Goal: Task Accomplishment & Management: Use online tool/utility

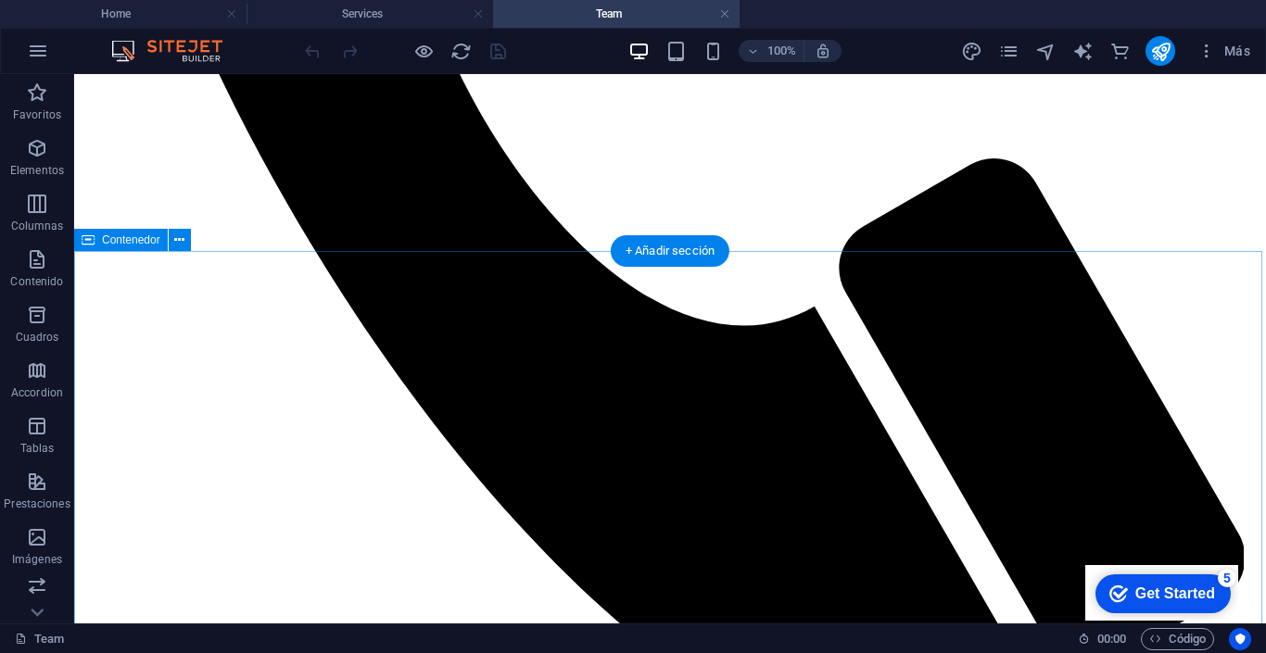
scroll to position [944, 0]
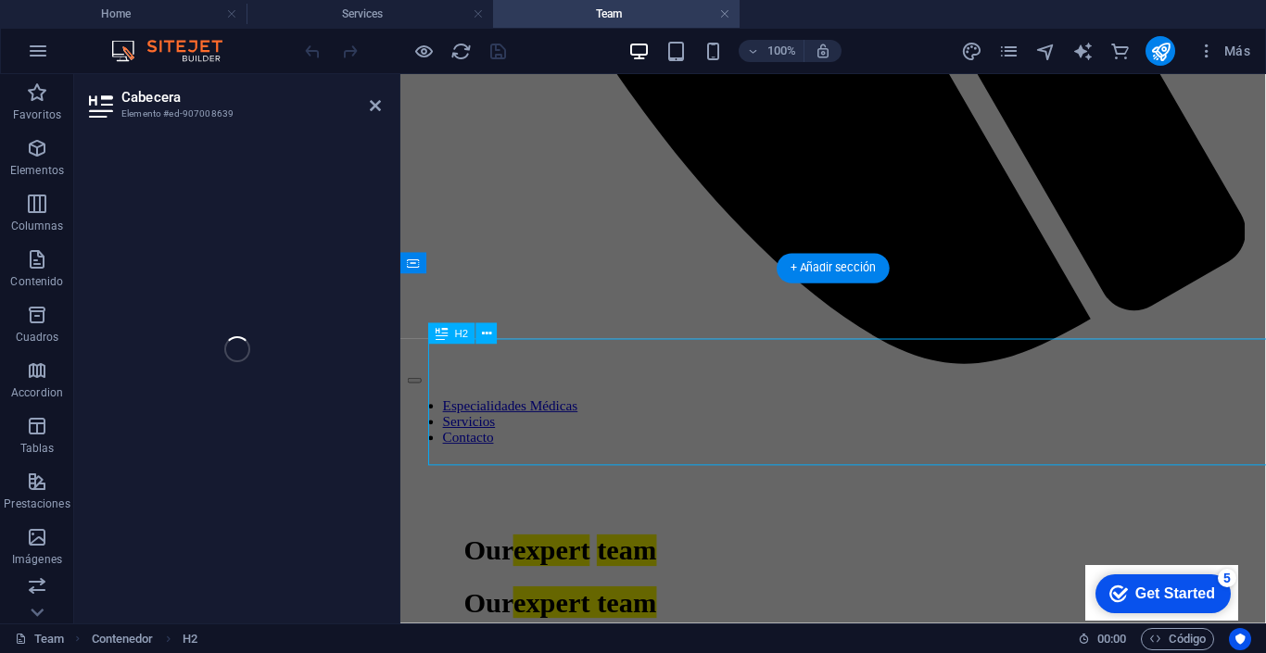
click at [0, 0] on div "Cabecera Elemento #ed-907008639 H2 Contenedor Referencia Texto Contenedor Conta…" at bounding box center [0, 0] width 0 height 0
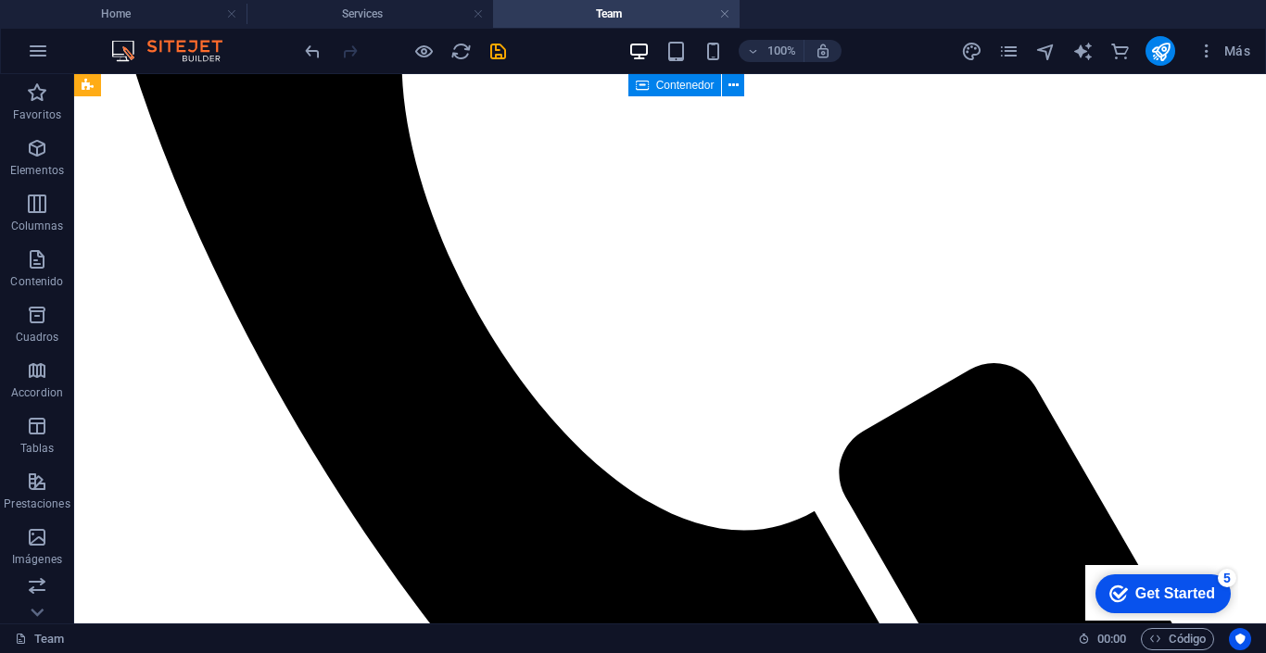
scroll to position [303, 0]
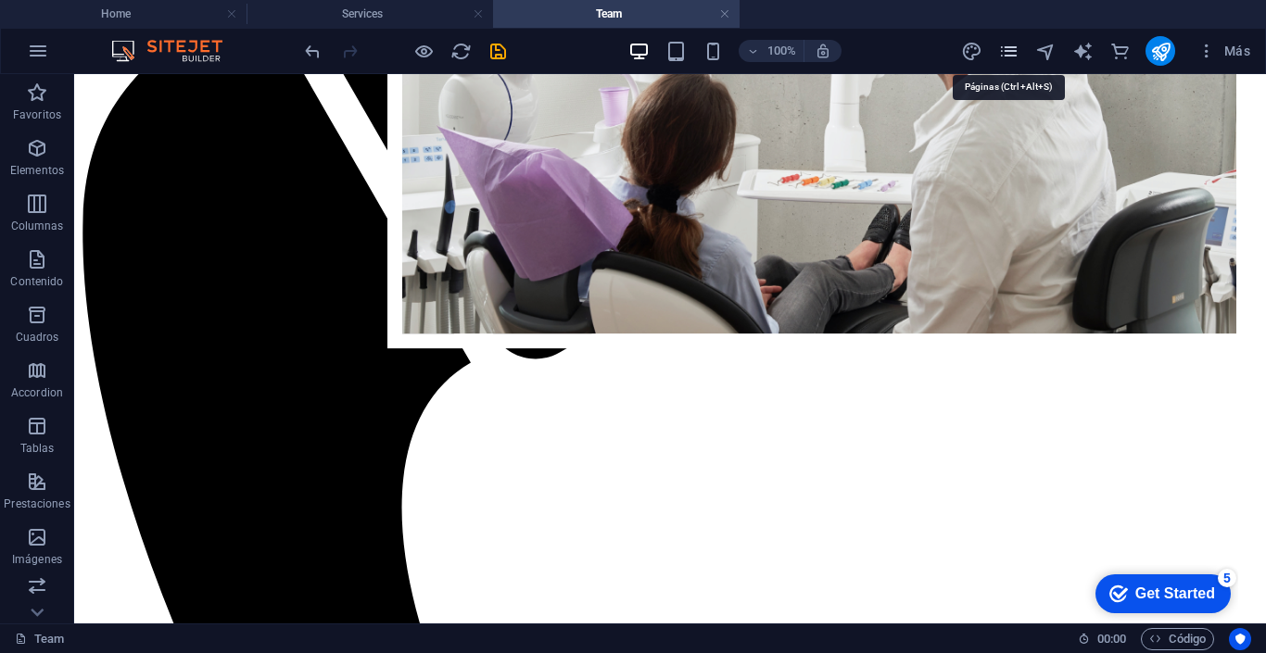
click at [0, 0] on icon "pages" at bounding box center [0, 0] width 0 height 0
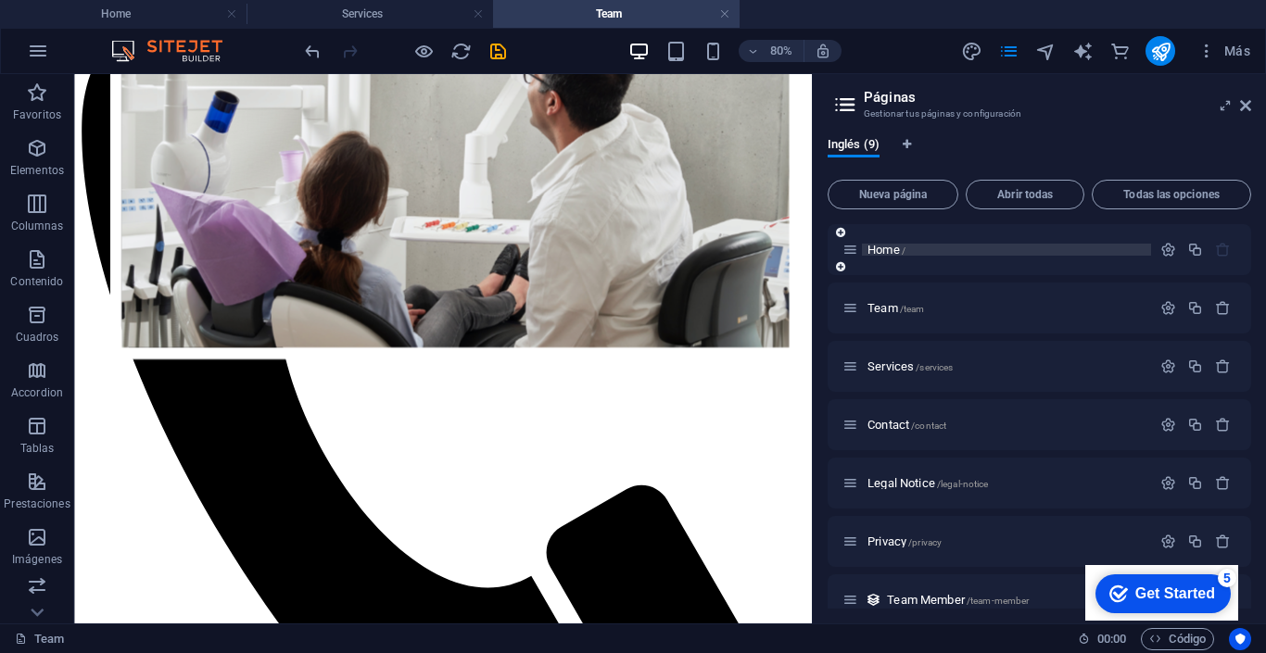
click at [894, 249] on span "Home /" at bounding box center [886, 250] width 38 height 14
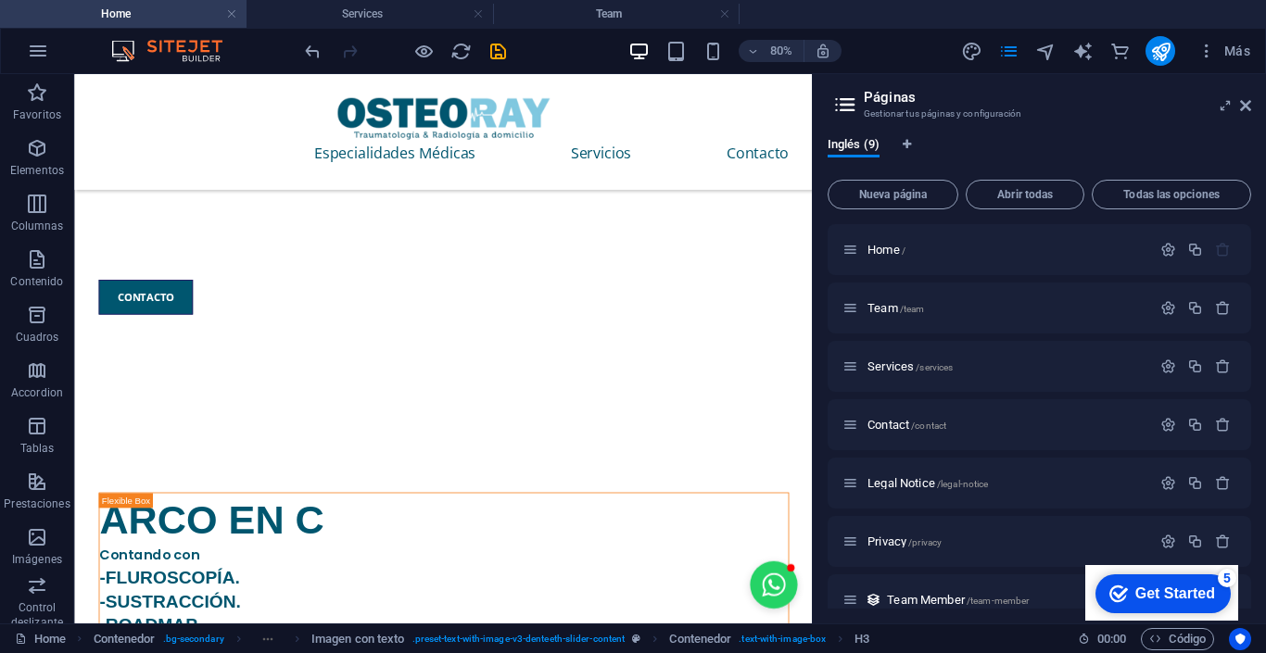
scroll to position [681, 0]
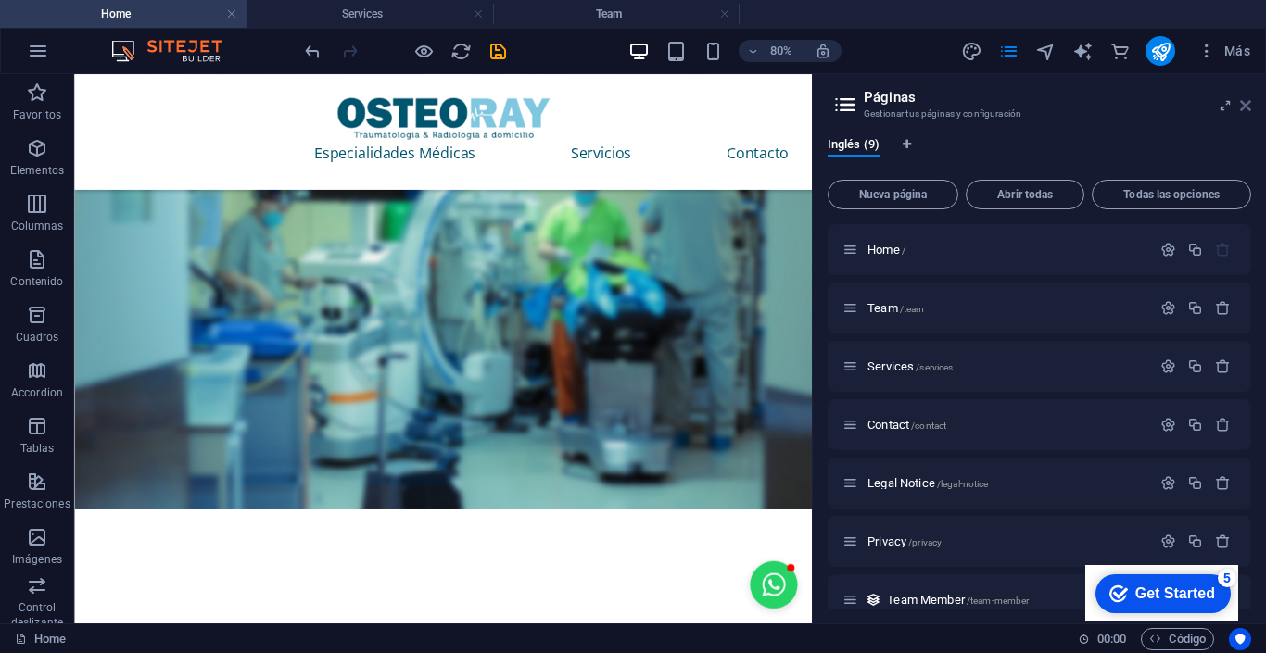
click at [1243, 110] on icon at bounding box center [1245, 105] width 11 height 15
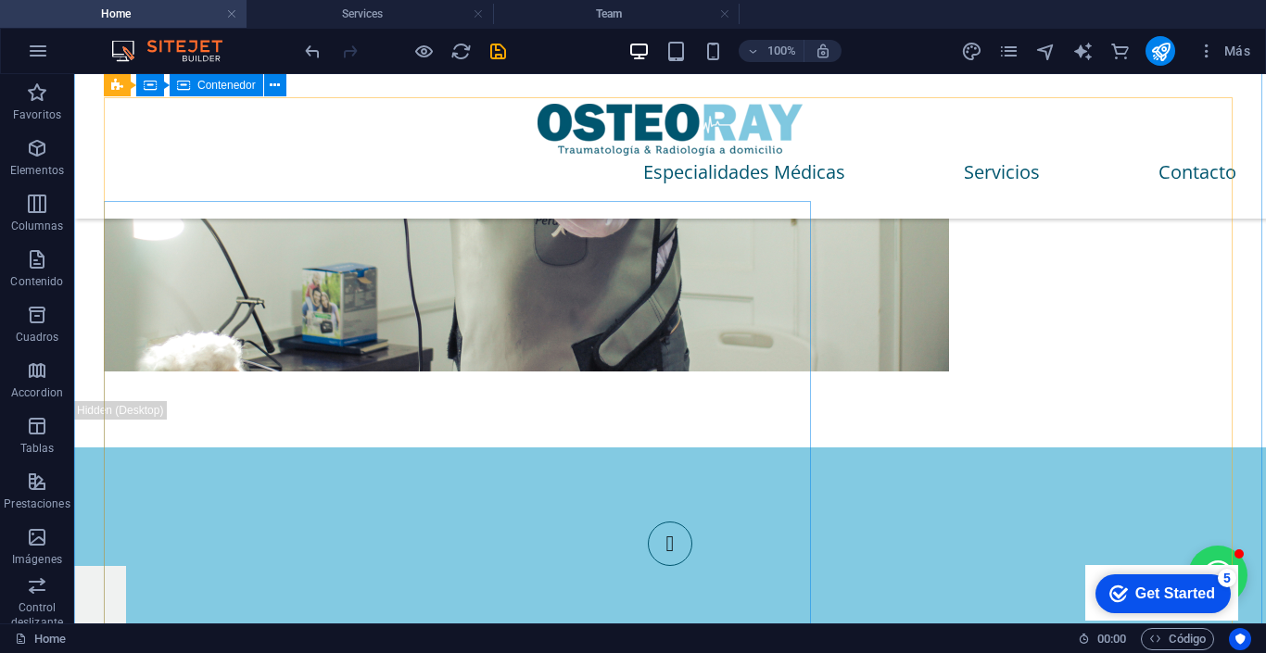
scroll to position [3680, 0]
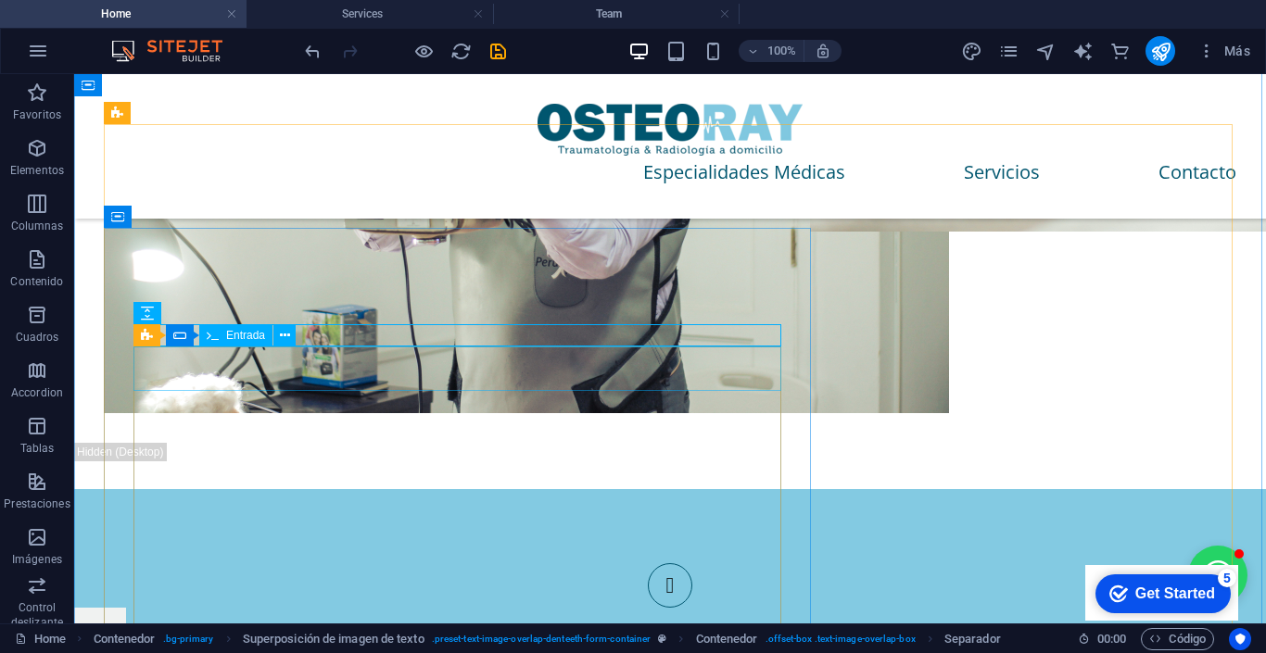
click at [218, 335] on icon at bounding box center [213, 335] width 12 height 22
click at [233, 331] on span "Entrada" at bounding box center [245, 335] width 39 height 11
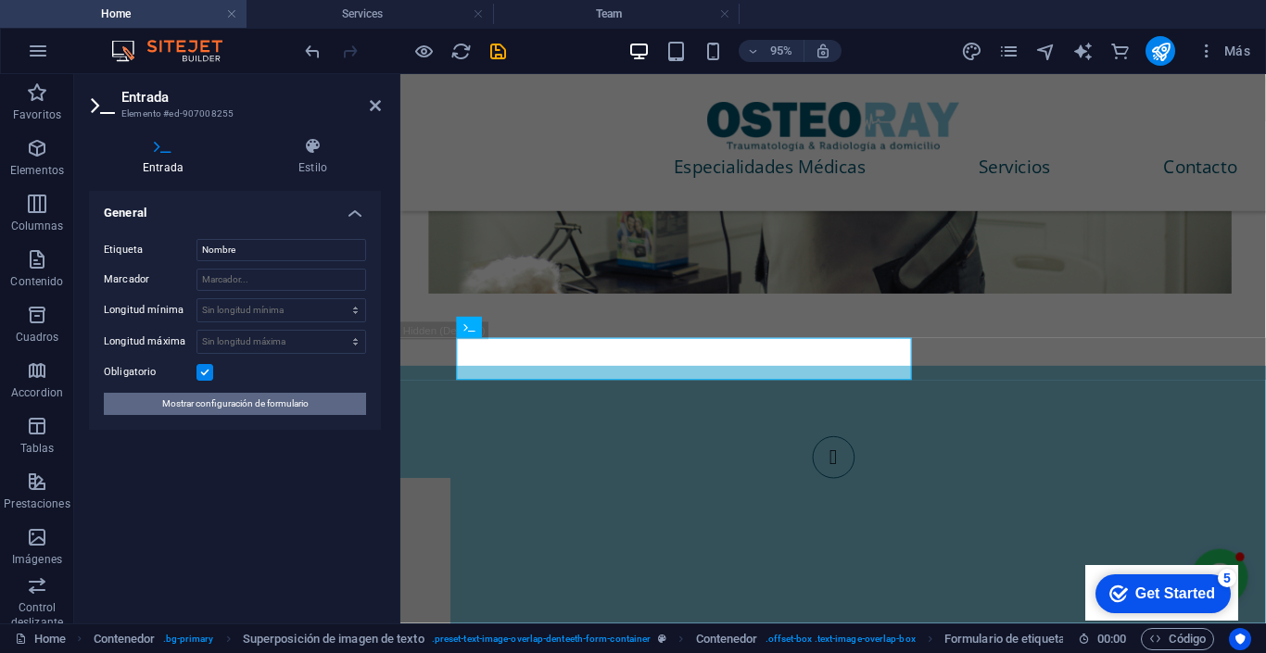
click at [315, 409] on button "Mostrar configuración de formulario" at bounding box center [235, 404] width 262 height 22
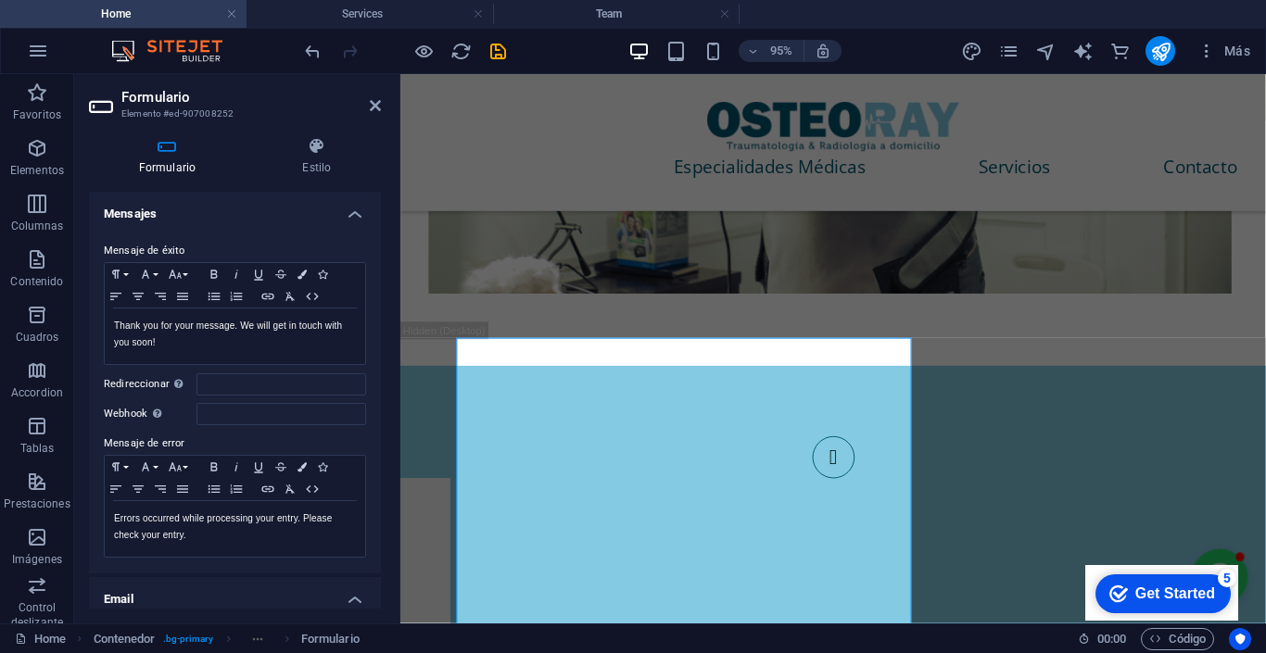
scroll to position [94, 0]
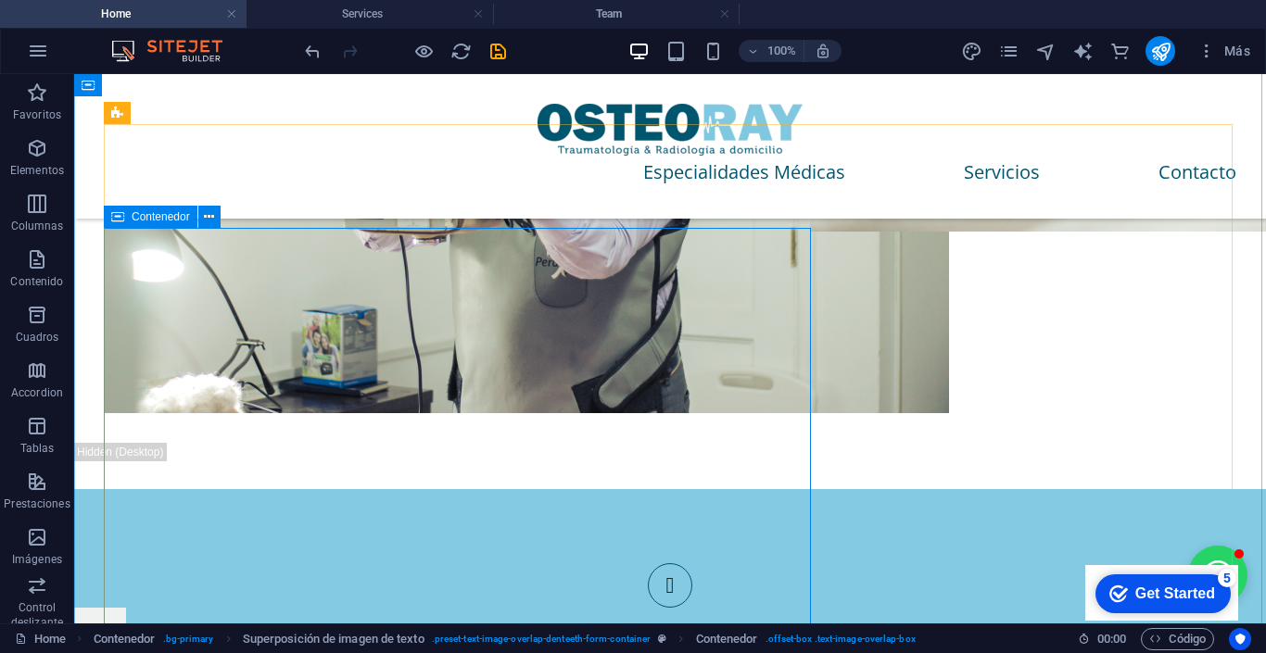
click at [145, 214] on span "Contenedor" at bounding box center [161, 216] width 58 height 11
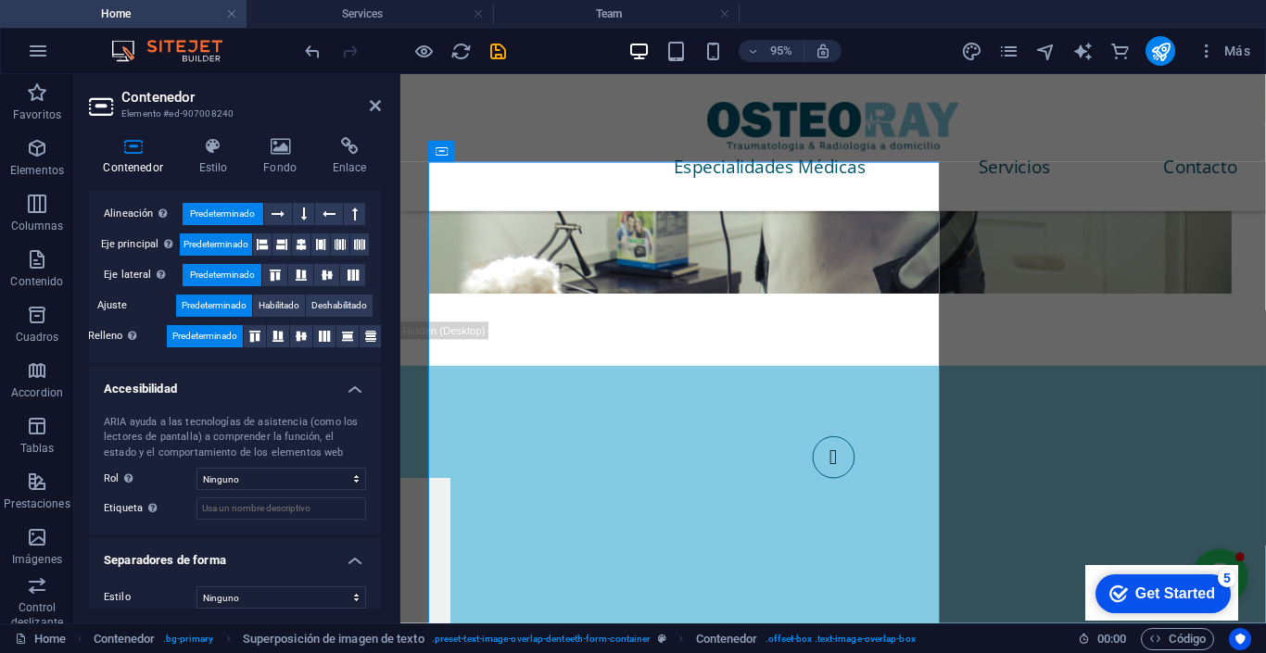
scroll to position [344, 0]
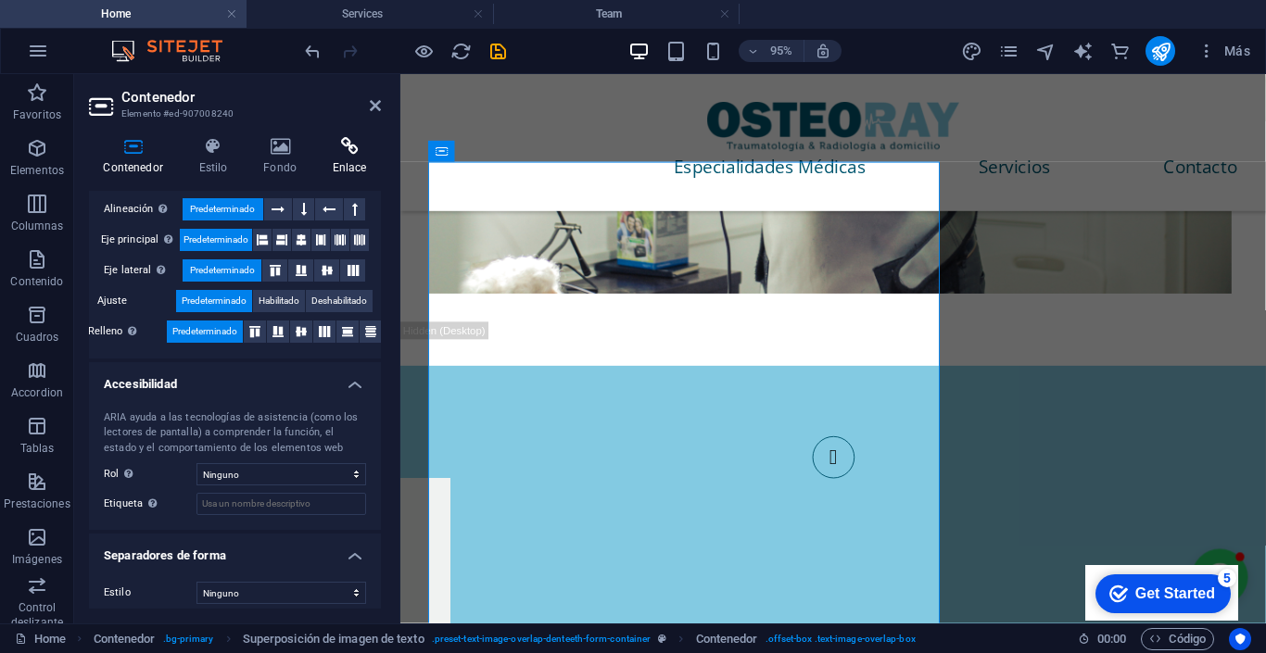
click at [344, 158] on h4 "Enlace" at bounding box center [349, 156] width 63 height 39
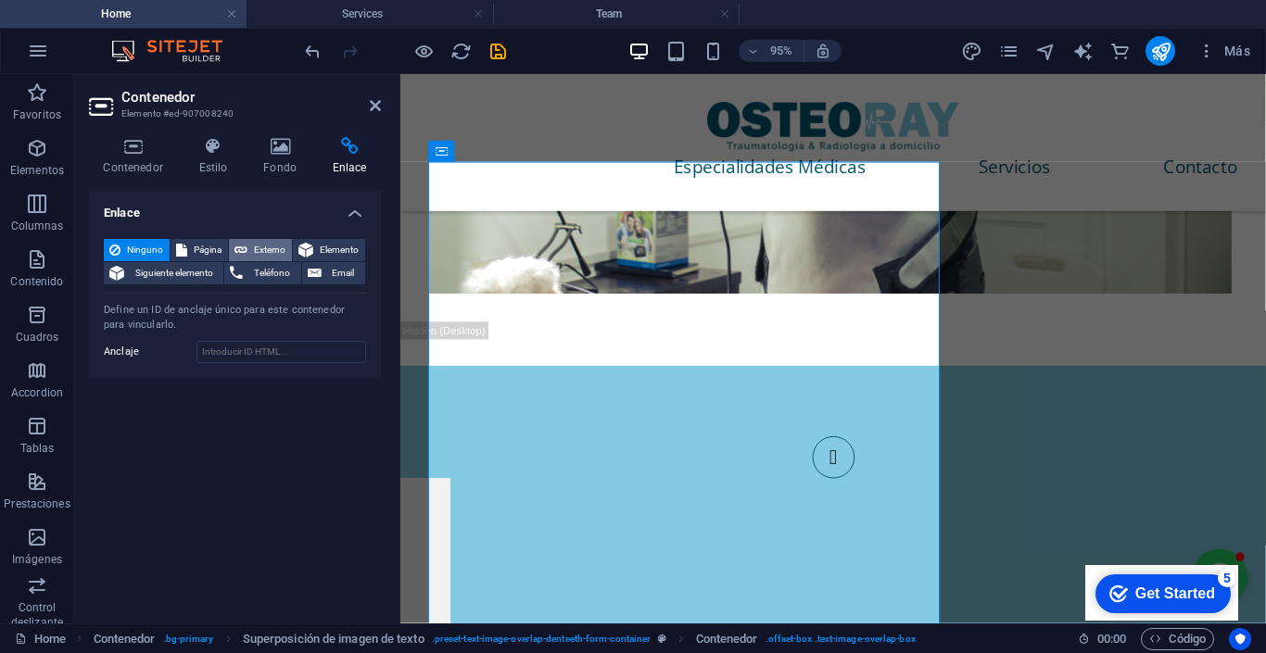
click at [266, 253] on span "Externo" at bounding box center [269, 250] width 33 height 22
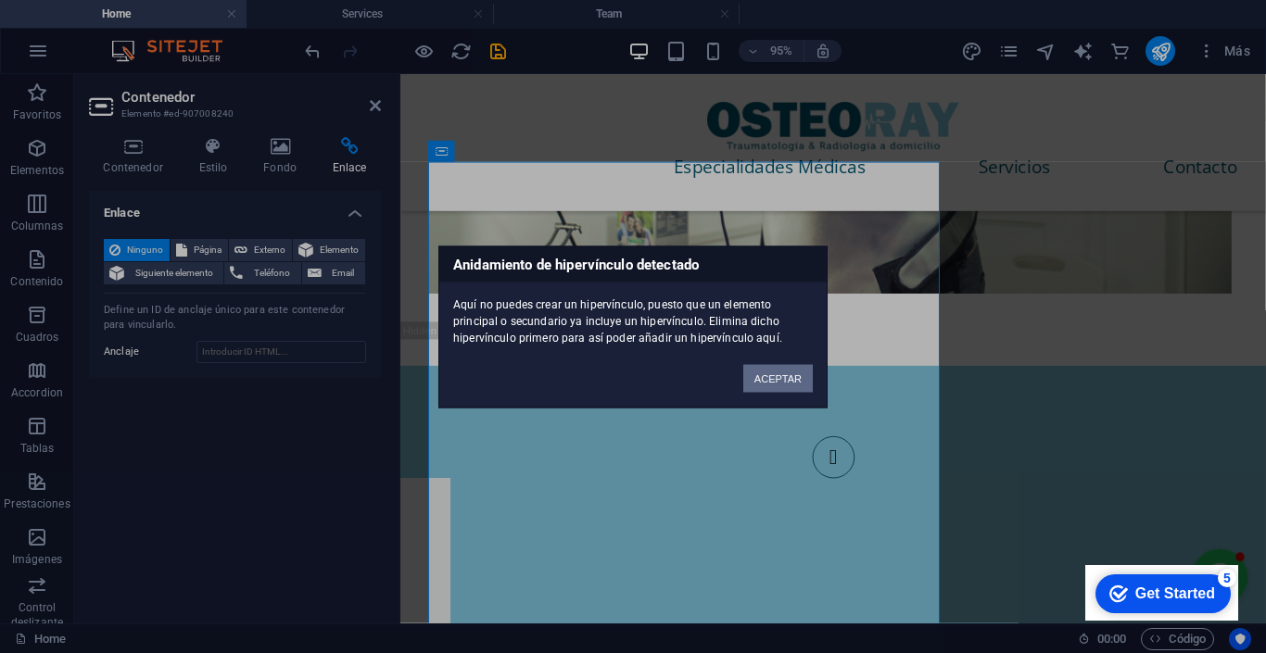
click at [776, 377] on button "ACEPTAR" at bounding box center [778, 378] width 70 height 28
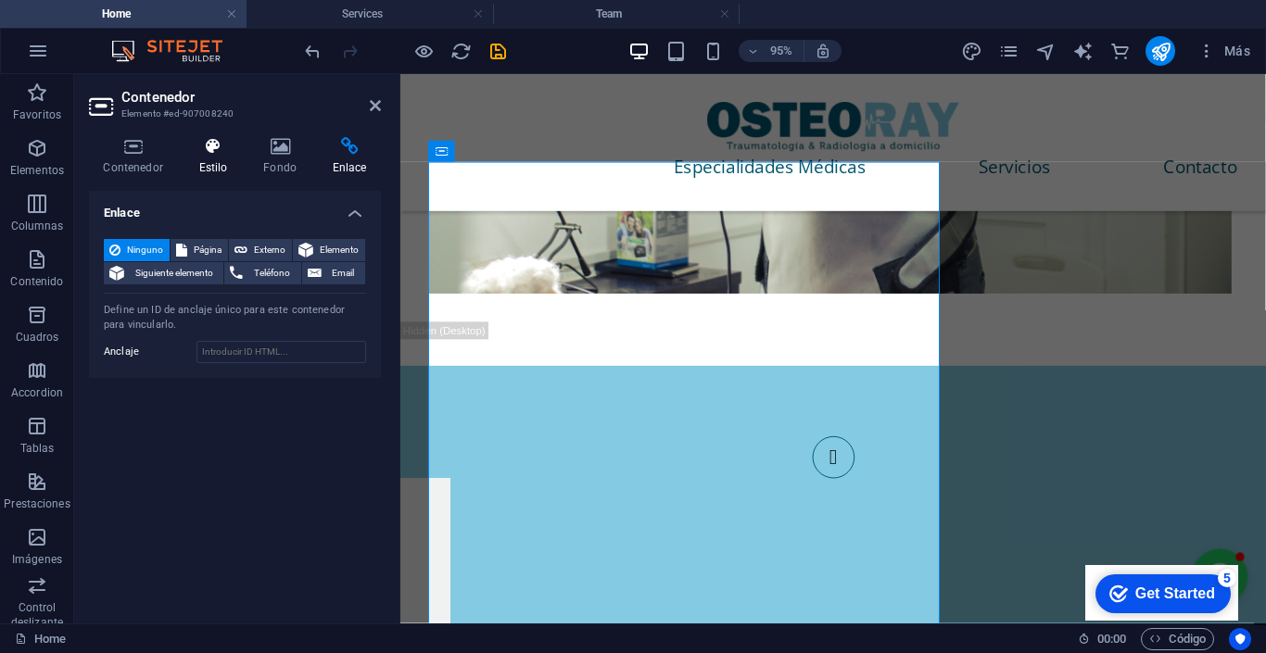
click at [223, 153] on icon at bounding box center [212, 146] width 57 height 19
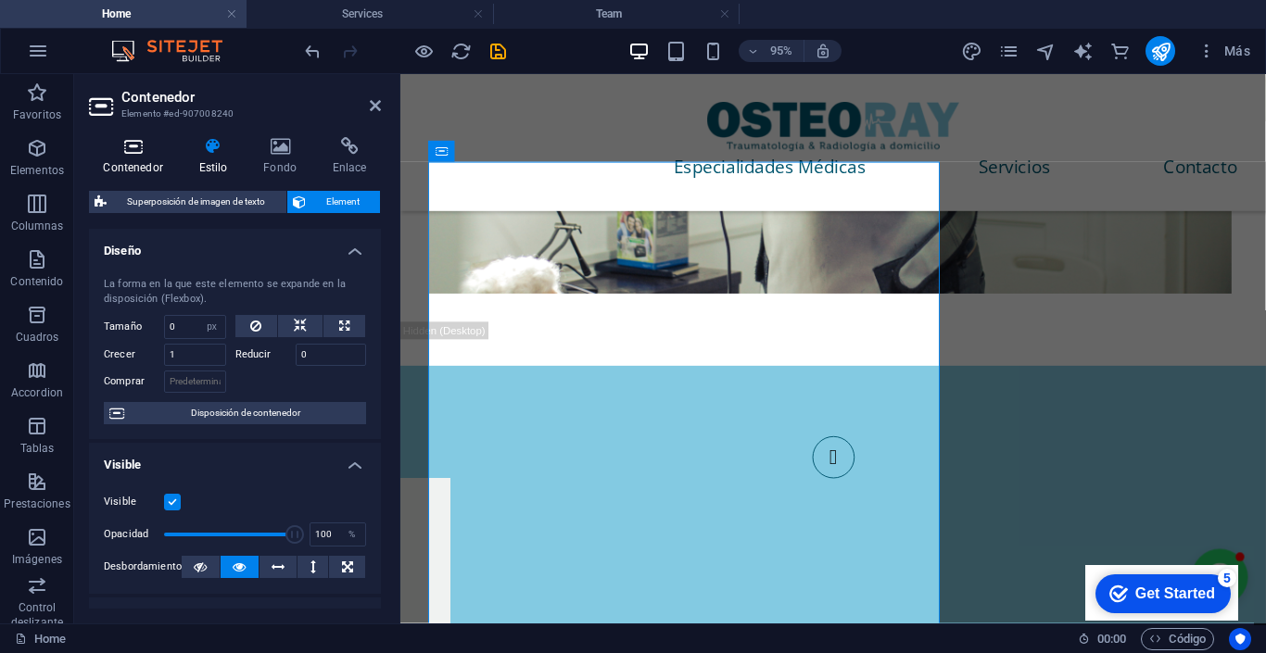
click at [146, 161] on h4 "Contenedor" at bounding box center [136, 156] width 95 height 39
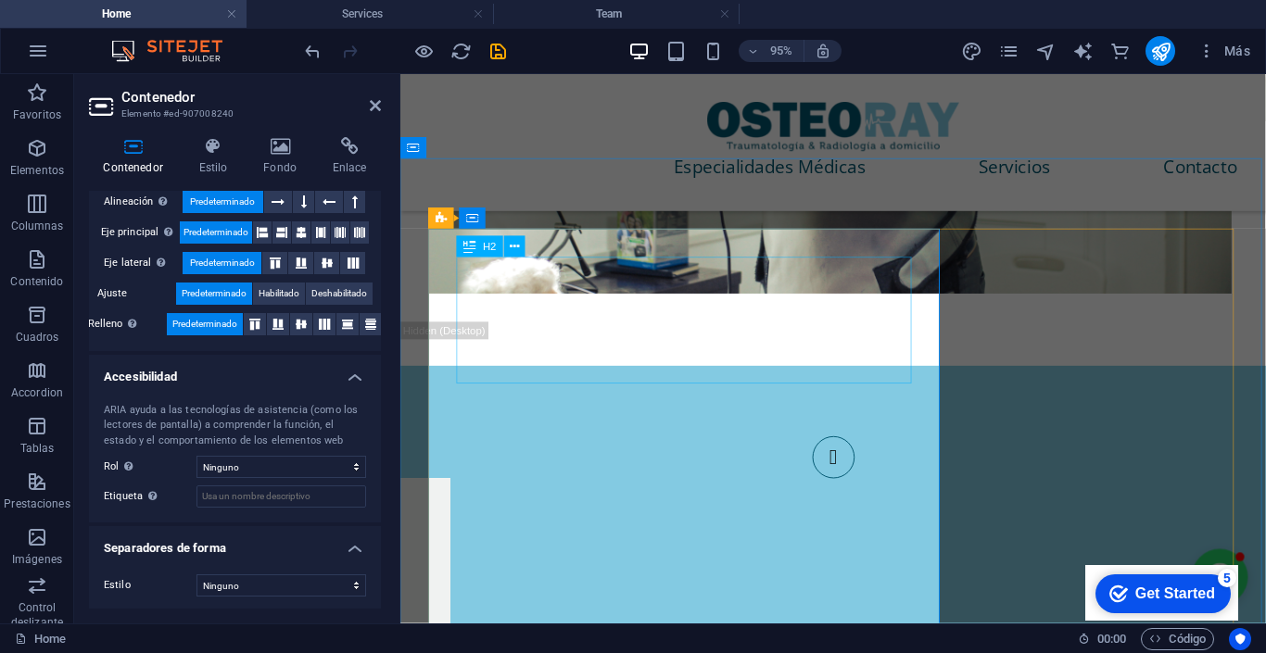
scroll to position [3594, 0]
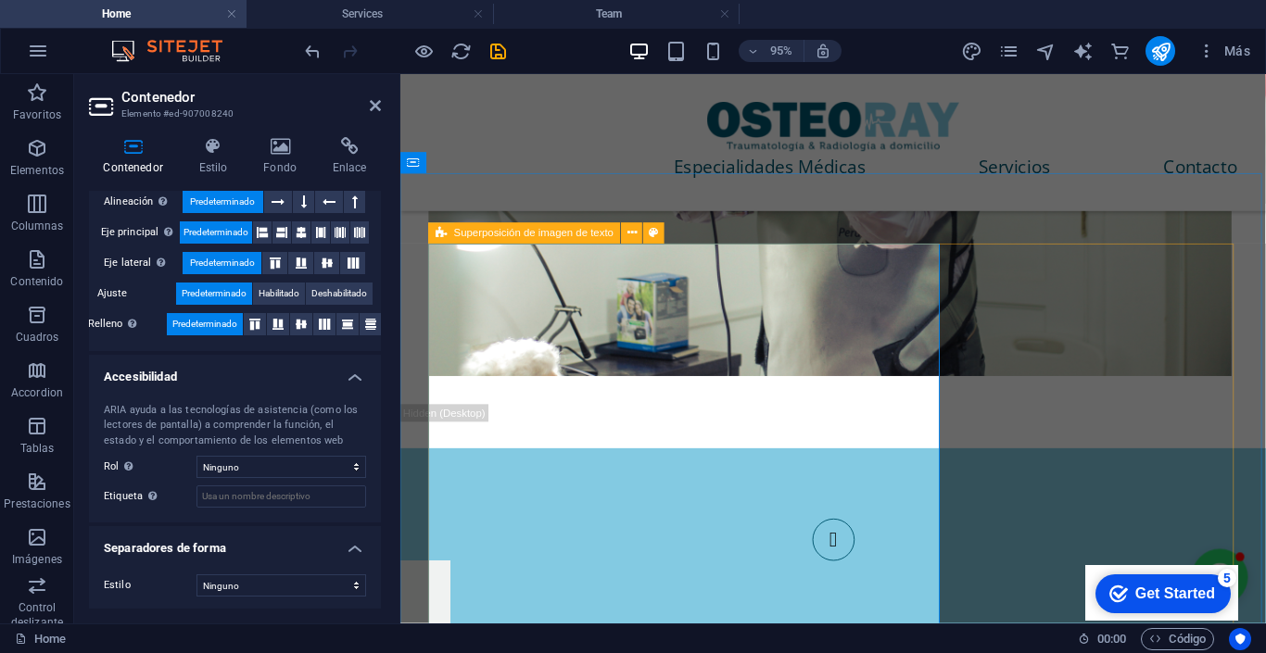
click at [447, 223] on icon at bounding box center [441, 233] width 11 height 21
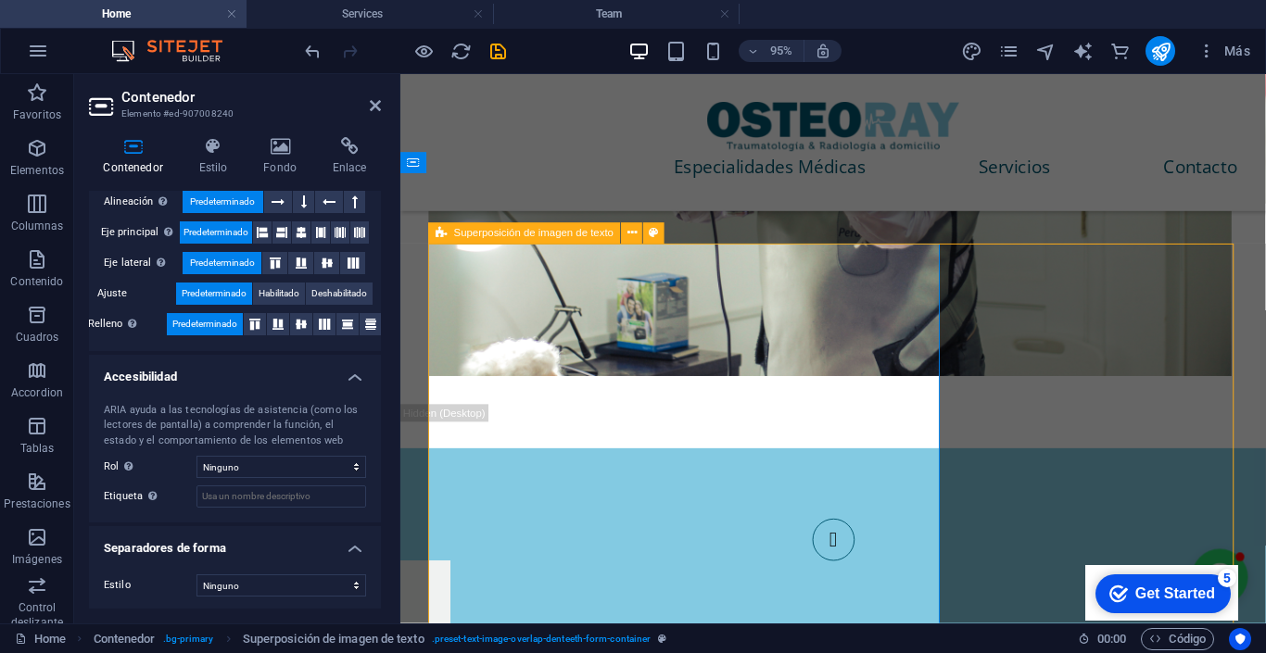
click at [447, 223] on icon at bounding box center [441, 233] width 11 height 21
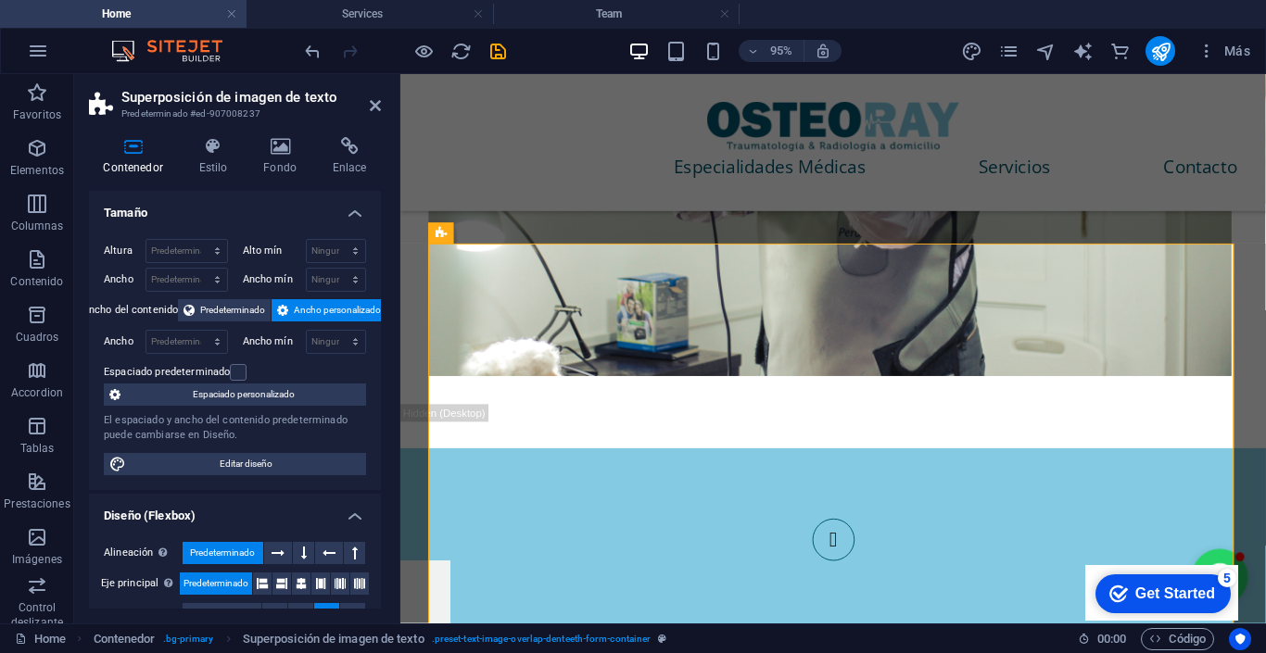
scroll to position [0, 0]
click at [495, 228] on span "Contenedor" at bounding box center [514, 233] width 56 height 10
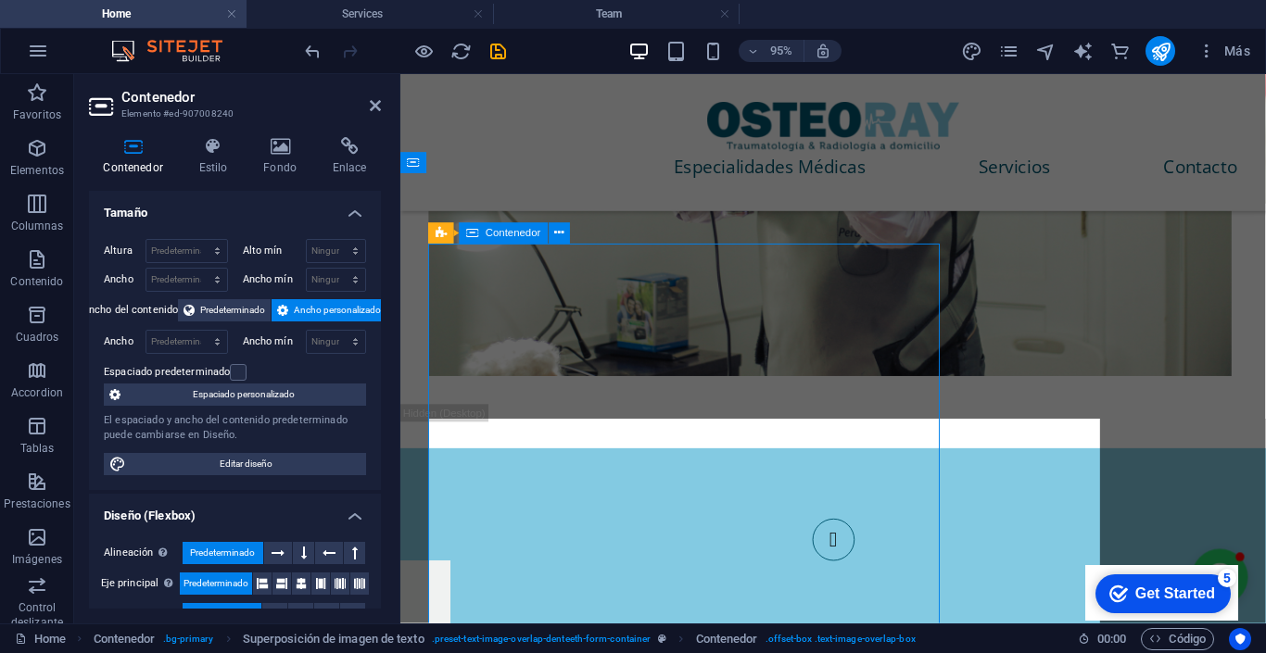
click at [495, 228] on span "Contenedor" at bounding box center [514, 233] width 56 height 10
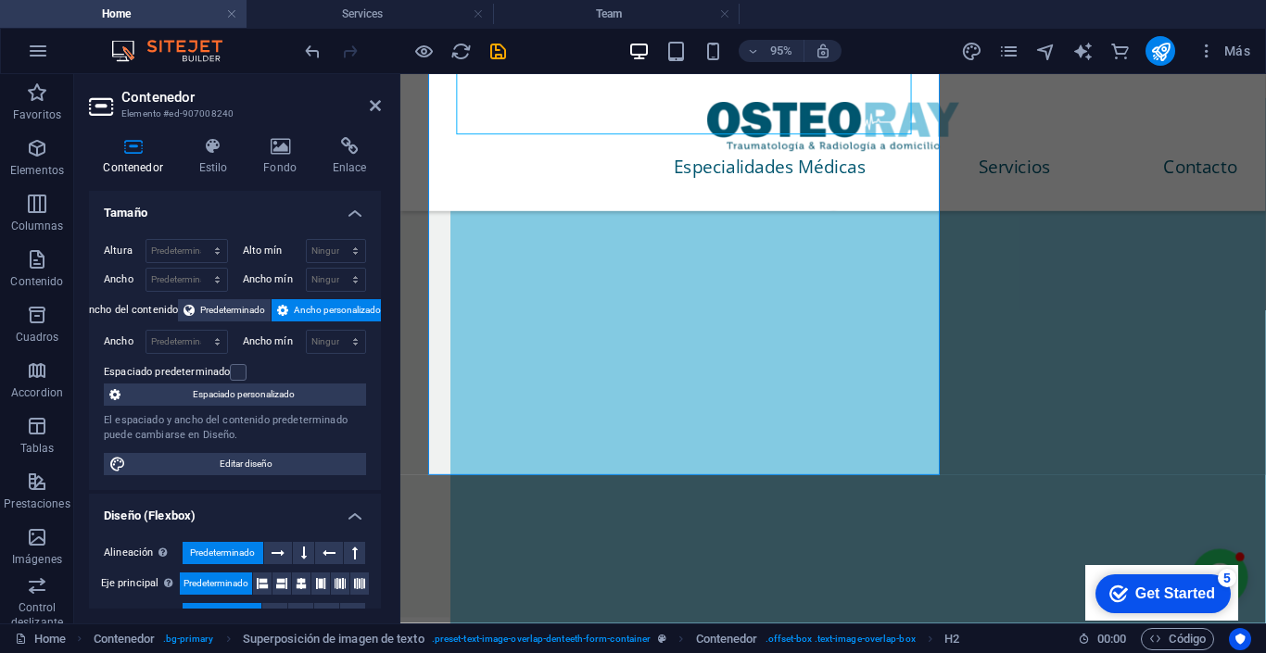
scroll to position [3, 0]
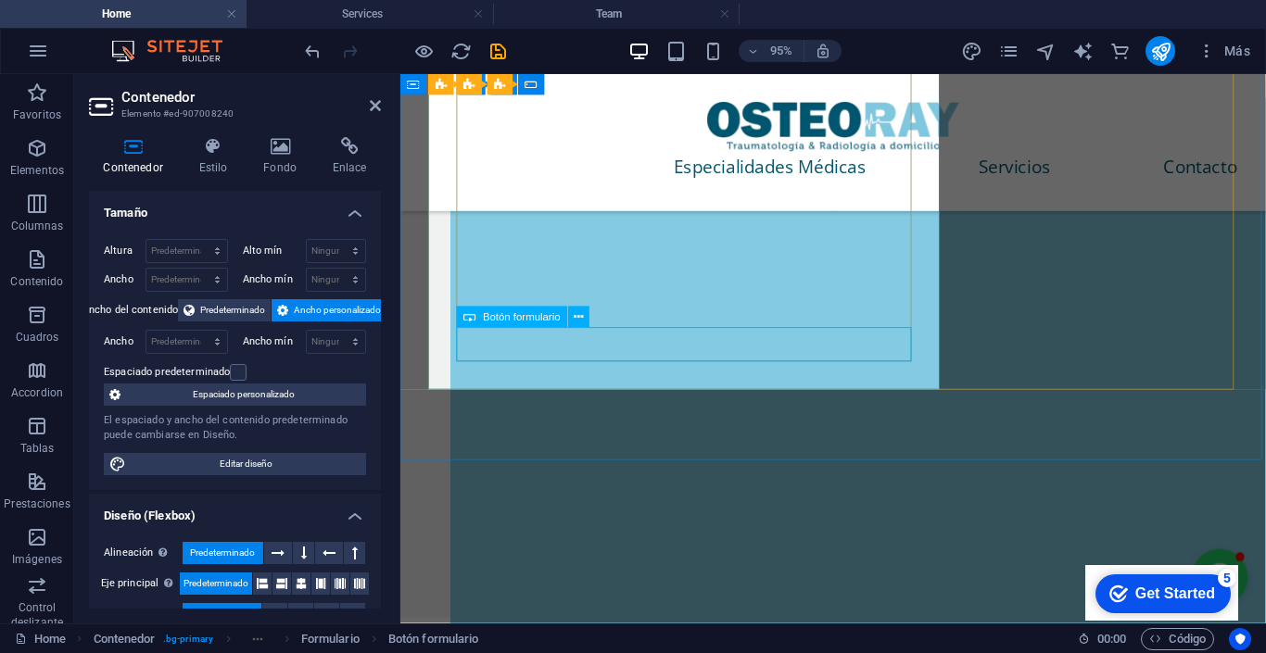
click at [545, 312] on span "Botón formulario" at bounding box center [522, 317] width 78 height 10
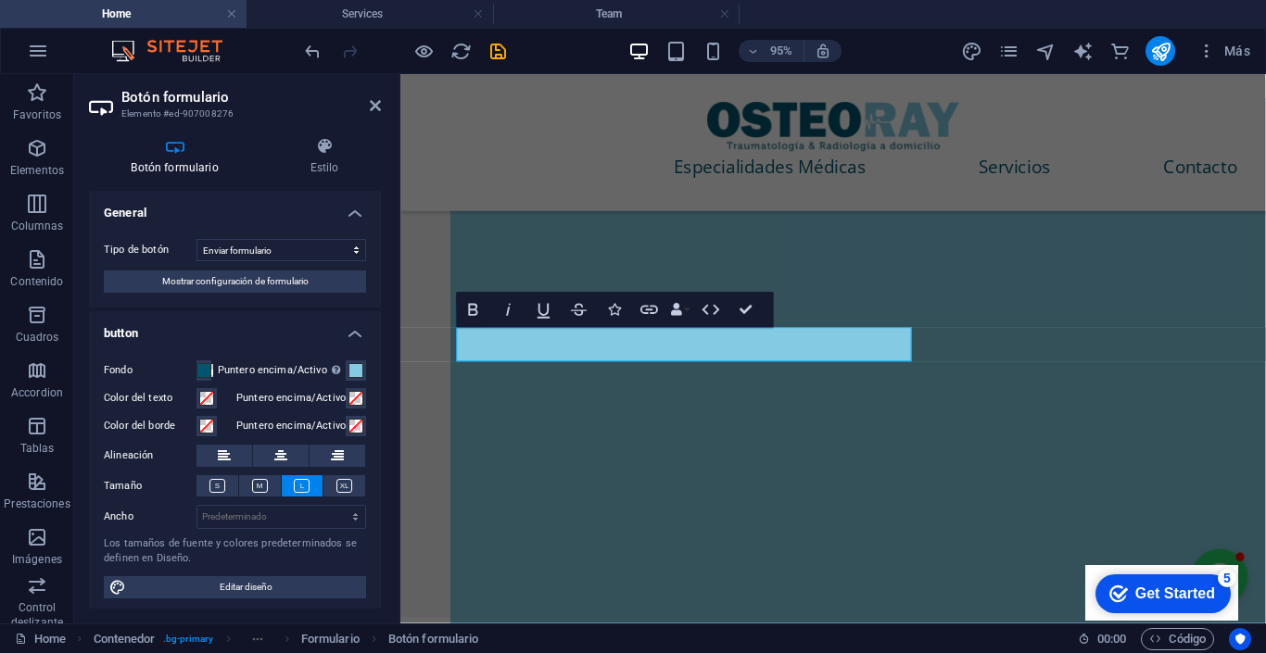
scroll to position [0, 0]
click at [261, 506] on select "Predeterminado px rem % em vh vw" at bounding box center [281, 517] width 168 height 22
click at [209, 316] on h4 "button" at bounding box center [235, 327] width 292 height 33
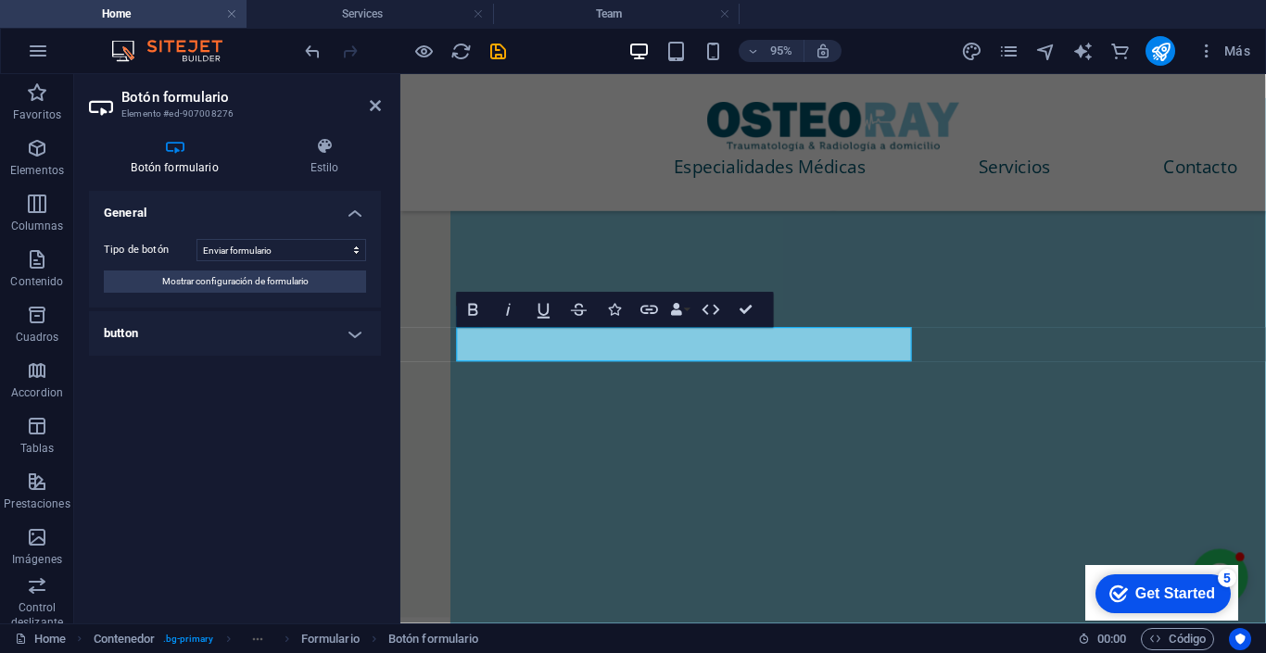
click at [247, 320] on h4 "button" at bounding box center [235, 333] width 292 height 44
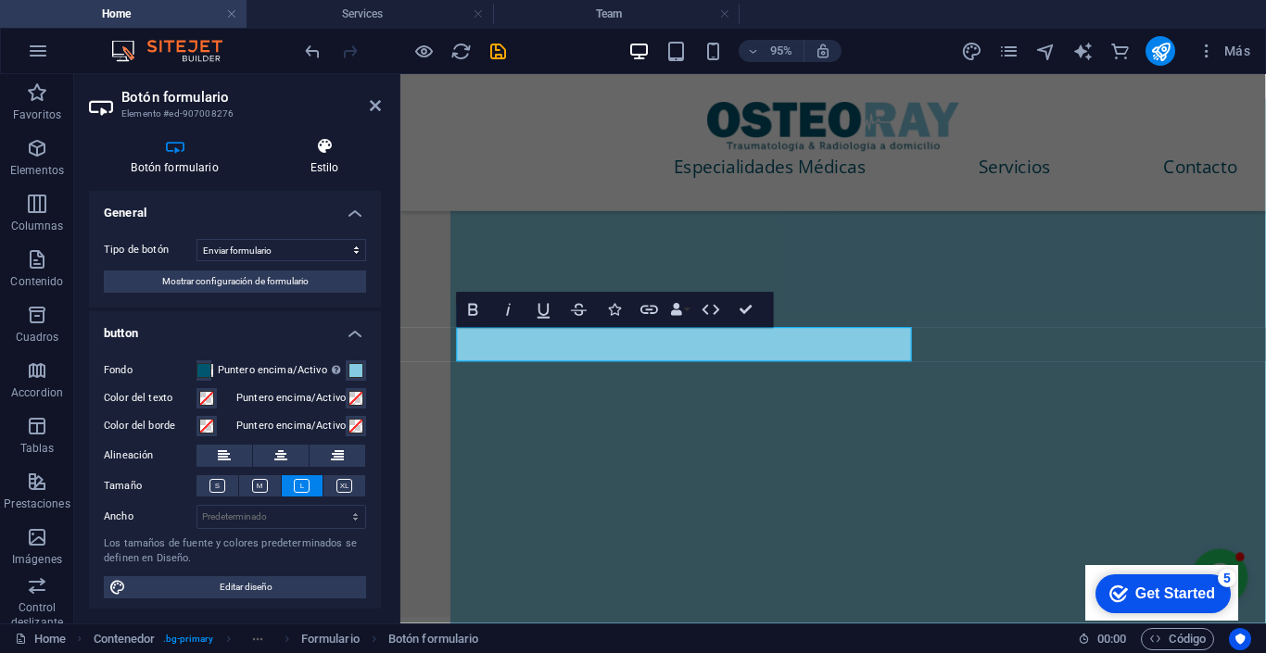
click at [311, 158] on h4 "Estilo" at bounding box center [324, 156] width 113 height 39
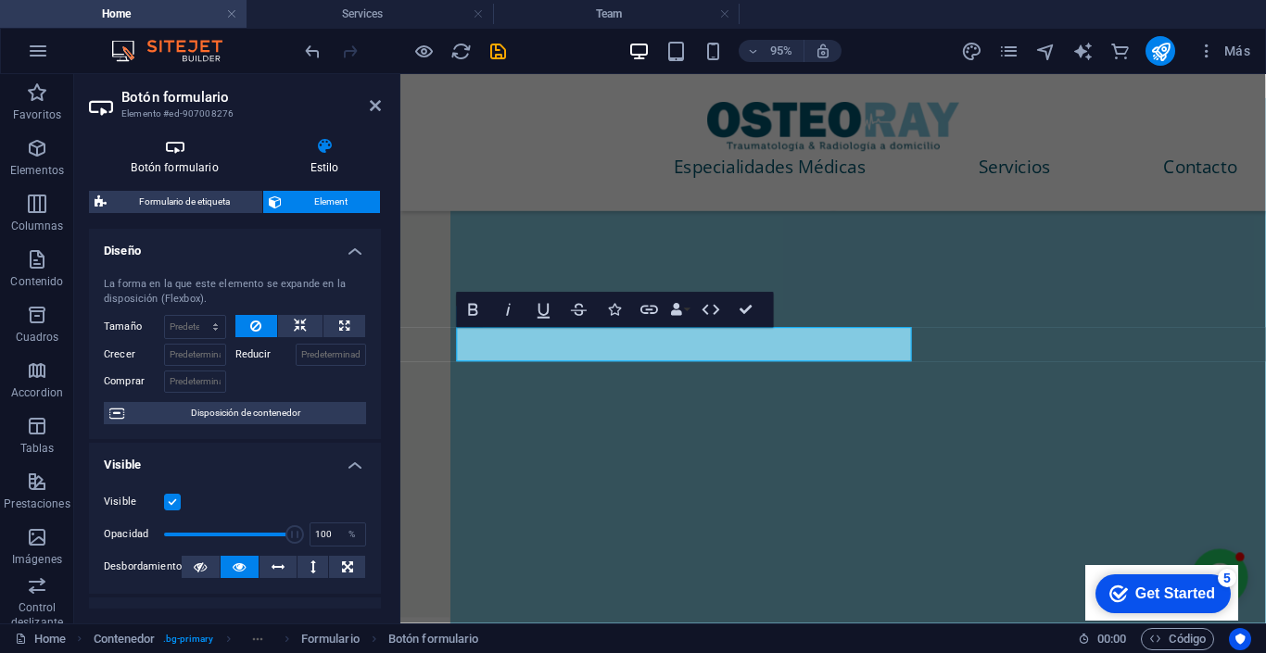
click at [183, 151] on icon at bounding box center [174, 146] width 171 height 19
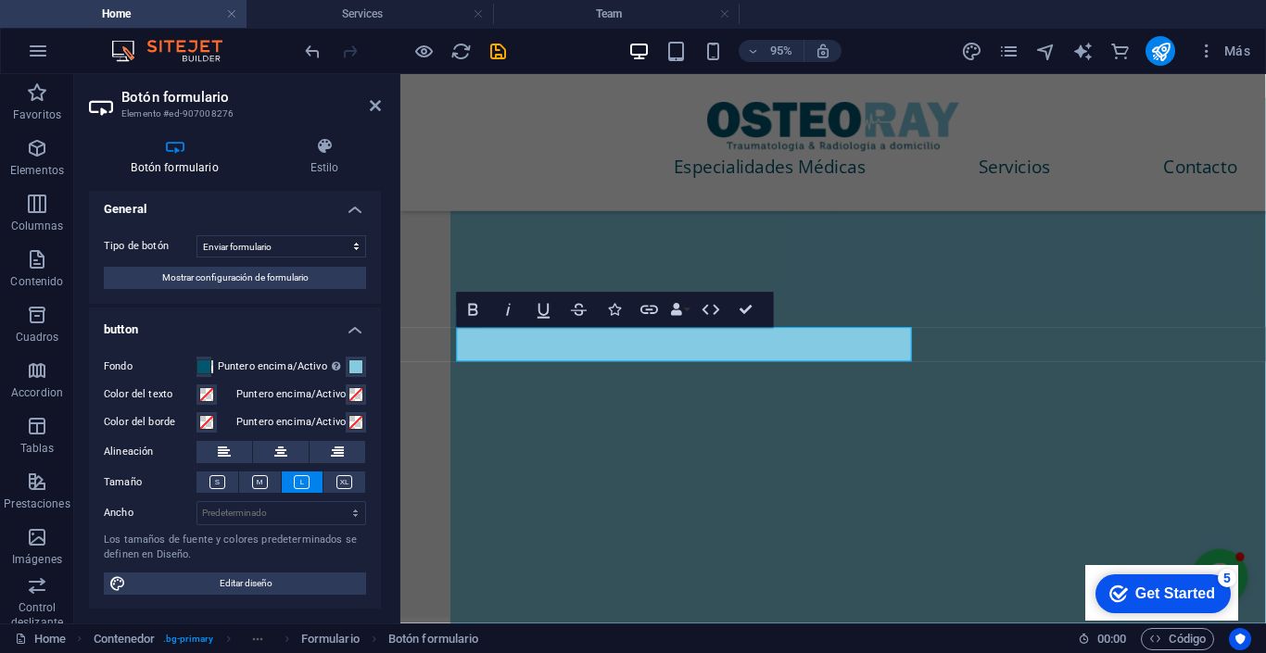
scroll to position [3, 0]
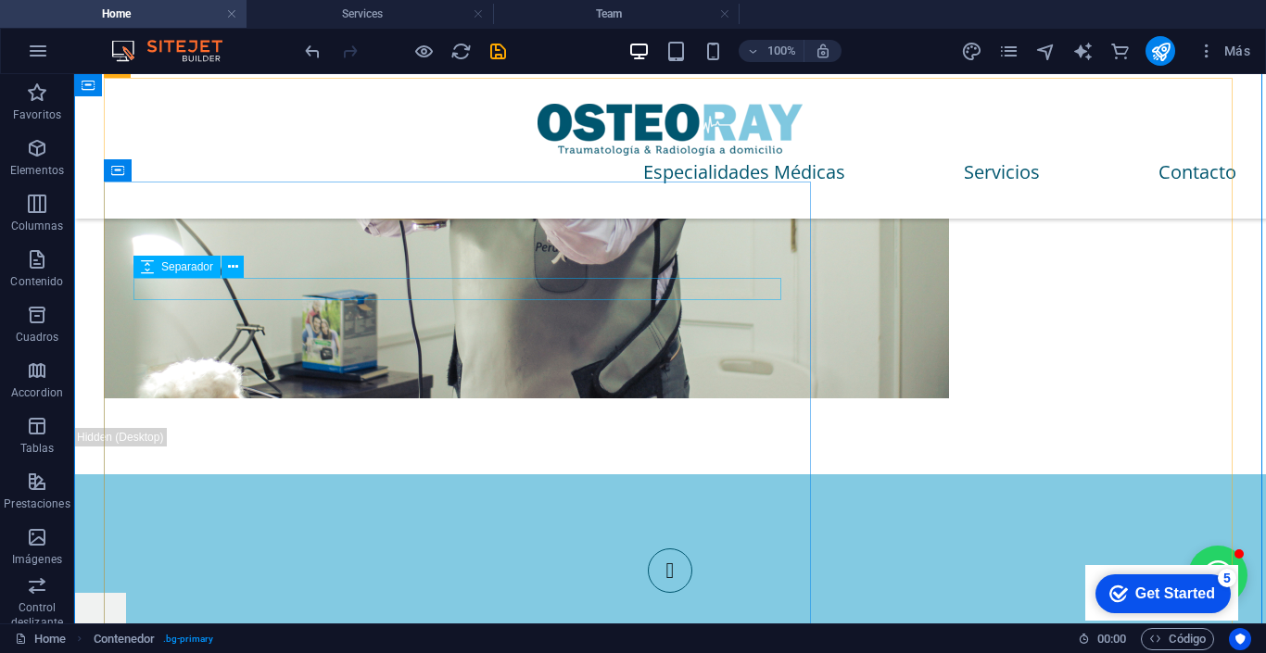
scroll to position [3656, 0]
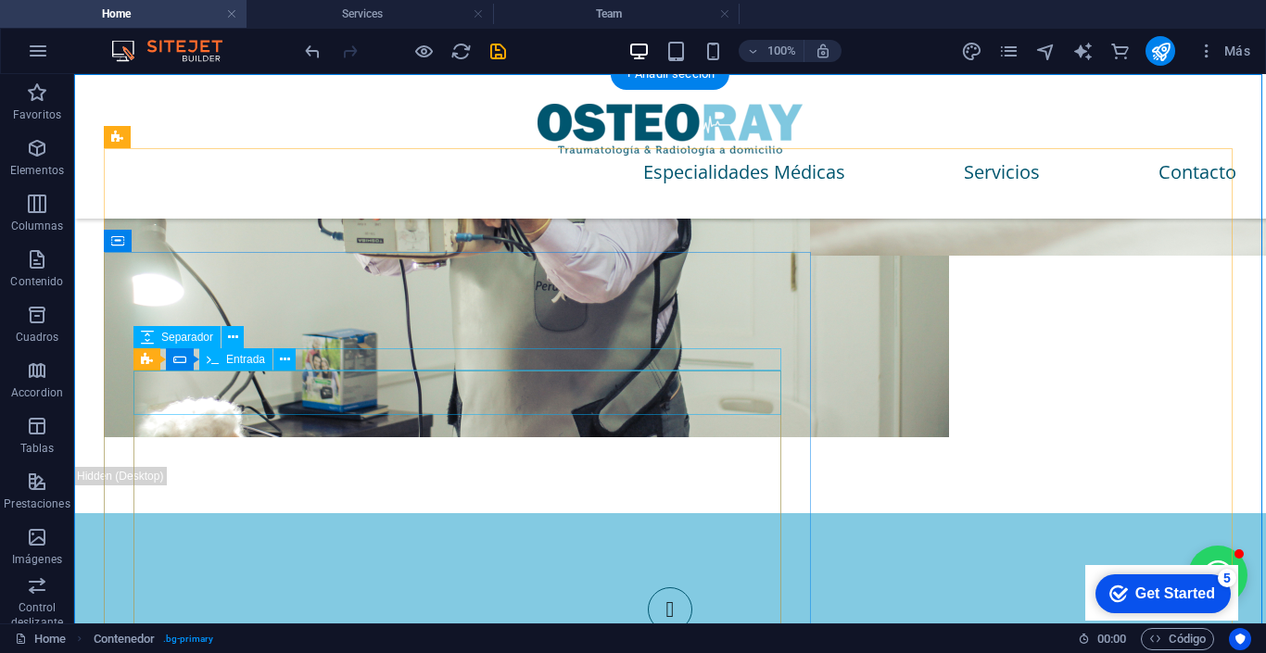
click at [234, 354] on span "Entrada" at bounding box center [245, 359] width 39 height 11
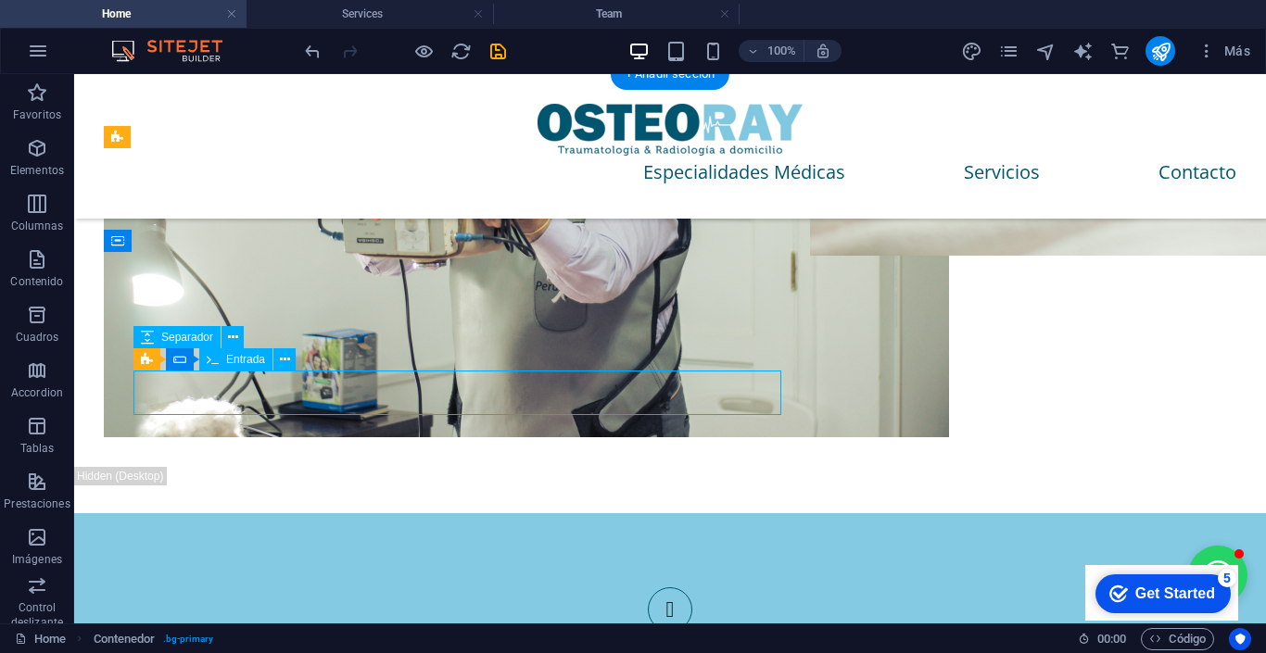
click at [234, 354] on span "Entrada" at bounding box center [245, 359] width 39 height 11
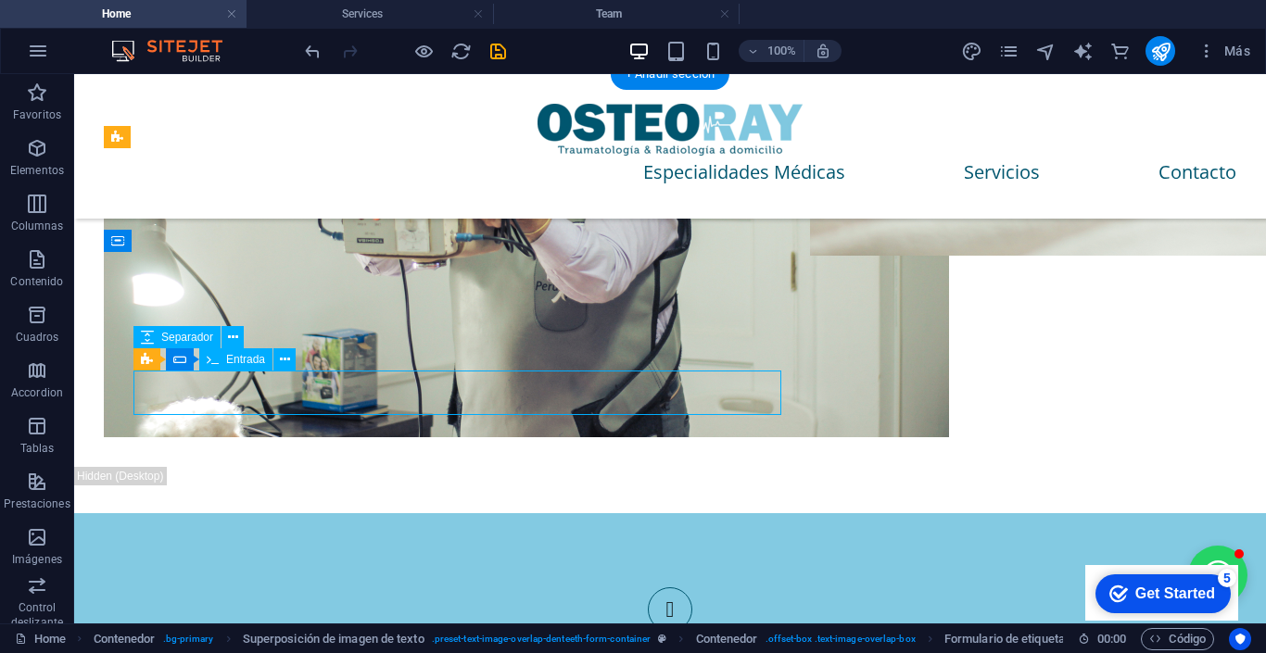
click at [234, 354] on span "Entrada" at bounding box center [245, 359] width 39 height 11
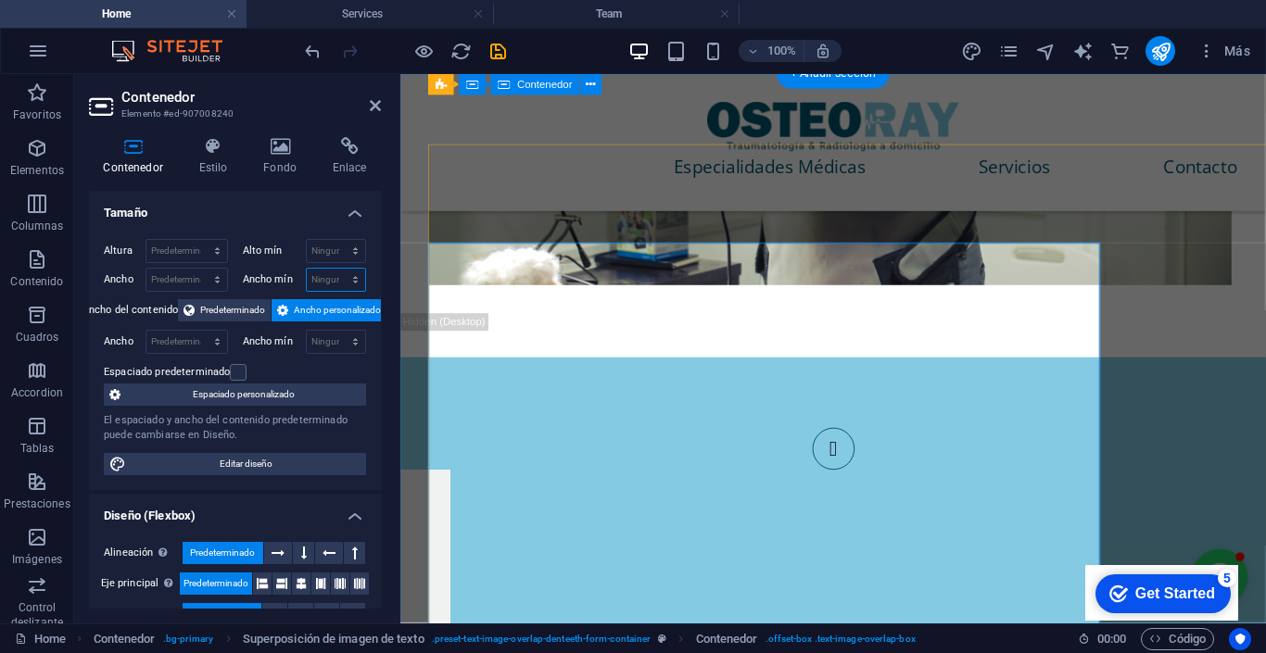
click at [338, 273] on select "Ninguno px rem % vh vw" at bounding box center [336, 280] width 59 height 22
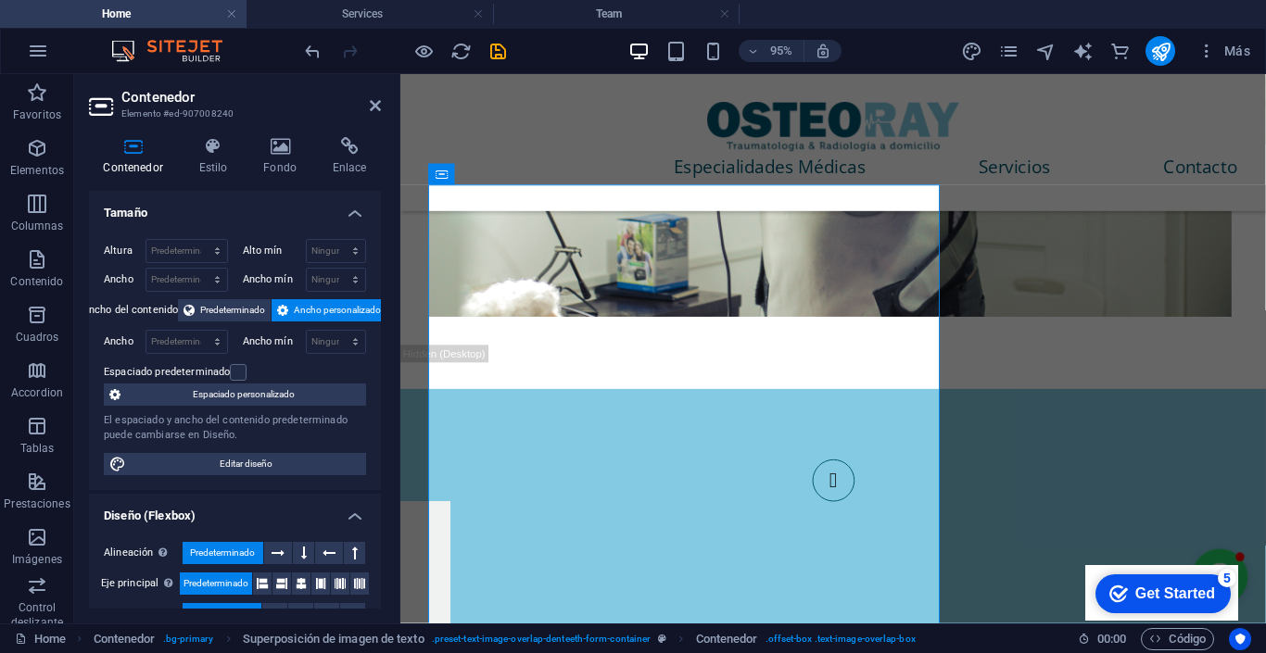
click at [272, 399] on span "Espaciado personalizado" at bounding box center [243, 395] width 234 height 22
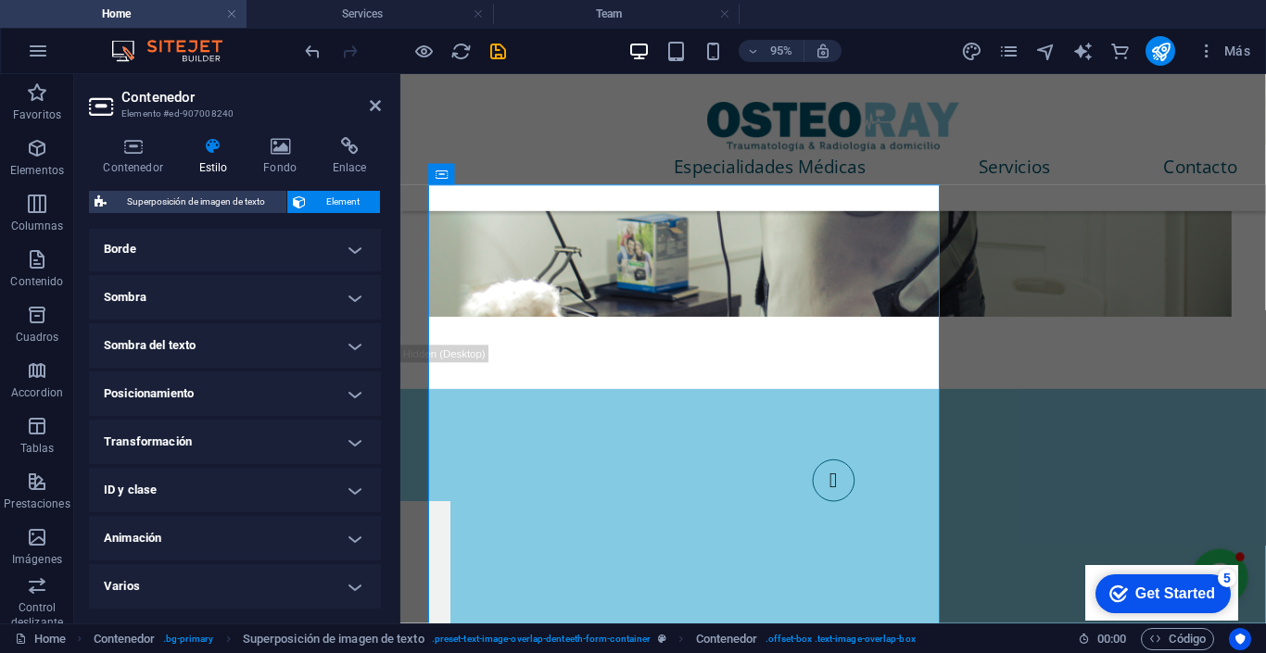
scroll to position [220, 0]
click at [239, 474] on h4 "ID y clase" at bounding box center [235, 491] width 292 height 44
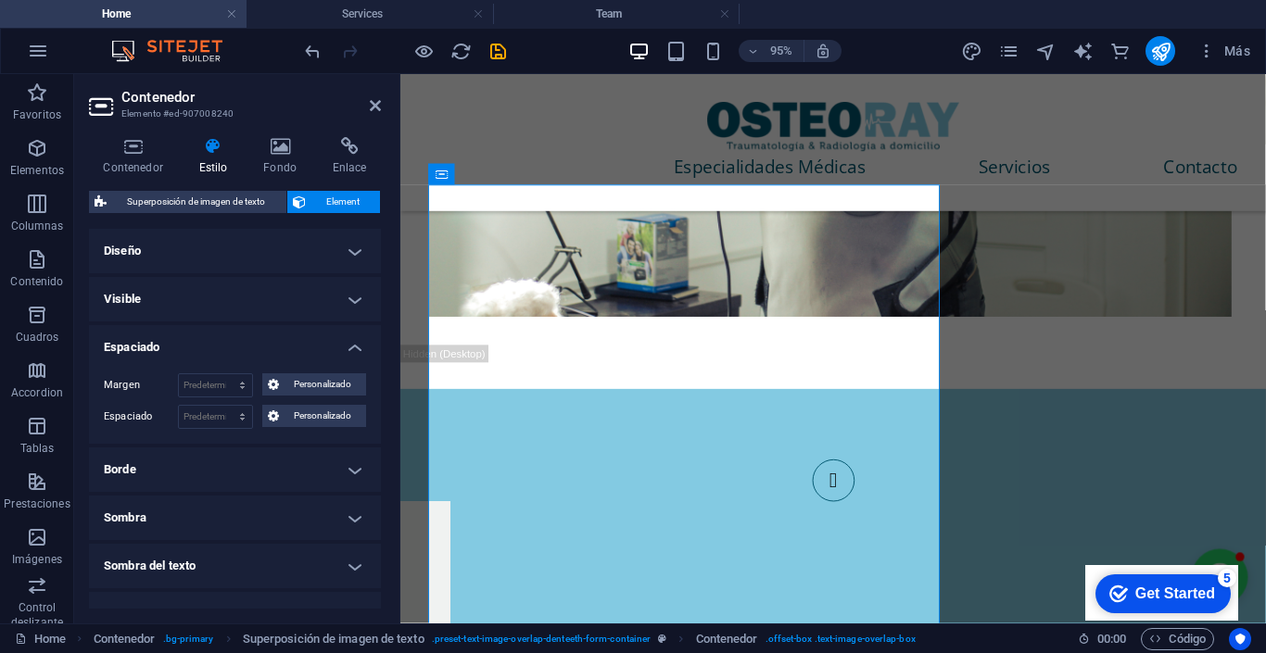
scroll to position [0, 0]
click at [335, 337] on h4 "Espaciado" at bounding box center [235, 341] width 292 height 33
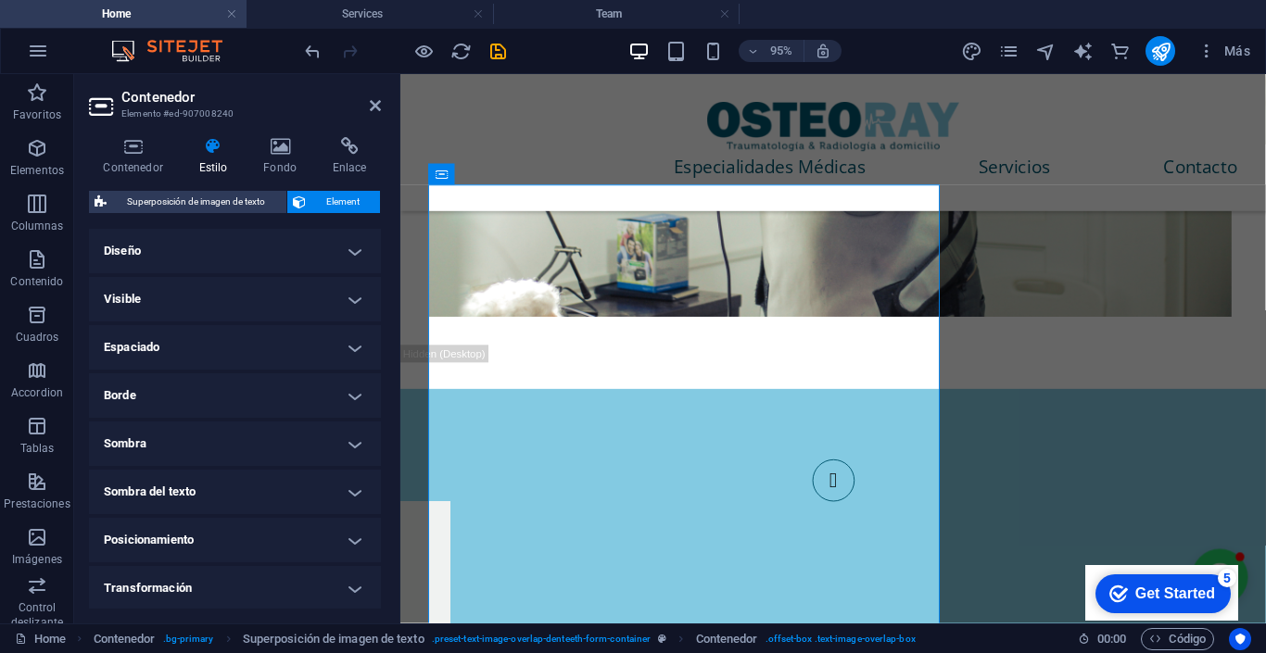
click at [337, 277] on h4 "Visible" at bounding box center [235, 299] width 292 height 44
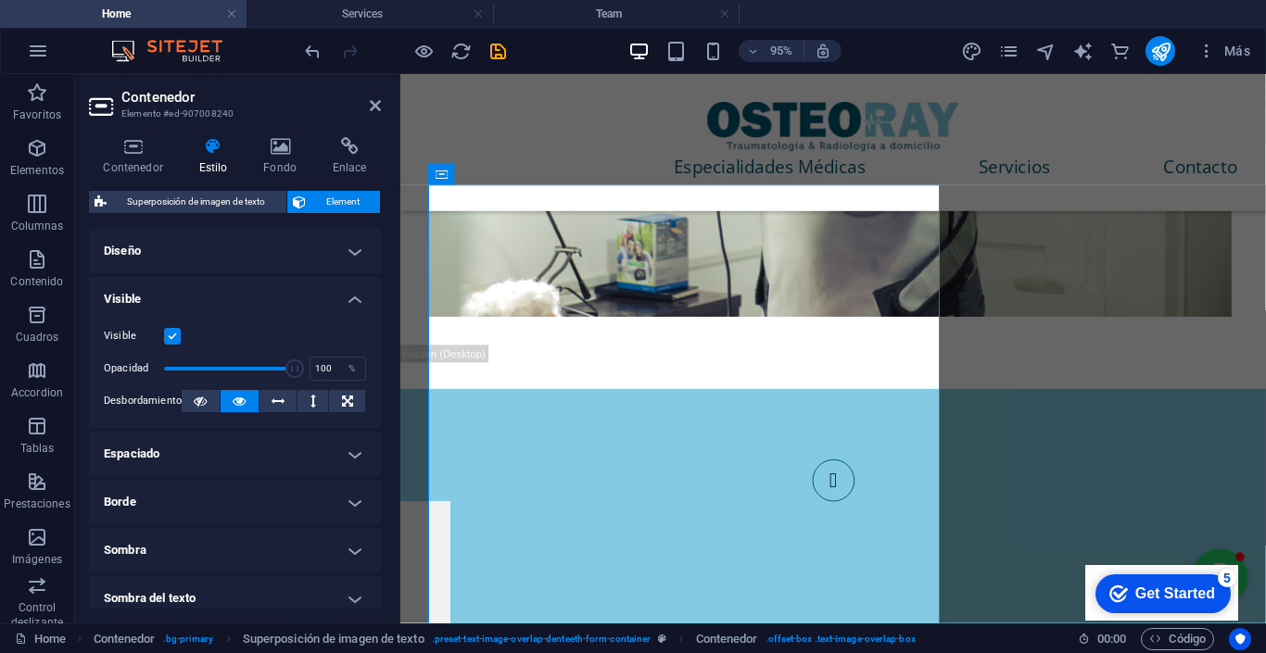
click at [339, 308] on h4 "Visible" at bounding box center [235, 293] width 292 height 33
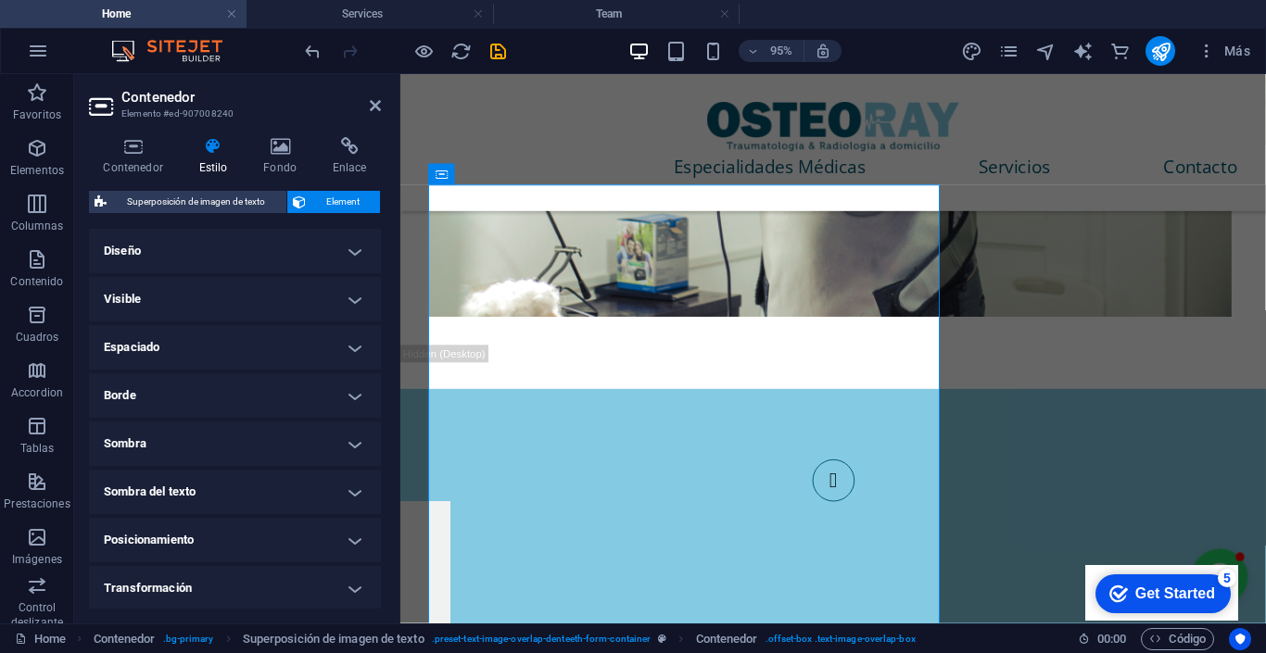
click at [297, 432] on h4 "Sombra" at bounding box center [235, 444] width 292 height 44
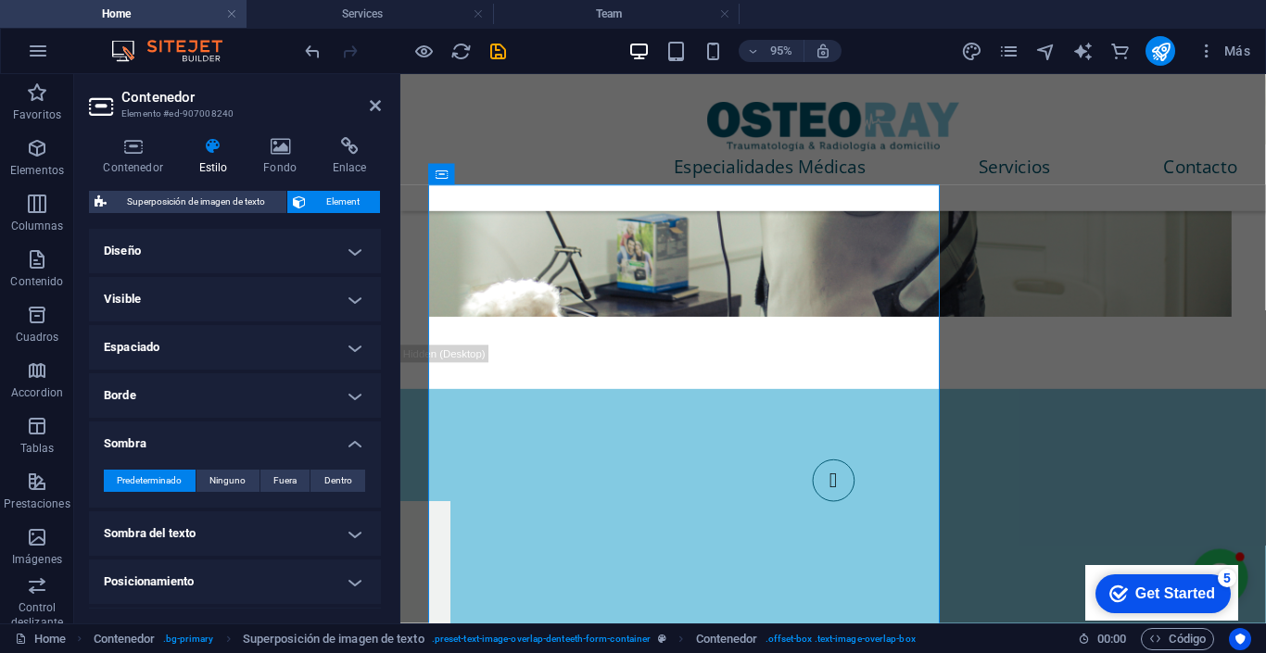
click at [297, 432] on h4 "Sombra" at bounding box center [235, 438] width 292 height 33
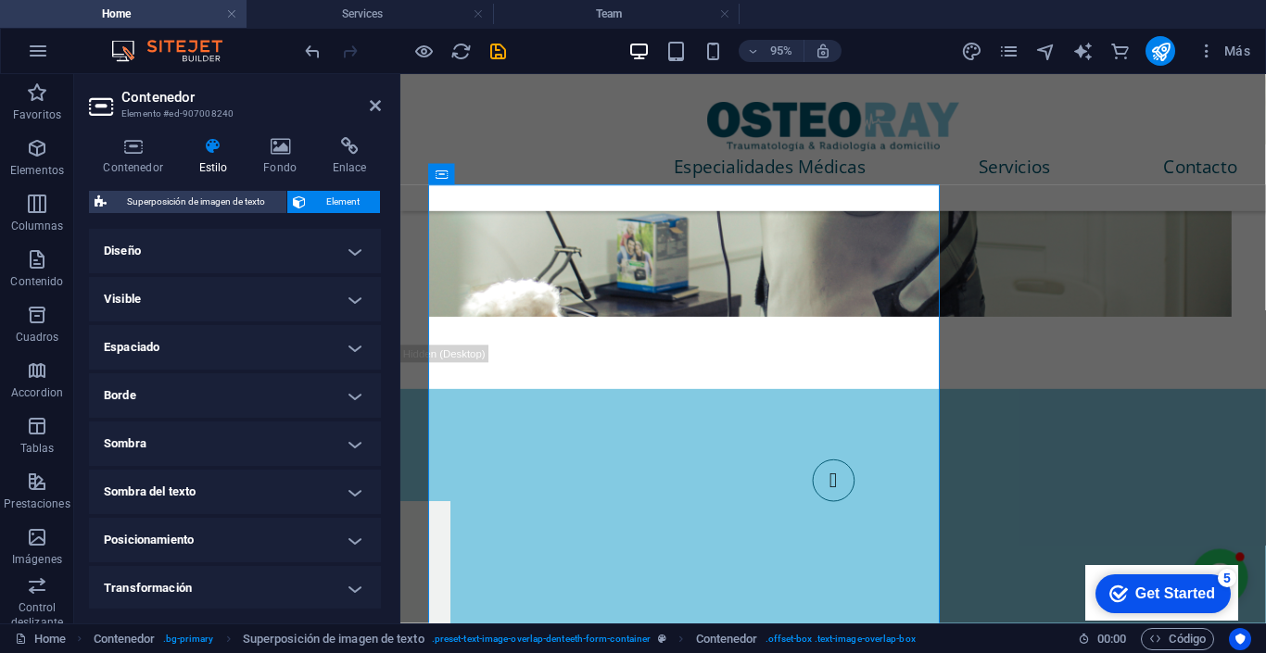
click at [265, 542] on h4 "Posicionamiento" at bounding box center [235, 540] width 292 height 44
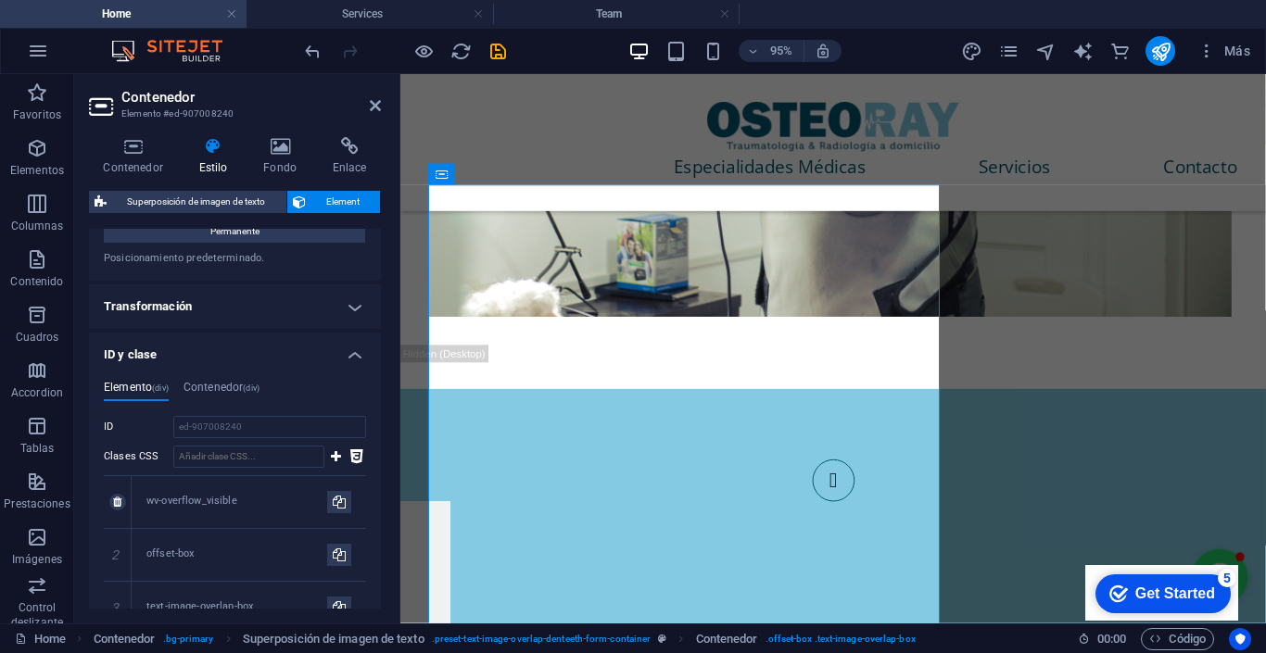
scroll to position [370, 0]
click at [237, 387] on h4 "Contenedor (div)" at bounding box center [221, 390] width 76 height 20
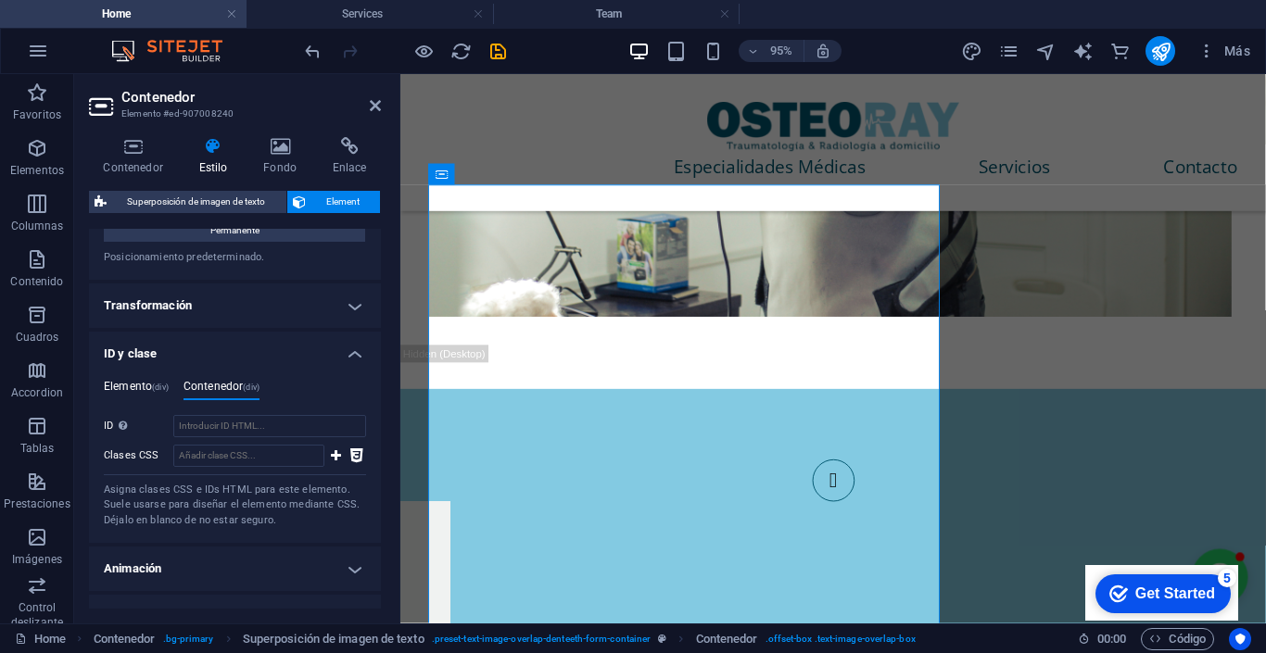
click at [168, 385] on span "(div)" at bounding box center [160, 387] width 17 height 9
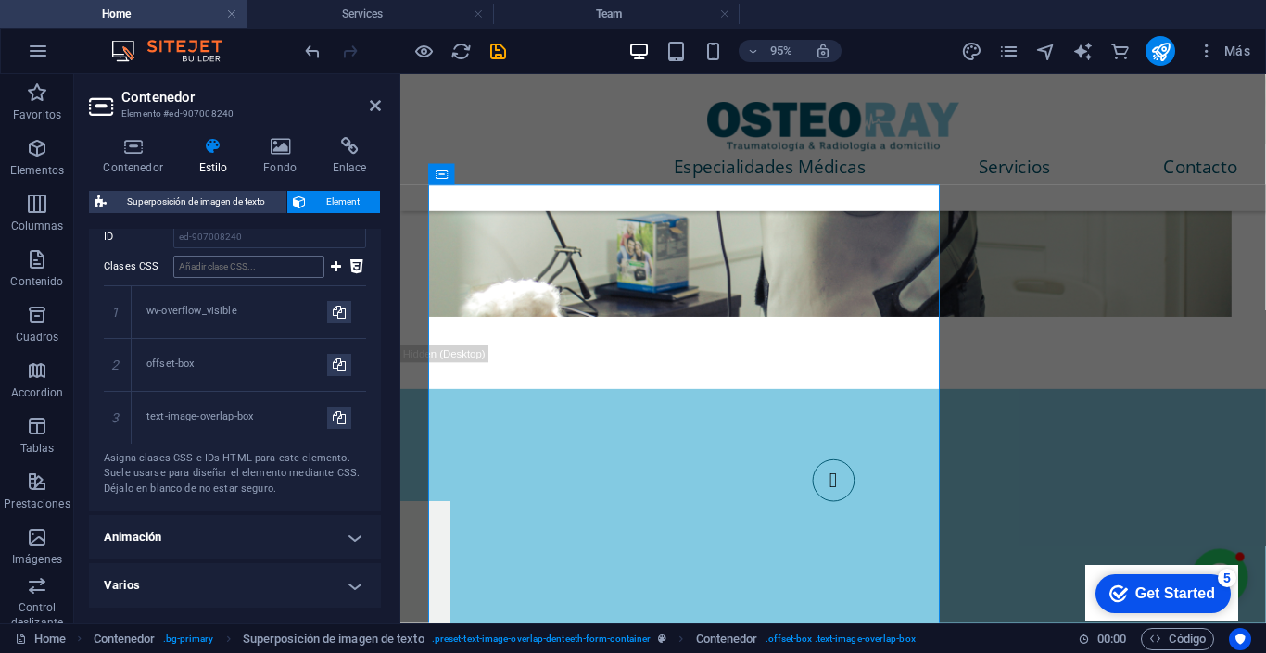
scroll to position [555, 0]
click at [373, 107] on icon at bounding box center [375, 105] width 11 height 15
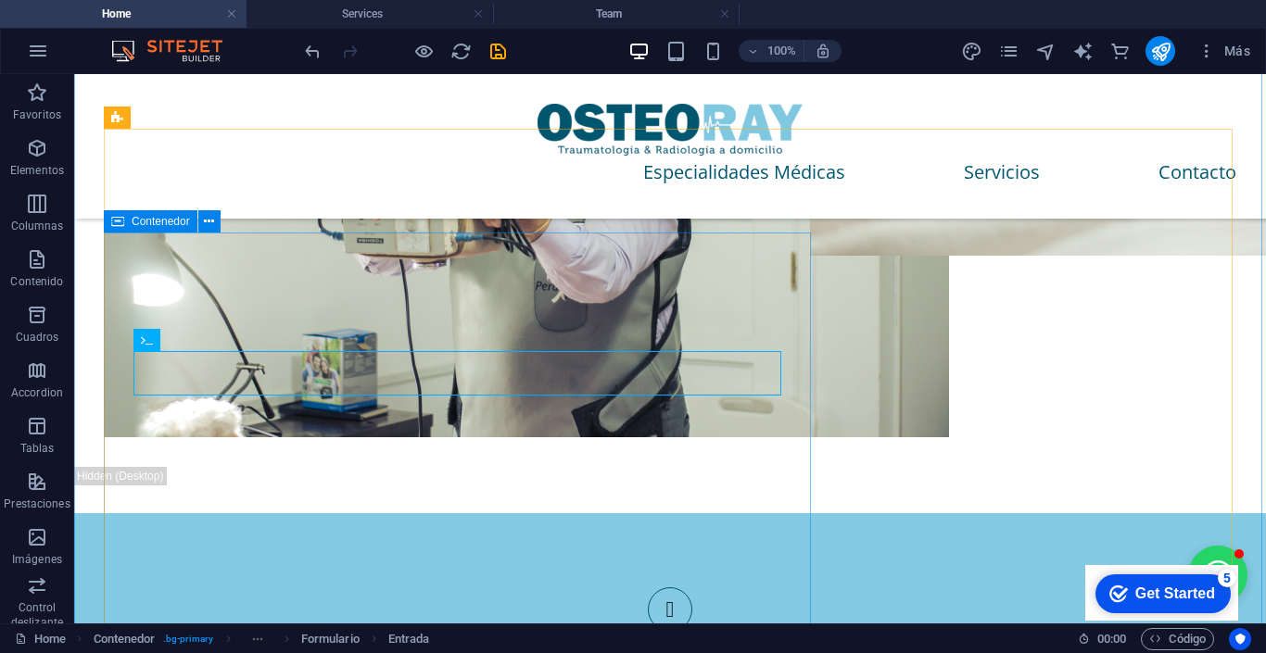
scroll to position [3684, 0]
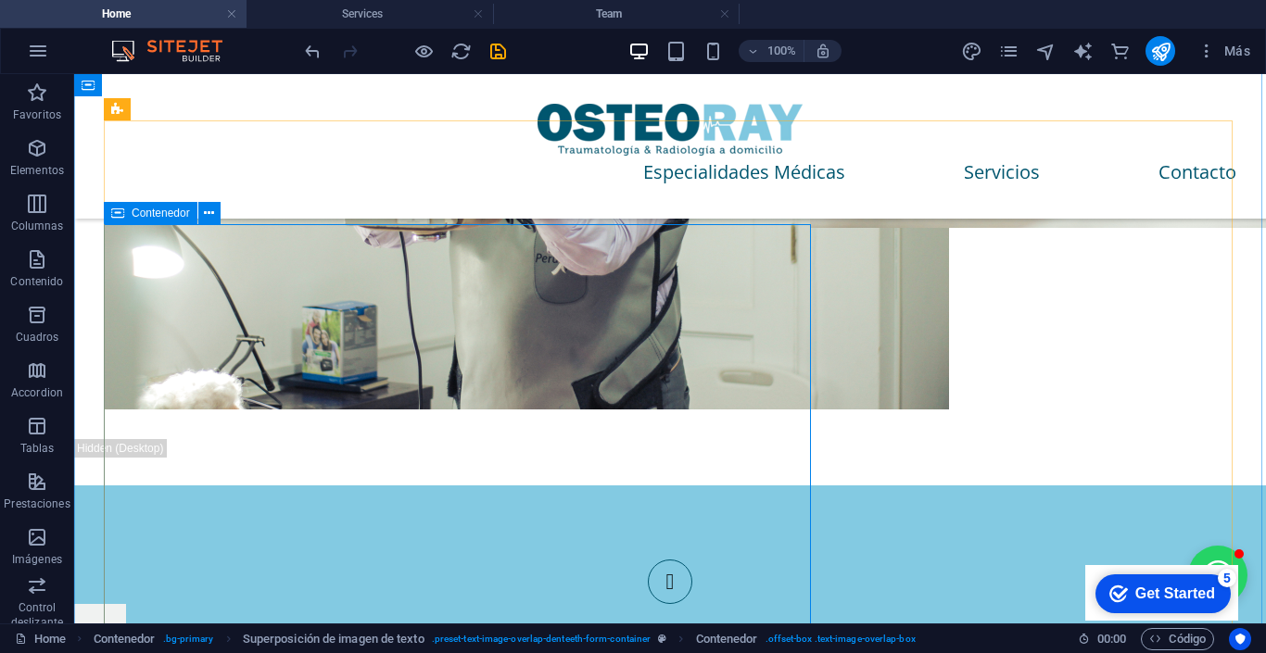
click at [113, 209] on icon at bounding box center [117, 213] width 13 height 22
click at [120, 209] on icon at bounding box center [117, 213] width 13 height 22
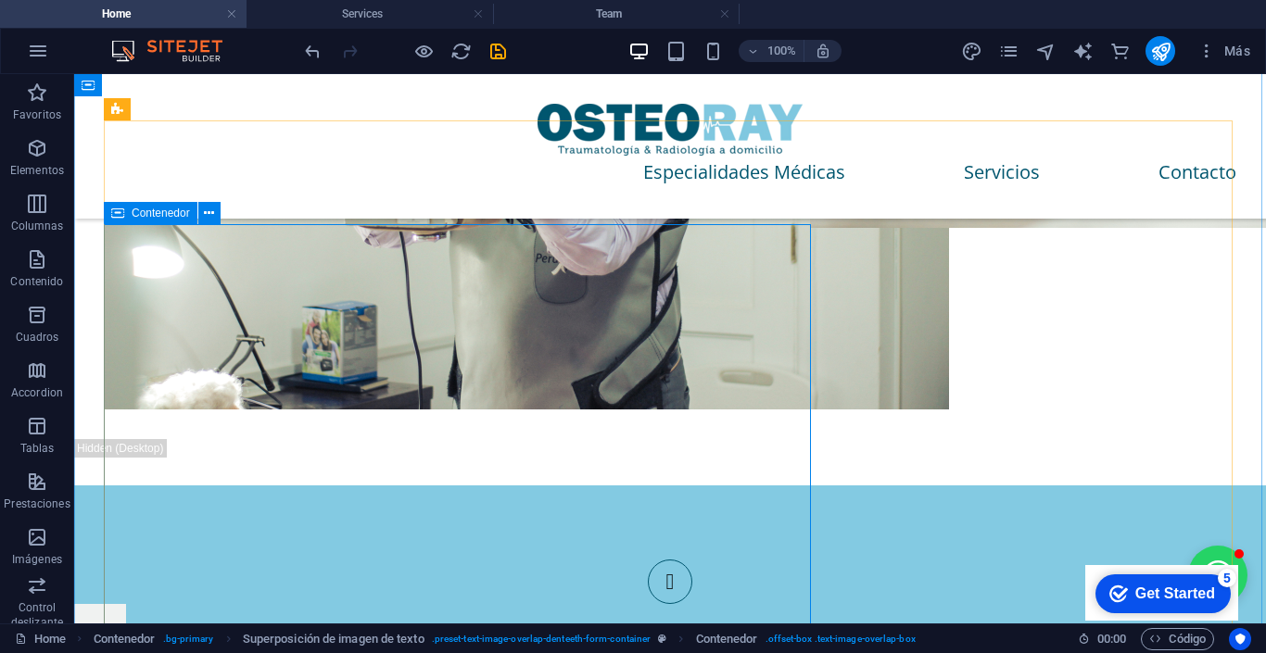
click at [120, 209] on icon at bounding box center [117, 213] width 13 height 22
click at [170, 215] on span "Contenedor" at bounding box center [161, 213] width 58 height 11
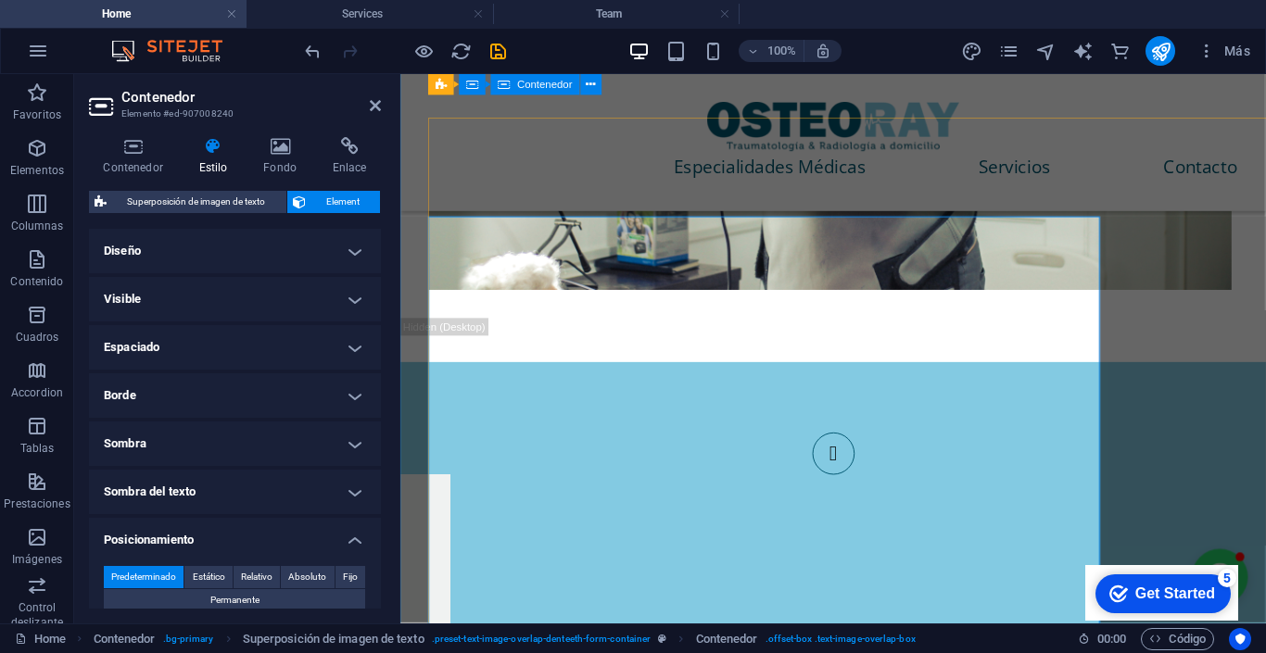
click at [170, 215] on div "Superposición de imagen de texto Element Diseño La forma en la que este element…" at bounding box center [235, 400] width 292 height 418
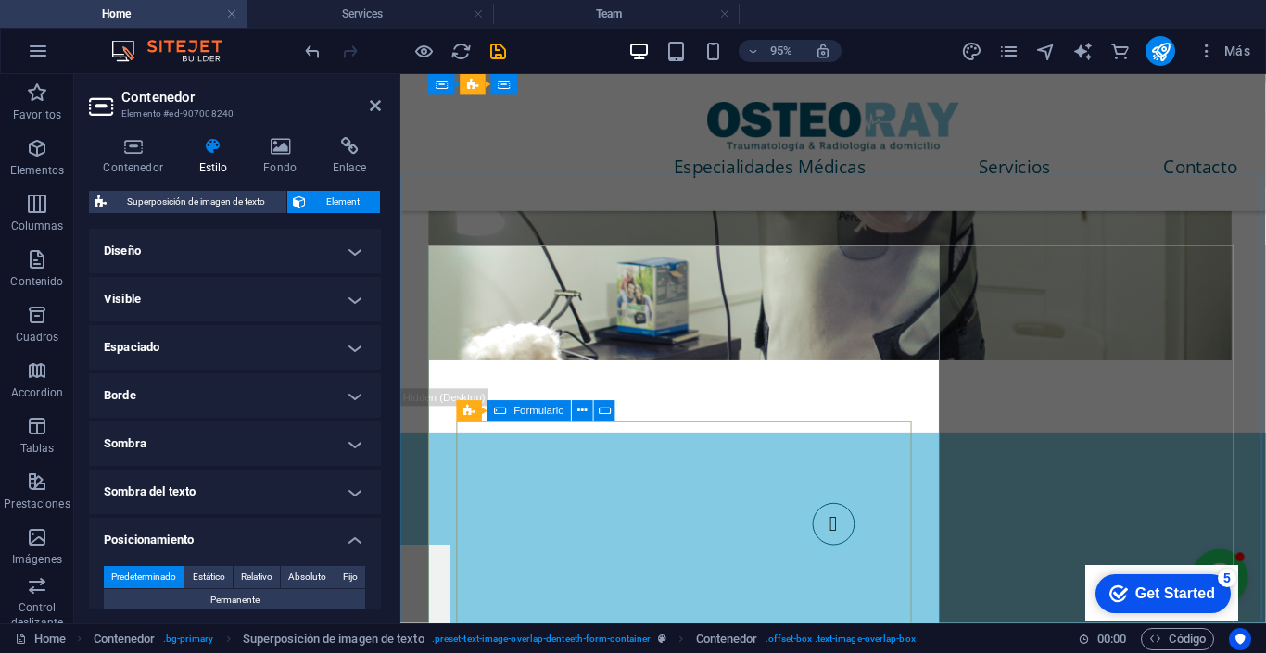
scroll to position [3589, 0]
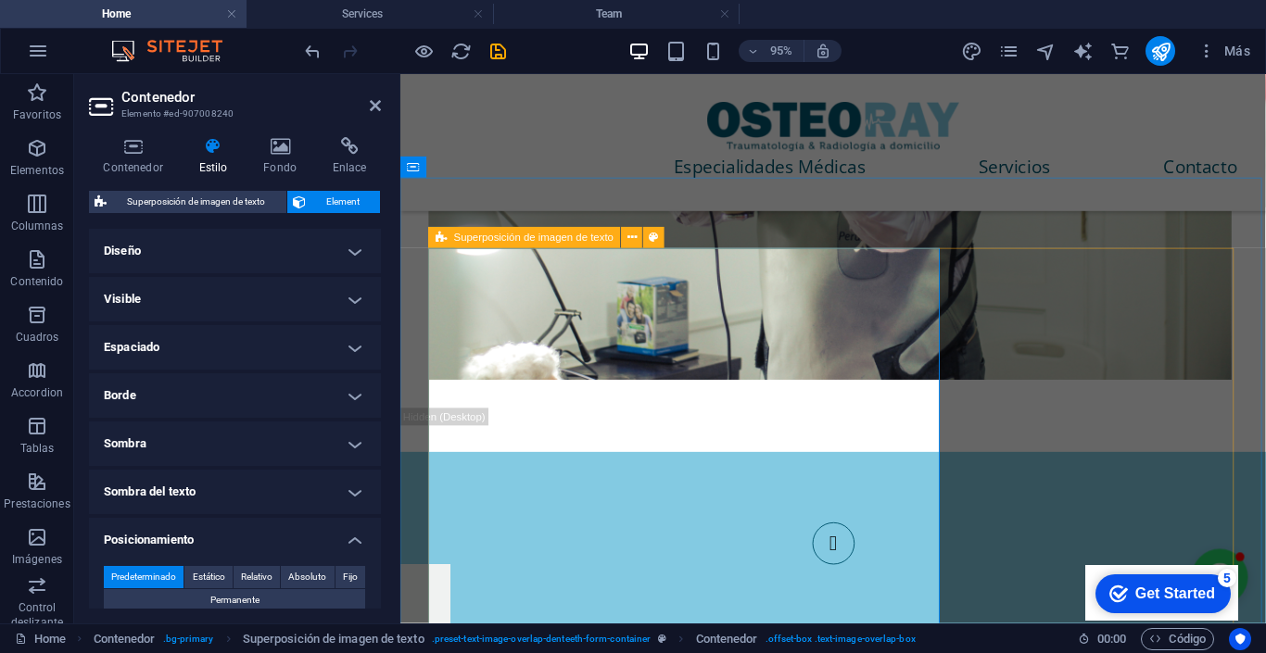
click at [444, 237] on icon at bounding box center [441, 237] width 11 height 21
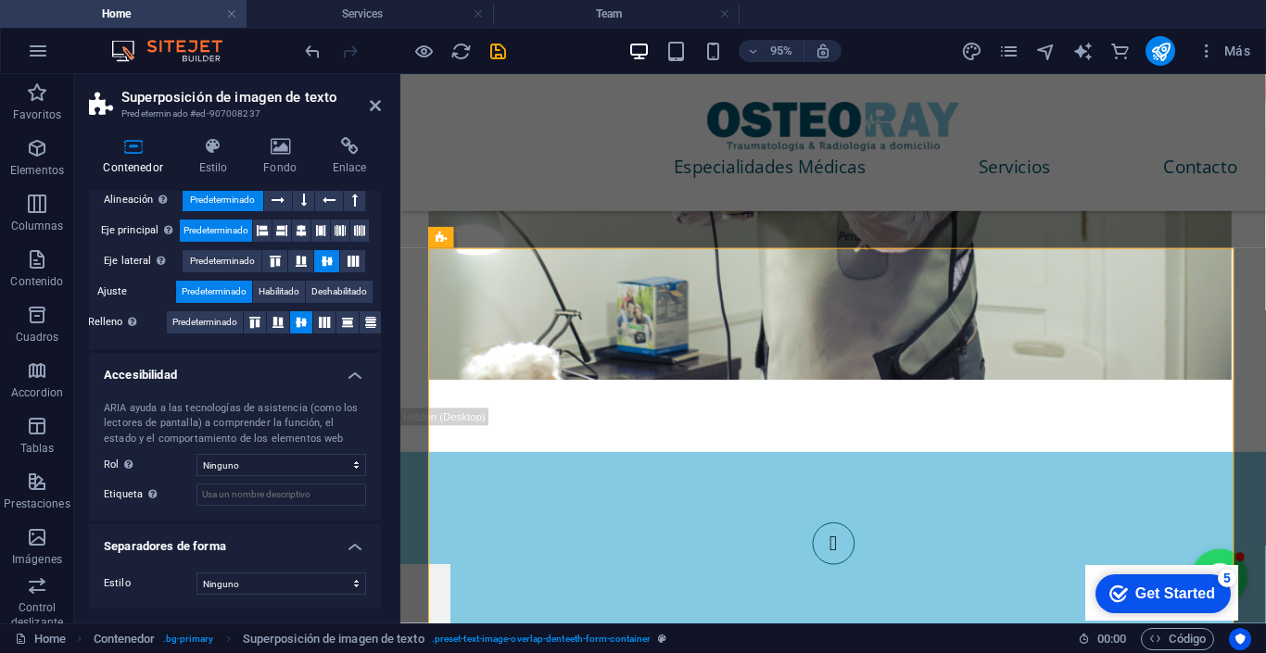
scroll to position [351, 0]
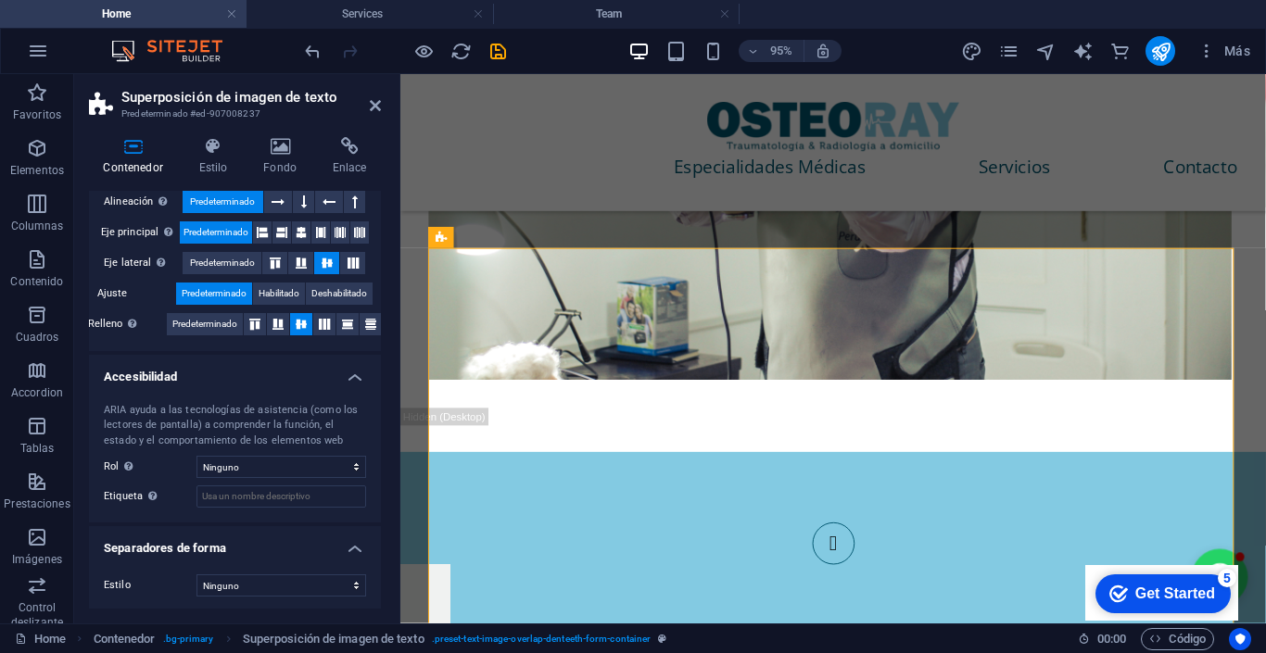
click at [348, 373] on h4 "Accesibilidad" at bounding box center [235, 371] width 292 height 33
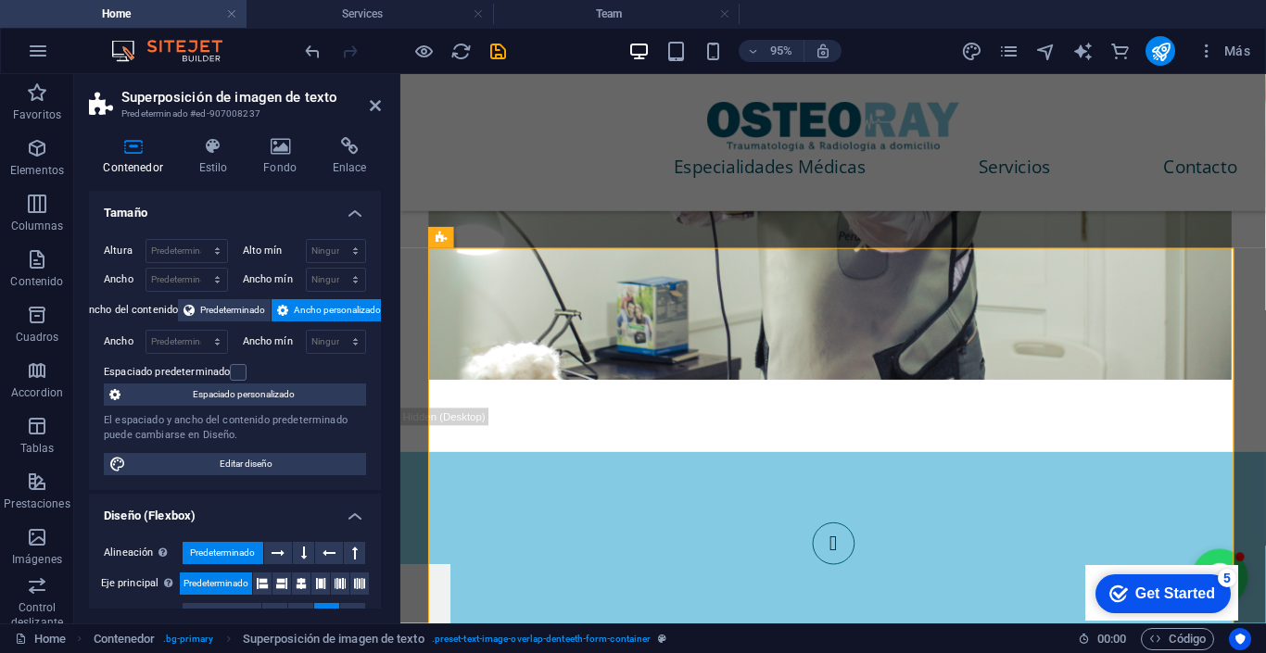
scroll to position [0, 0]
click at [203, 152] on icon at bounding box center [212, 146] width 57 height 19
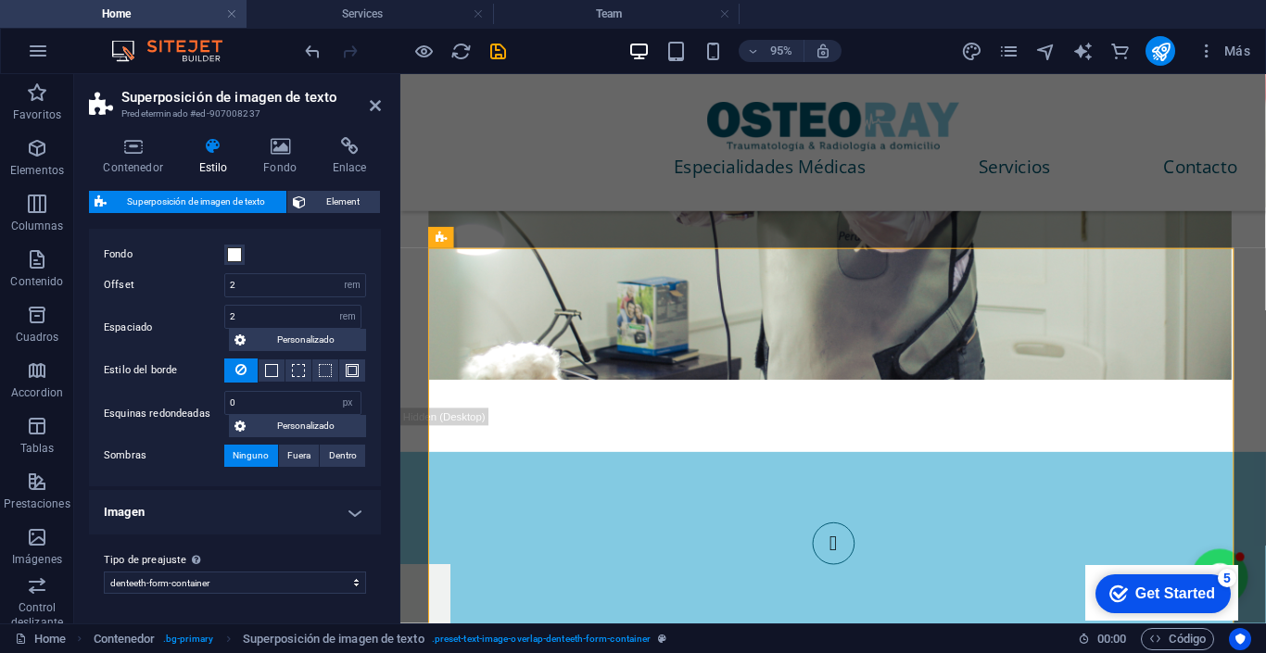
scroll to position [36, 0]
click at [266, 579] on select "denteeth-form-container Añadir tipo de preajuste" at bounding box center [235, 584] width 262 height 22
click at [332, 203] on span "Element" at bounding box center [343, 202] width 64 height 22
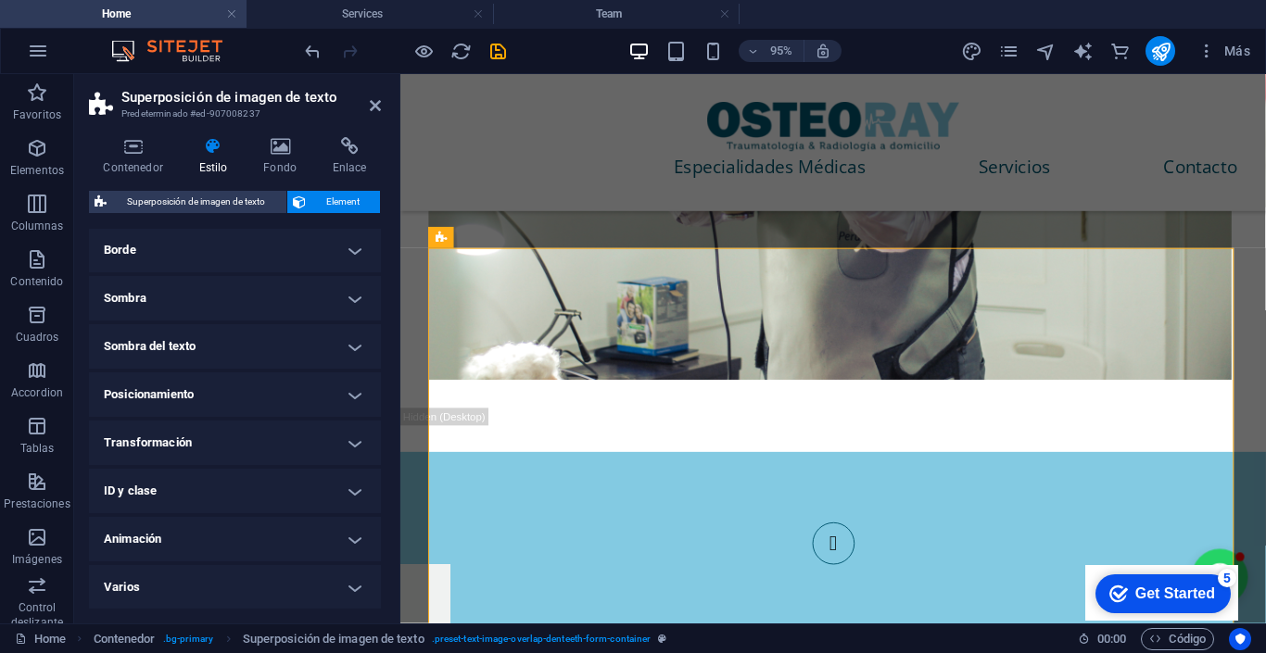
scroll to position [417, 0]
click at [246, 480] on h4 "ID y clase" at bounding box center [235, 492] width 292 height 44
click at [246, 480] on h4 "ID y clase" at bounding box center [235, 486] width 292 height 33
click at [246, 480] on h4 "ID y clase" at bounding box center [235, 492] width 292 height 44
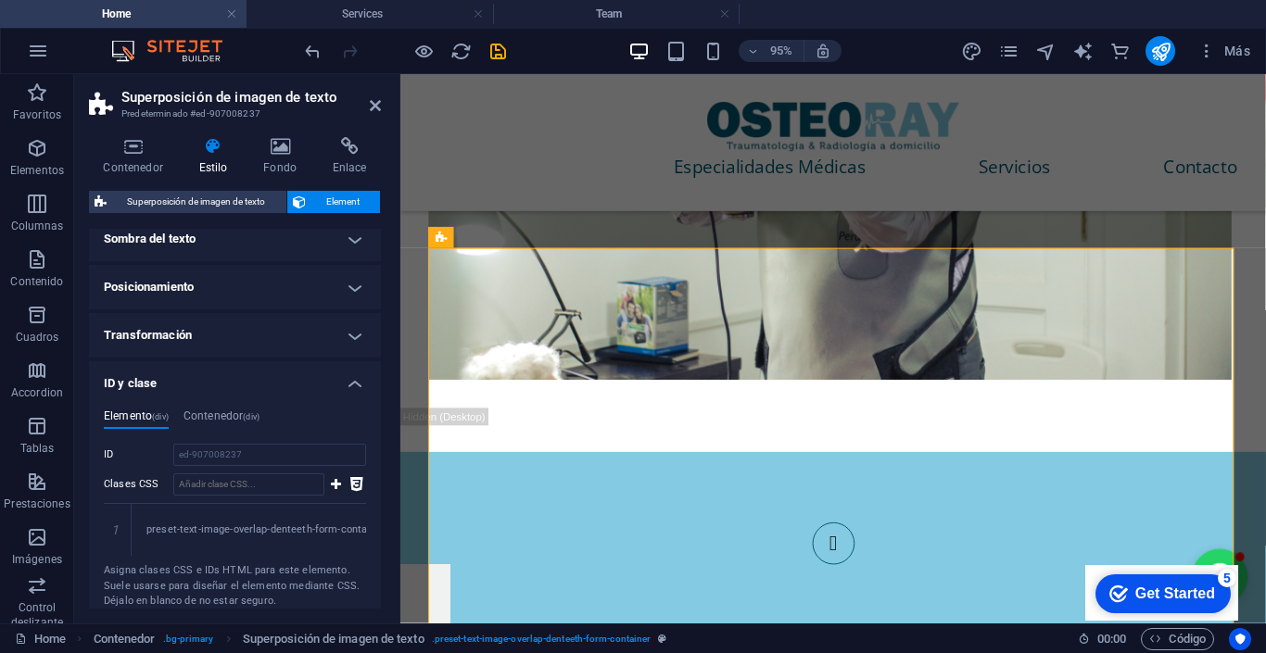
scroll to position [530, 0]
click at [352, 475] on icon at bounding box center [356, 480] width 13 height 22
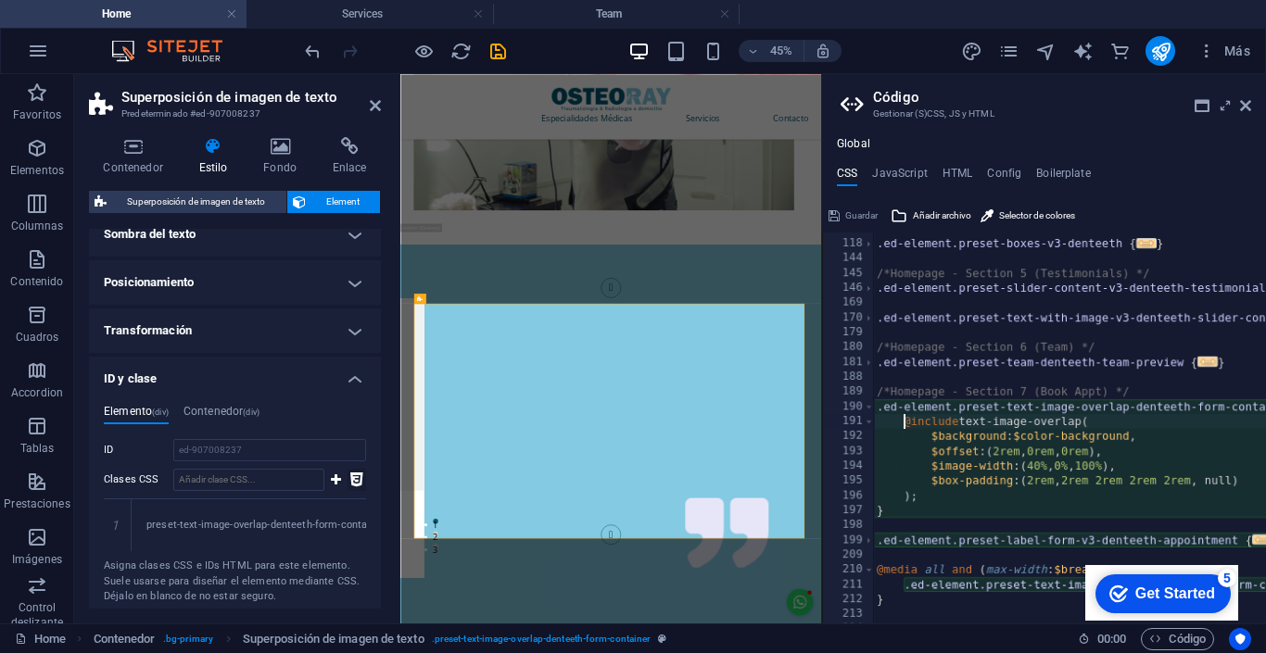
type textarea "@include text-image-overlap("
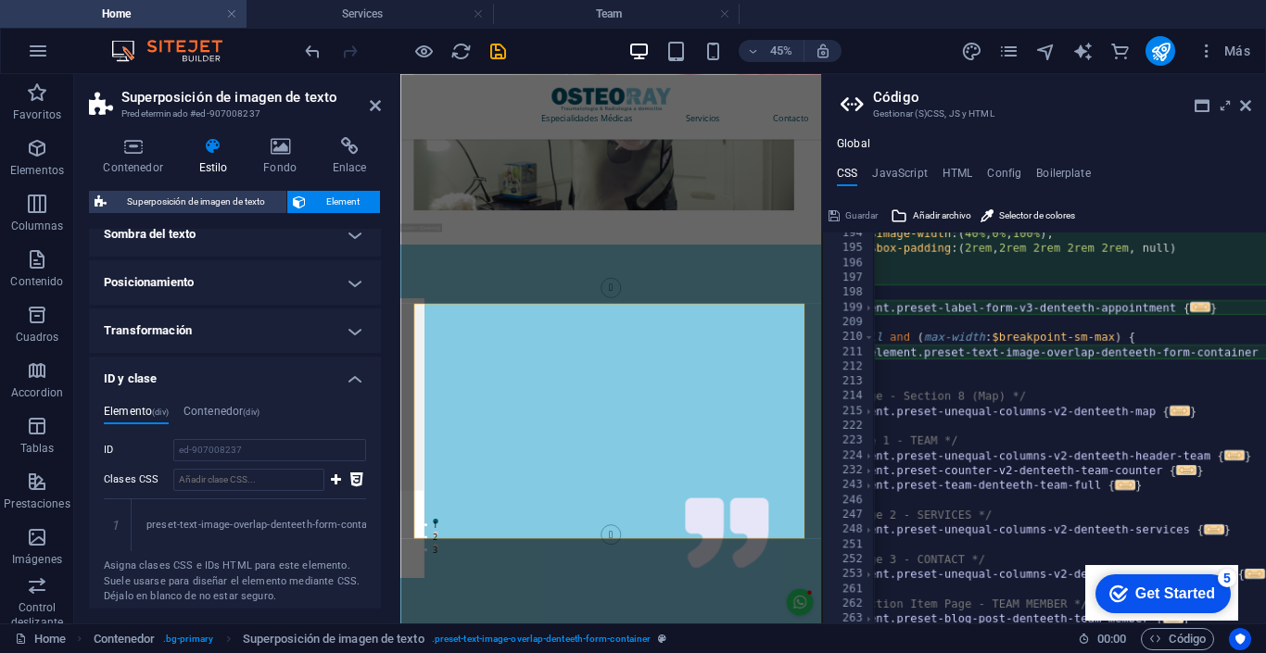
scroll to position [0, 0]
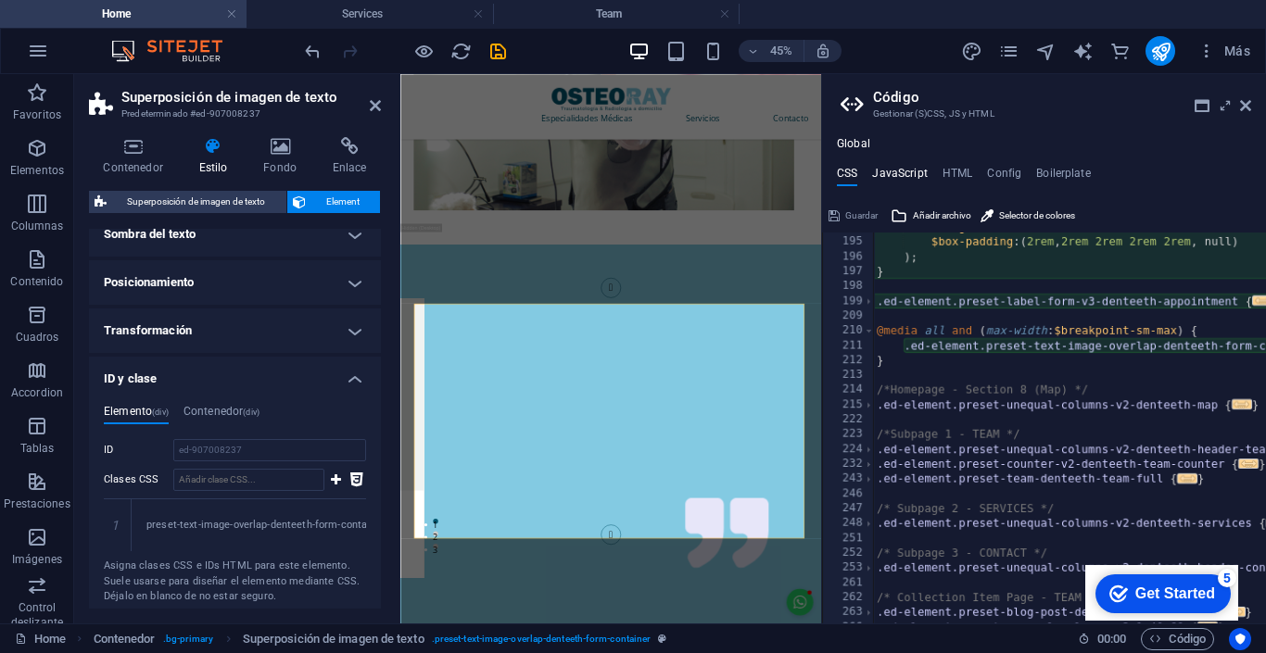
click at [914, 176] on h4 "JavaScript" at bounding box center [899, 177] width 55 height 20
type textarea "/* JS for preset "Menu V2" */"
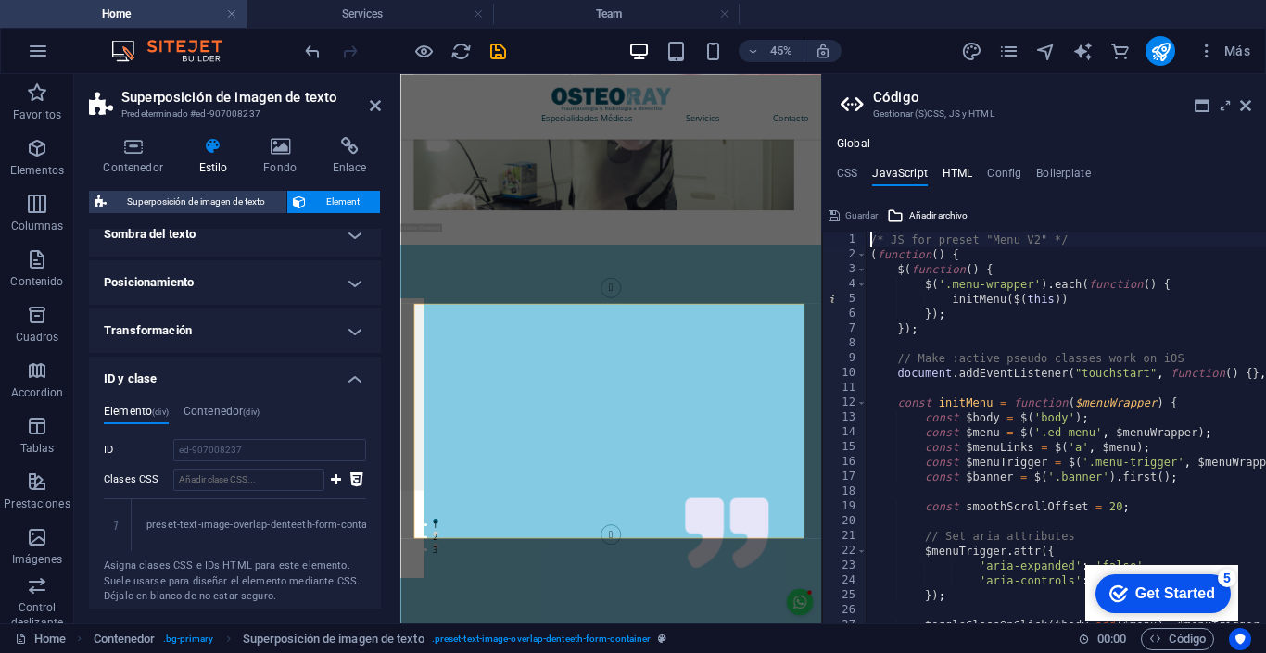
click at [963, 171] on h4 "HTML" at bounding box center [958, 177] width 31 height 20
type textarea "<a href="#main-content" class="wv-link-content button">Skip to main content</a>"
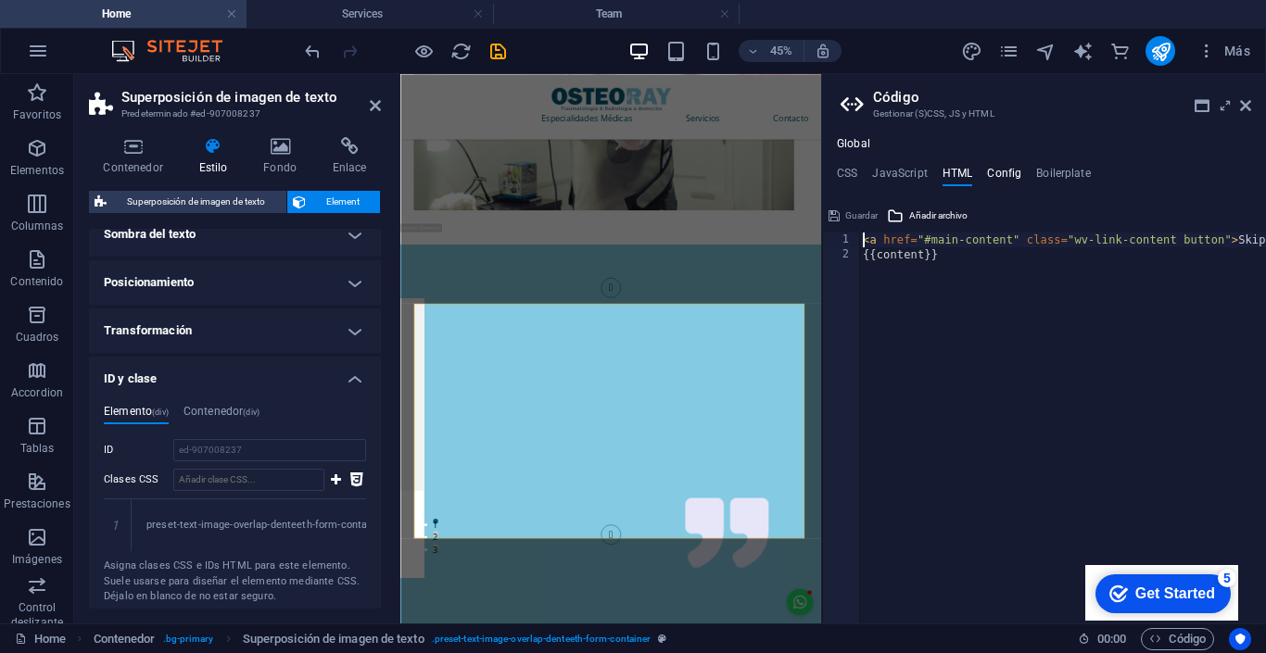
click at [1003, 172] on h4 "Config" at bounding box center [1004, 177] width 34 height 20
type textarea "$color-background: #ffffff;"
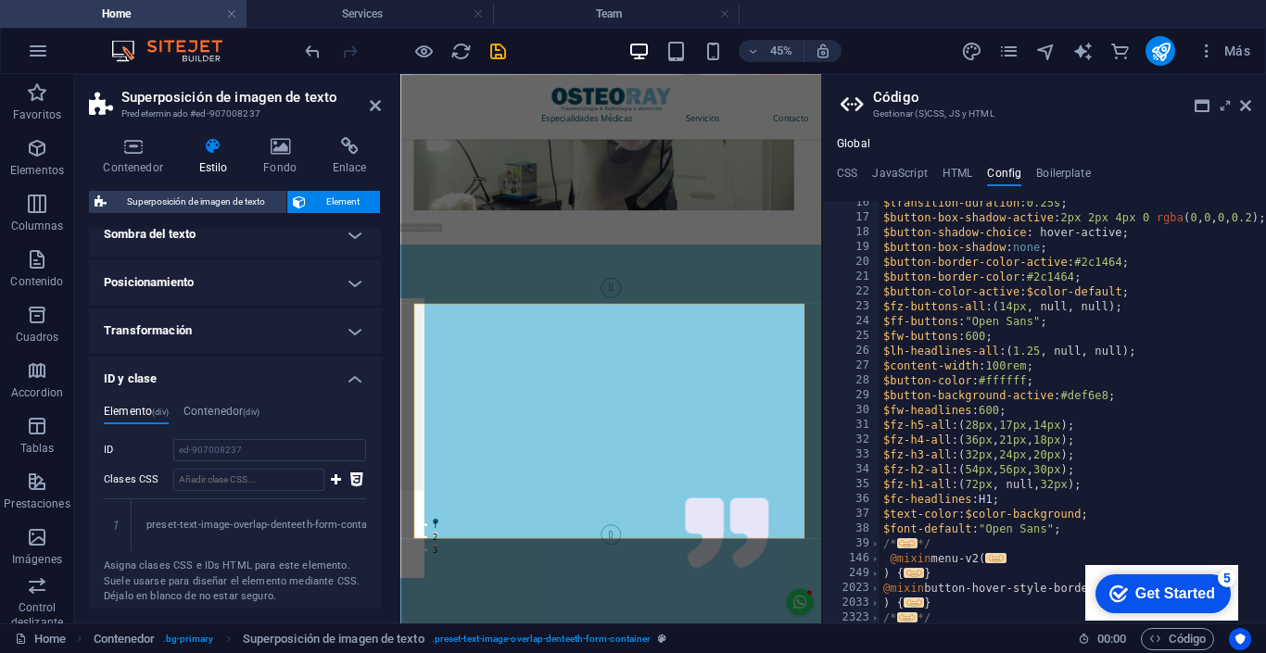
scroll to position [228, 0]
click at [1056, 188] on div "CSS JavaScript HTML Config Boilerplate @include text-image-overlap( 194 195 196…" at bounding box center [1044, 395] width 444 height 457
click at [1053, 171] on h4 "Boilerplate" at bounding box center [1063, 177] width 55 height 20
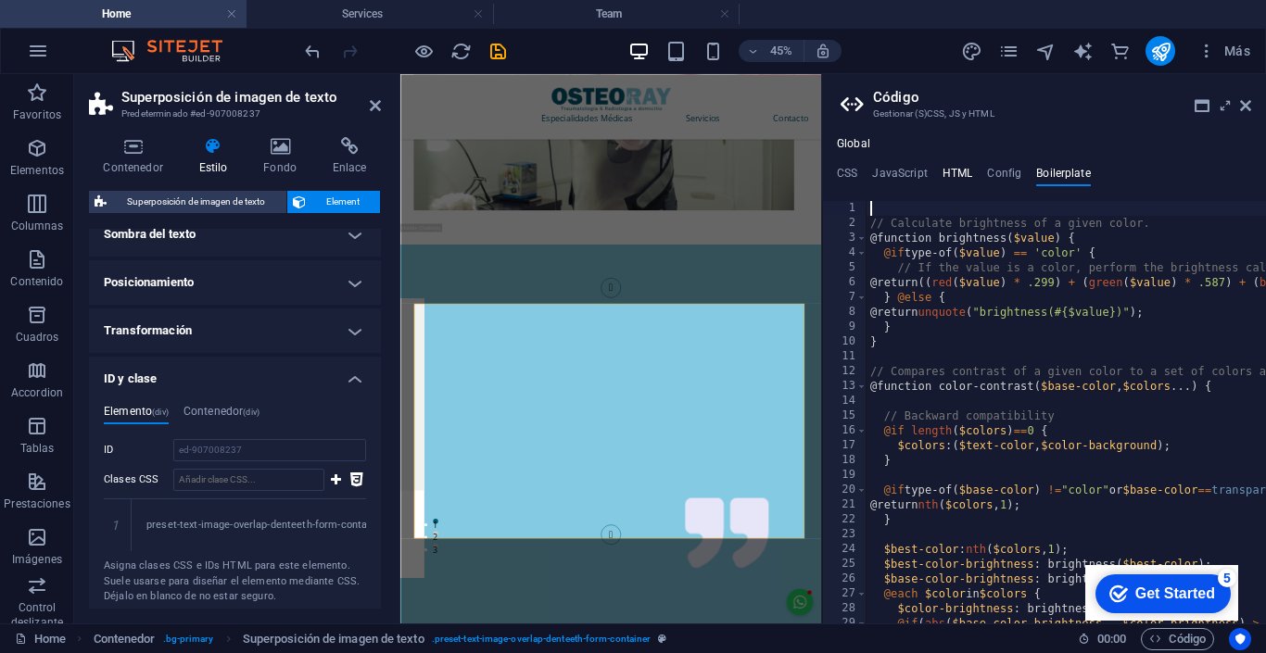
click at [948, 172] on h4 "HTML" at bounding box center [958, 177] width 31 height 20
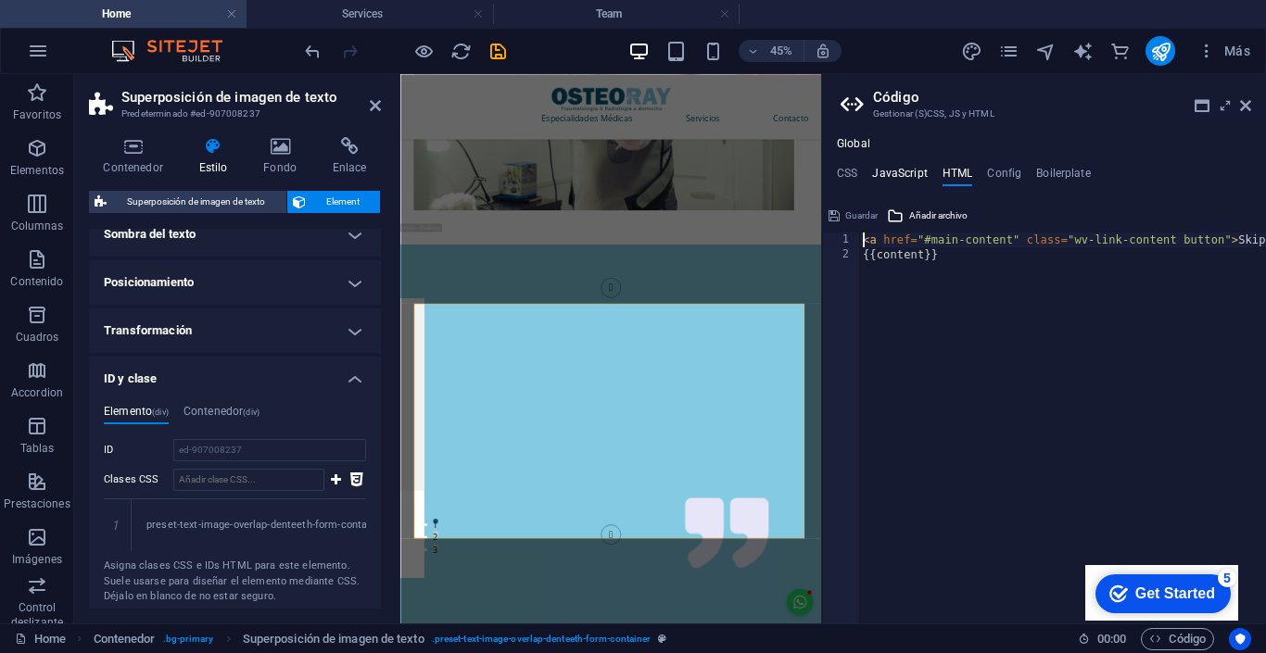
click at [909, 172] on h4 "JavaScript" at bounding box center [899, 177] width 55 height 20
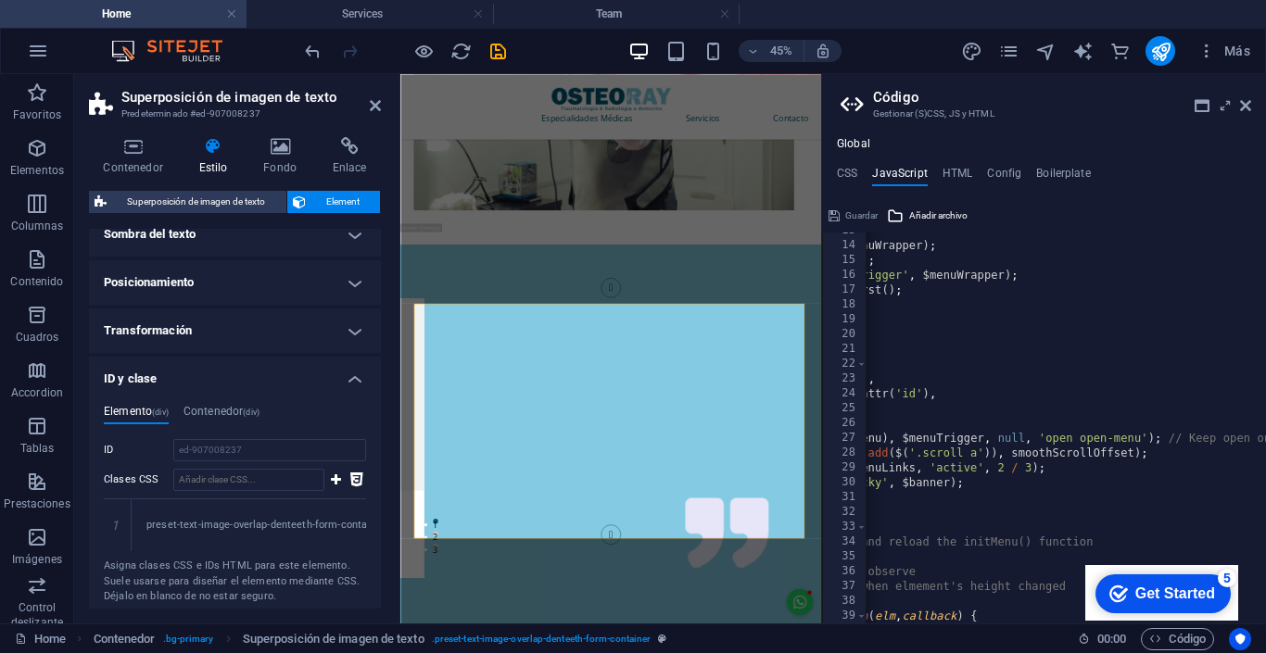
scroll to position [0, 0]
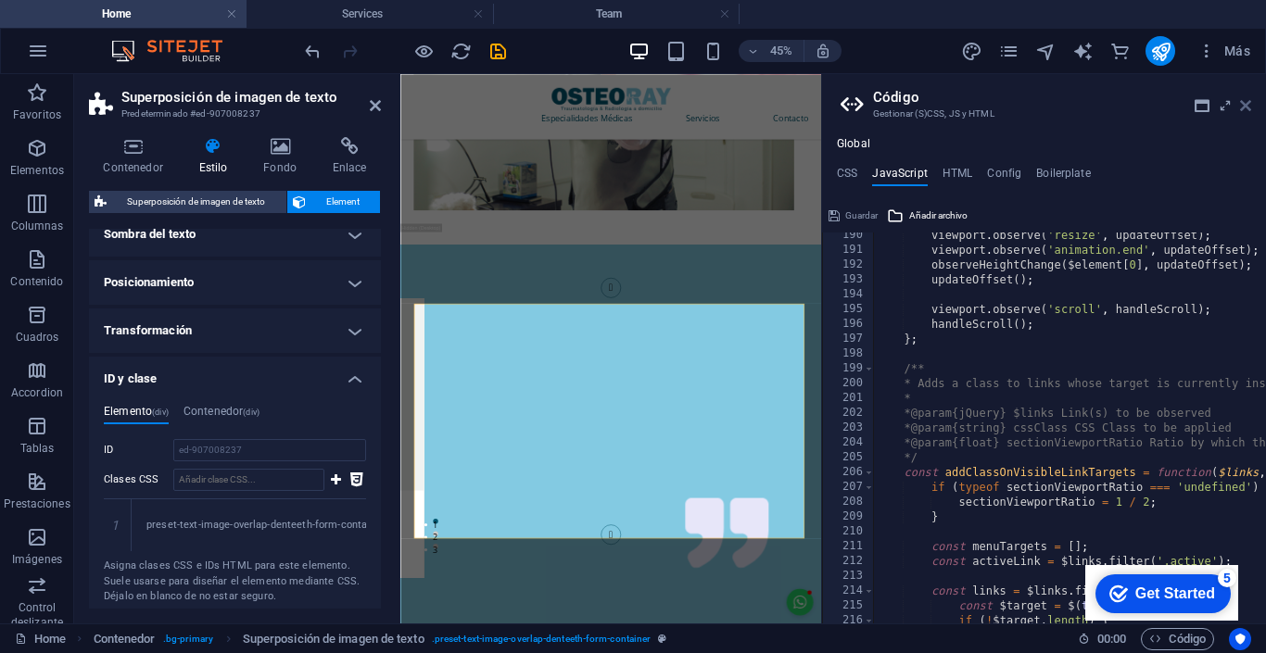
click at [1246, 107] on icon at bounding box center [1245, 105] width 11 height 15
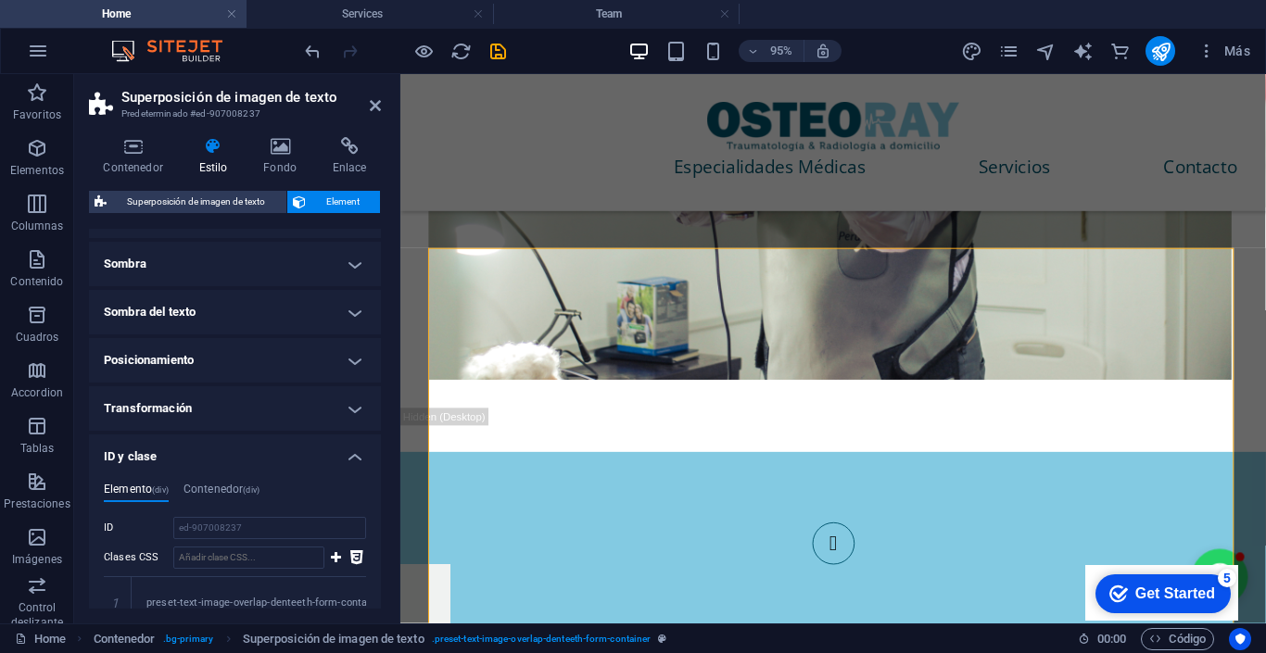
click at [256, 406] on h4 "Transformación" at bounding box center [235, 408] width 292 height 44
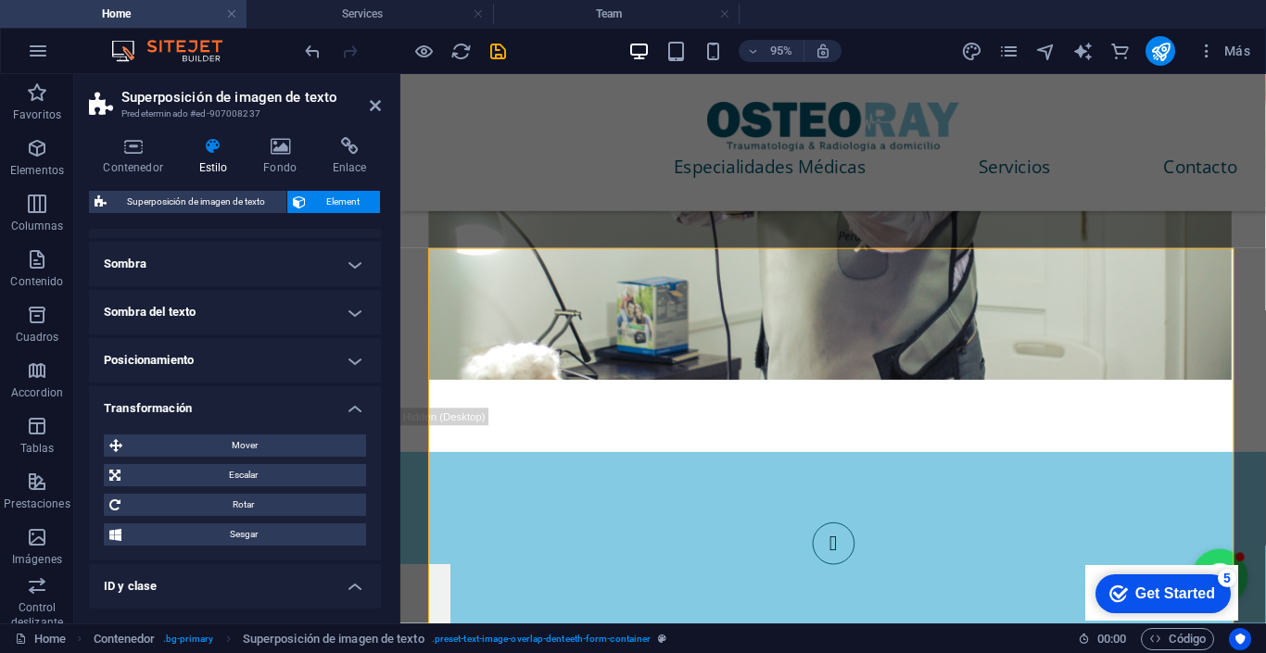
click at [256, 406] on h4 "Transformación" at bounding box center [235, 402] width 292 height 33
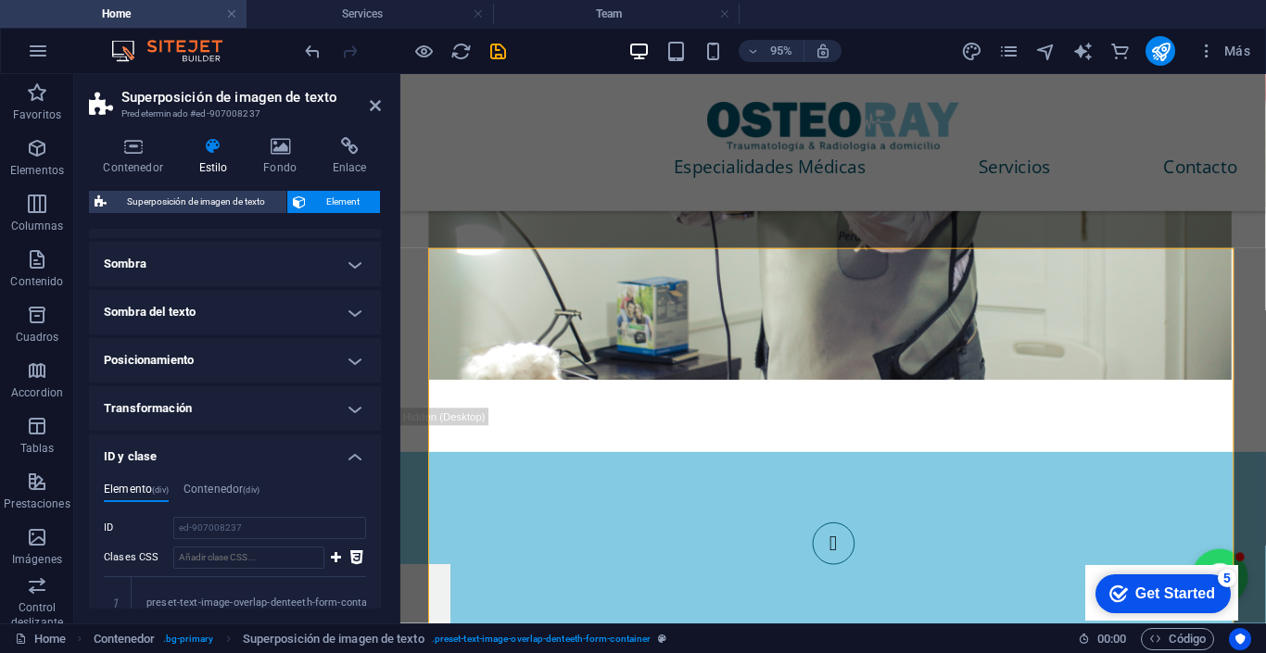
click at [256, 406] on h4 "Transformación" at bounding box center [235, 408] width 292 height 44
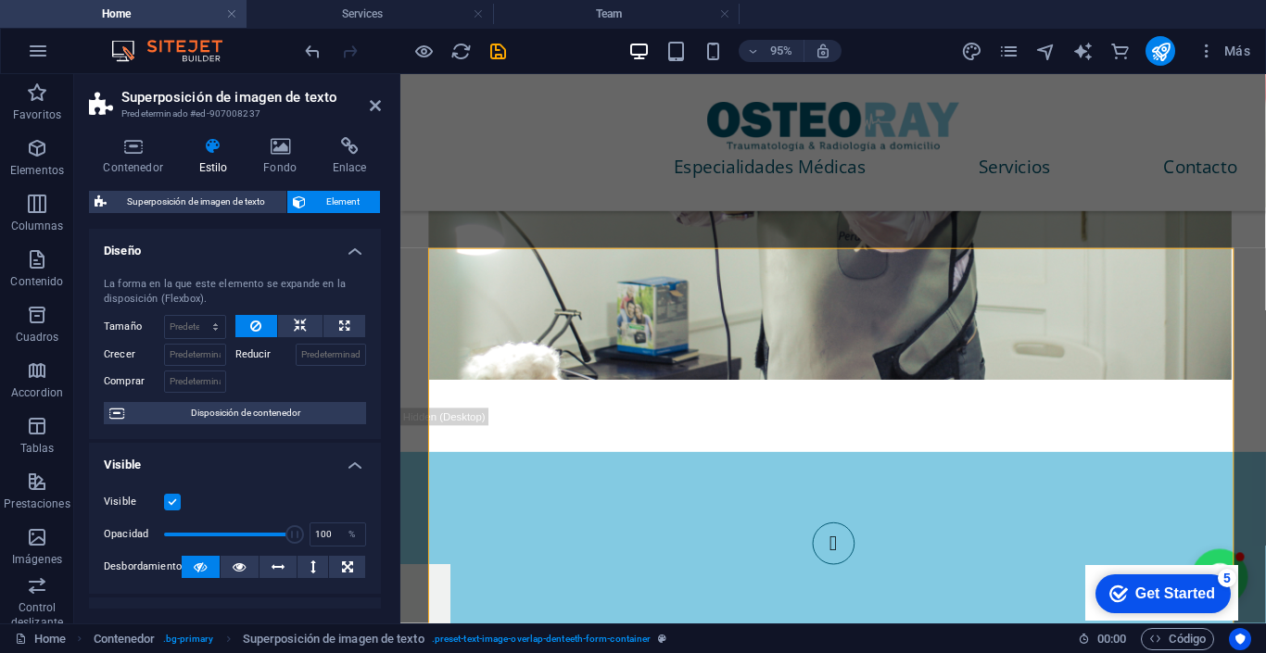
click at [345, 249] on h4 "Diseño" at bounding box center [235, 245] width 292 height 33
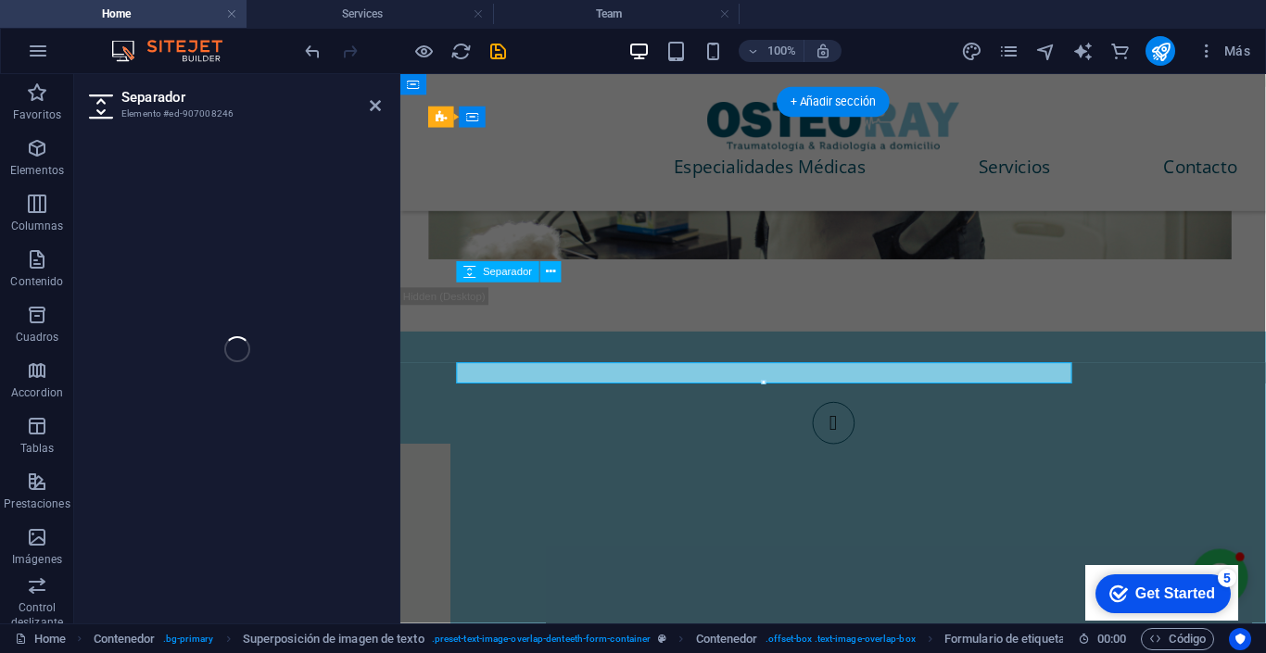
select select "rem"
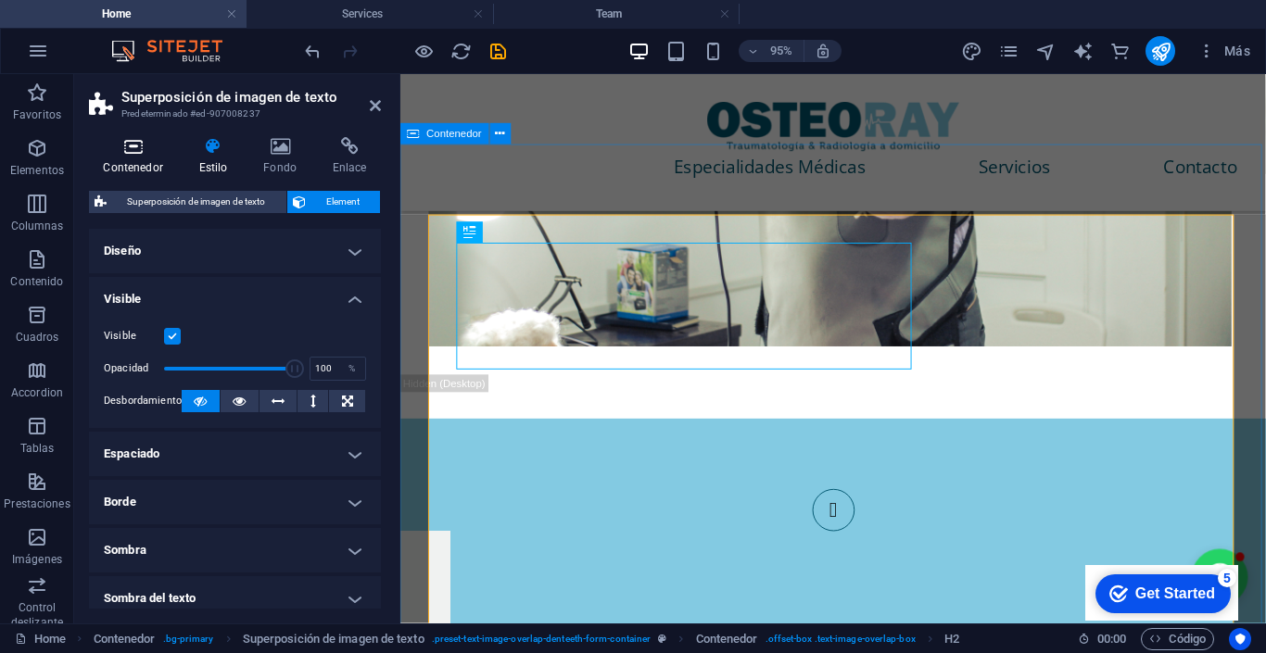
click at [145, 163] on h4 "Contenedor" at bounding box center [136, 156] width 95 height 39
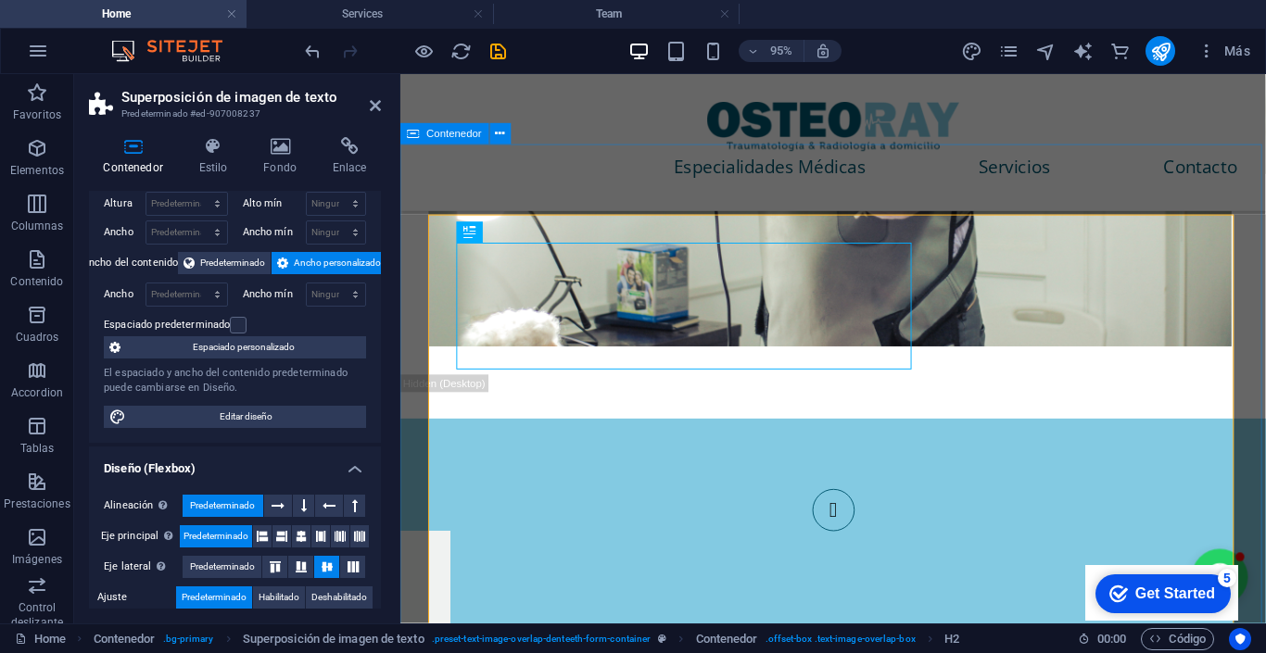
click at [299, 264] on span "Ancho personalizado" at bounding box center [337, 263] width 87 height 22
click at [285, 343] on span "Espaciado personalizado" at bounding box center [243, 347] width 234 height 22
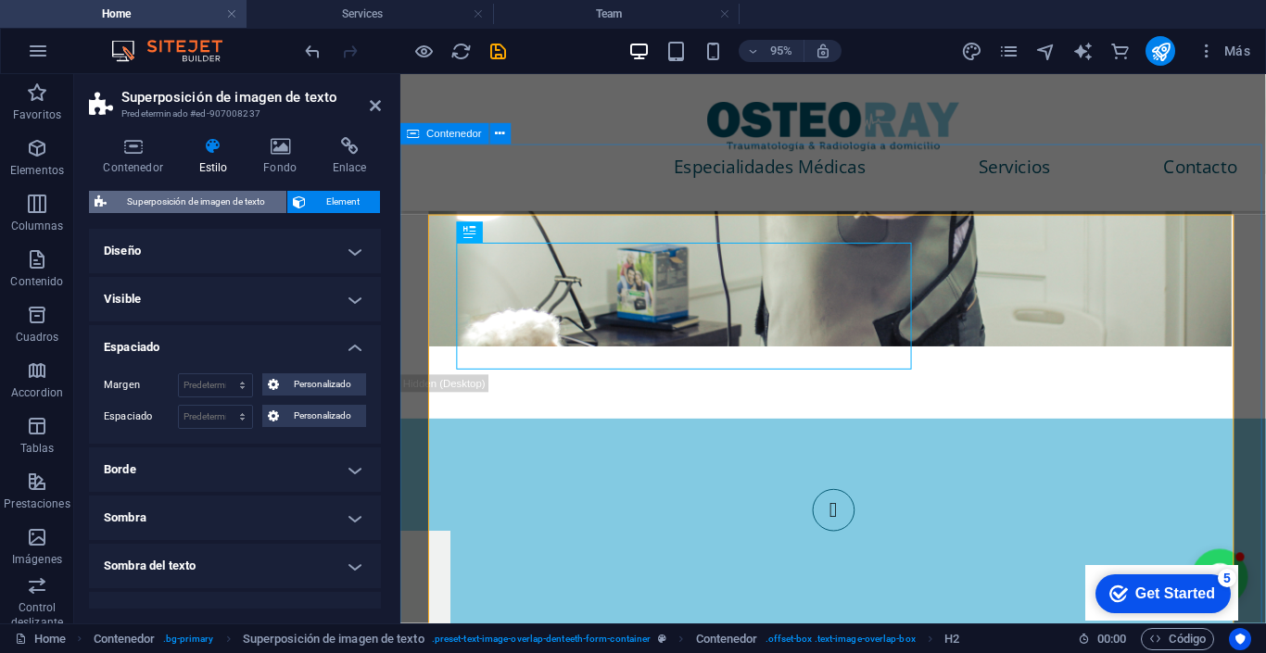
click at [245, 206] on span "Superposición de imagen de texto" at bounding box center [196, 202] width 169 height 22
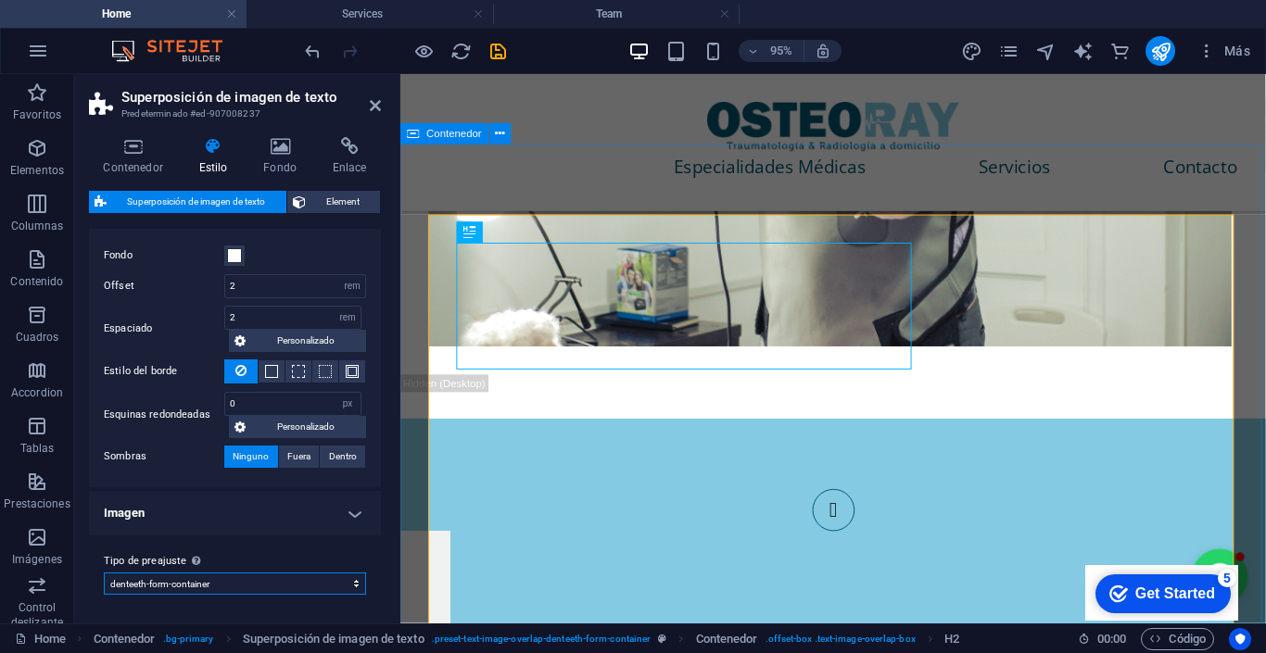
click at [245, 573] on select "denteeth-form-container Añadir tipo de preajuste" at bounding box center [235, 584] width 262 height 22
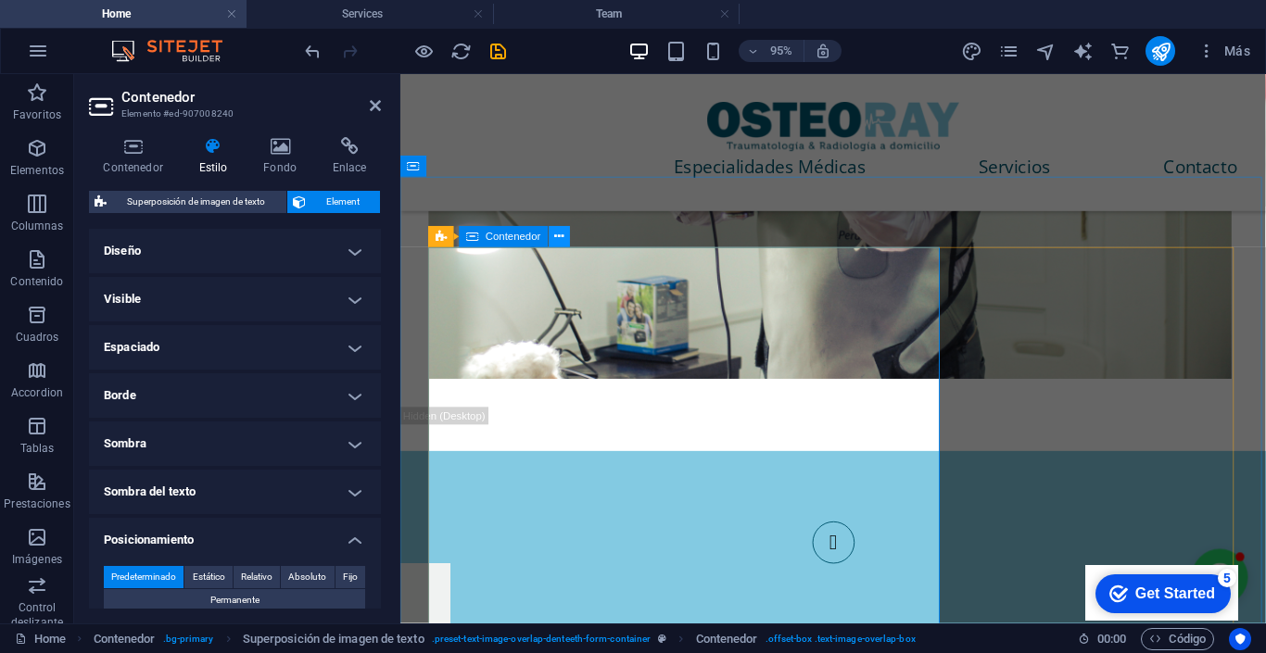
click at [563, 228] on icon at bounding box center [558, 237] width 9 height 19
click at [528, 232] on span "Contenedor" at bounding box center [514, 237] width 56 height 10
click at [210, 566] on span "Estático" at bounding box center [209, 577] width 32 height 22
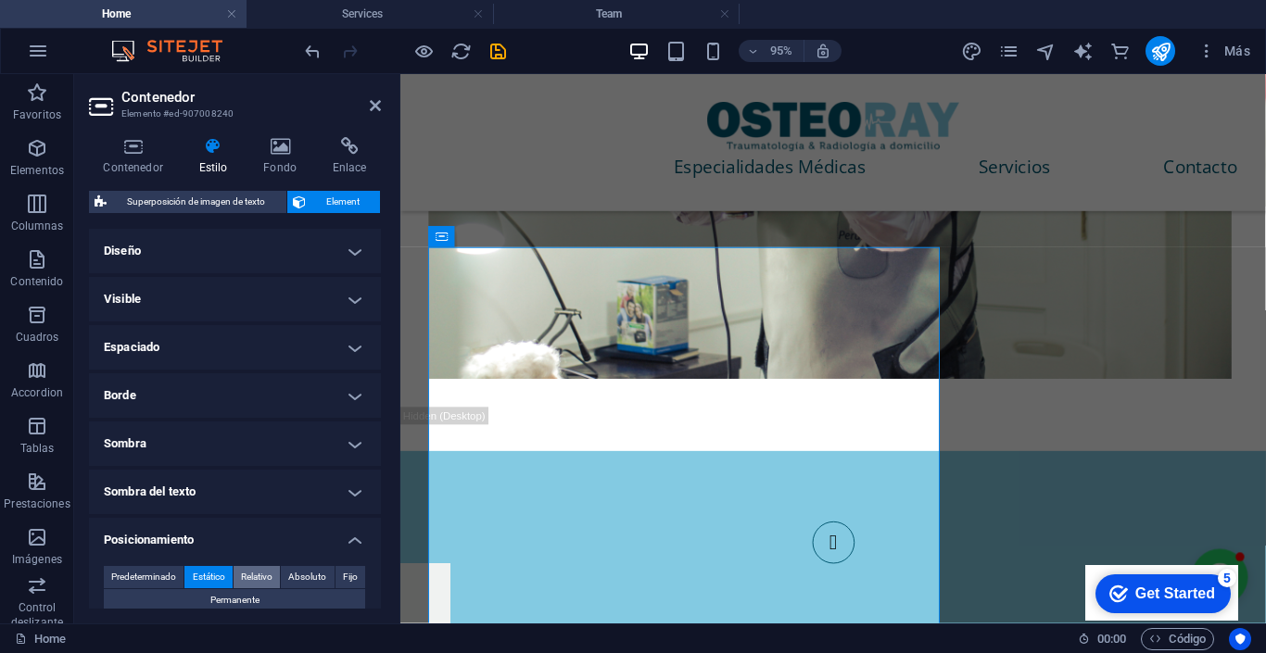
click at [248, 566] on span "Relativo" at bounding box center [257, 577] width 32 height 22
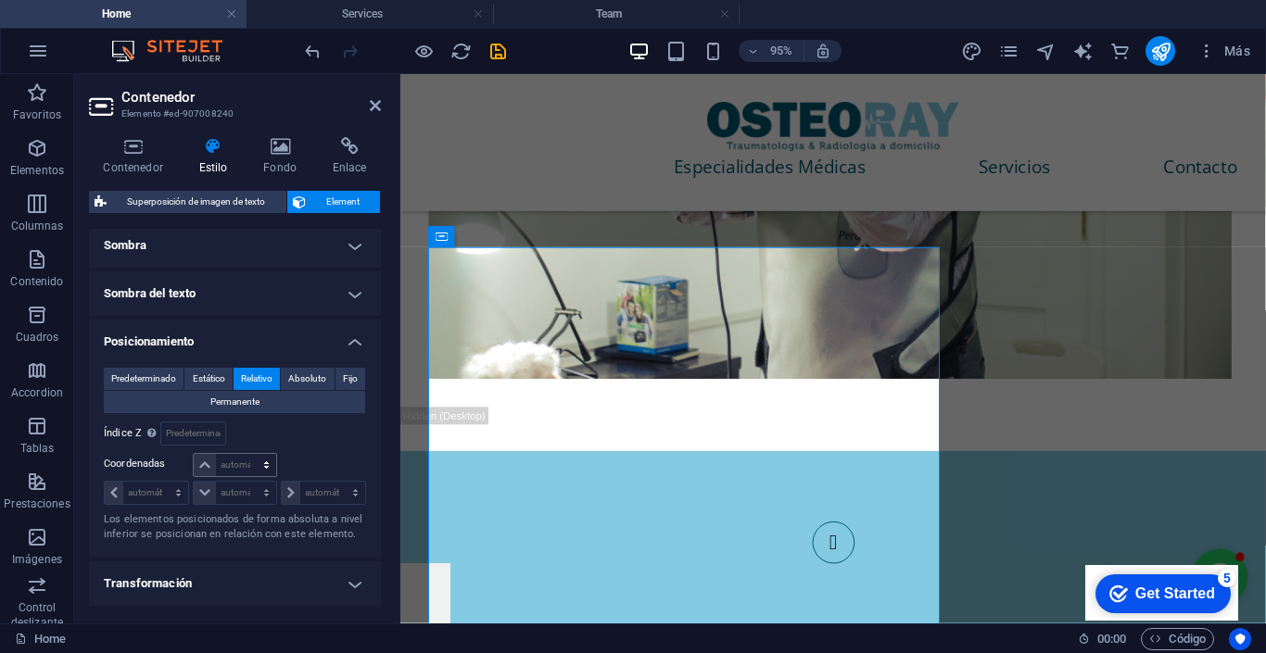
scroll to position [202, 0]
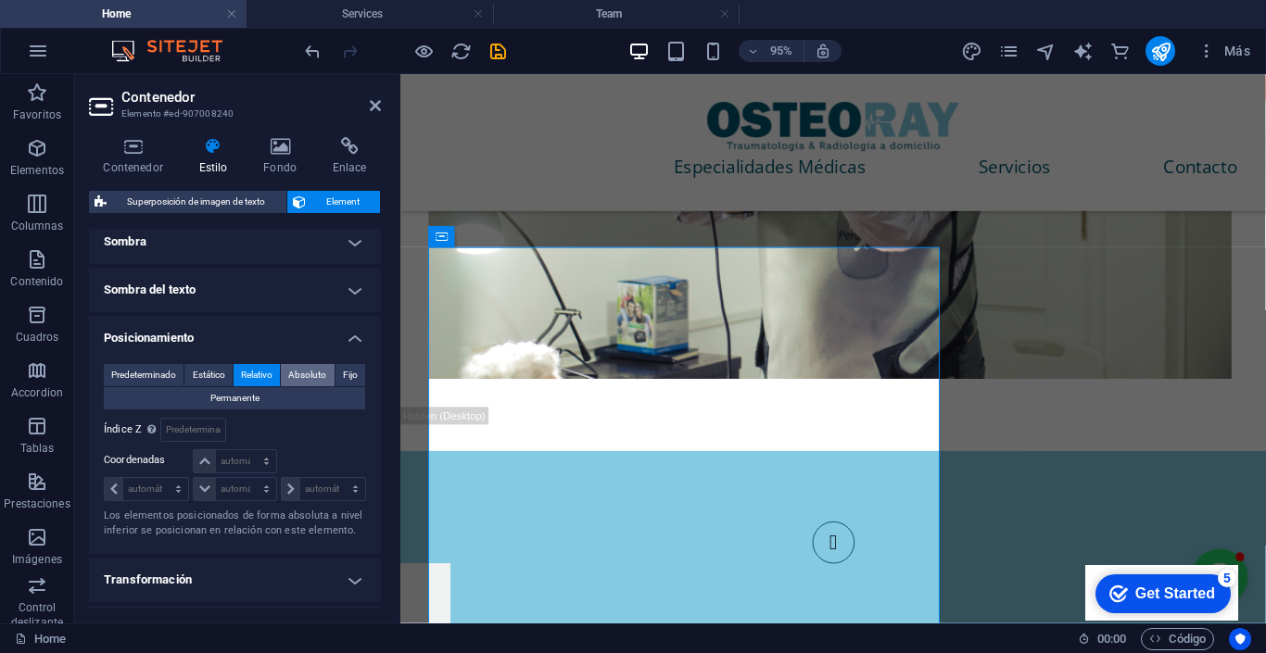
click at [305, 364] on span "Absoluto" at bounding box center [307, 375] width 38 height 22
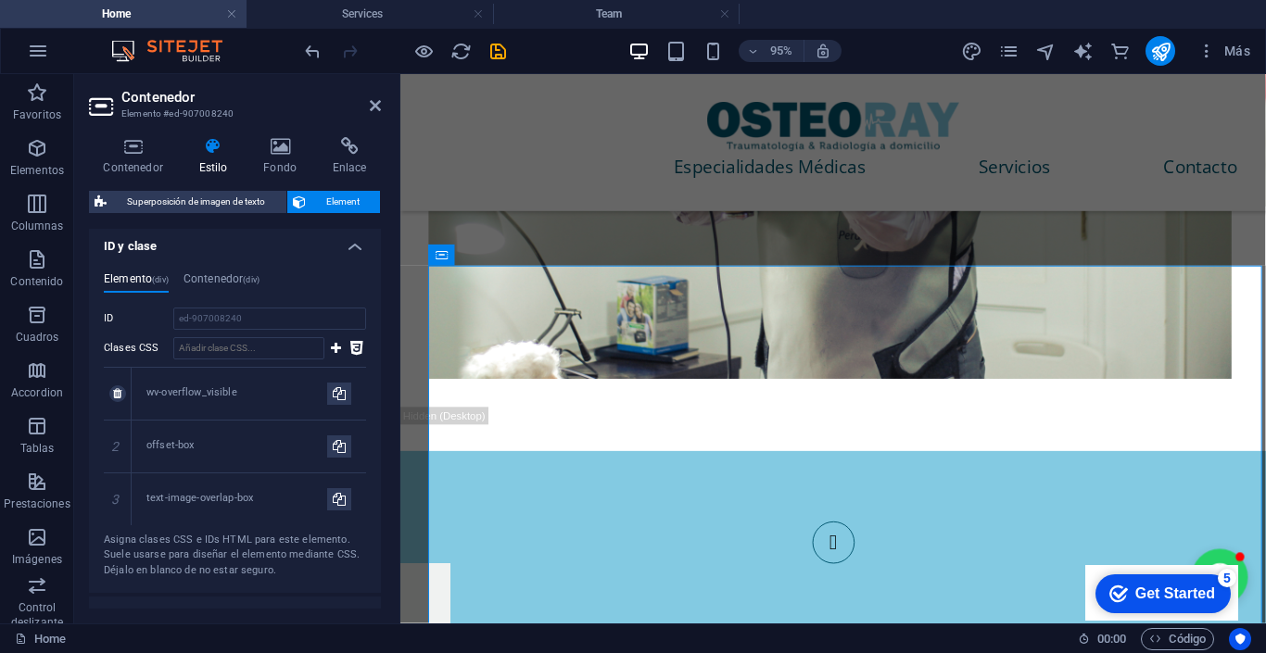
scroll to position [559, 0]
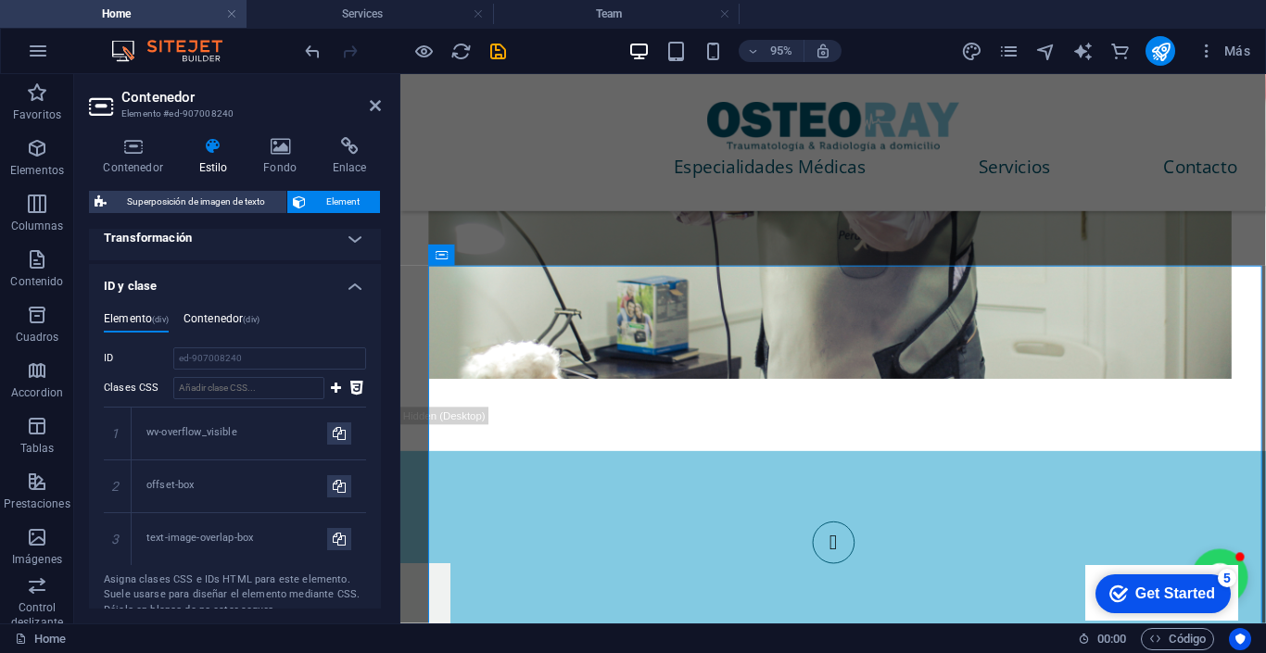
click at [228, 312] on h4 "Contenedor (div)" at bounding box center [221, 322] width 76 height 20
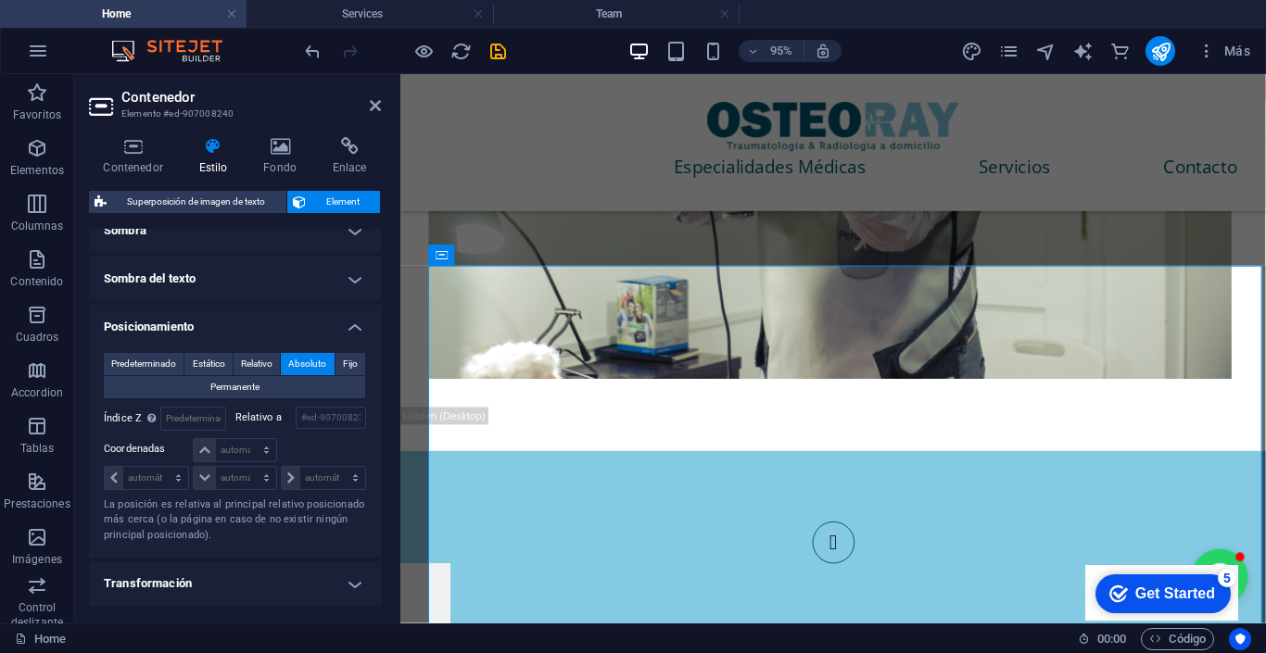
scroll to position [207, 0]
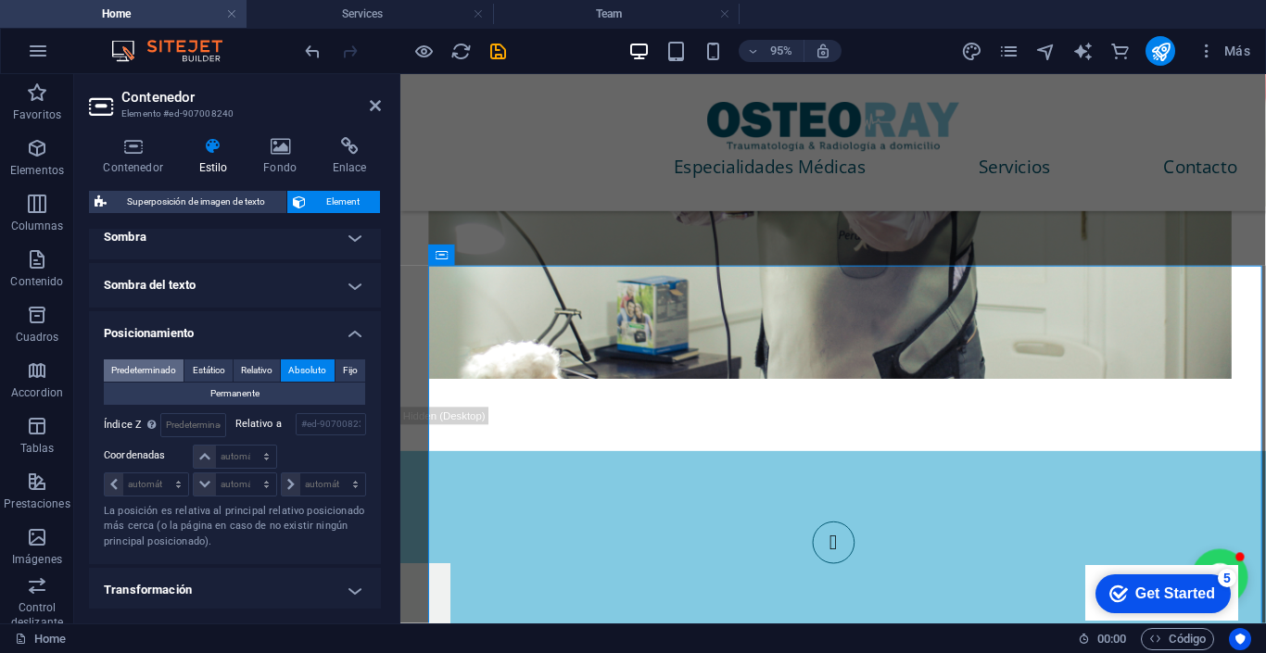
click at [156, 360] on span "Predeterminado" at bounding box center [143, 371] width 65 height 22
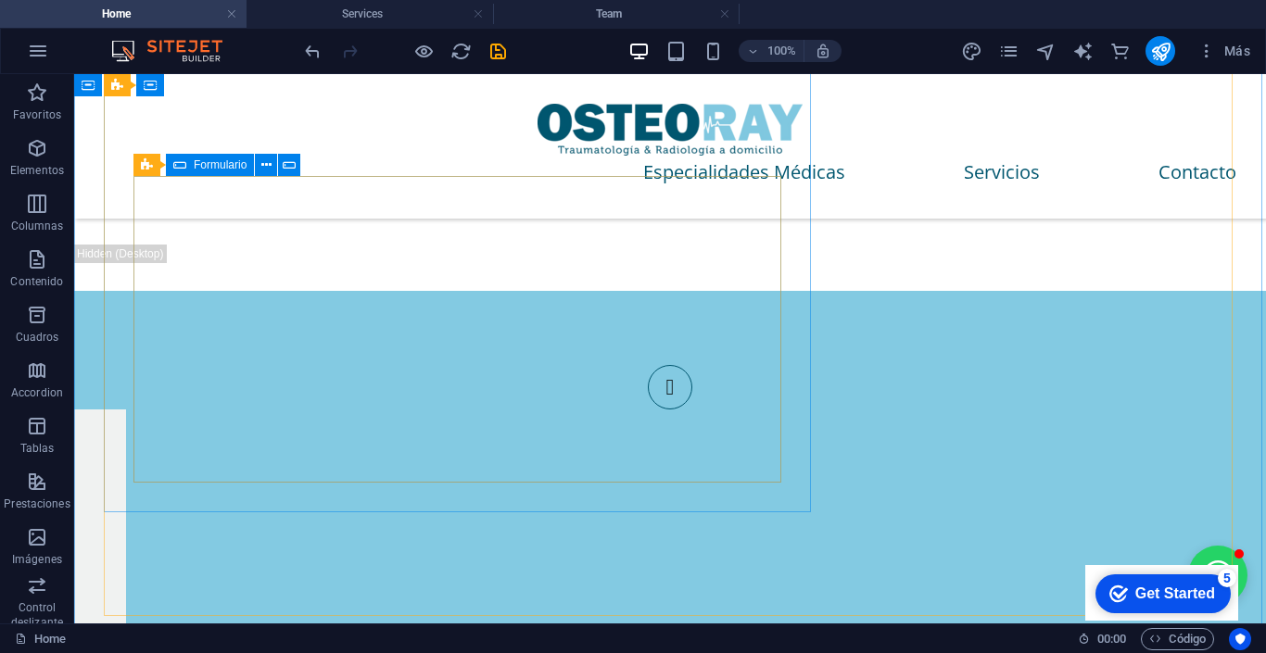
scroll to position [3765, 0]
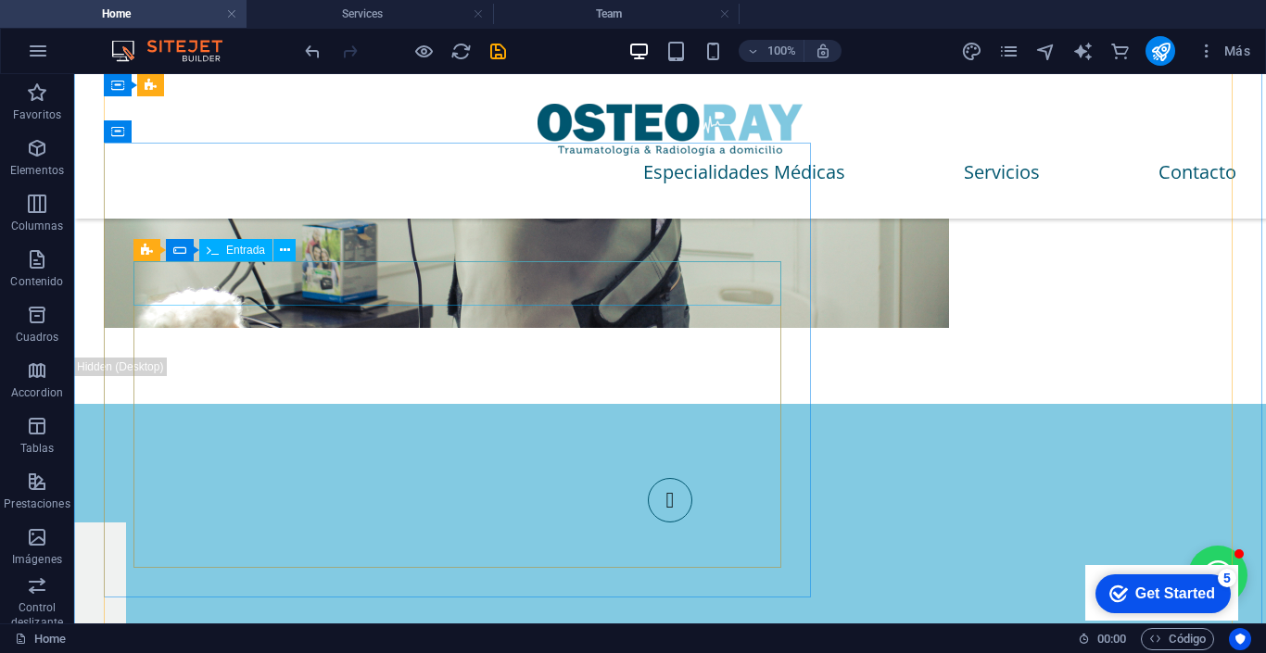
click at [239, 248] on span "Entrada" at bounding box center [245, 250] width 39 height 11
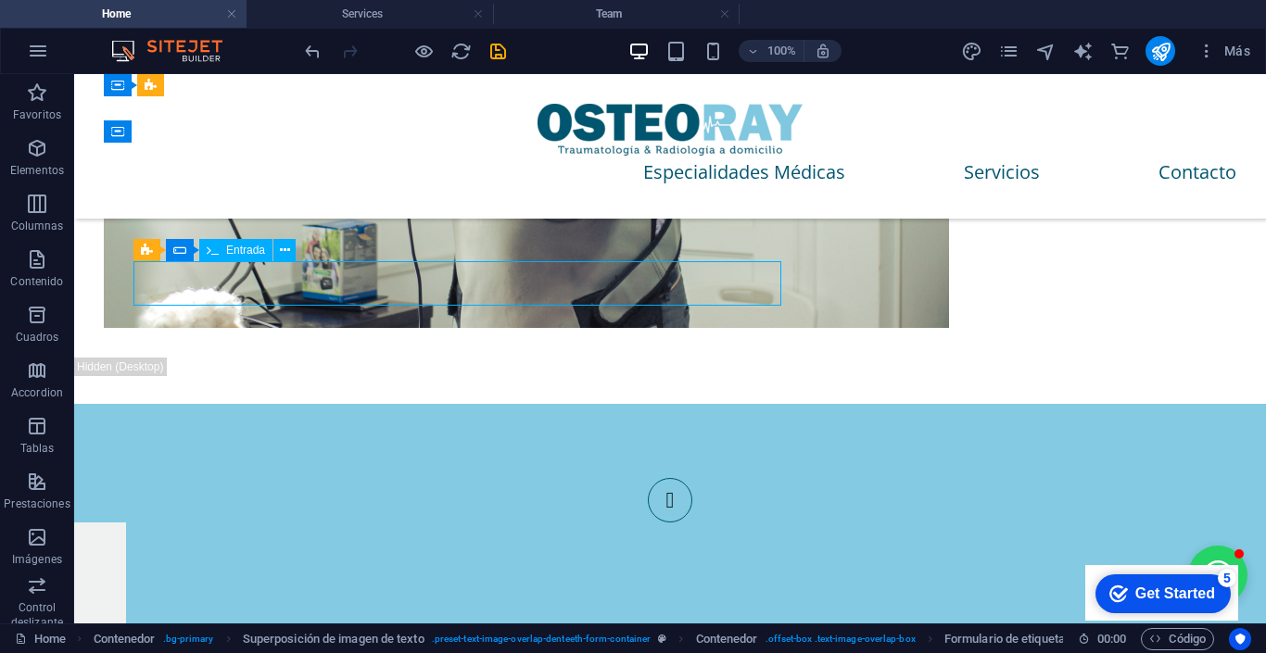
click at [239, 248] on span "Entrada" at bounding box center [245, 250] width 39 height 11
click at [186, 247] on div "Formulario" at bounding box center [210, 250] width 88 height 22
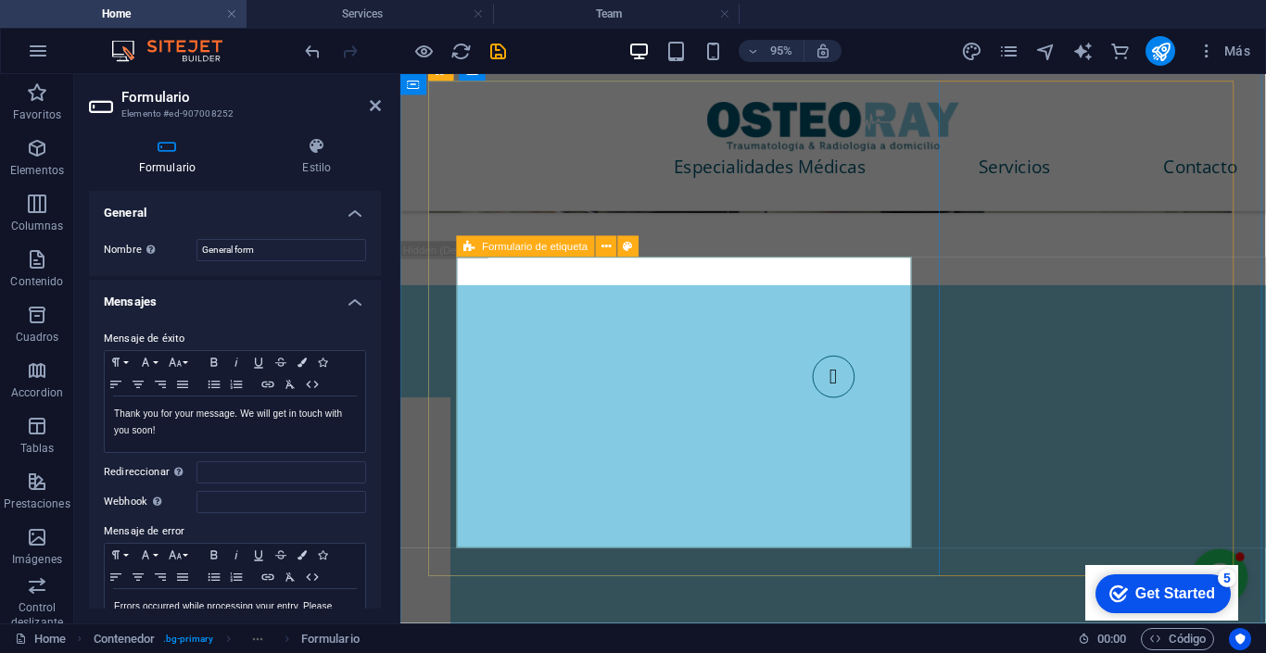
click at [465, 237] on icon at bounding box center [468, 246] width 11 height 21
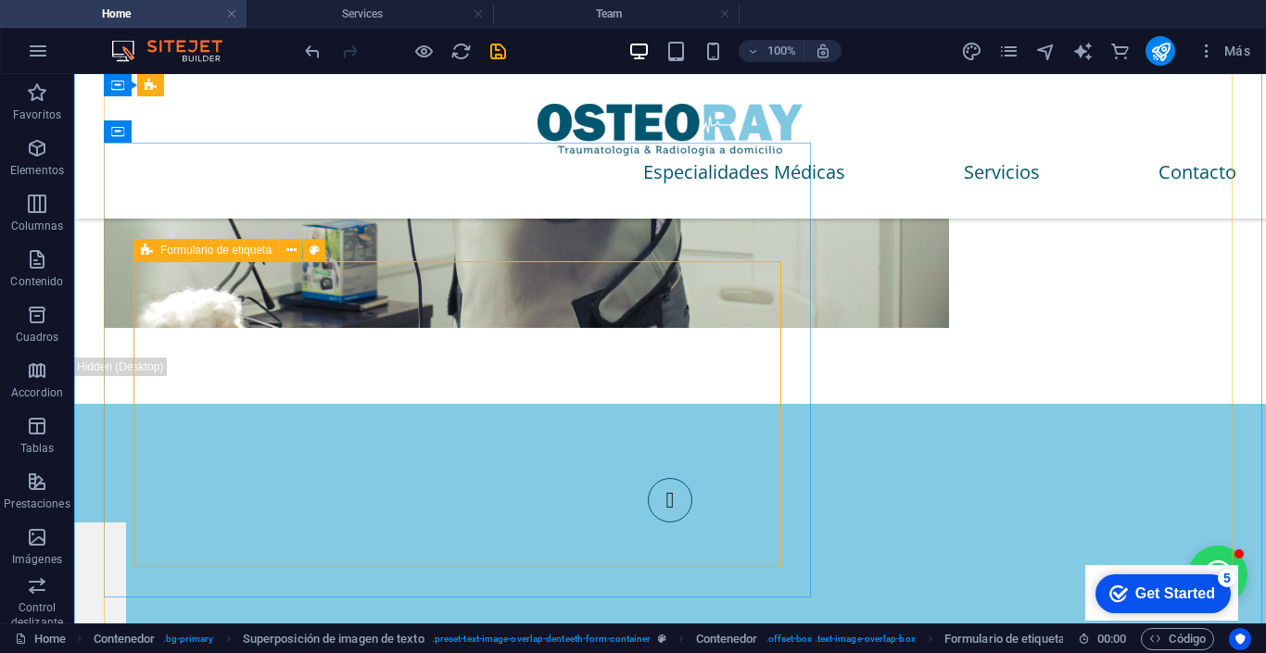
click at [147, 247] on icon at bounding box center [147, 250] width 12 height 22
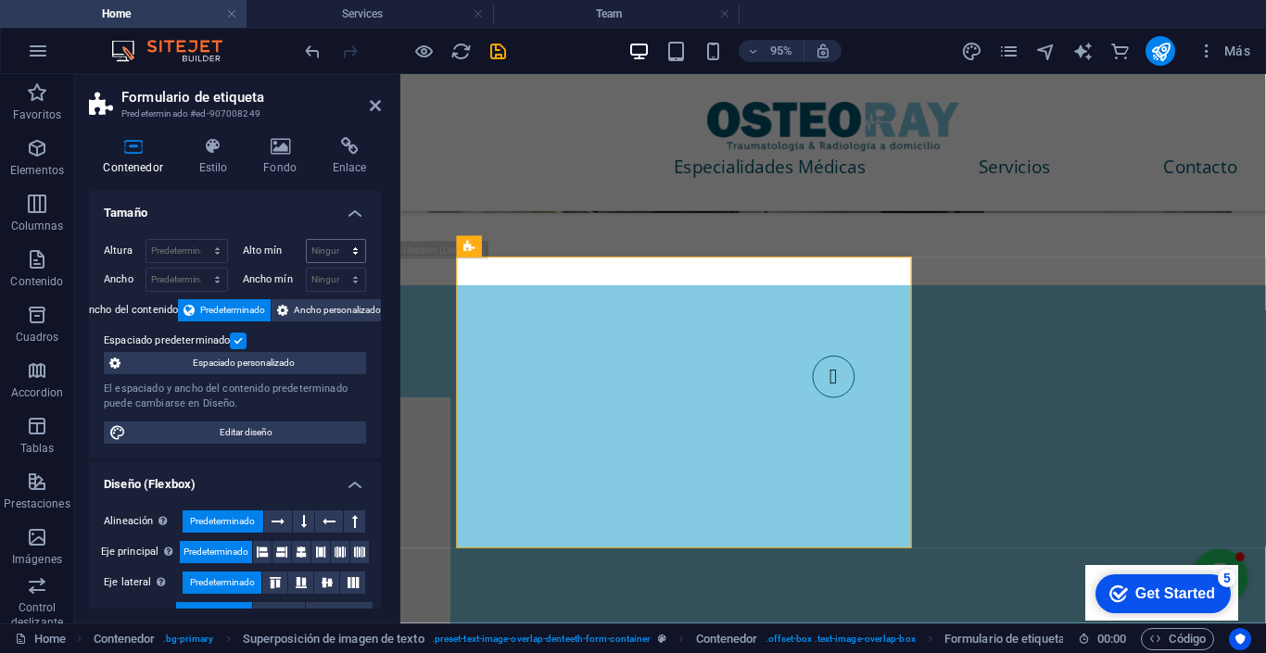
scroll to position [0, 0]
click at [345, 209] on h4 "Tamaño" at bounding box center [235, 207] width 292 height 33
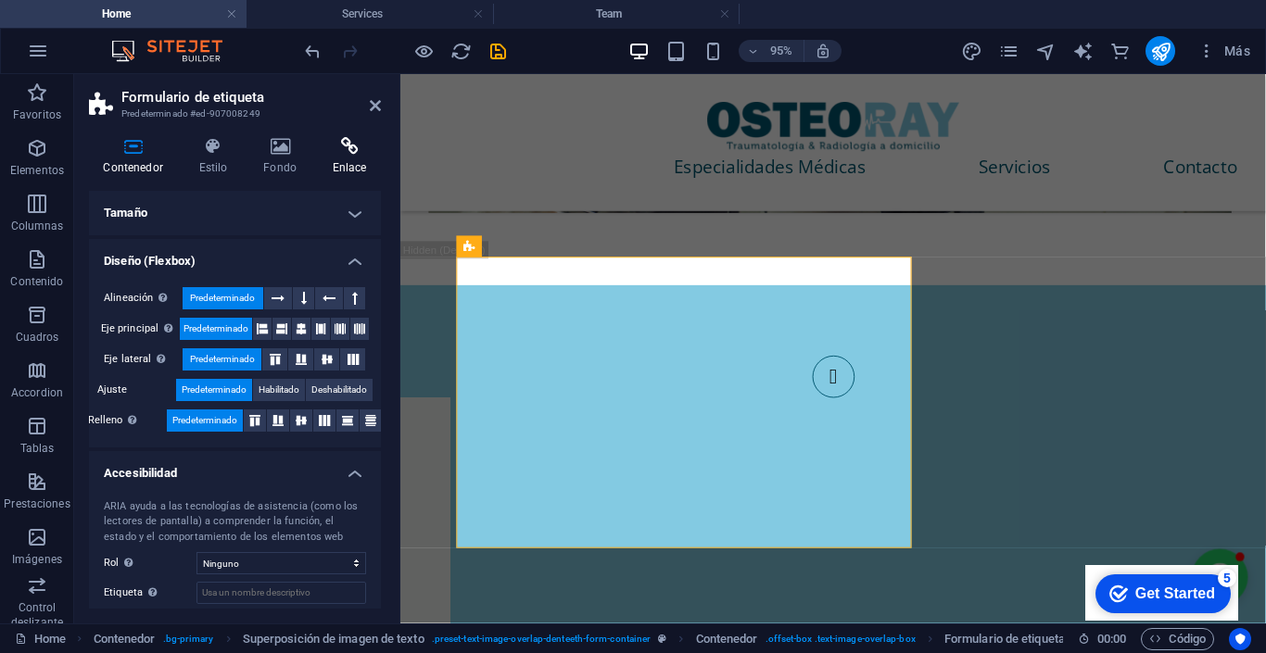
click at [338, 160] on h4 "Enlace" at bounding box center [349, 156] width 63 height 39
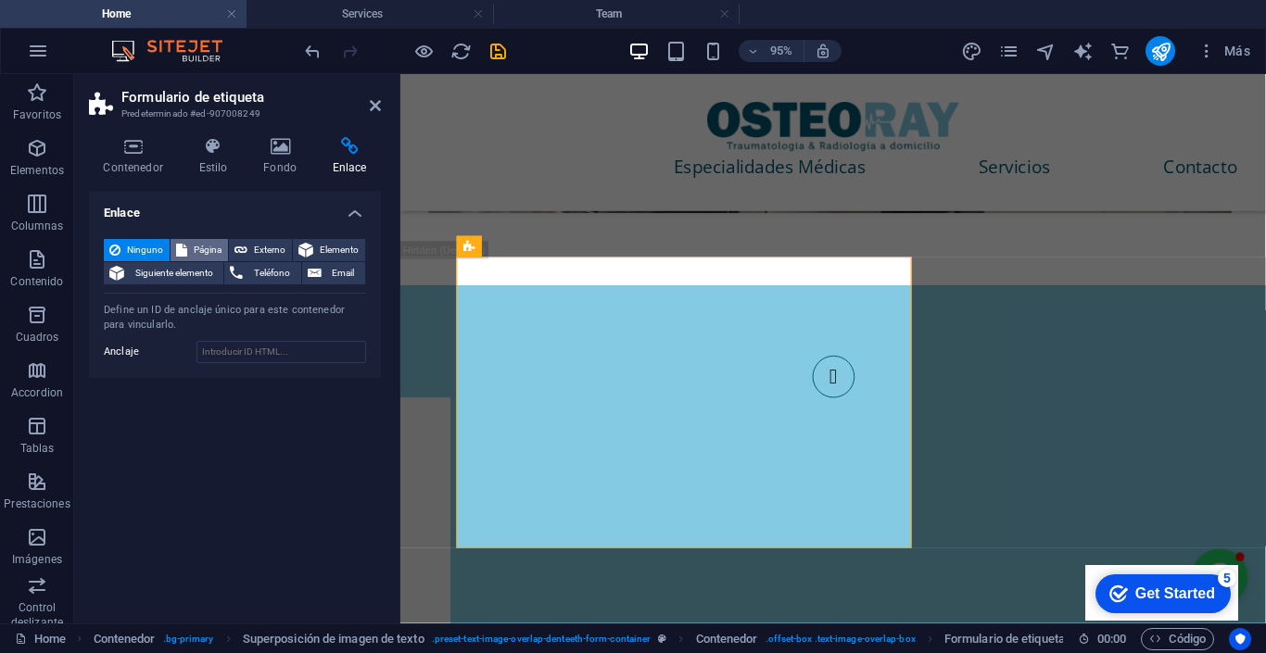
click at [203, 244] on span "Página" at bounding box center [208, 250] width 30 height 22
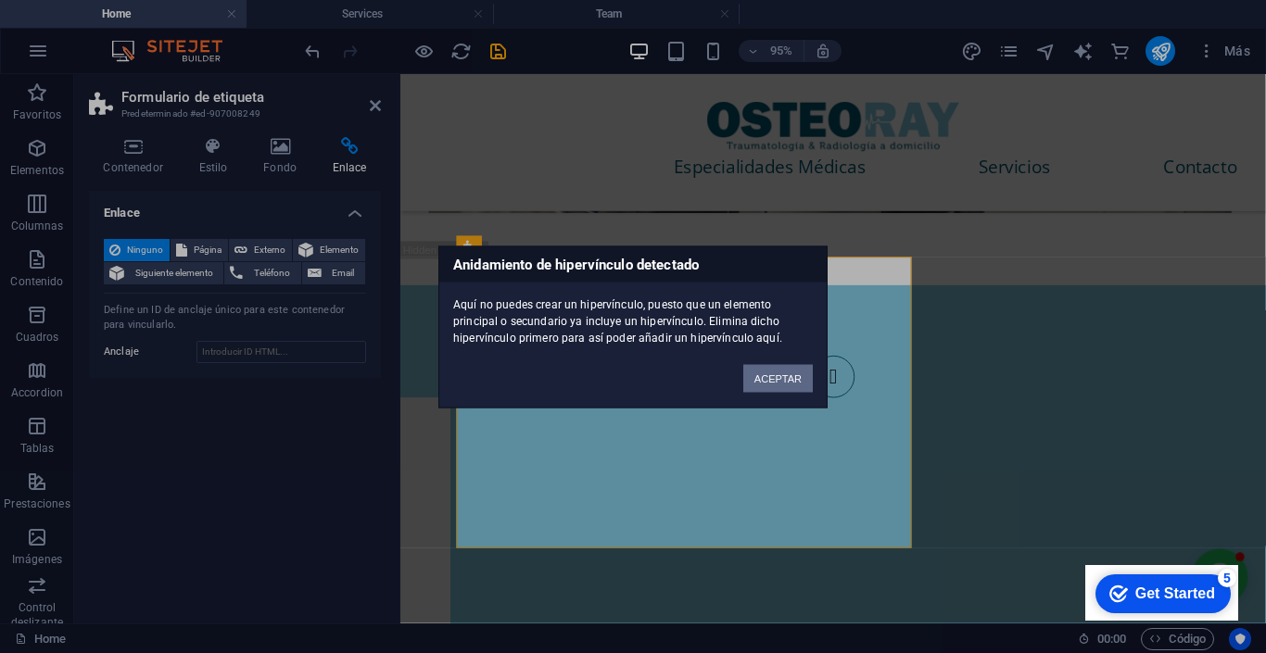
click at [755, 375] on button "ACEPTAR" at bounding box center [778, 378] width 70 height 28
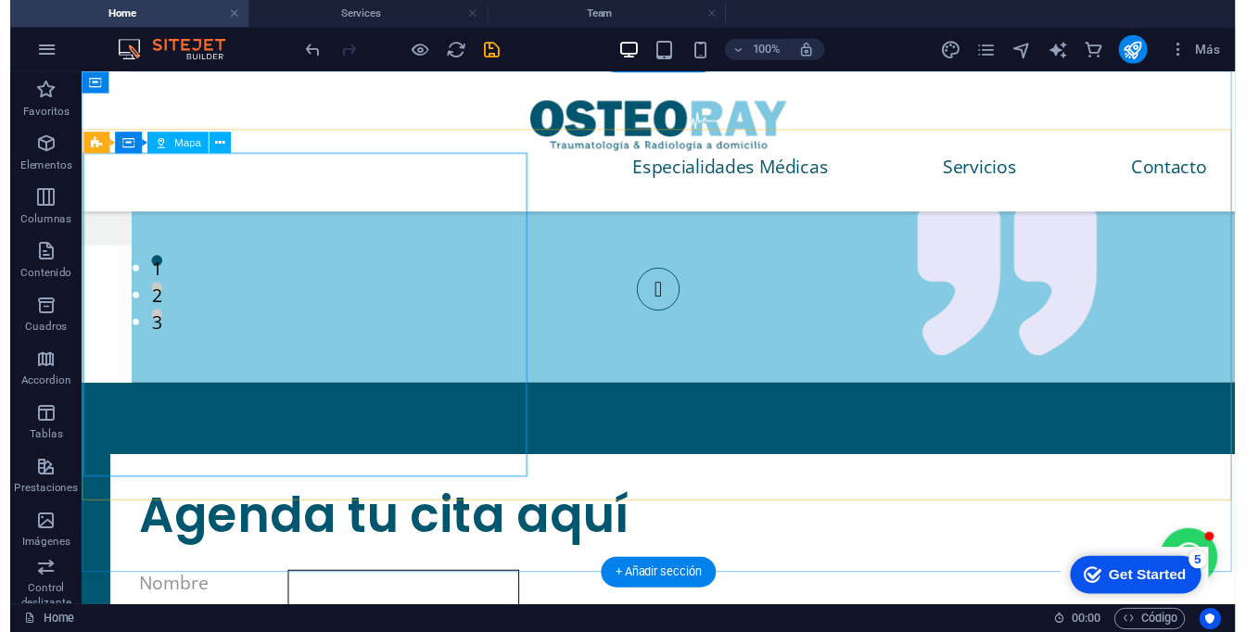
scroll to position [4463, 0]
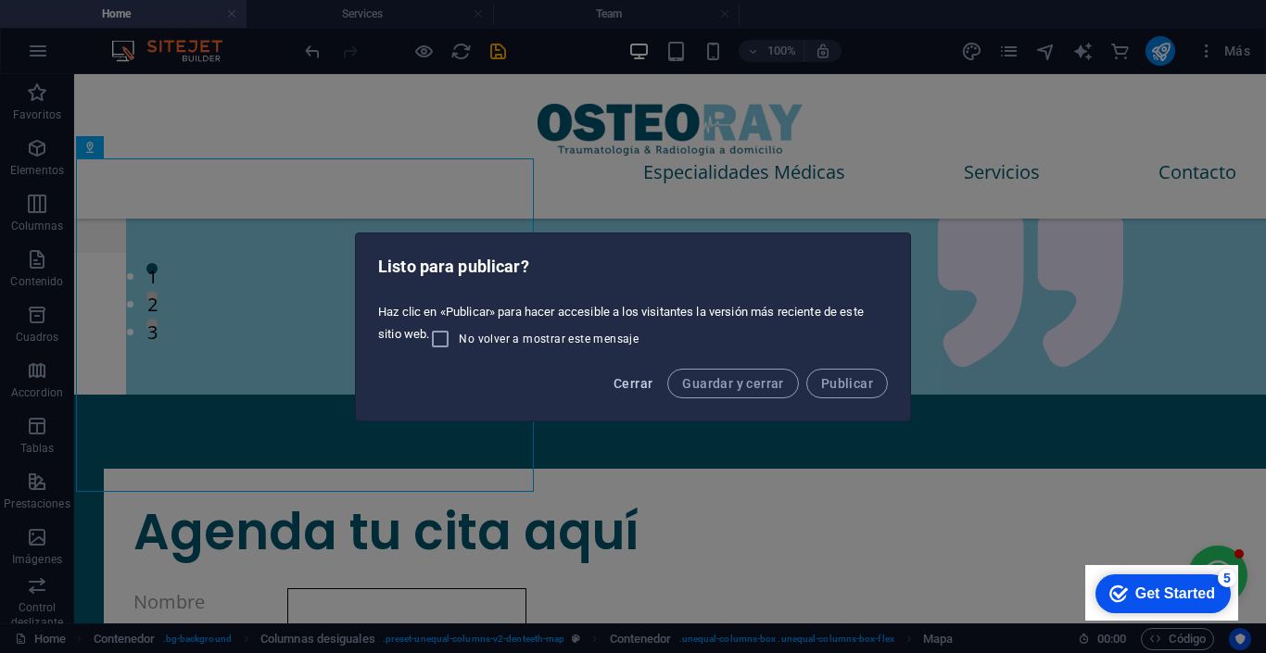
click at [646, 379] on span "Cerrar" at bounding box center [633, 383] width 39 height 15
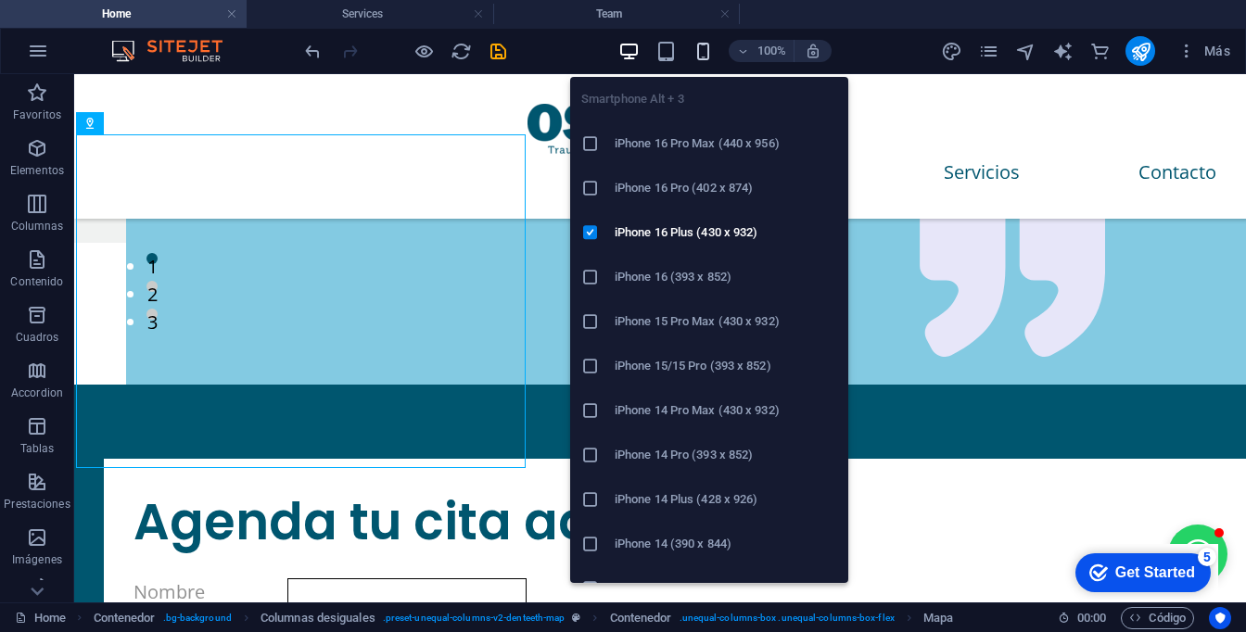
click at [83, 234] on icon "button" at bounding box center [77, 239] width 11 height 11
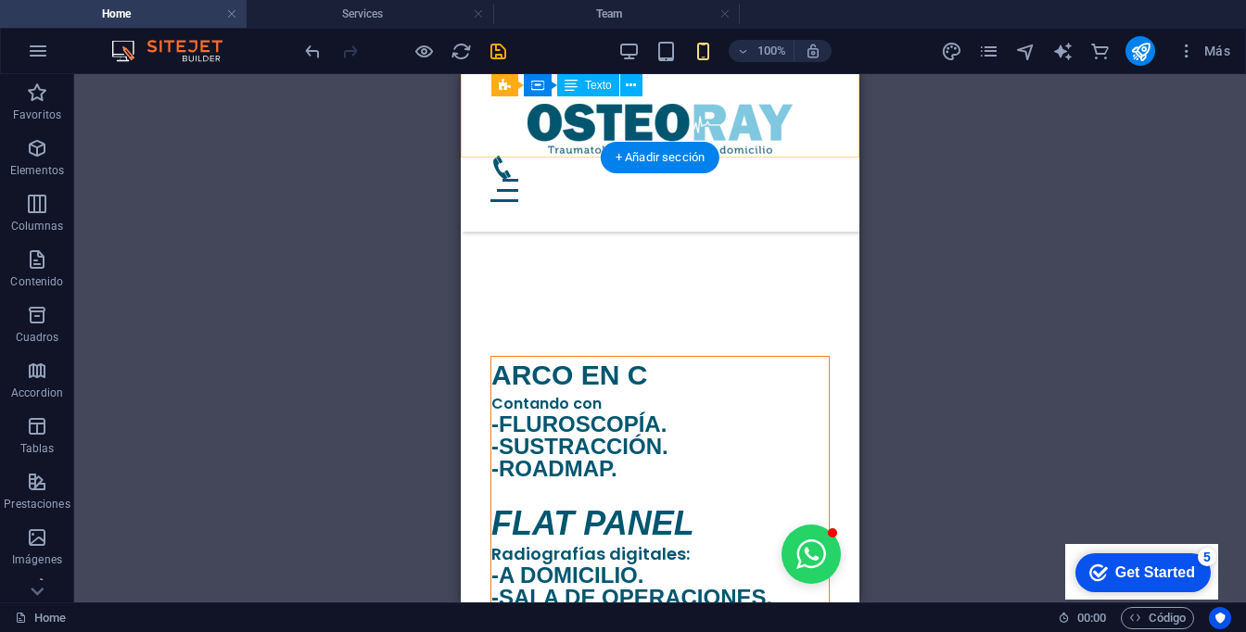
scroll to position [1769, 0]
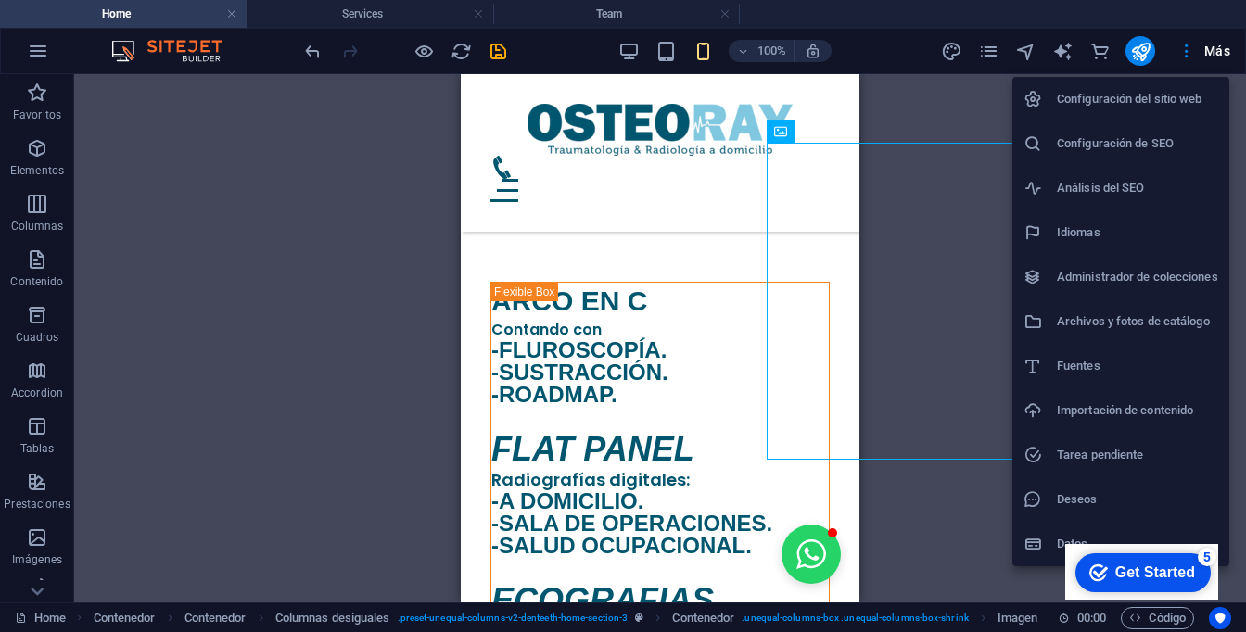
click at [1064, 47] on div at bounding box center [623, 316] width 1246 height 632
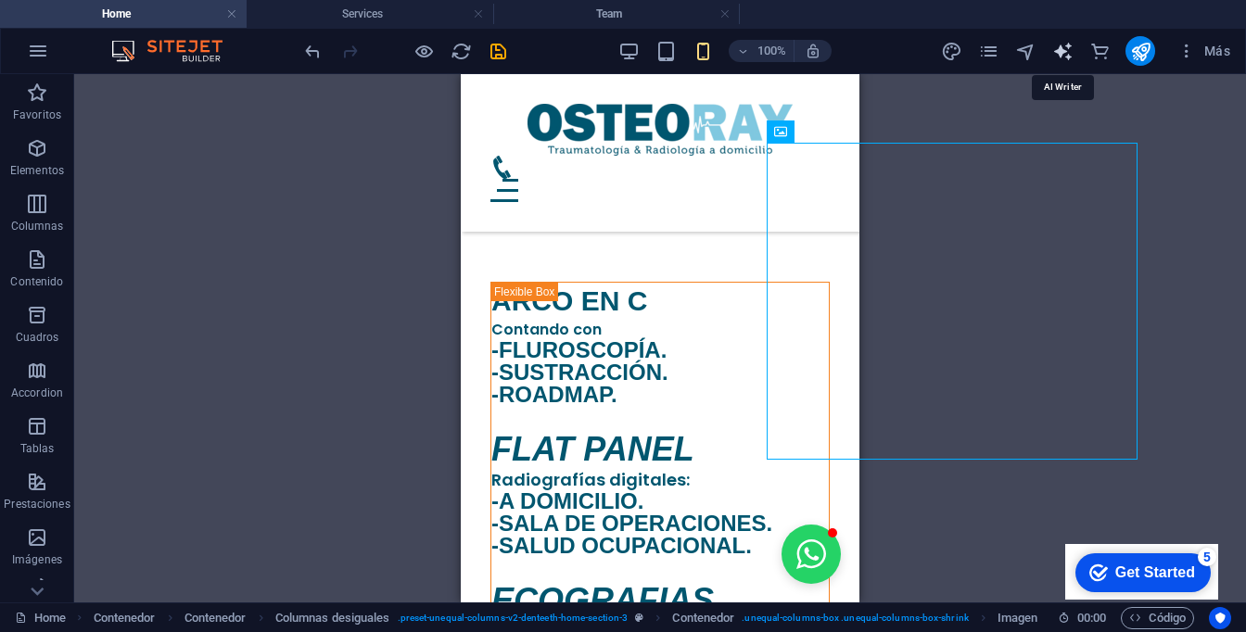
click at [1063, 53] on icon "text_generator" at bounding box center [1062, 51] width 21 height 21
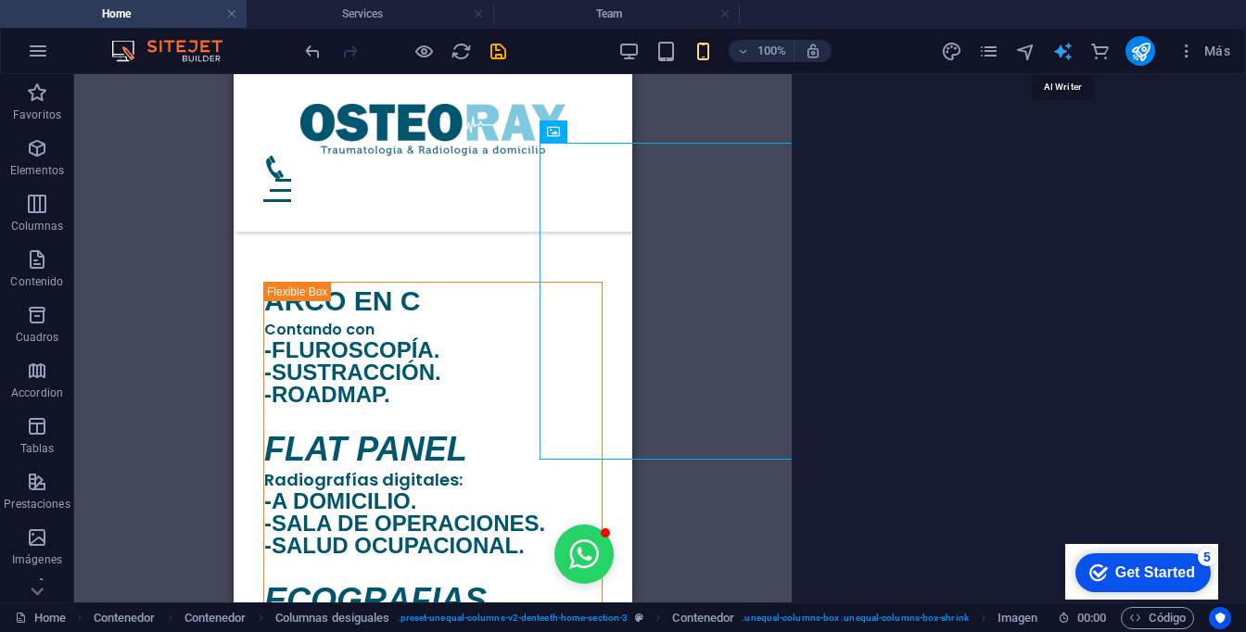
select select "English"
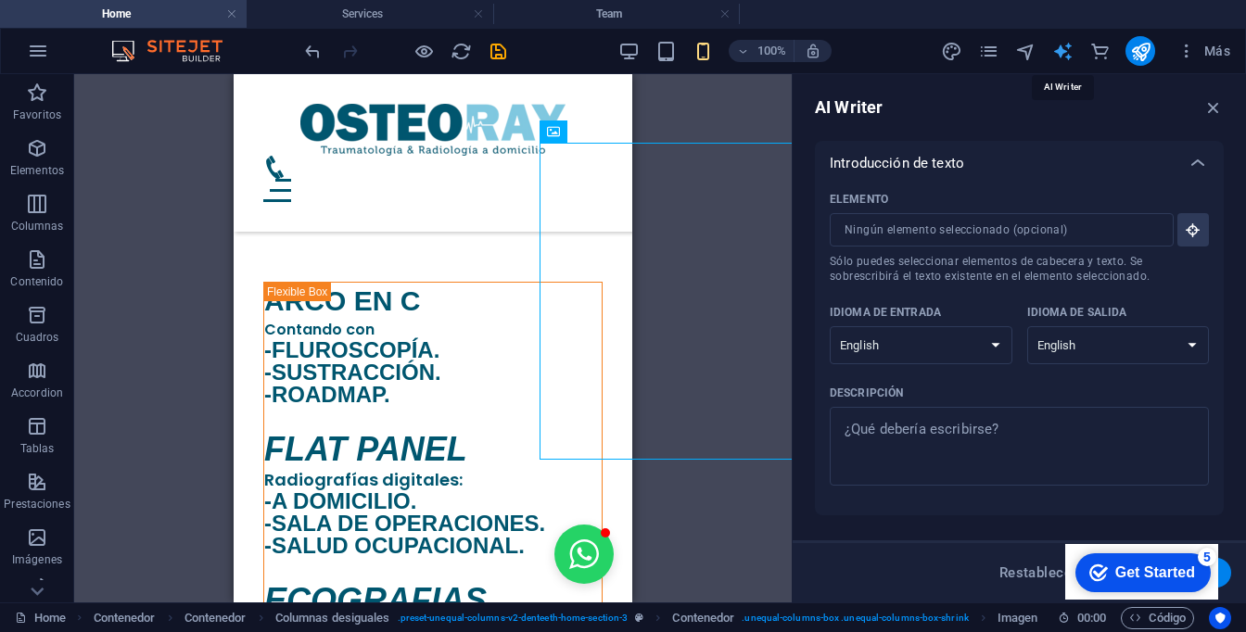
scroll to position [0, 0]
click at [1065, 57] on icon "text_generator" at bounding box center [1062, 51] width 21 height 21
click at [1216, 105] on icon "button" at bounding box center [1213, 107] width 20 height 20
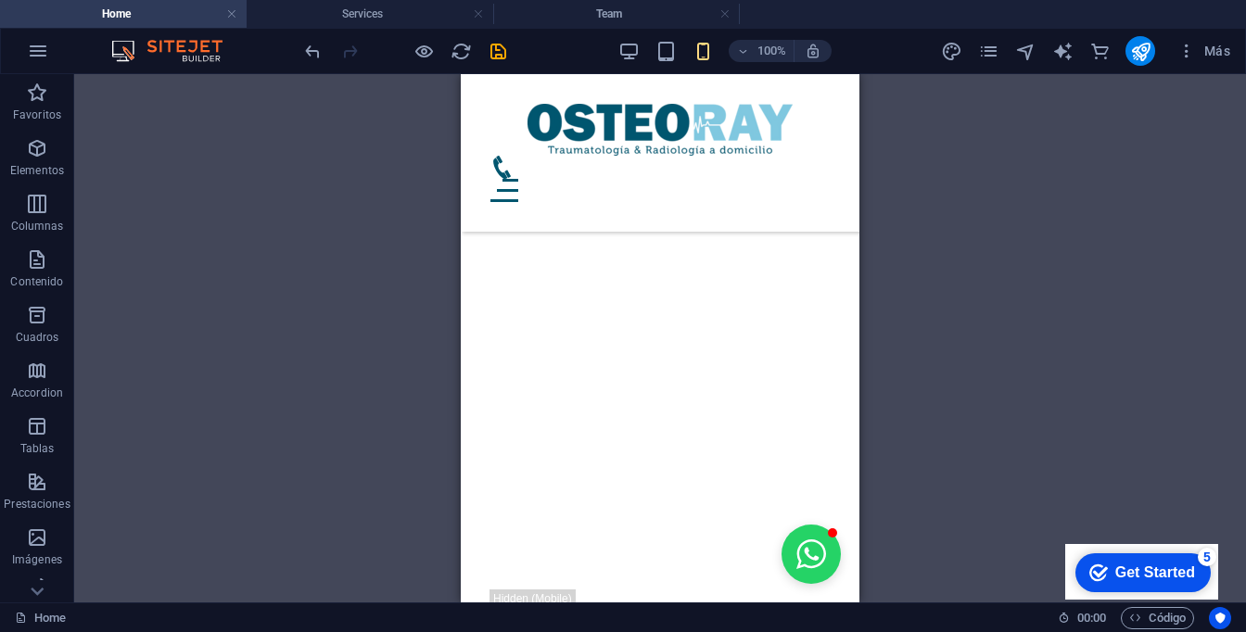
scroll to position [1159, 0]
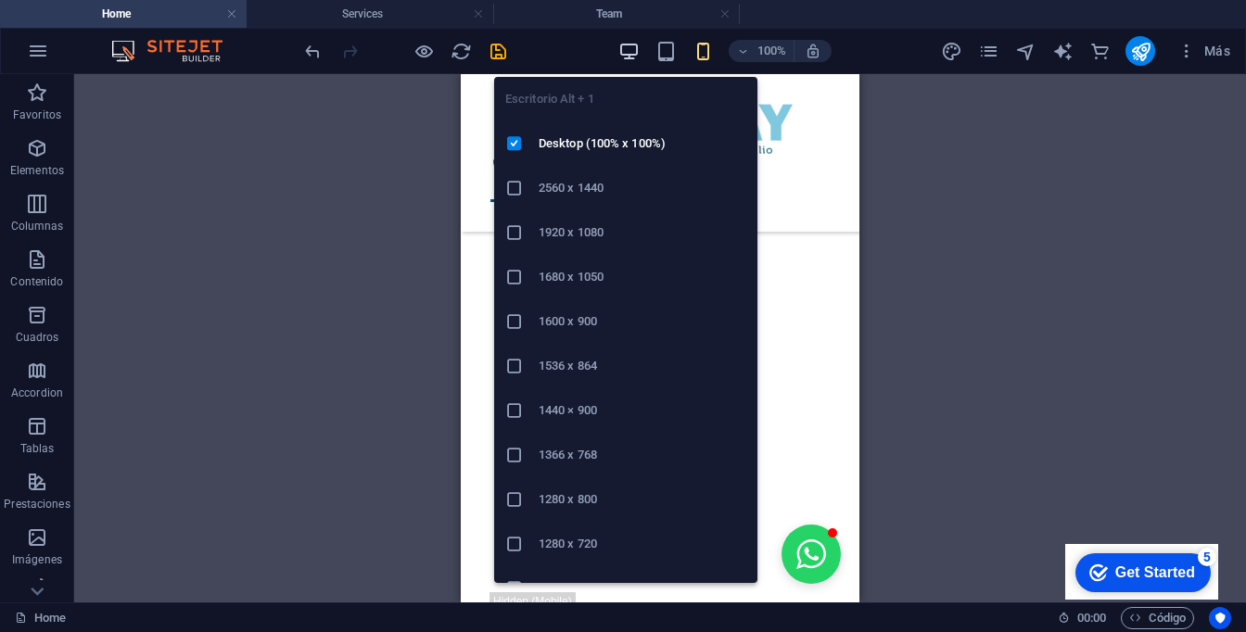
click at [625, 58] on icon "button" at bounding box center [628, 51] width 21 height 21
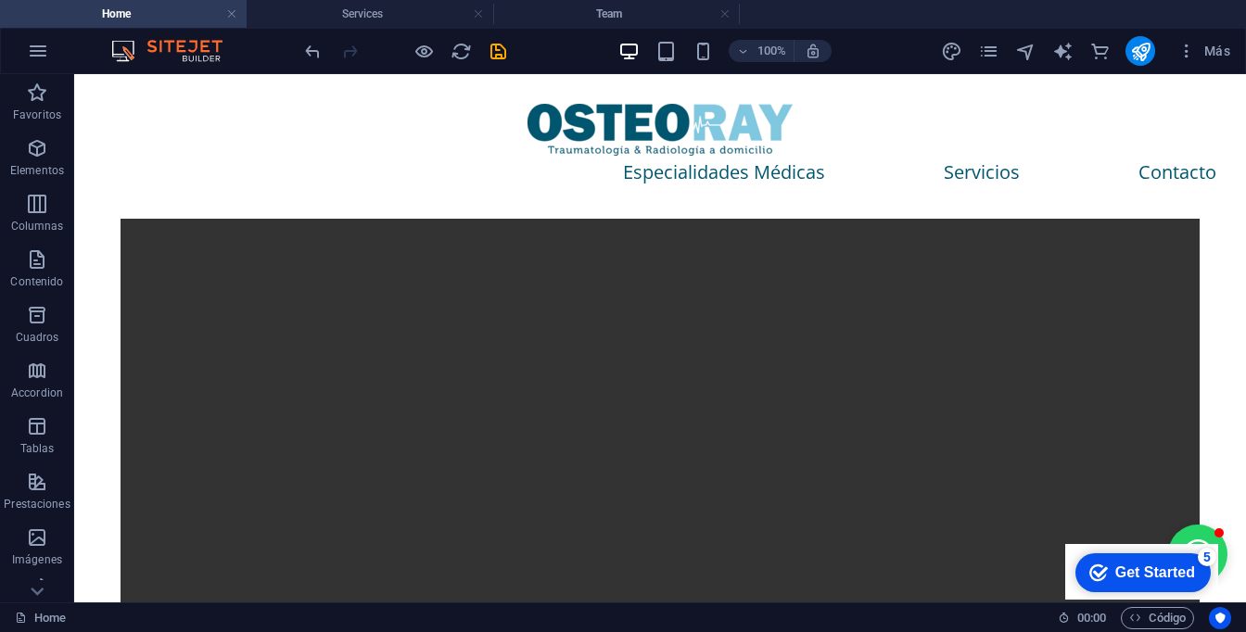
scroll to position [0, 0]
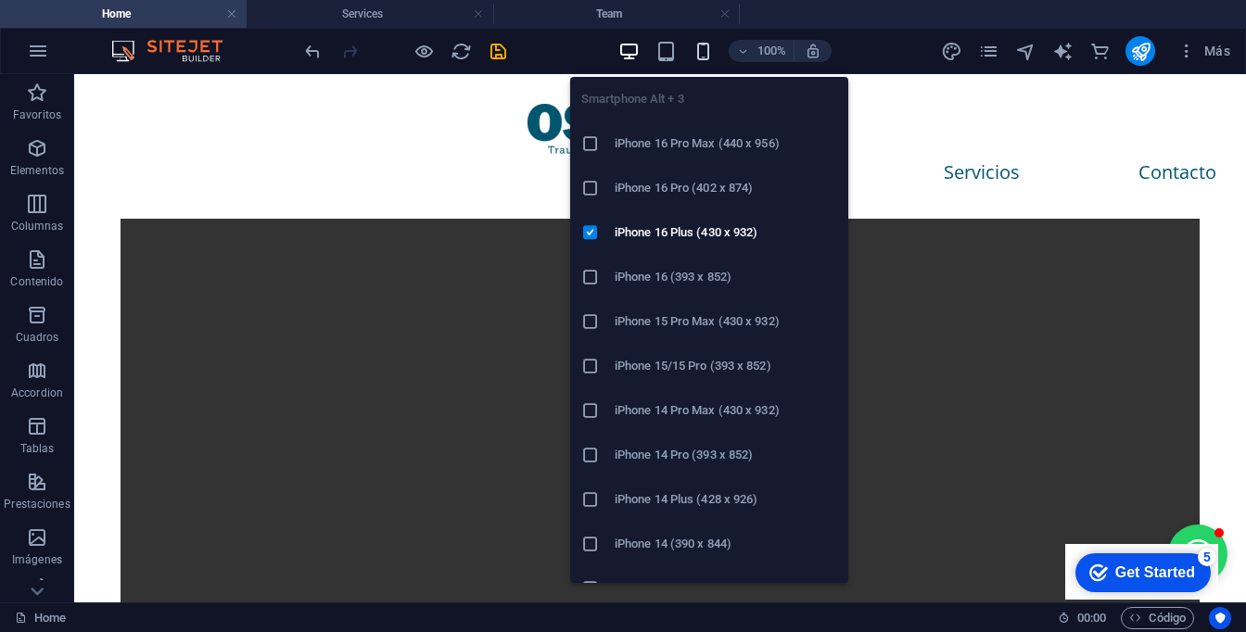
click at [700, 44] on icon "button" at bounding box center [702, 51] width 21 height 21
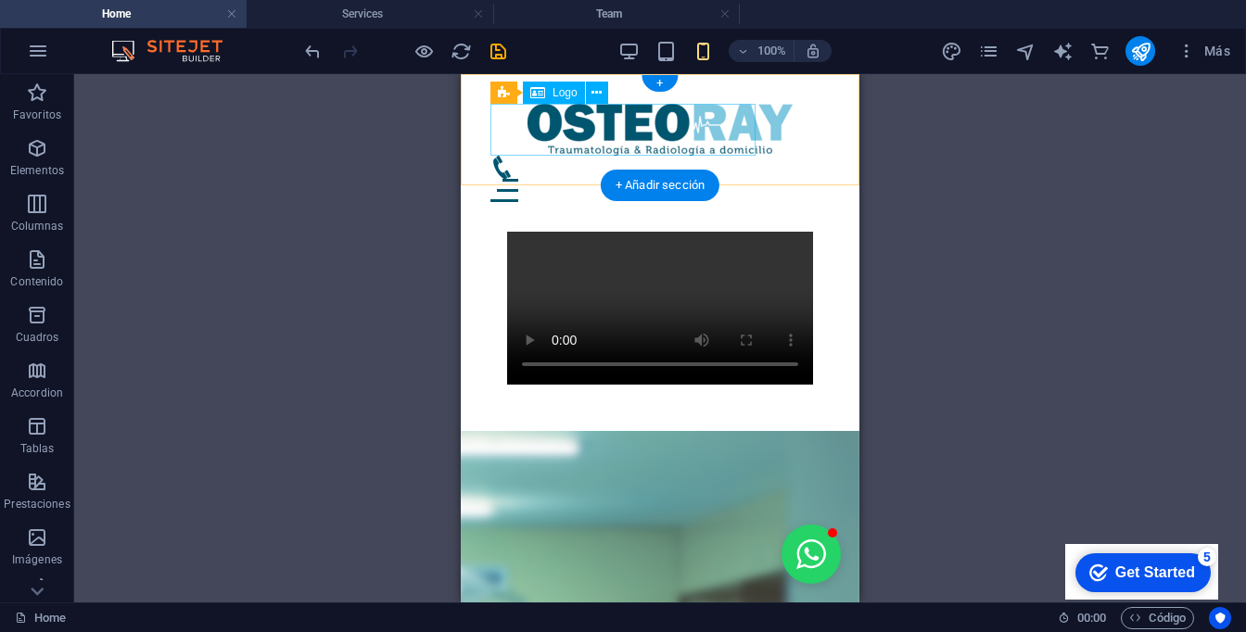
click at [537, 122] on div at bounding box center [659, 130] width 339 height 52
click at [678, 131] on div at bounding box center [659, 130] width 339 height 52
select select "px"
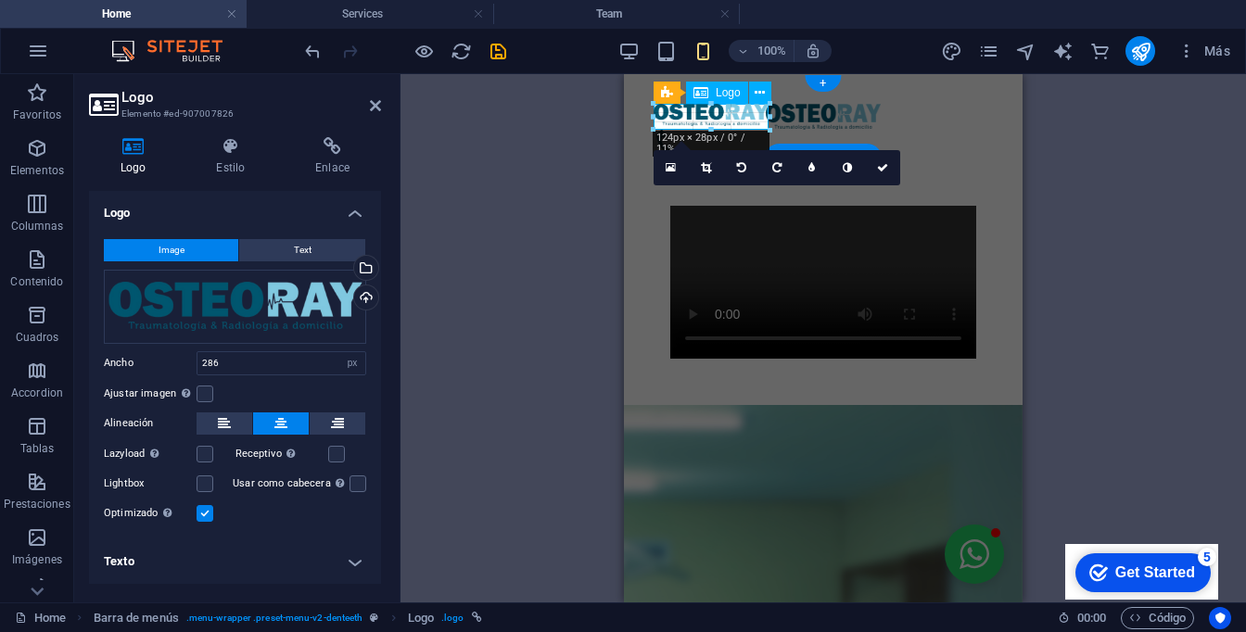
drag, startPoint x: 918, startPoint y: 158, endPoint x: 766, endPoint y: 132, distance: 154.3
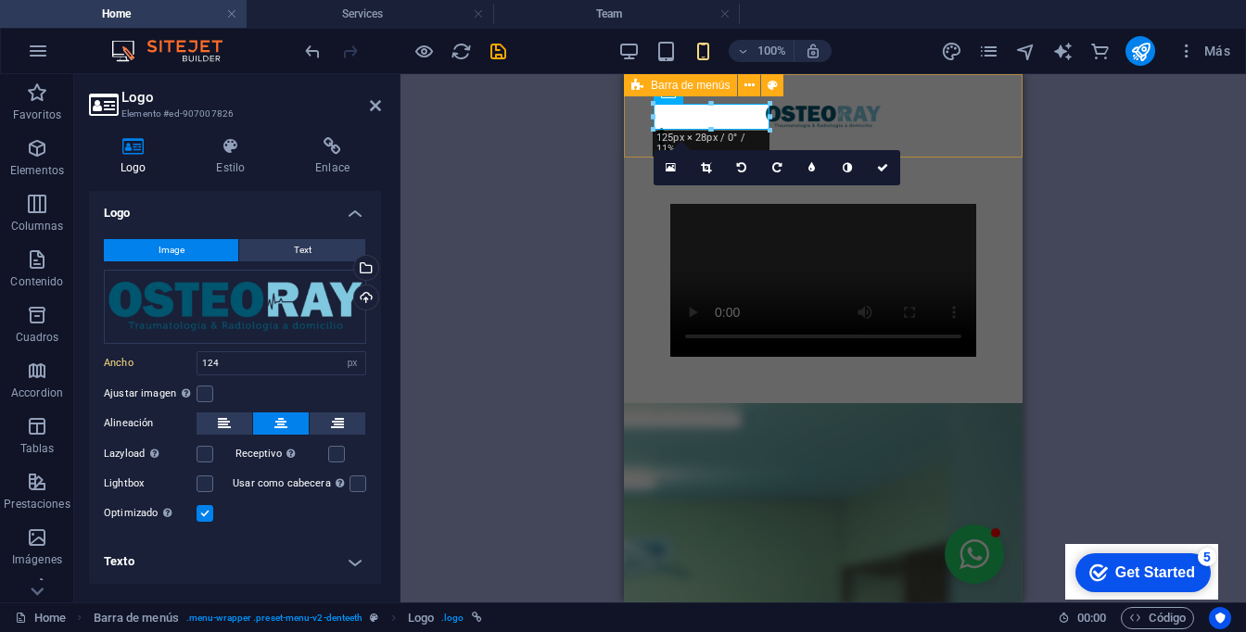
type input "124"
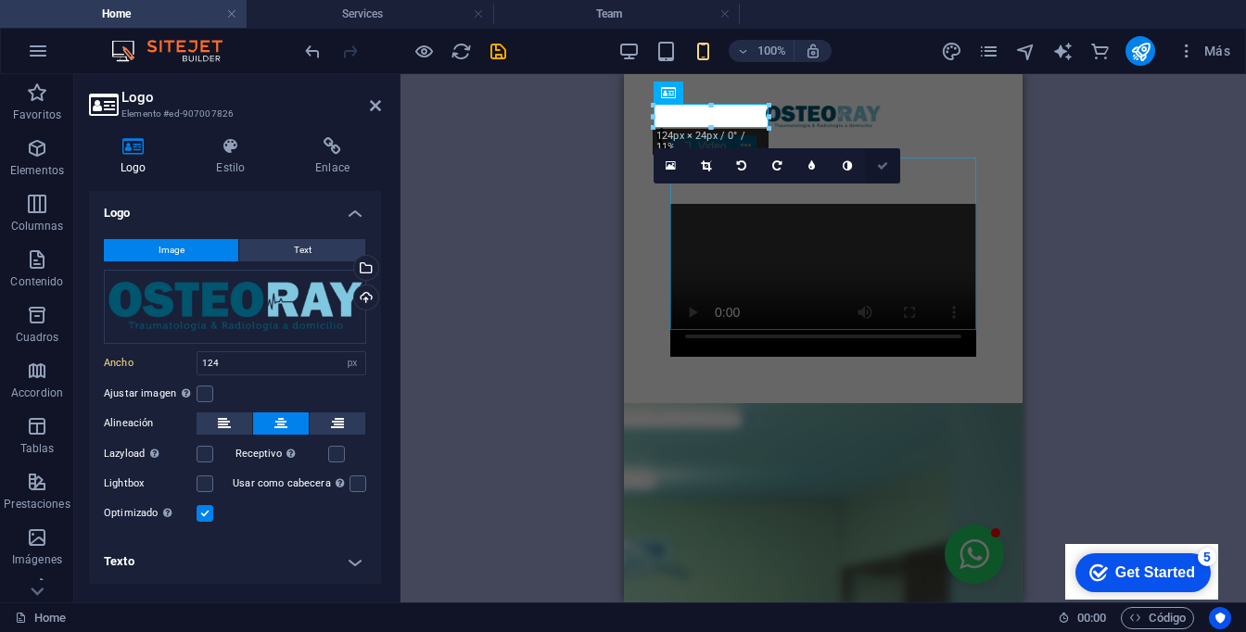
click at [879, 161] on icon at bounding box center [882, 165] width 11 height 11
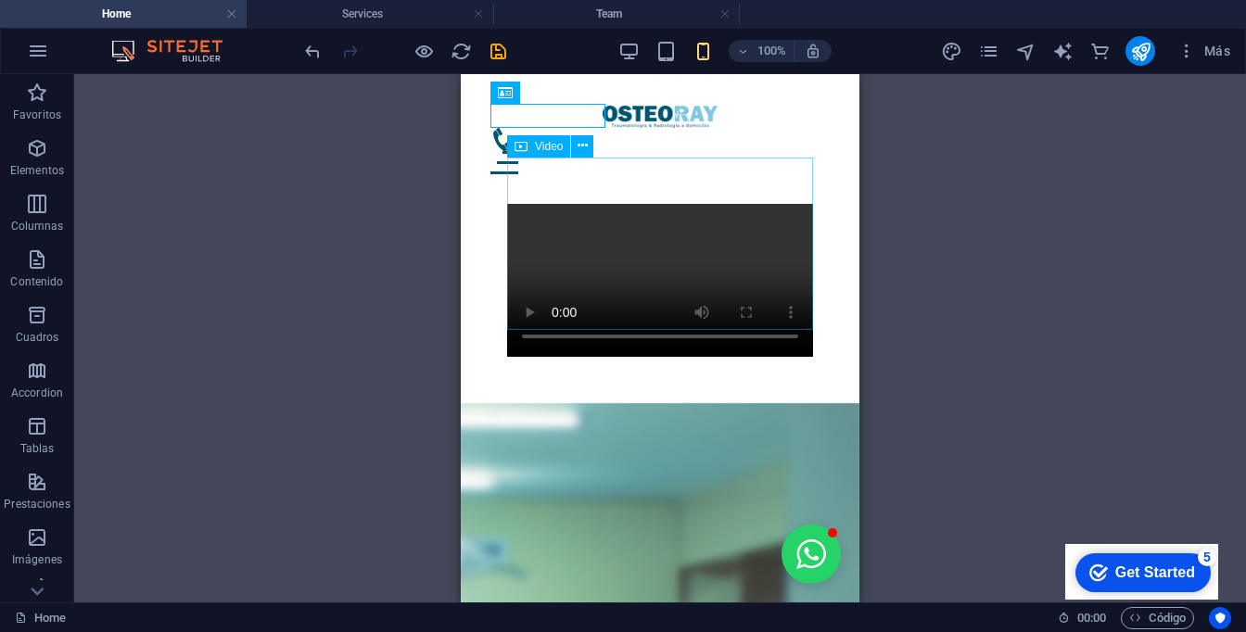
click at [949, 196] on div "H3 Contenedor Contenedor Control deslizante Control deslizante Imagen con texto…" at bounding box center [659, 338] width 1171 height 528
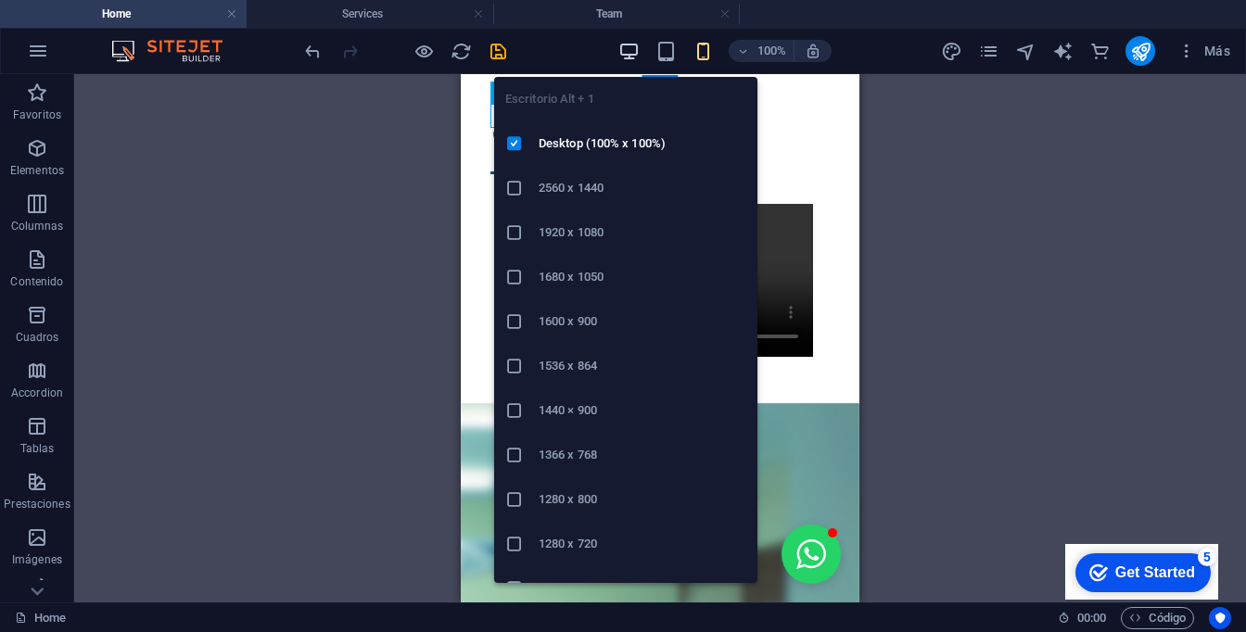
click at [624, 45] on icon "button" at bounding box center [628, 51] width 21 height 21
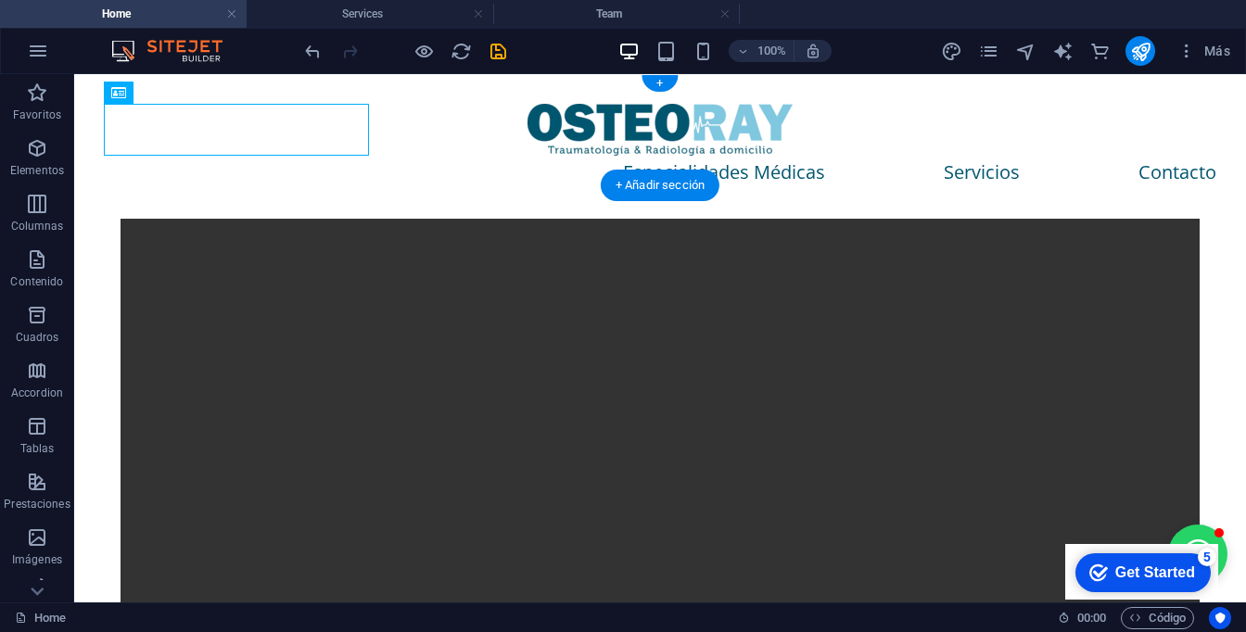
click at [873, 164] on div "Especialidades Médicas Servicios Contacto" at bounding box center [659, 146] width 1171 height 145
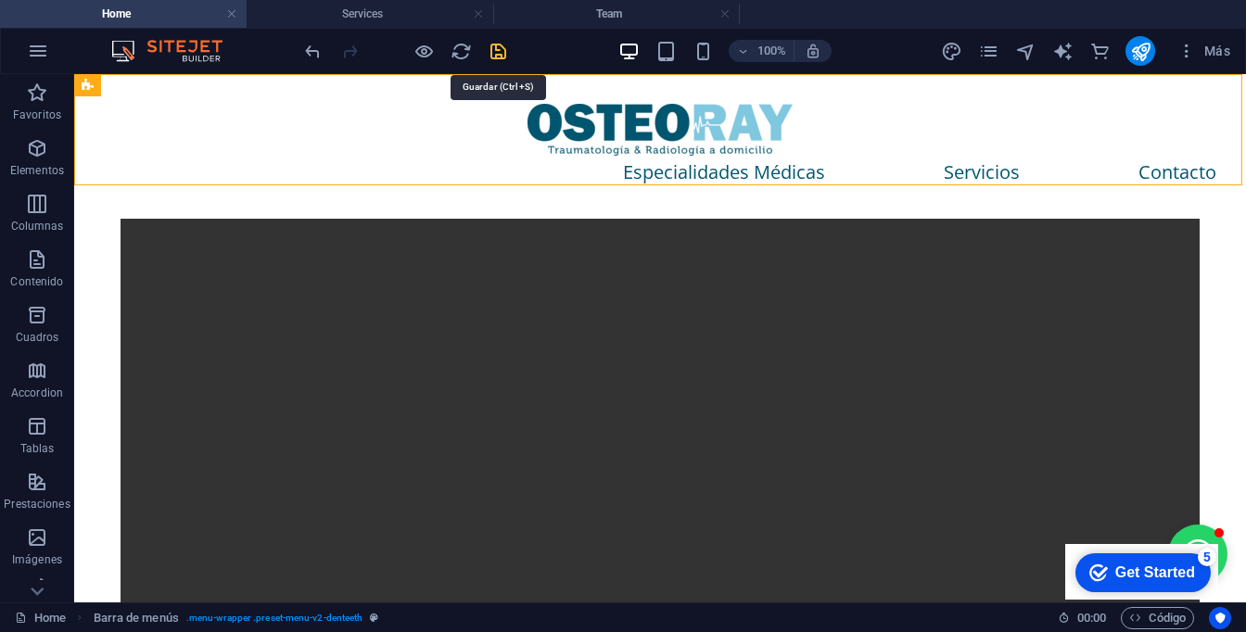
click at [490, 48] on icon "save" at bounding box center [497, 51] width 21 height 21
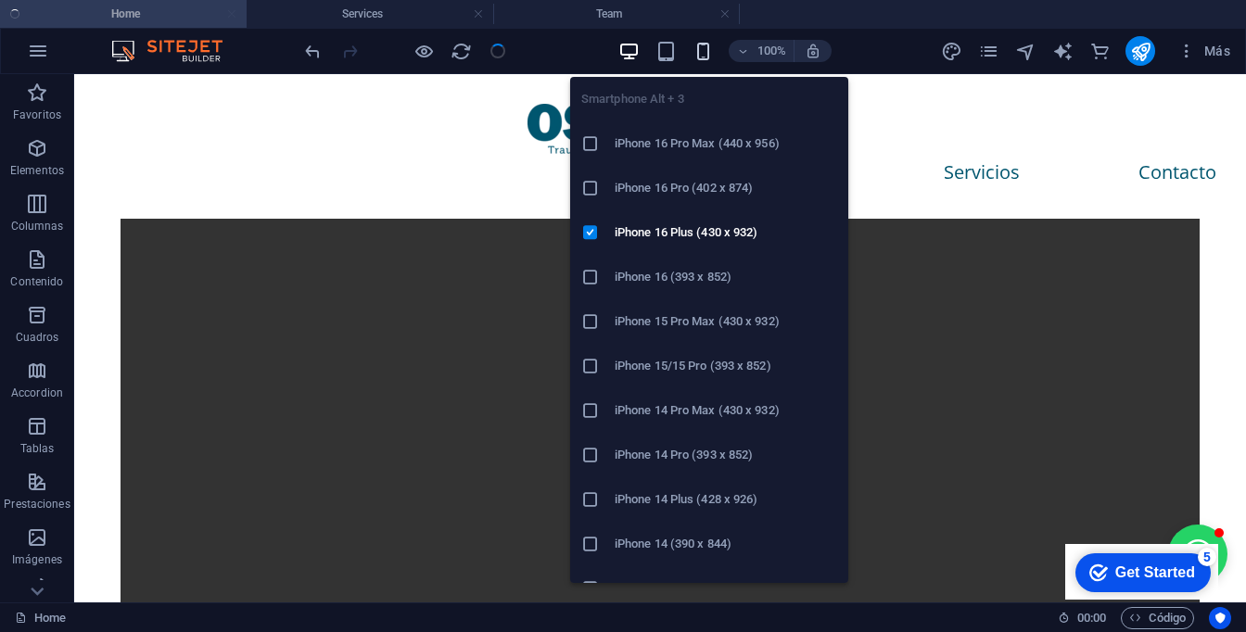
click at [705, 49] on icon "button" at bounding box center [702, 51] width 21 height 21
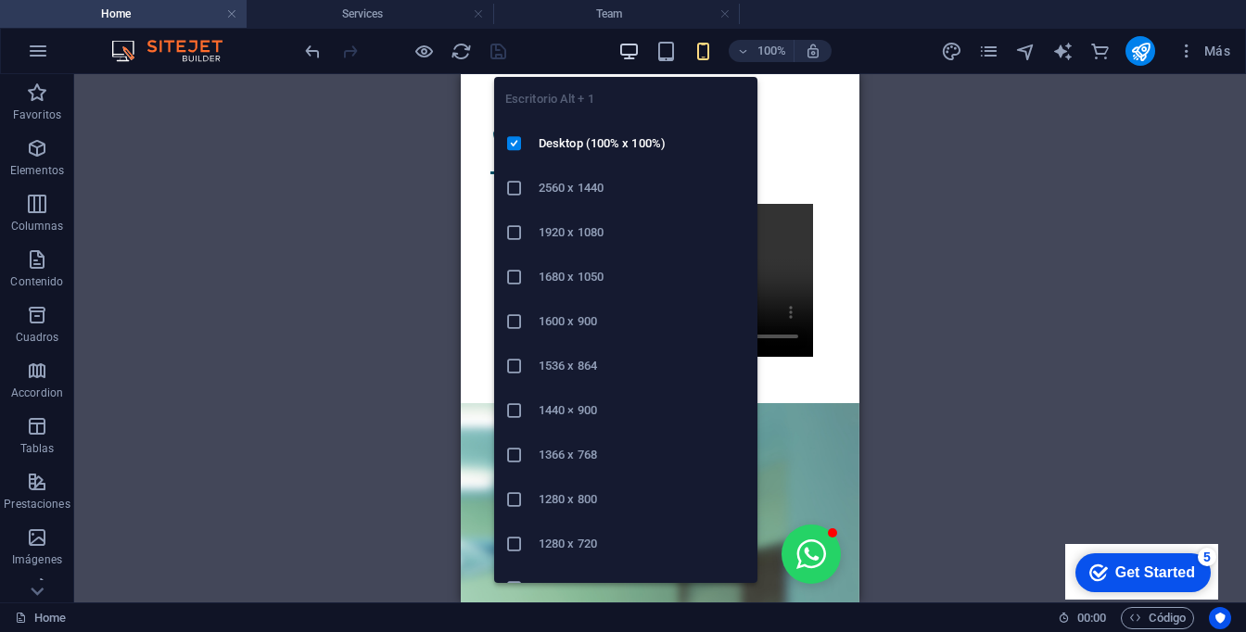
click at [624, 57] on icon "button" at bounding box center [628, 51] width 21 height 21
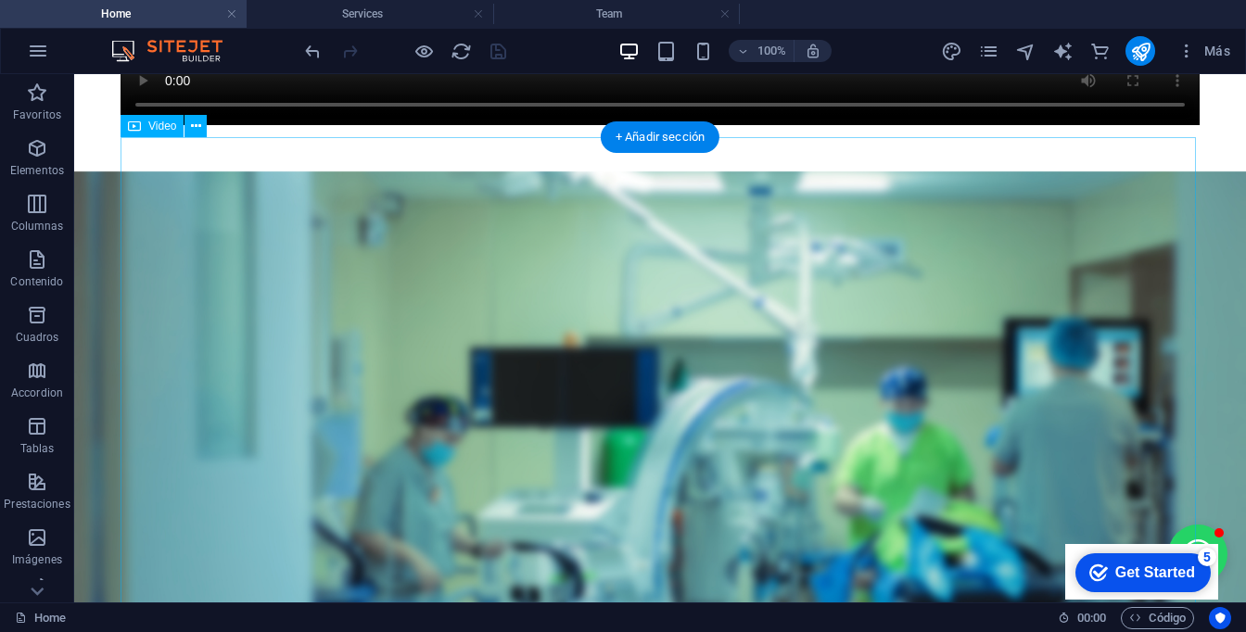
scroll to position [48, 0]
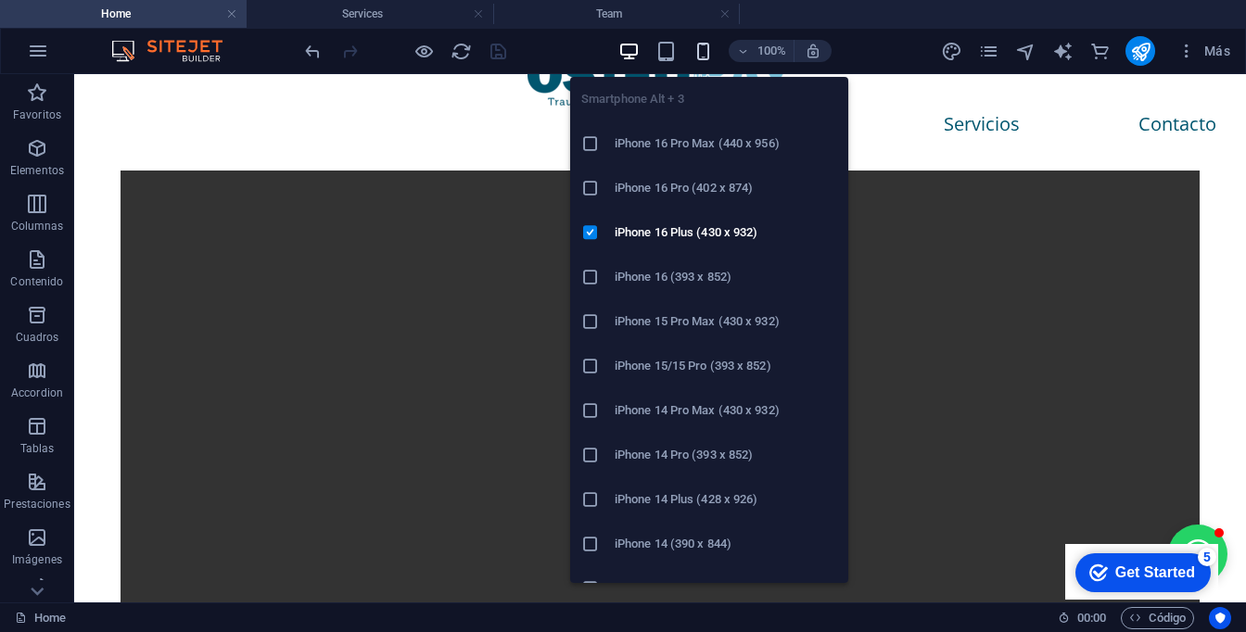
click at [695, 57] on icon "button" at bounding box center [702, 51] width 21 height 21
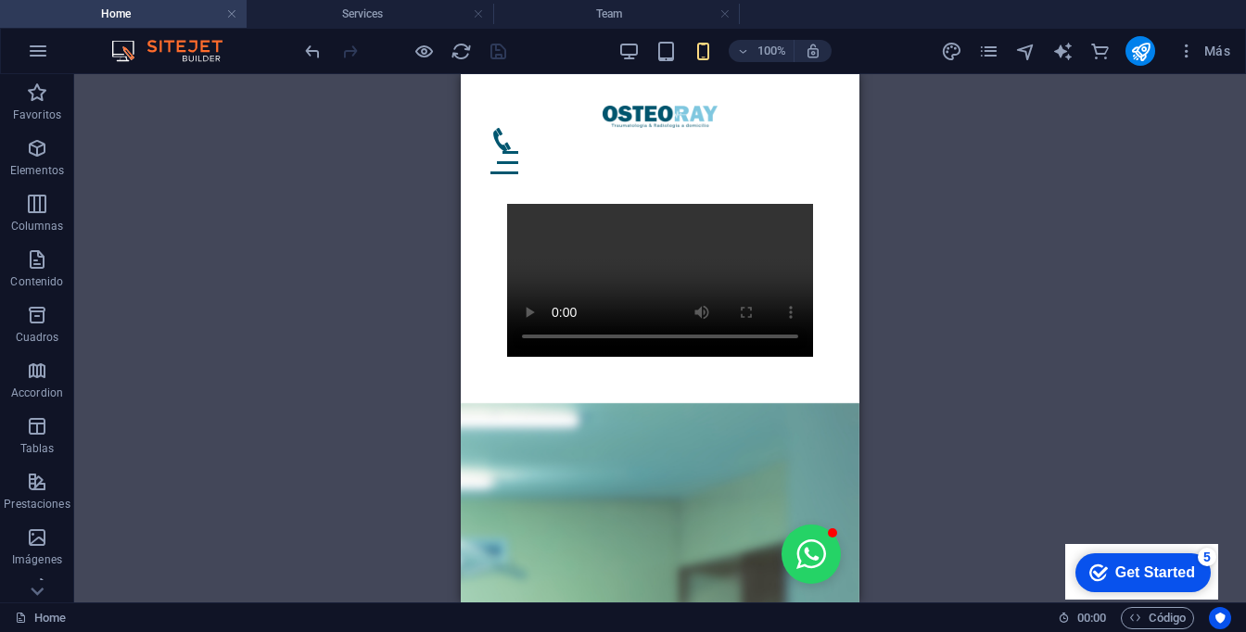
scroll to position [0, 0]
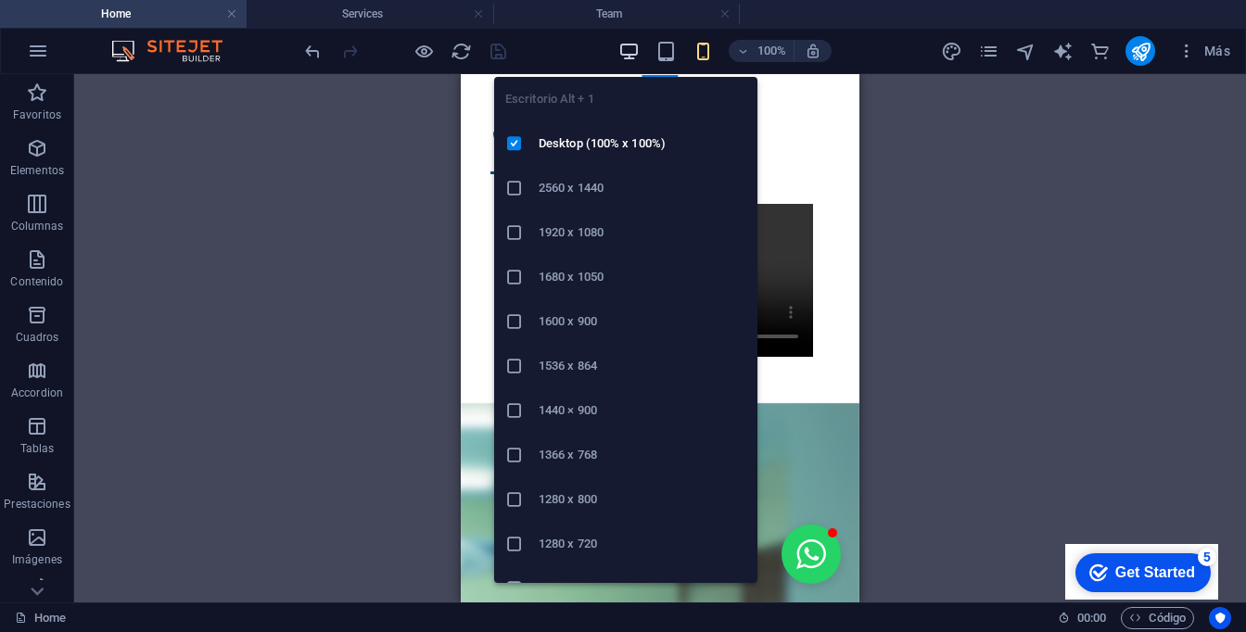
click at [633, 44] on icon "button" at bounding box center [628, 51] width 21 height 21
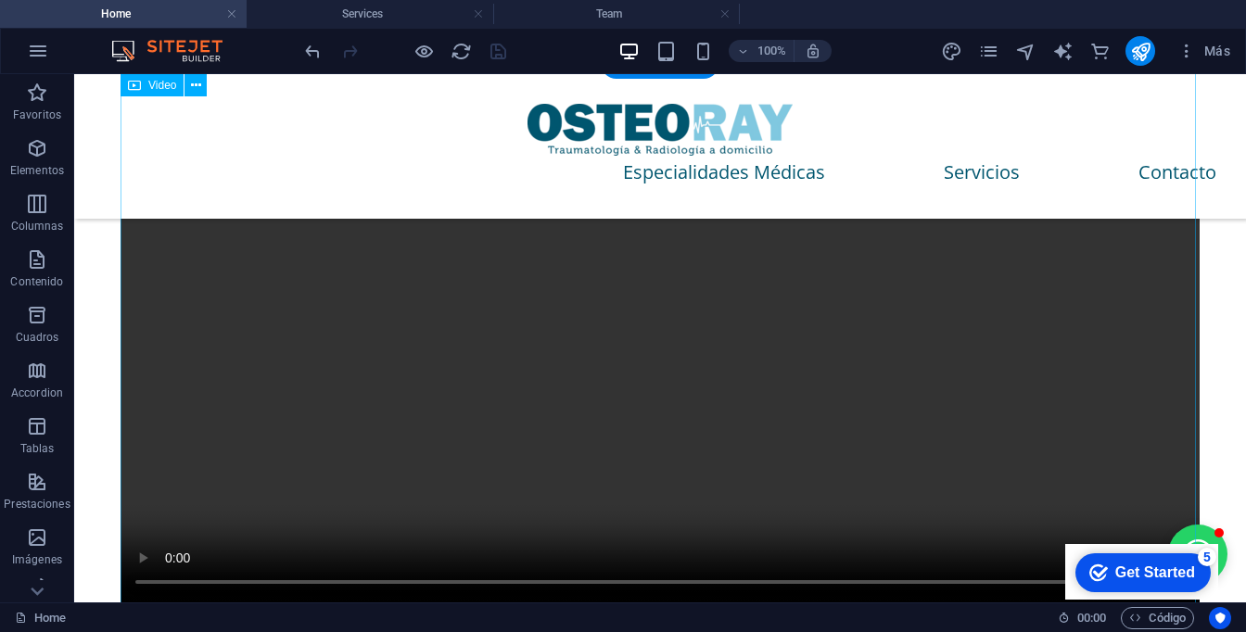
scroll to position [529, 0]
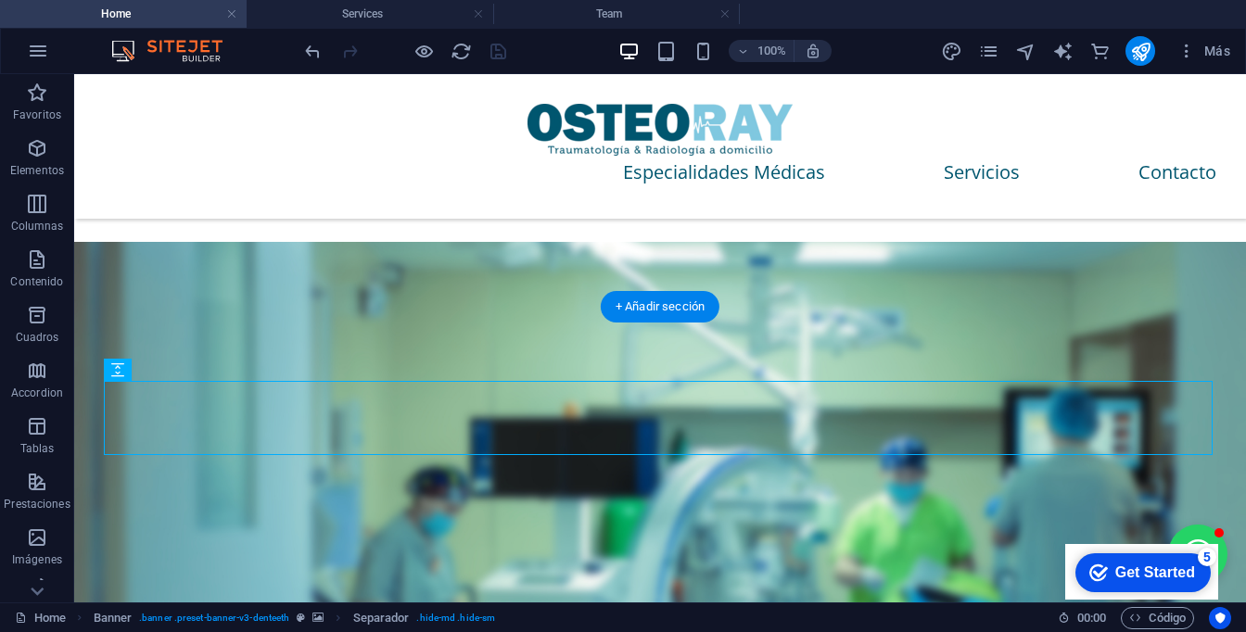
click at [967, 357] on figure at bounding box center [659, 568] width 1171 height 652
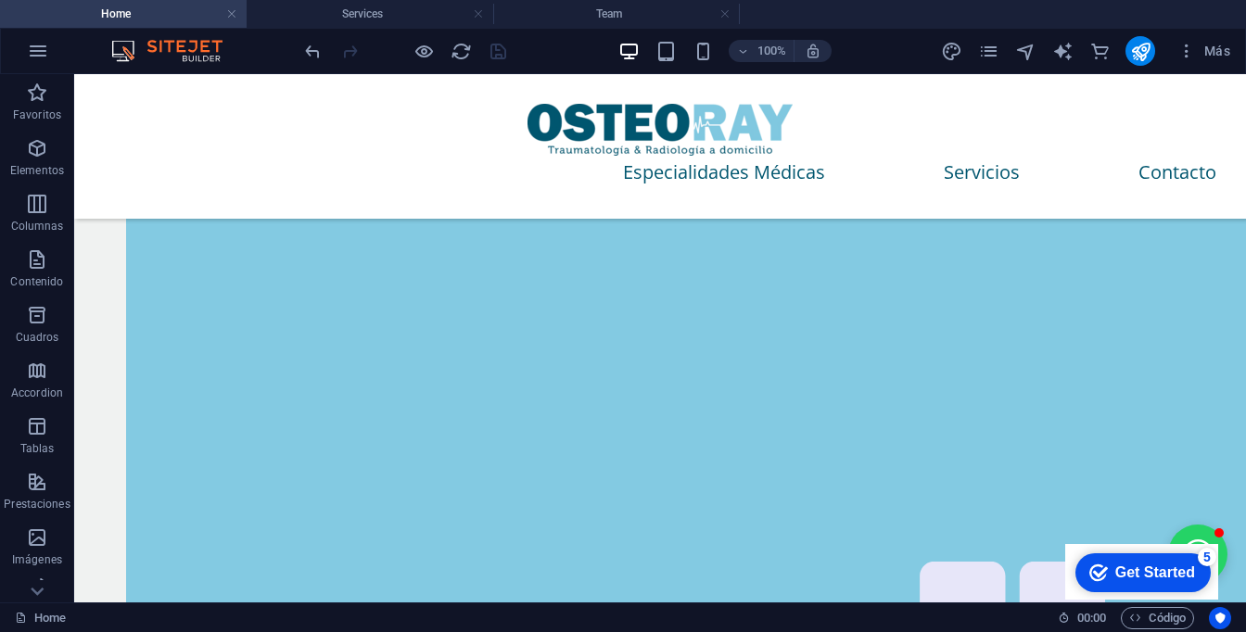
scroll to position [4054, 0]
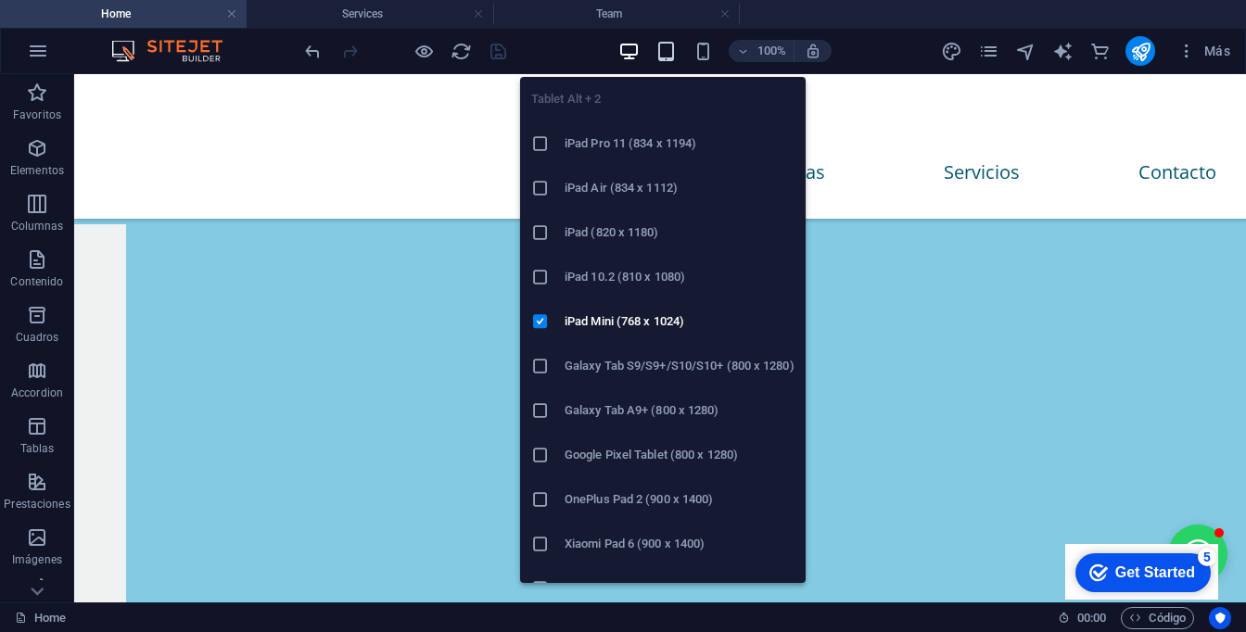
click at [664, 54] on icon "button" at bounding box center [665, 51] width 21 height 21
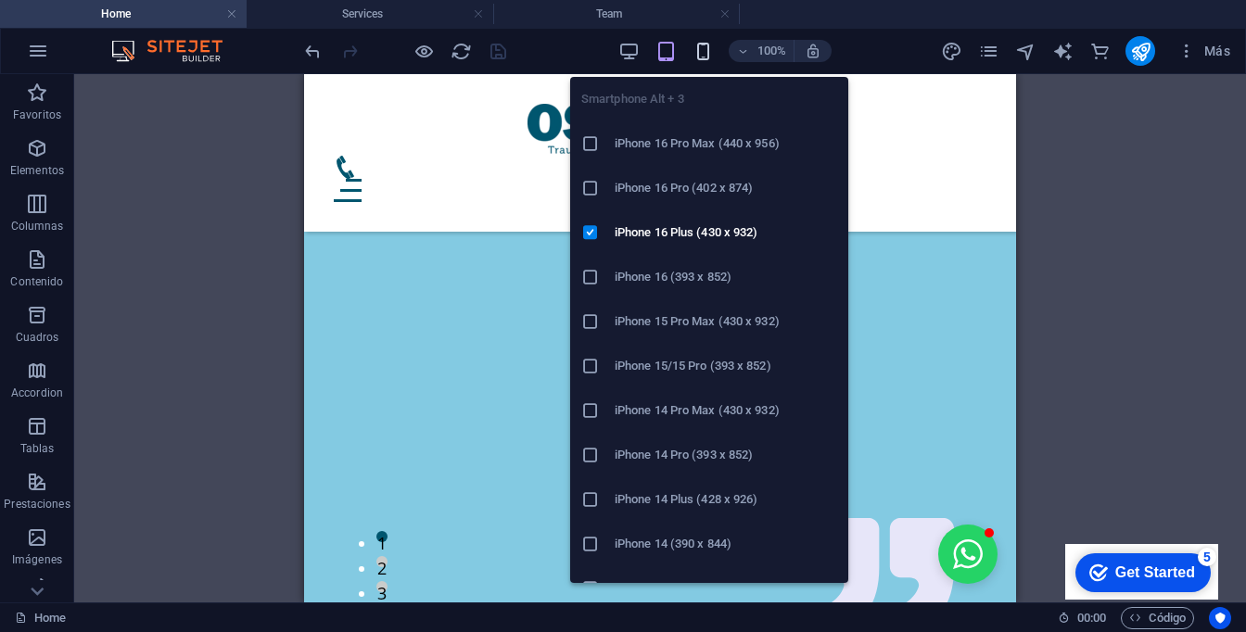
click at [704, 43] on icon "button" at bounding box center [702, 51] width 21 height 21
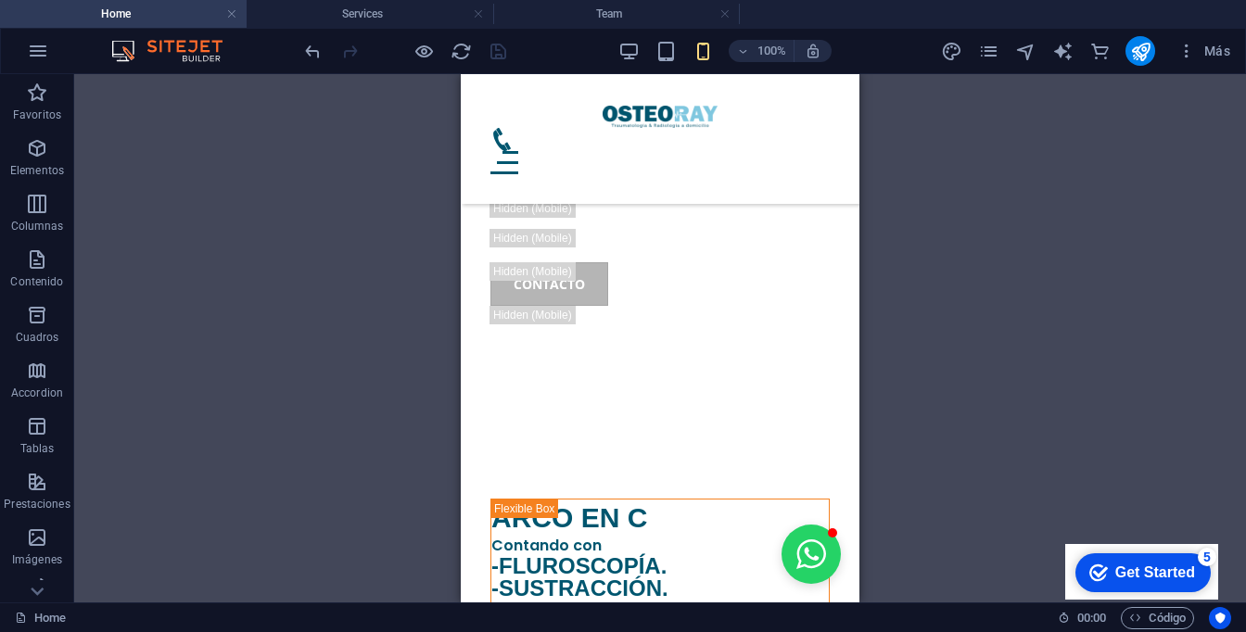
scroll to position [1459, 0]
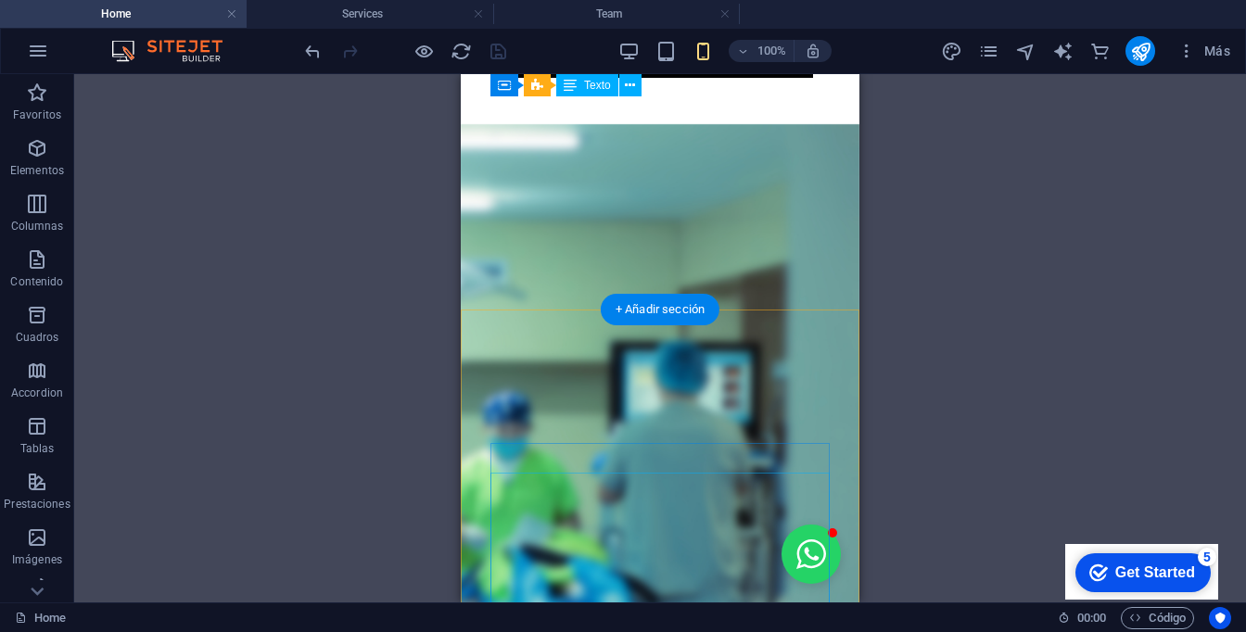
scroll to position [0, 0]
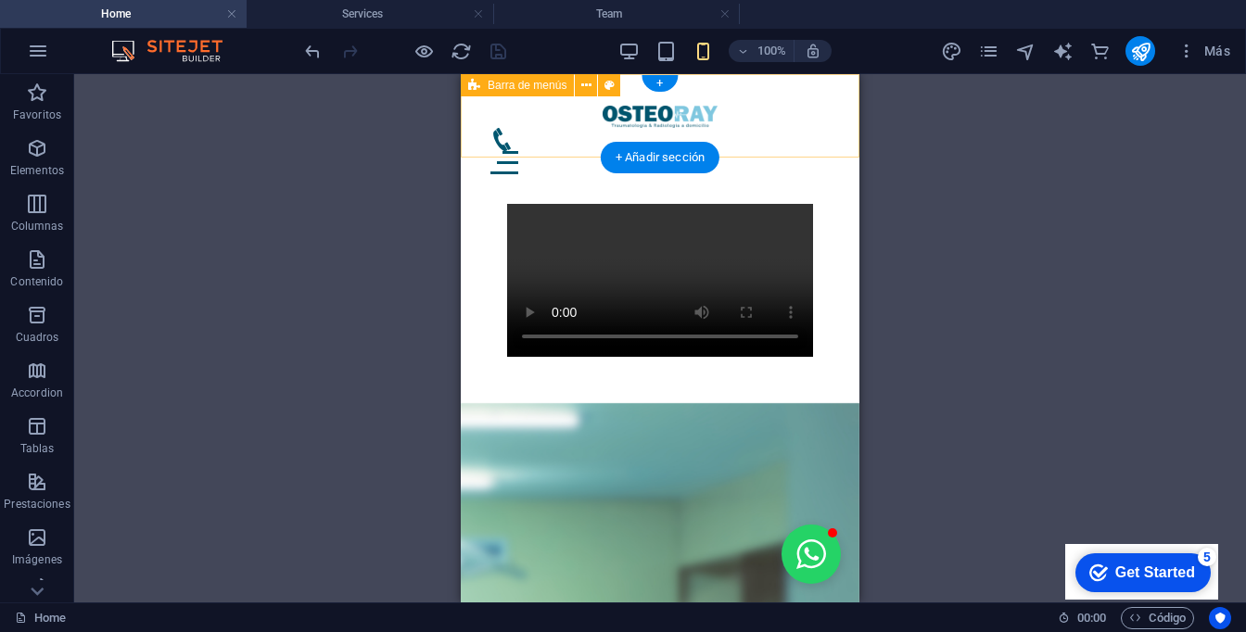
click at [835, 109] on div "Especialidades Médicas Servicios Contacto" at bounding box center [660, 139] width 399 height 130
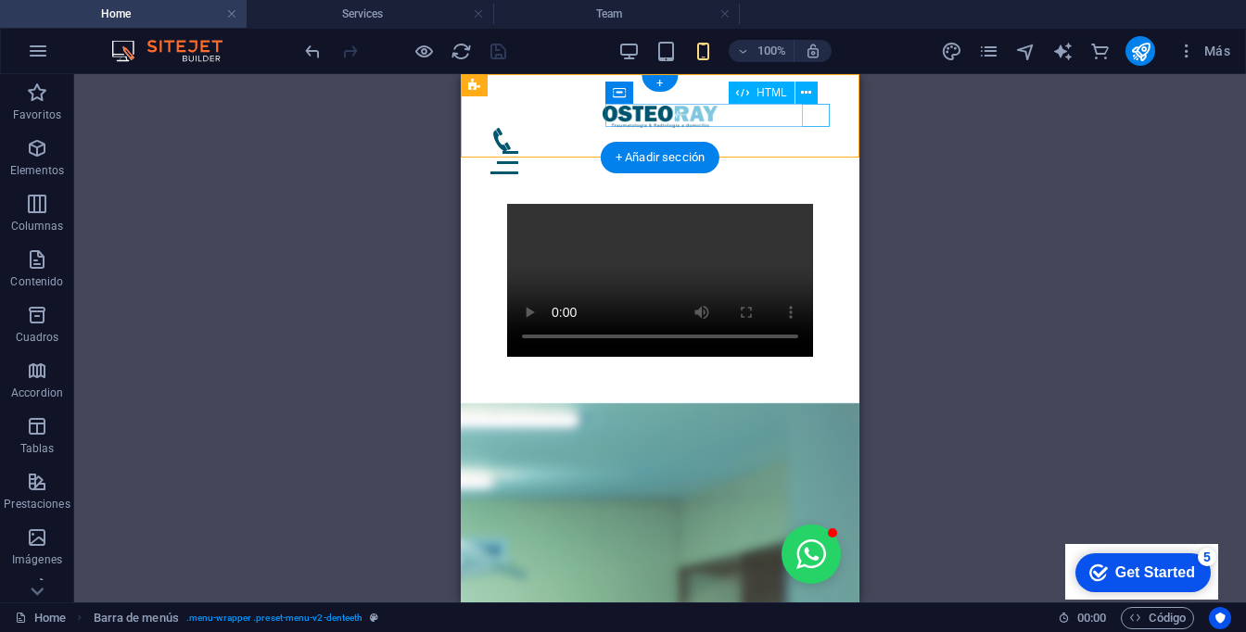
click at [821, 151] on div at bounding box center [659, 162] width 339 height 23
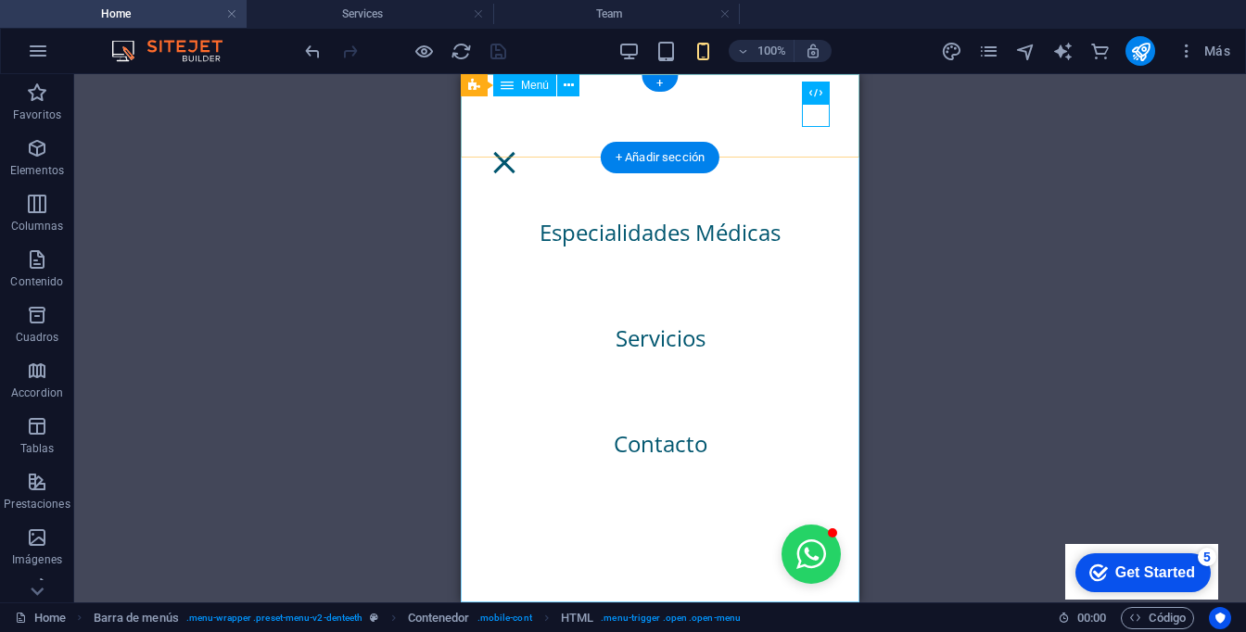
click at [658, 452] on nav "Especialidades Médicas Servicios Contacto" at bounding box center [660, 338] width 399 height 528
click at [660, 439] on nav "Especialidades Médicas Servicios Contacto" at bounding box center [660, 338] width 399 height 528
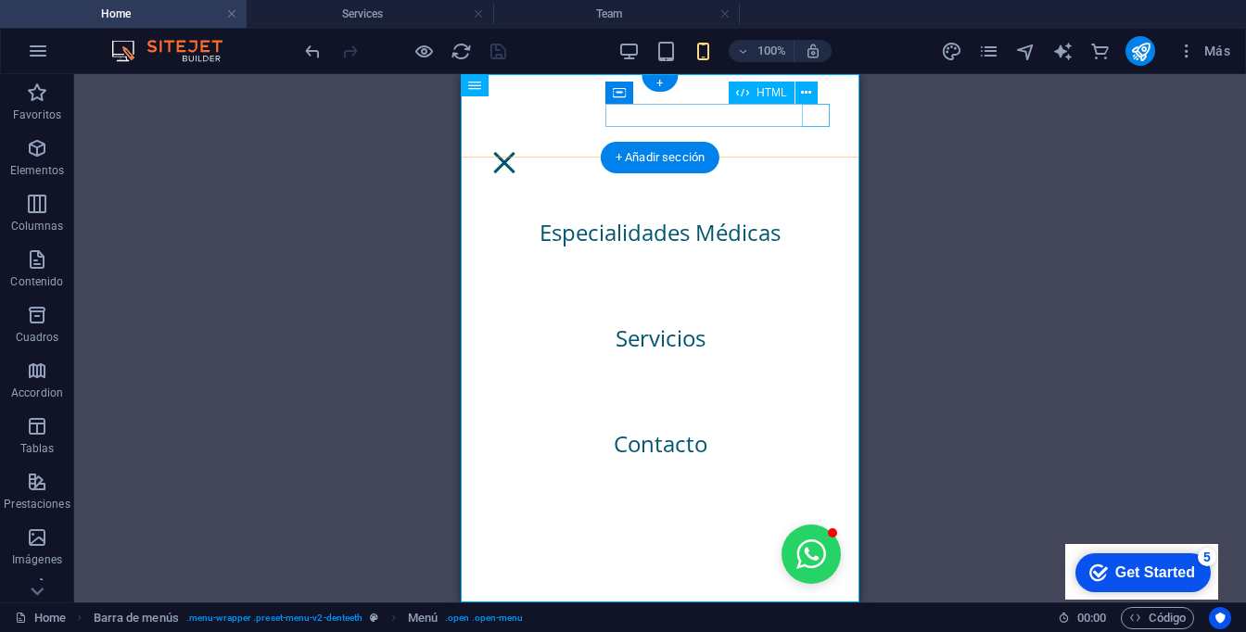
click at [816, 105] on div "HTML" at bounding box center [778, 93] width 101 height 23
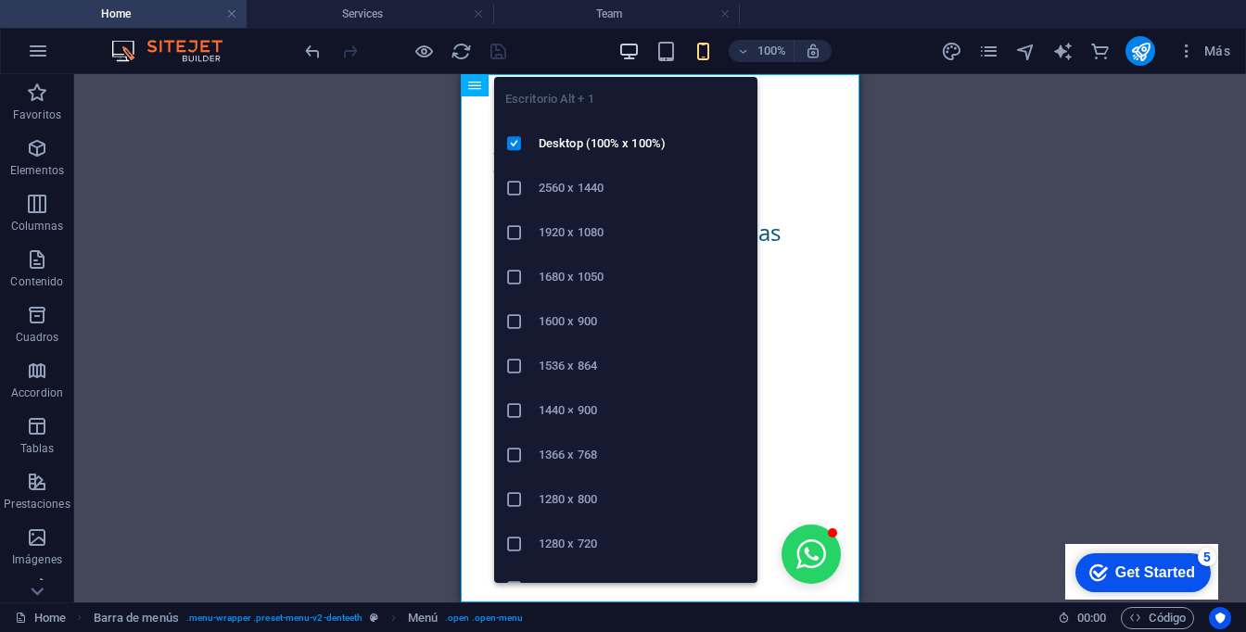
click at [633, 54] on icon "button" at bounding box center [628, 51] width 21 height 21
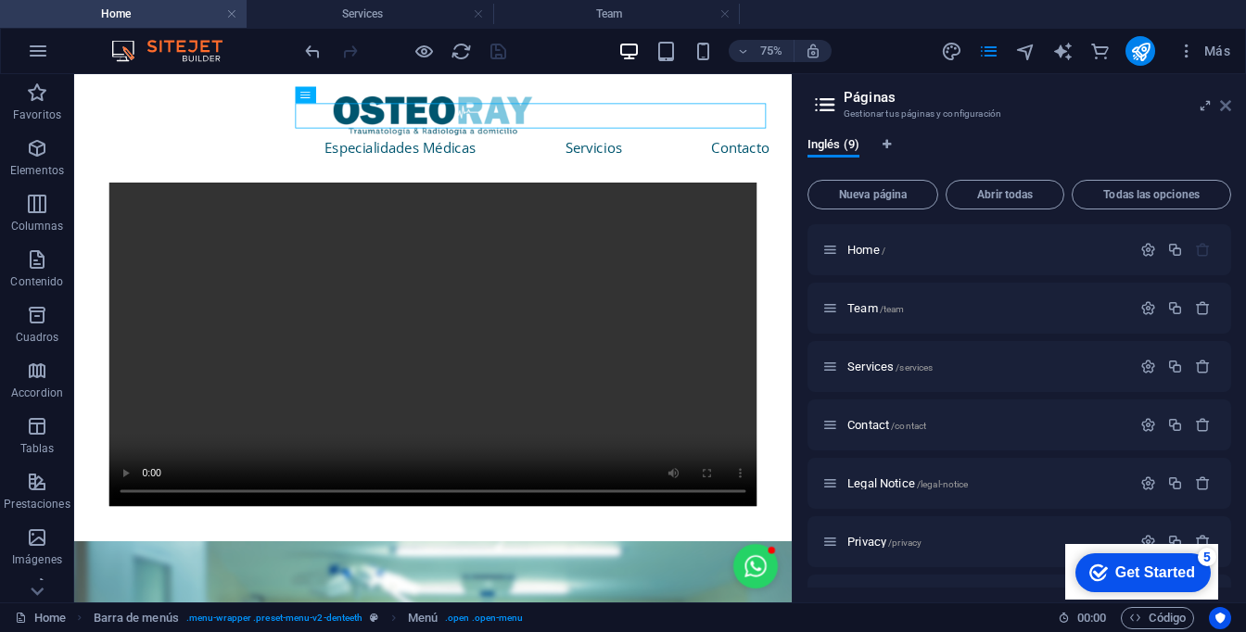
click at [1228, 103] on icon at bounding box center [1225, 105] width 11 height 15
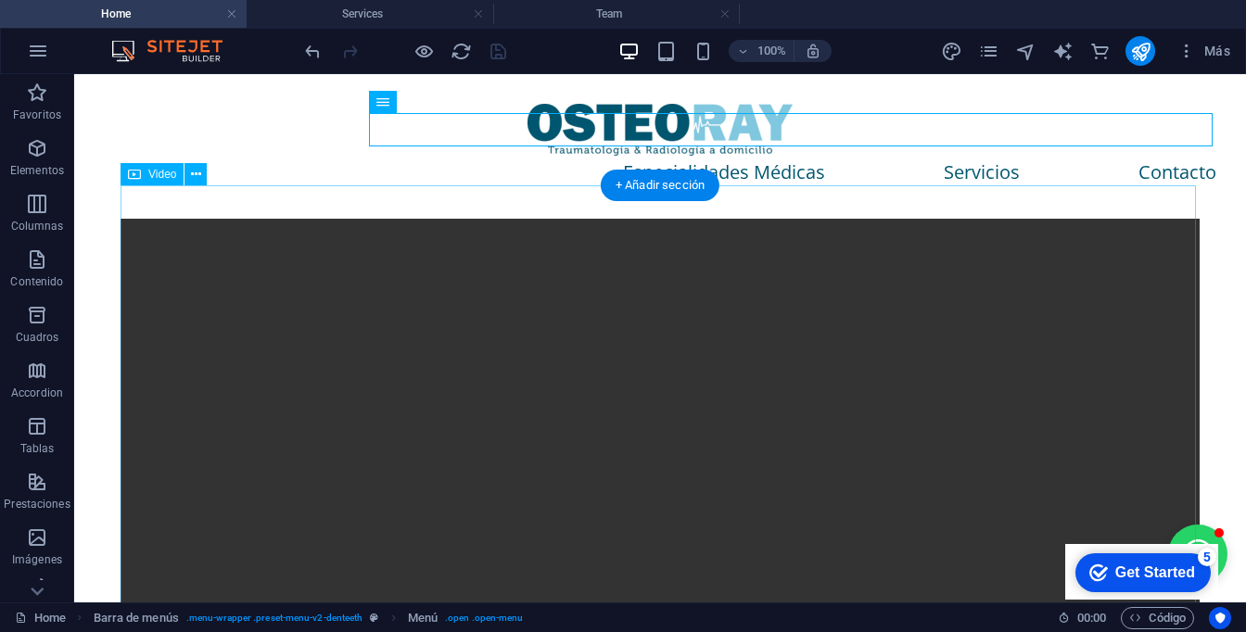
click at [687, 335] on figure at bounding box center [659, 488] width 1079 height 539
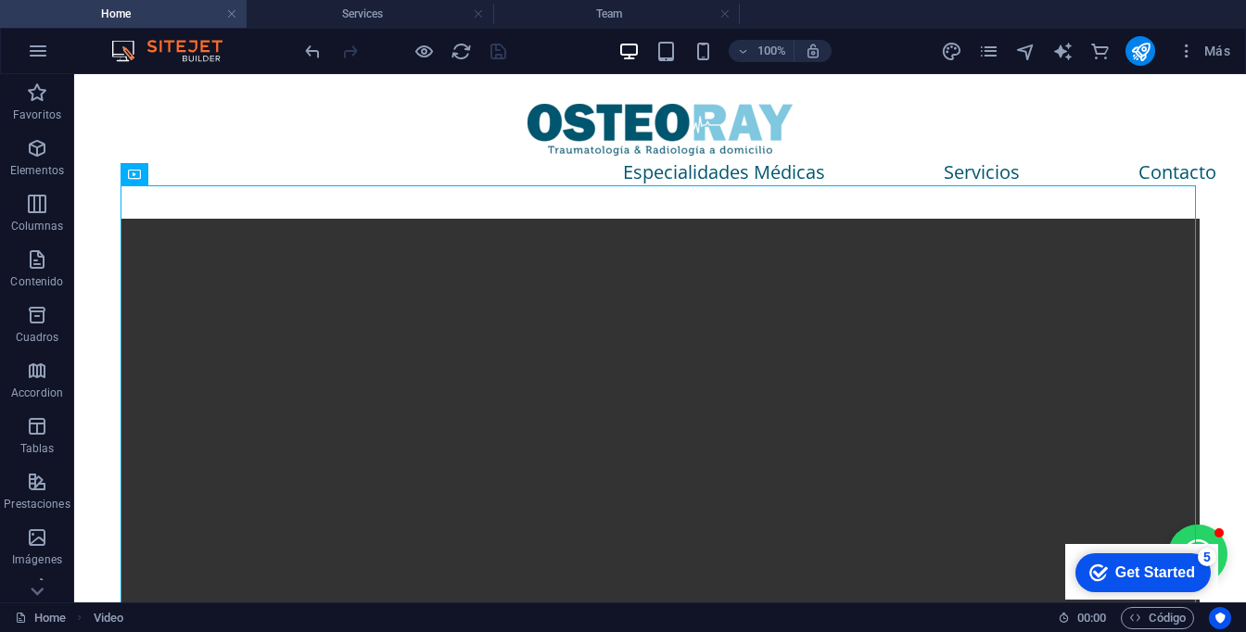
click at [700, 63] on div "100%" at bounding box center [724, 51] width 214 height 30
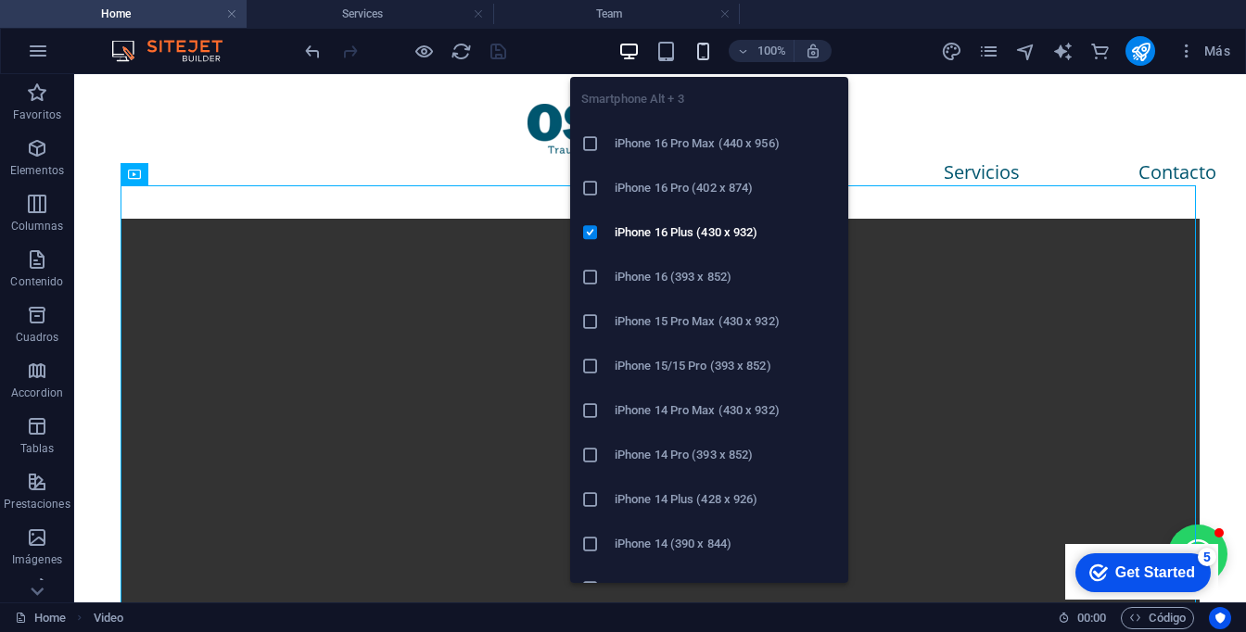
click at [700, 57] on icon "button" at bounding box center [702, 51] width 21 height 21
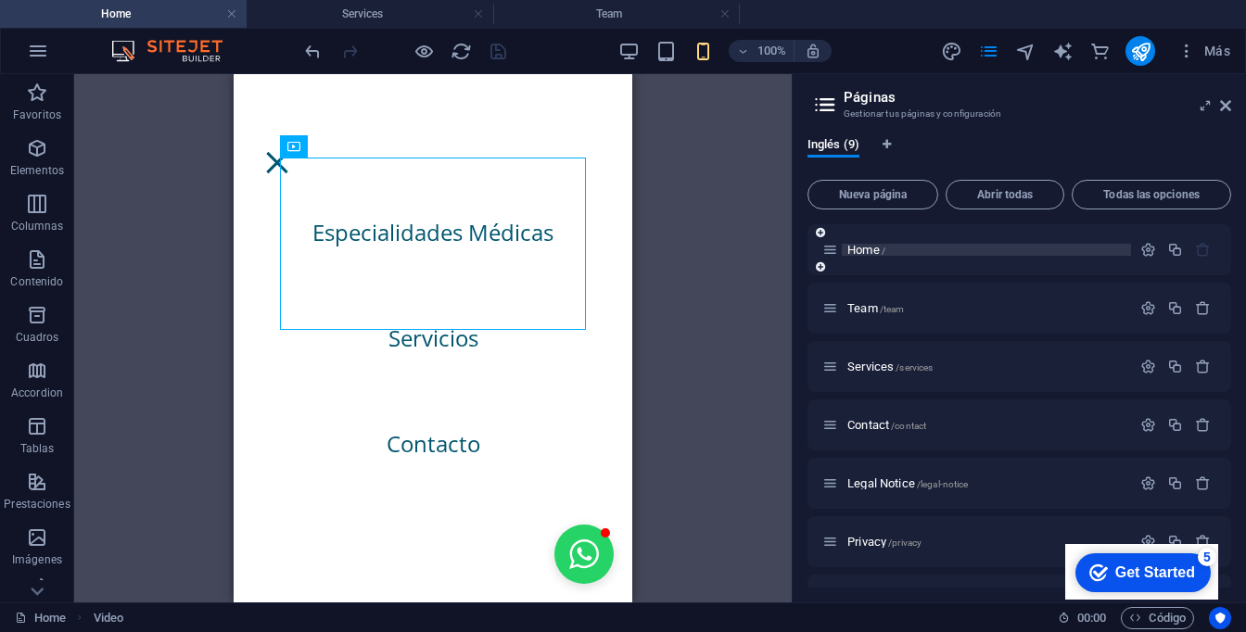
click at [873, 248] on span "Home /" at bounding box center [866, 250] width 38 height 14
click at [879, 247] on span "Home /" at bounding box center [866, 250] width 38 height 14
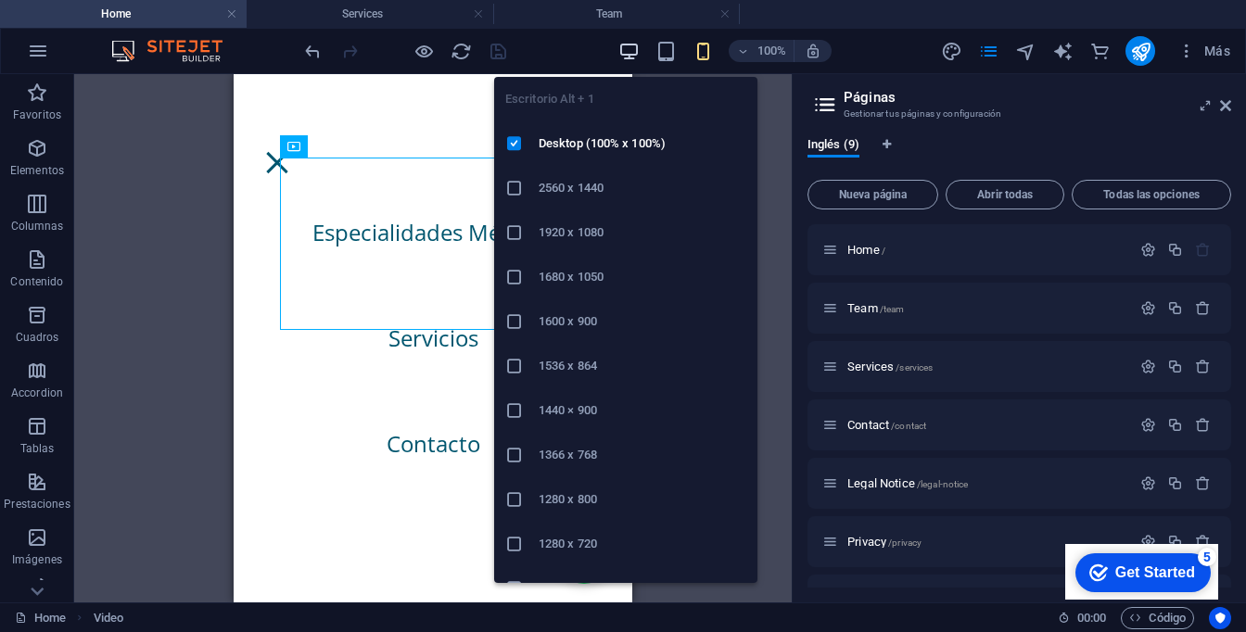
click at [637, 55] on icon "button" at bounding box center [628, 51] width 21 height 21
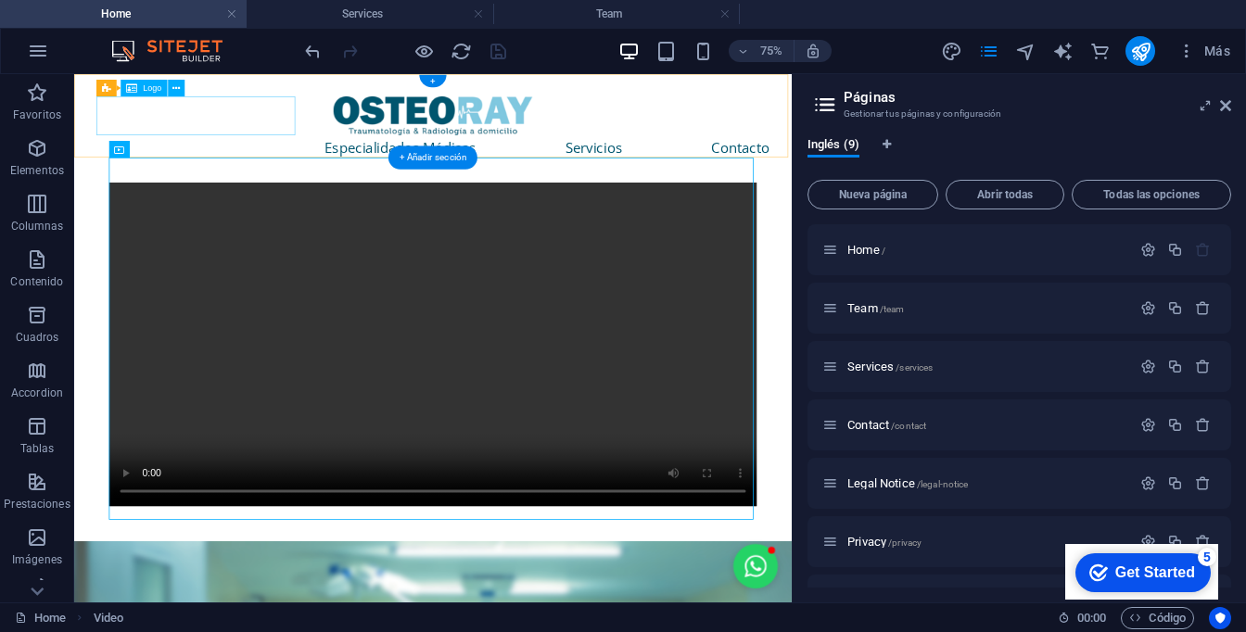
click at [312, 131] on div at bounding box center [552, 130] width 897 height 52
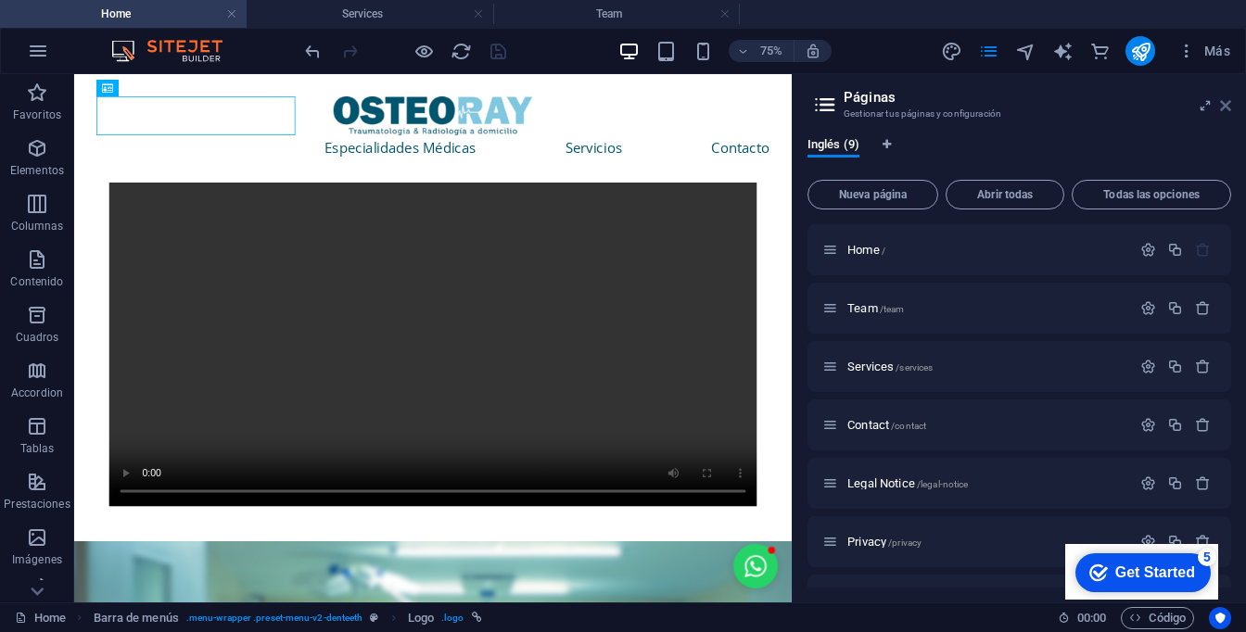
click at [1227, 108] on icon at bounding box center [1225, 105] width 11 height 15
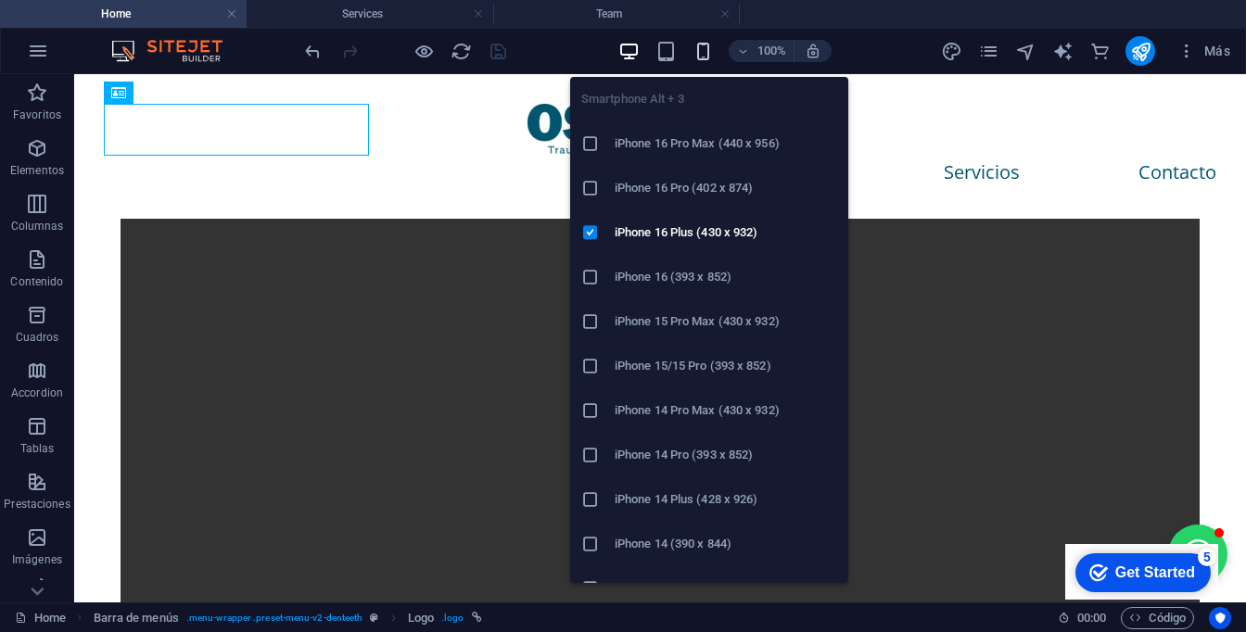
click at [697, 60] on icon "button" at bounding box center [702, 51] width 21 height 21
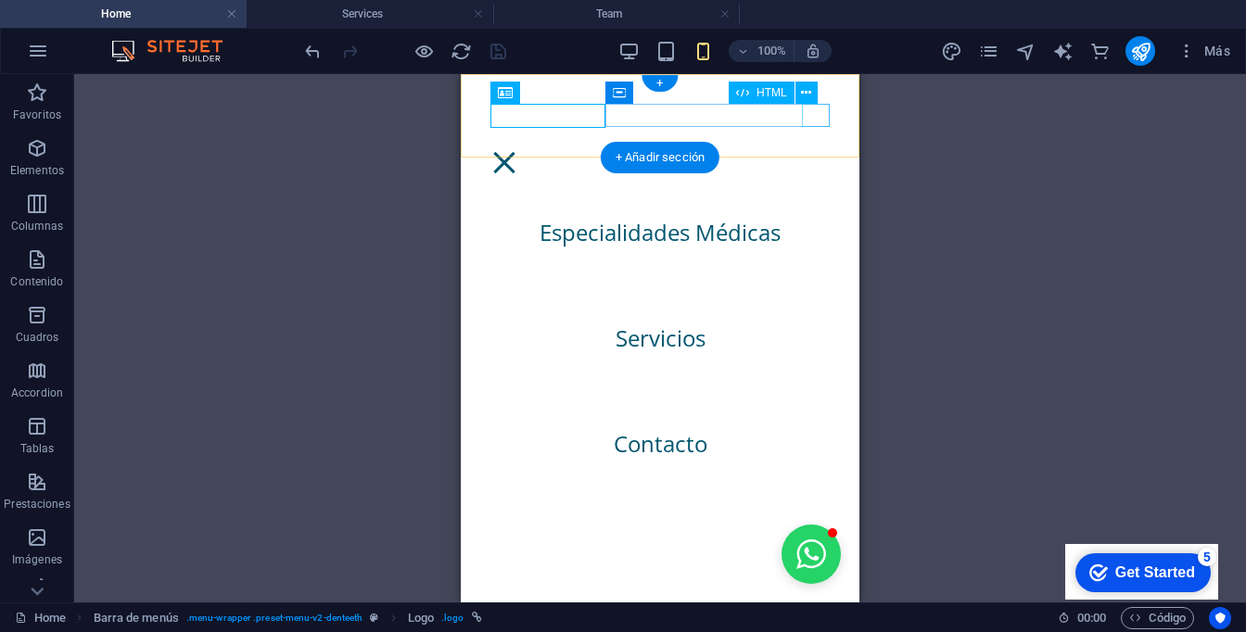
click at [518, 151] on div at bounding box center [504, 162] width 28 height 23
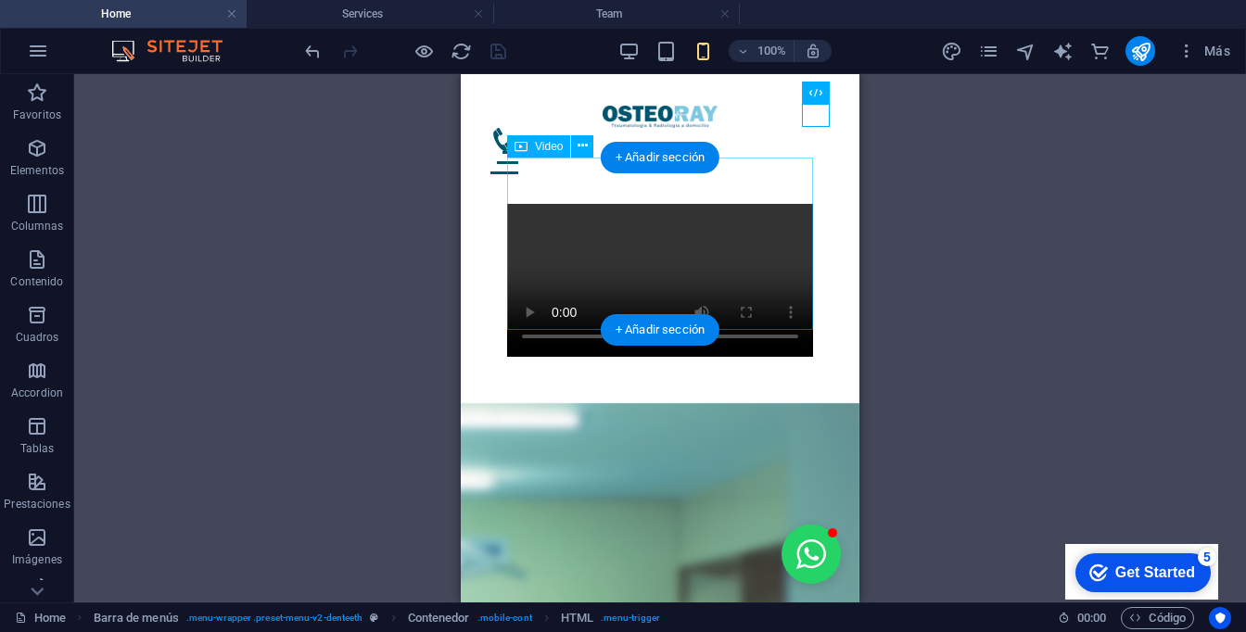
click at [719, 239] on figure at bounding box center [660, 280] width 306 height 153
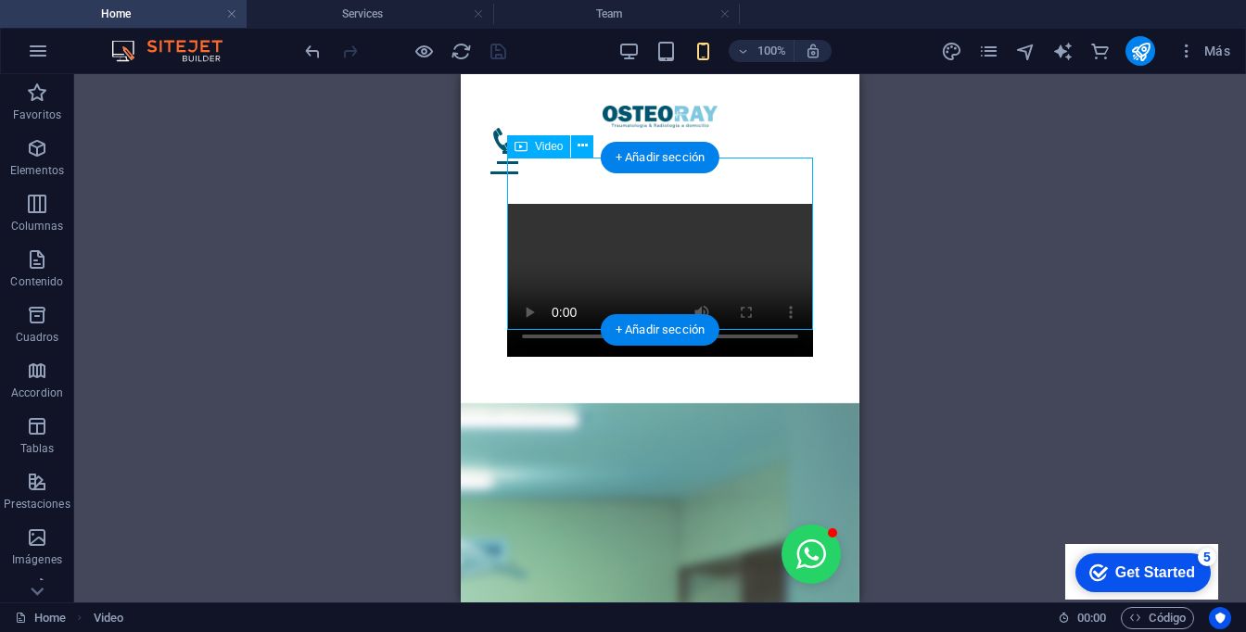
click at [724, 234] on figure at bounding box center [660, 280] width 306 height 153
click at [561, 234] on figure at bounding box center [660, 280] width 306 height 153
select select "%"
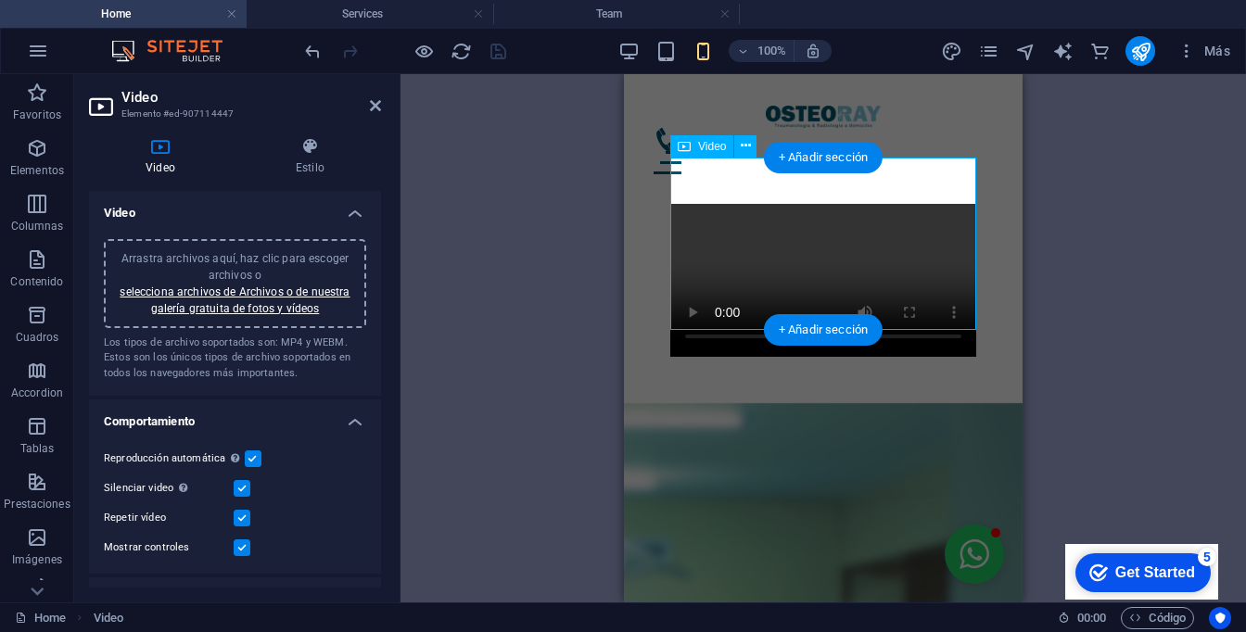
click at [684, 299] on figure at bounding box center [823, 280] width 306 height 153
click at [709, 146] on span "Video" at bounding box center [712, 146] width 28 height 11
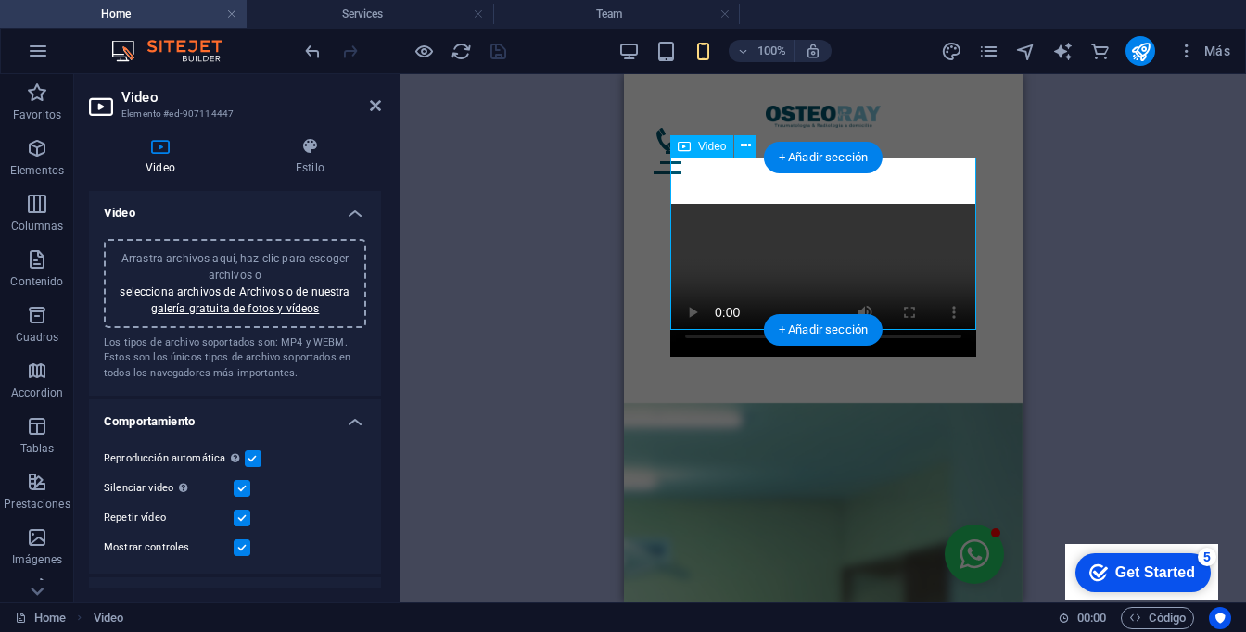
click at [709, 146] on span "Video" at bounding box center [712, 146] width 28 height 11
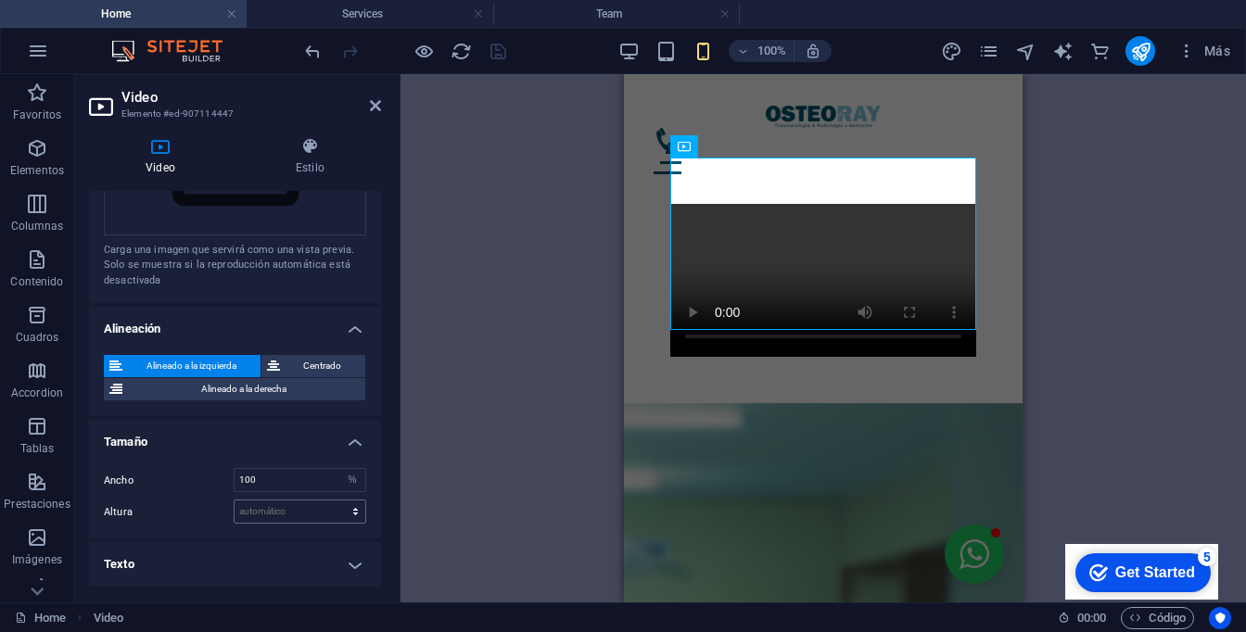
scroll to position [550, 0]
click at [269, 474] on input "100" at bounding box center [299, 480] width 131 height 22
type input "1"
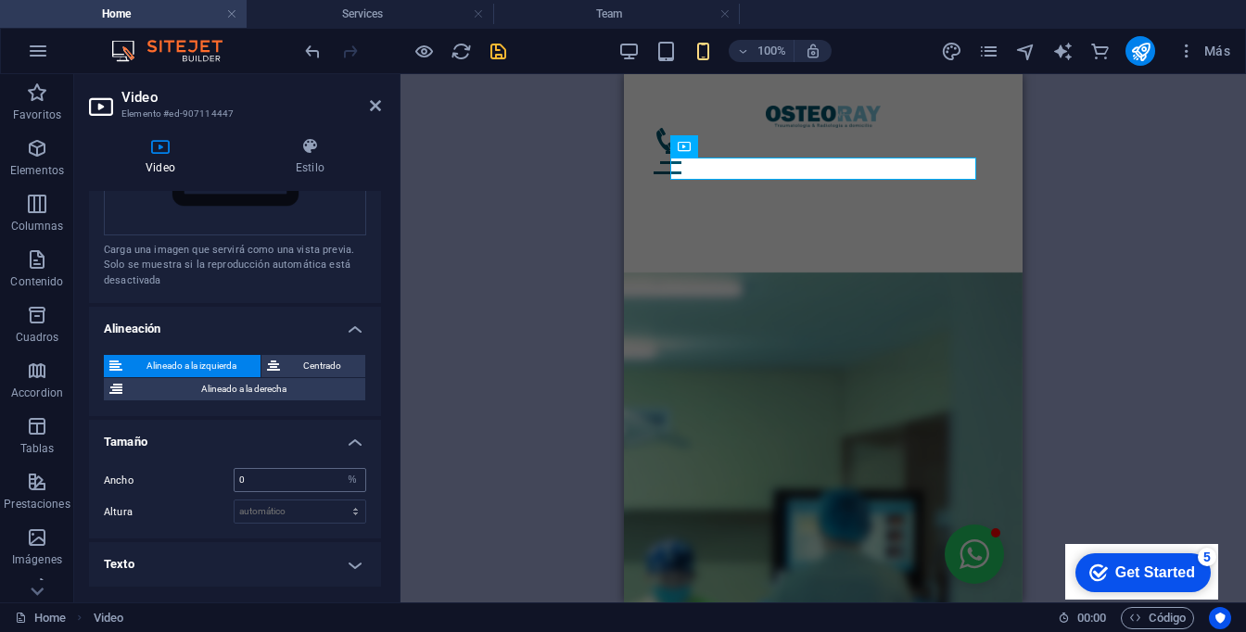
type input "100"
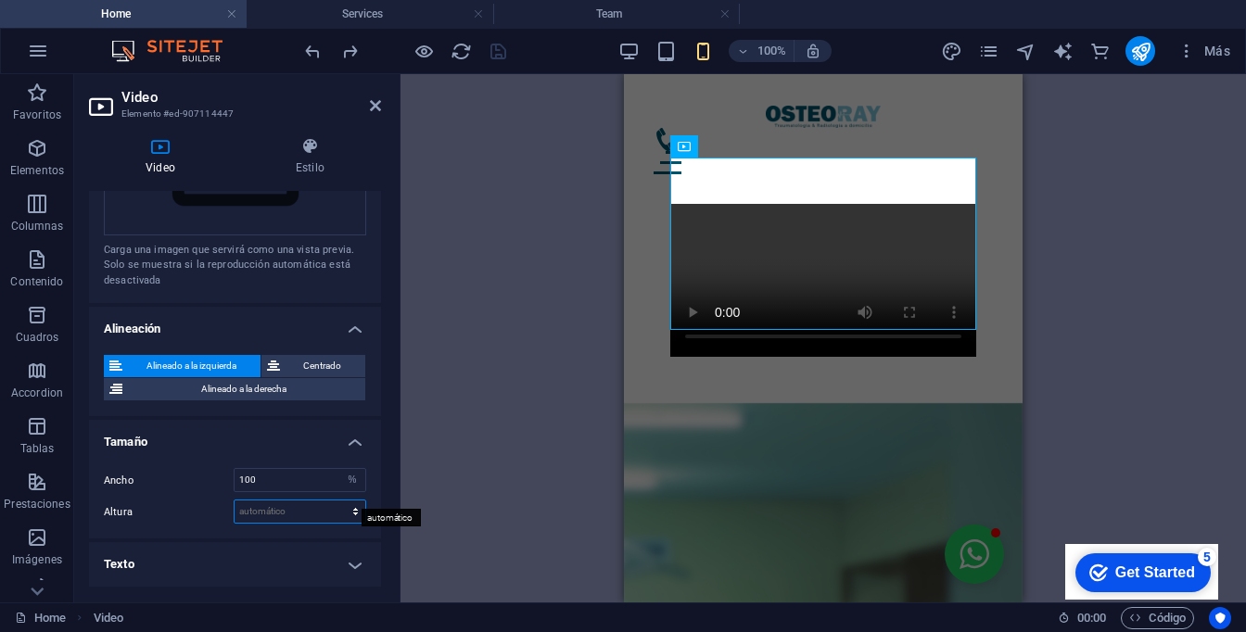
click at [279, 500] on select "automático px" at bounding box center [299, 511] width 131 height 22
select select "DISABLED_OPTION_VALUE"
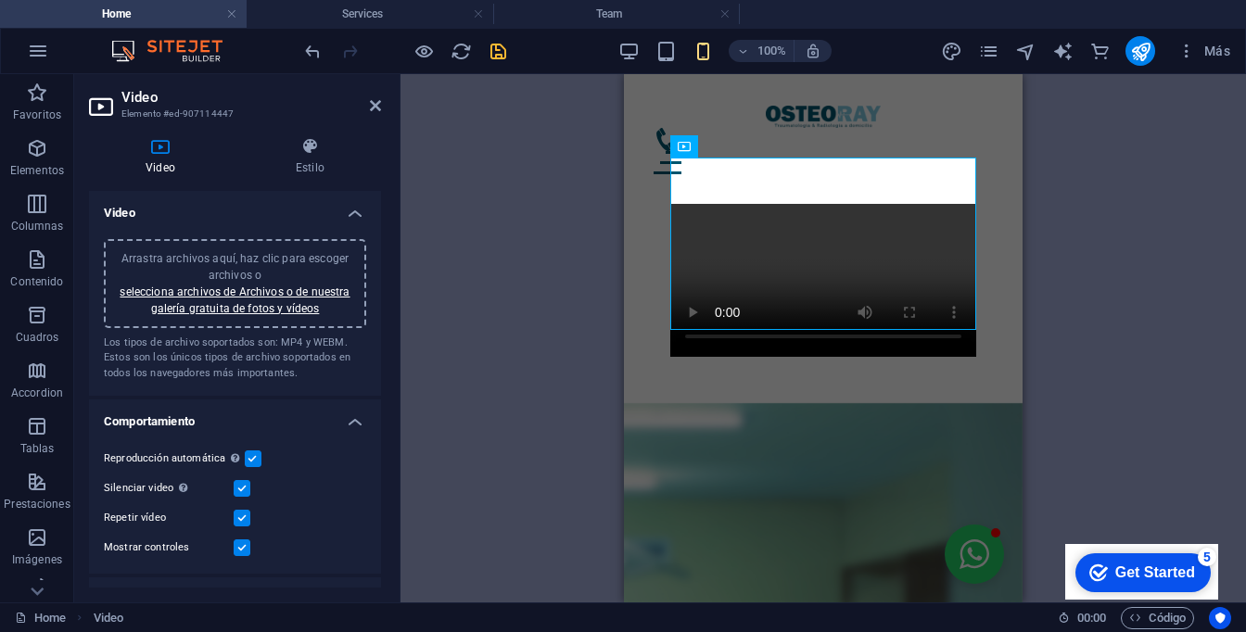
scroll to position [0, 0]
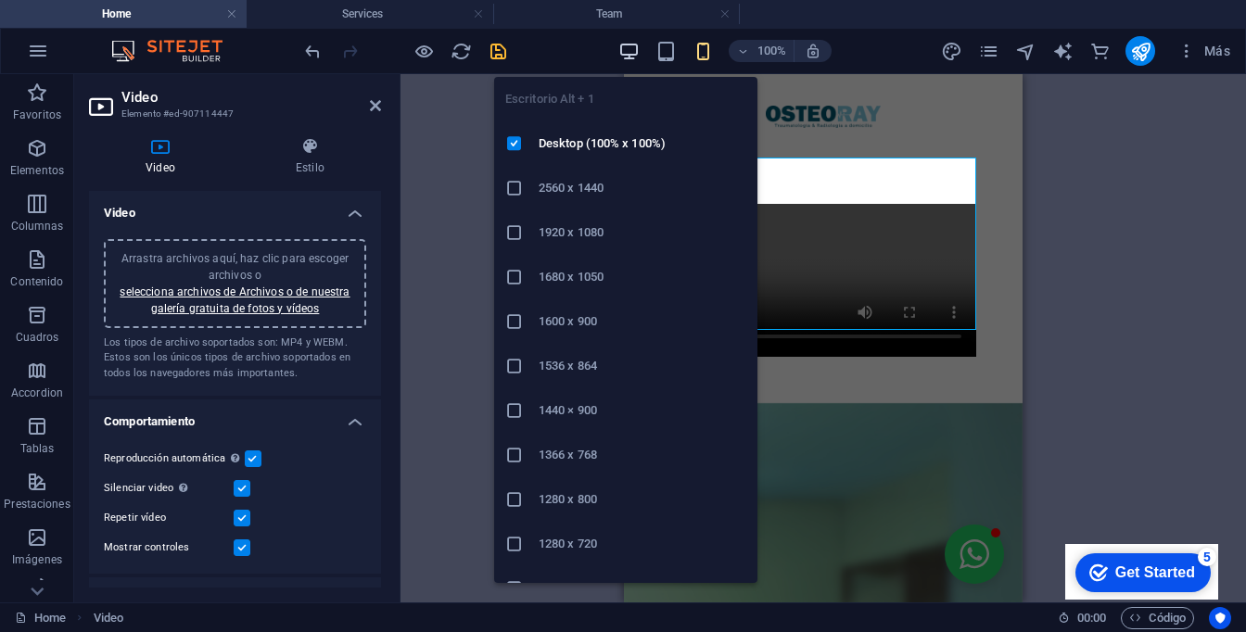
click at [627, 52] on icon "button" at bounding box center [628, 51] width 21 height 21
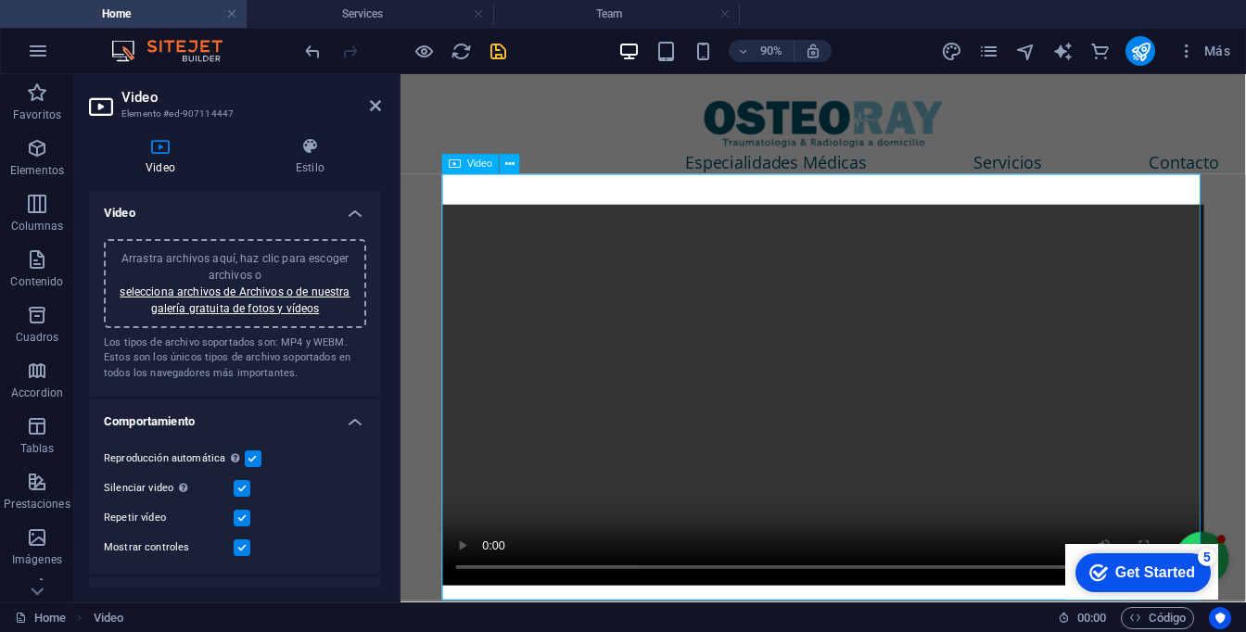
click at [1019, 400] on figure at bounding box center [870, 431] width 846 height 424
click at [540, 238] on figure at bounding box center [870, 431] width 846 height 424
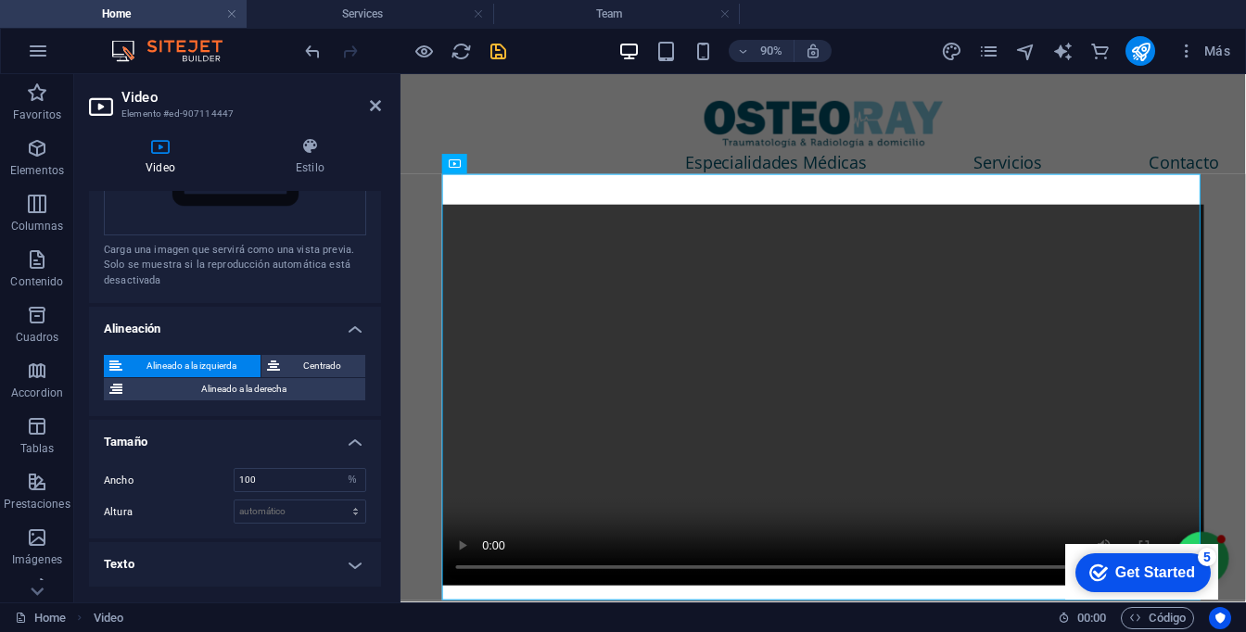
scroll to position [550, 0]
click at [300, 382] on span "Alineado a la derecha" at bounding box center [244, 389] width 232 height 22
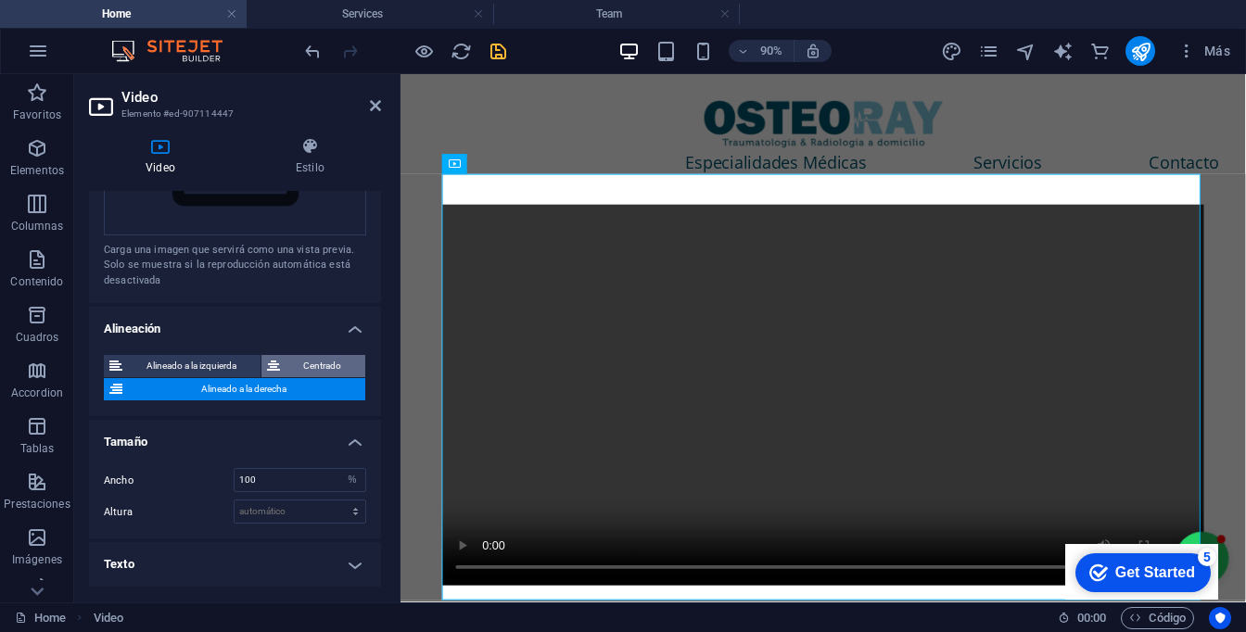
click at [315, 355] on span "Centrado" at bounding box center [322, 366] width 75 height 22
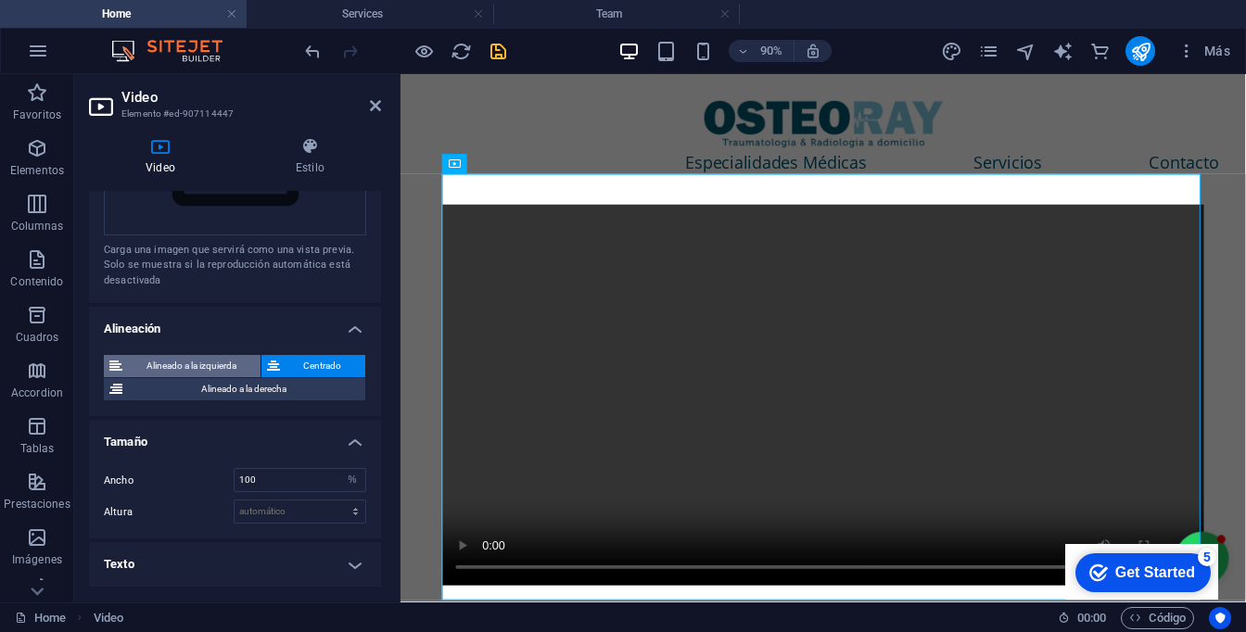
click at [220, 355] on span "Alineado a la izquierda" at bounding box center [191, 366] width 127 height 22
click at [267, 355] on icon at bounding box center [273, 366] width 13 height 22
click at [350, 420] on h4 "Tamaño" at bounding box center [235, 436] width 292 height 33
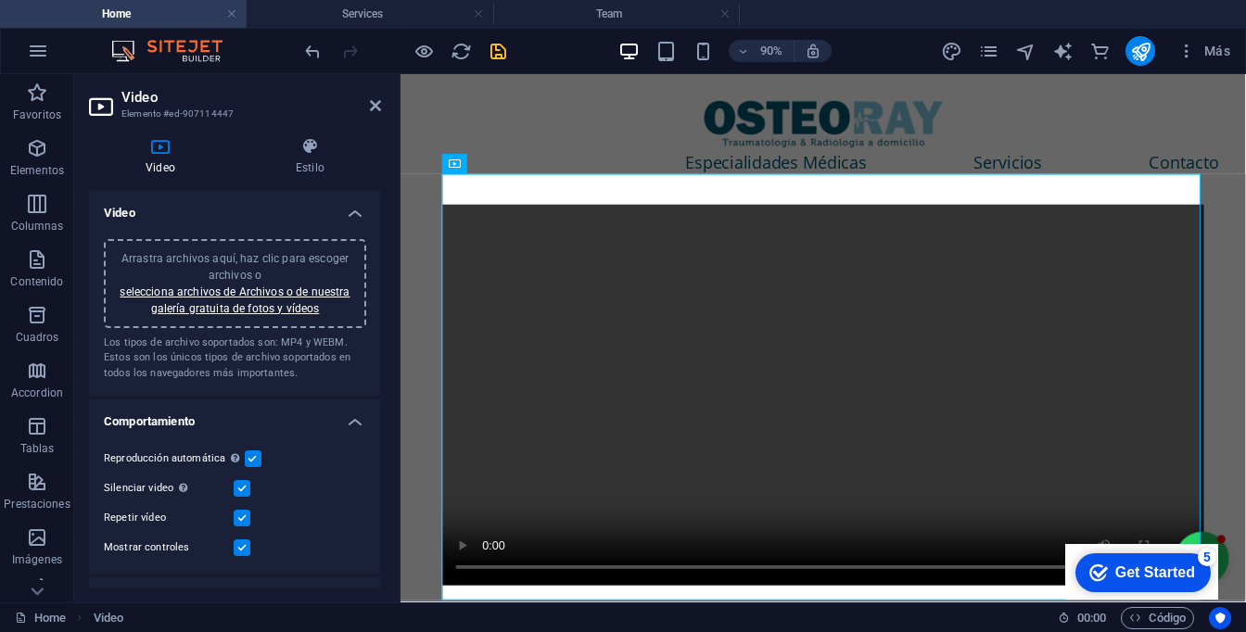
scroll to position [0, 0]
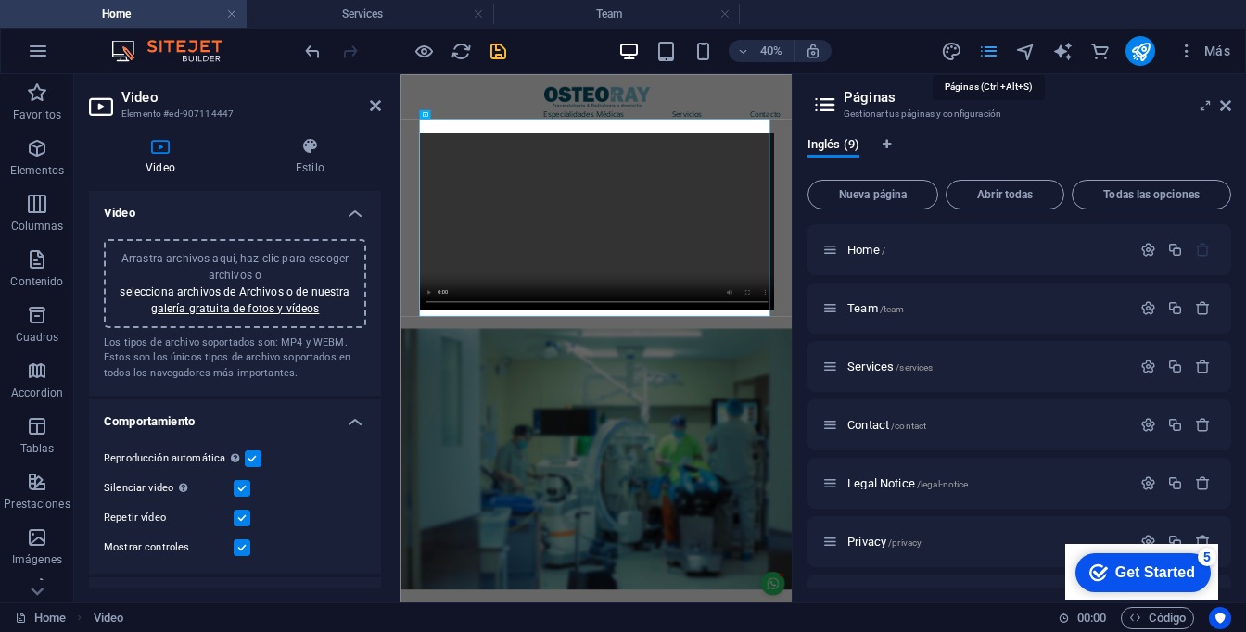
select select "px"
select select "400"
select select "px"
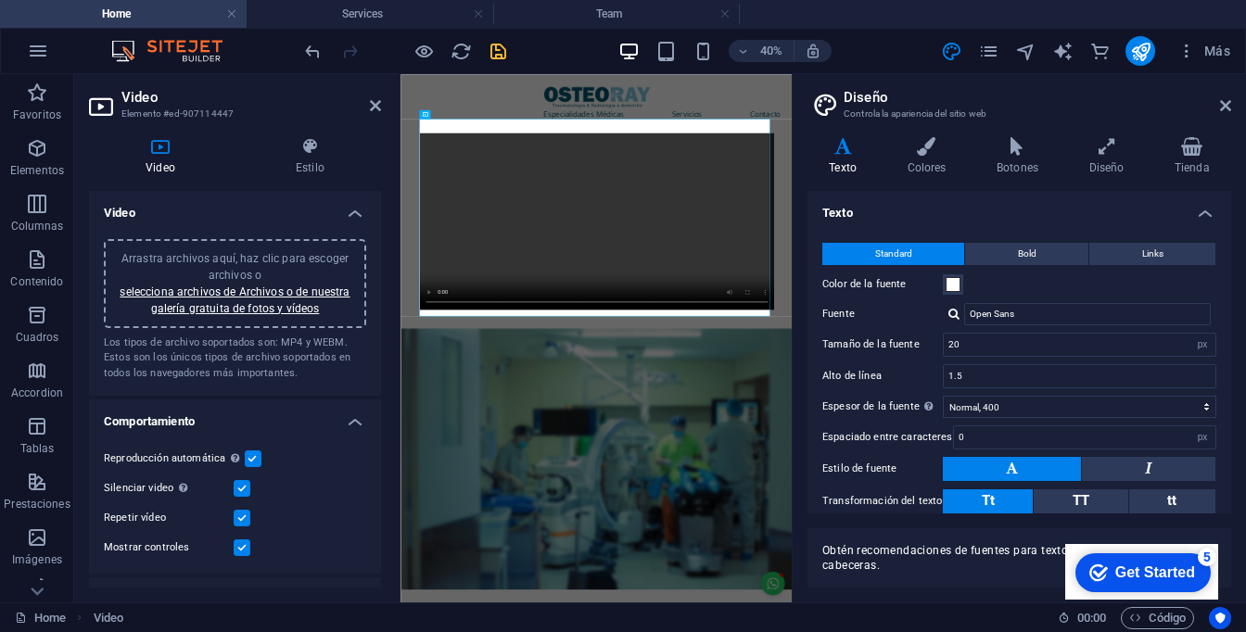
click at [1225, 96] on h2 "Diseño" at bounding box center [1036, 97] width 387 height 17
click at [377, 108] on icon at bounding box center [375, 105] width 11 height 15
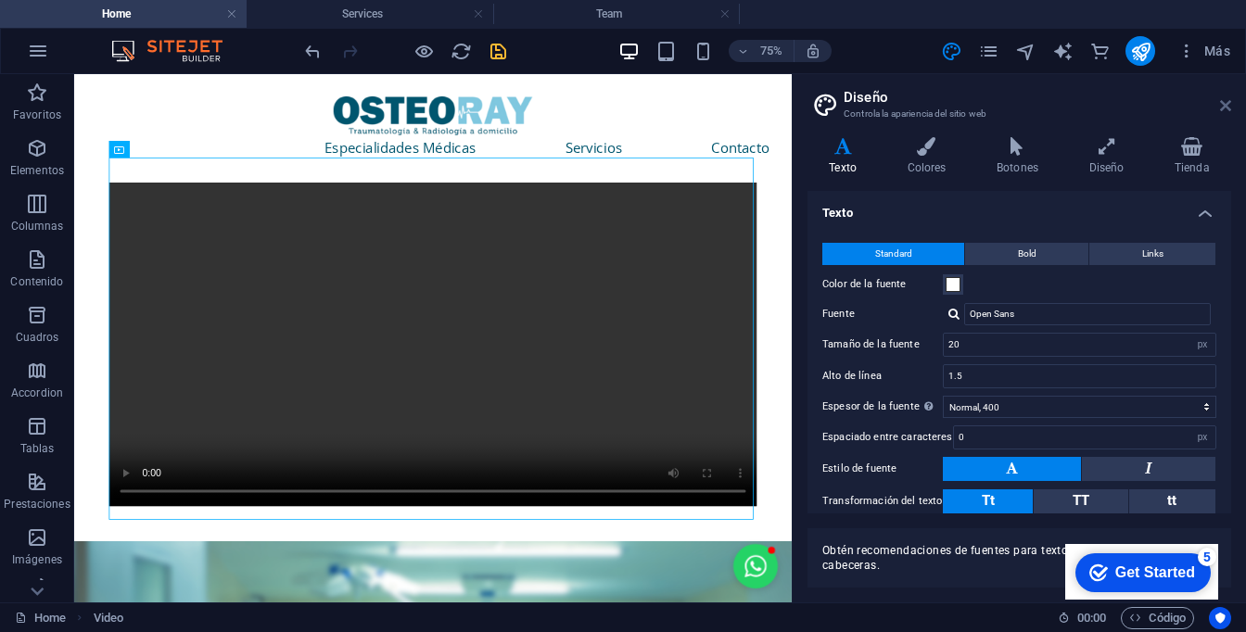
click at [1224, 104] on icon at bounding box center [1225, 105] width 11 height 15
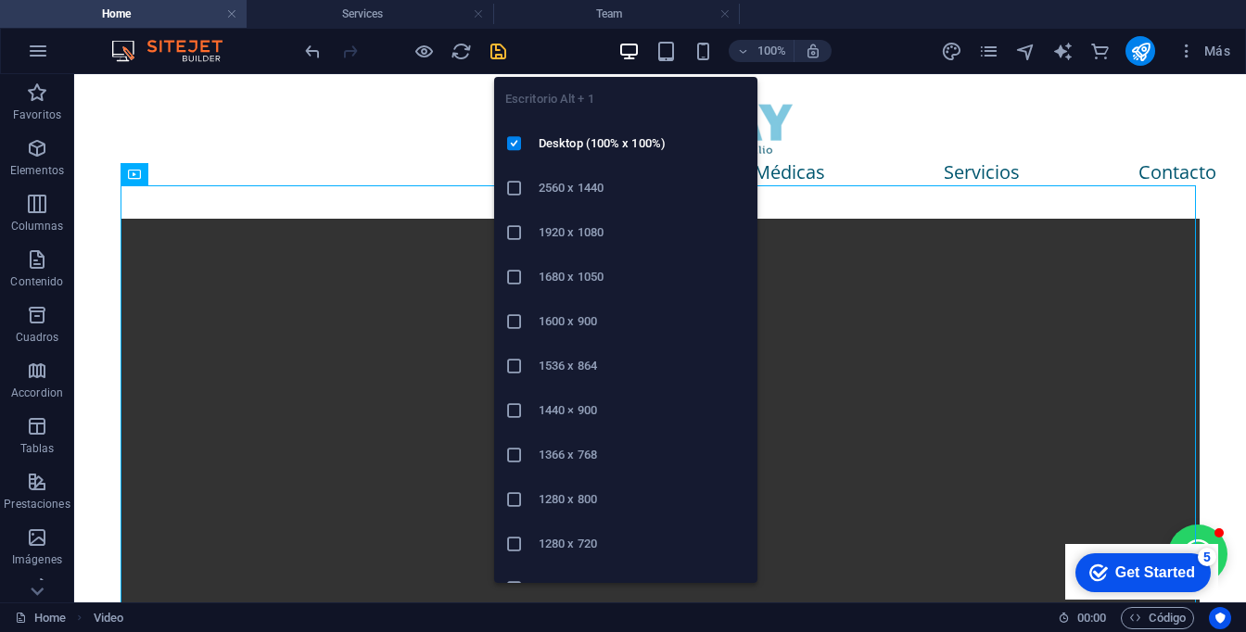
click at [690, 55] on div "100%" at bounding box center [724, 51] width 214 height 30
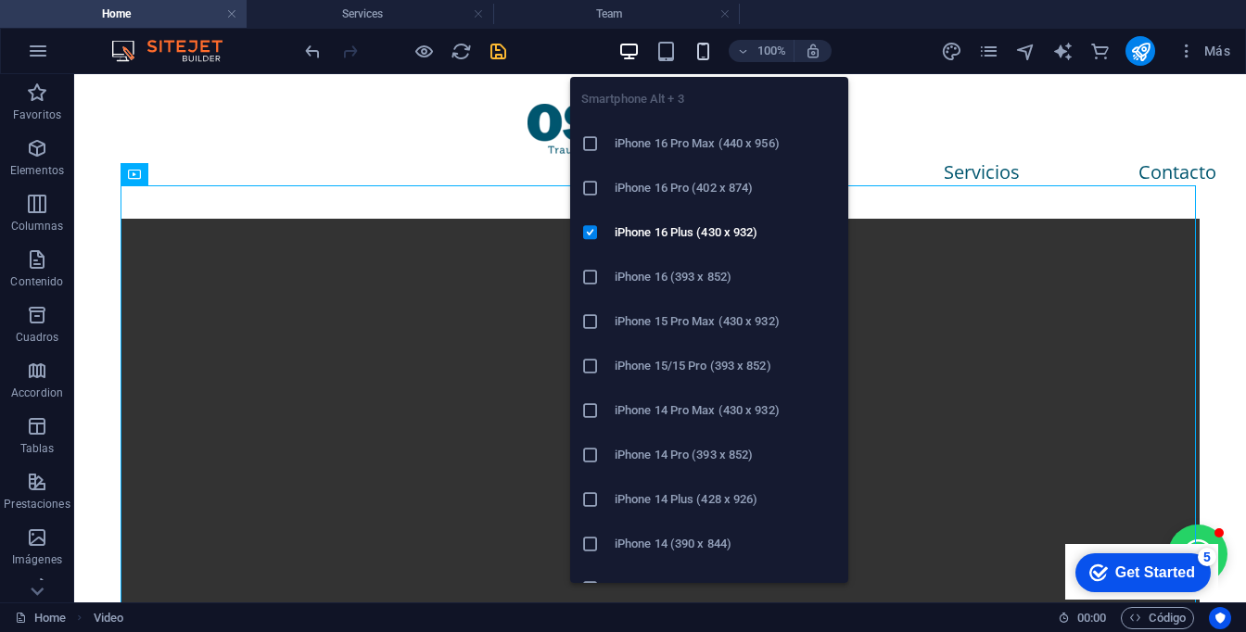
click at [698, 56] on icon "button" at bounding box center [702, 51] width 21 height 21
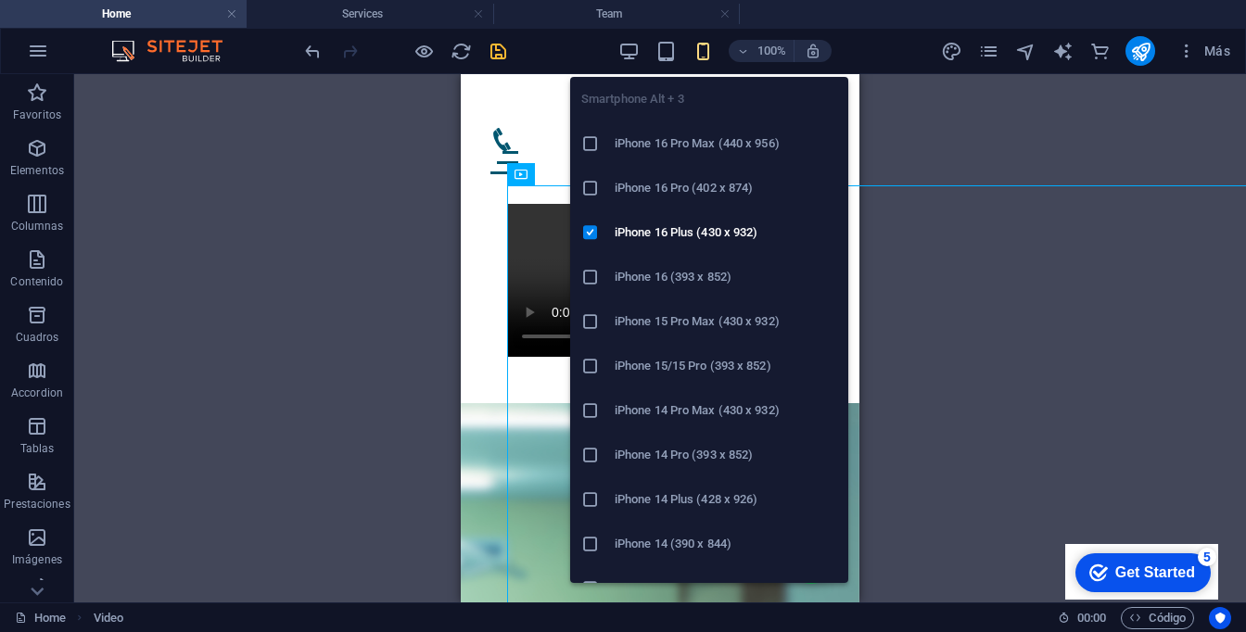
click at [697, 55] on icon "button" at bounding box center [702, 51] width 21 height 21
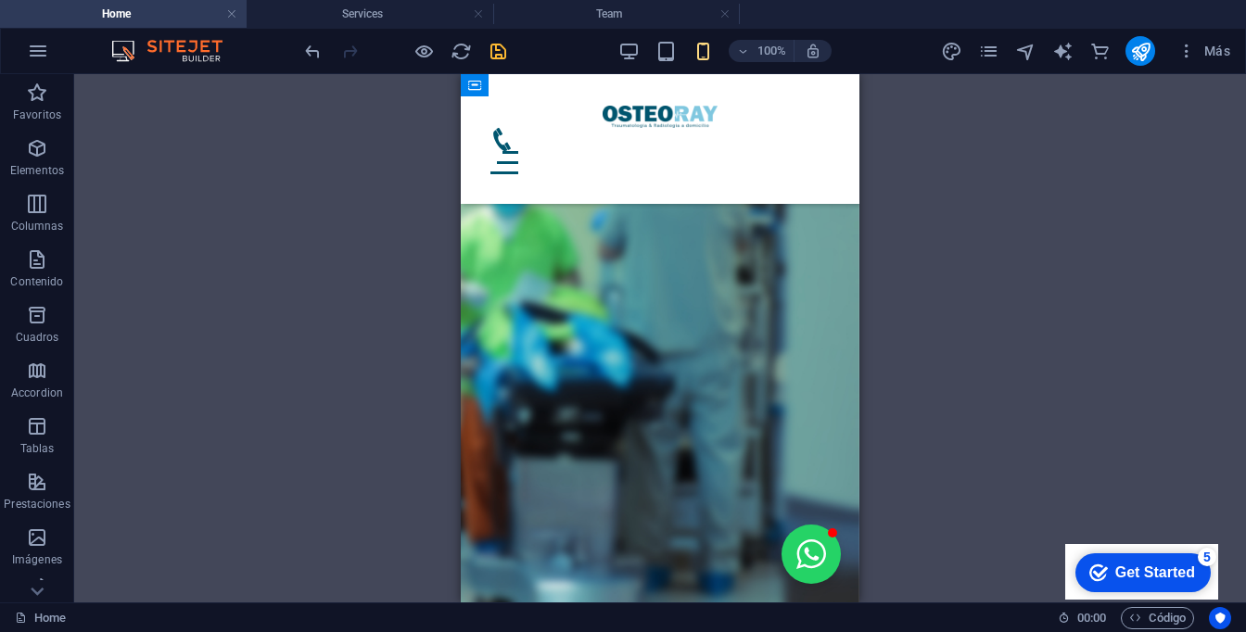
scroll to position [69, 0]
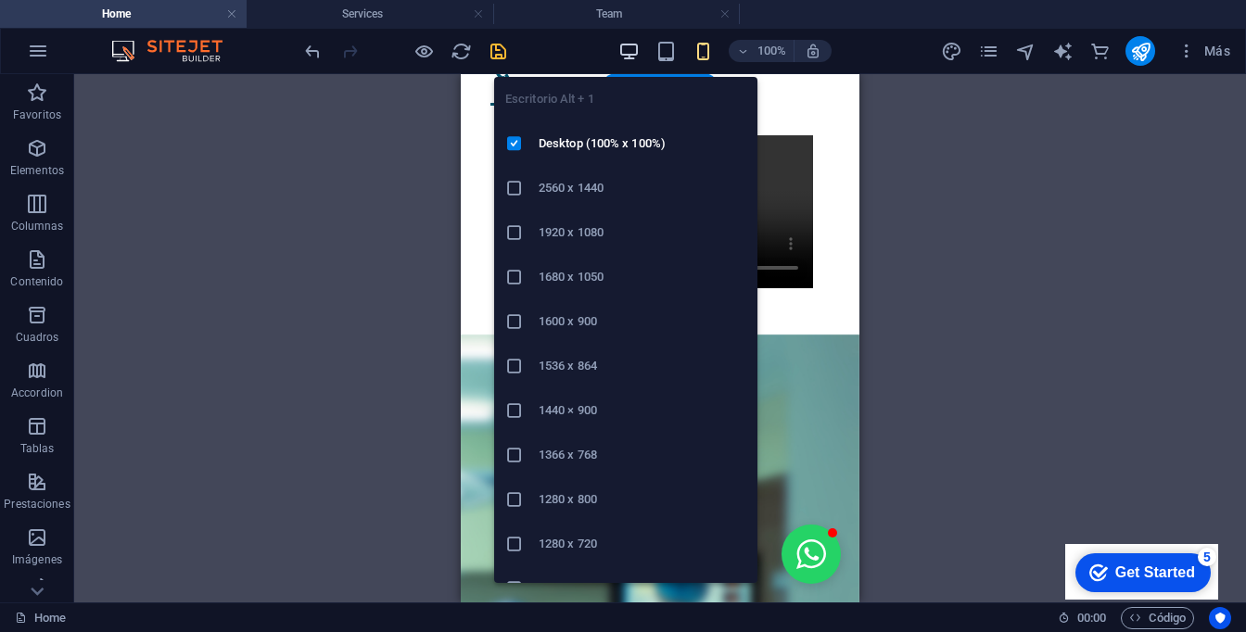
click at [631, 44] on icon "button" at bounding box center [628, 51] width 21 height 21
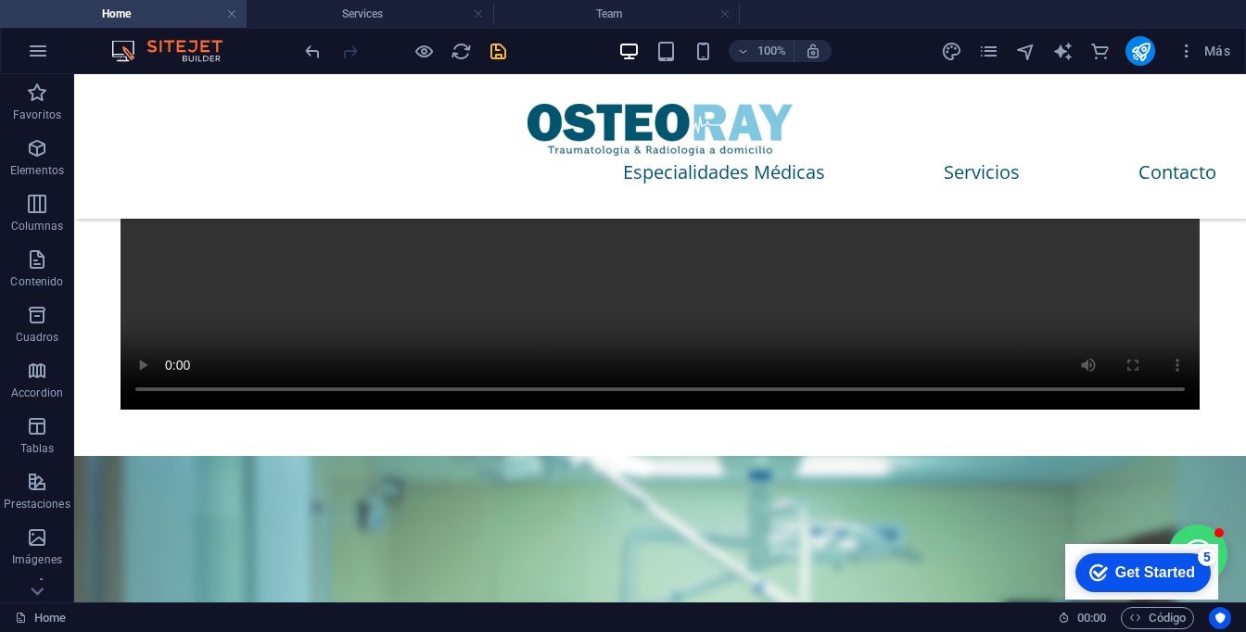
scroll to position [363, 0]
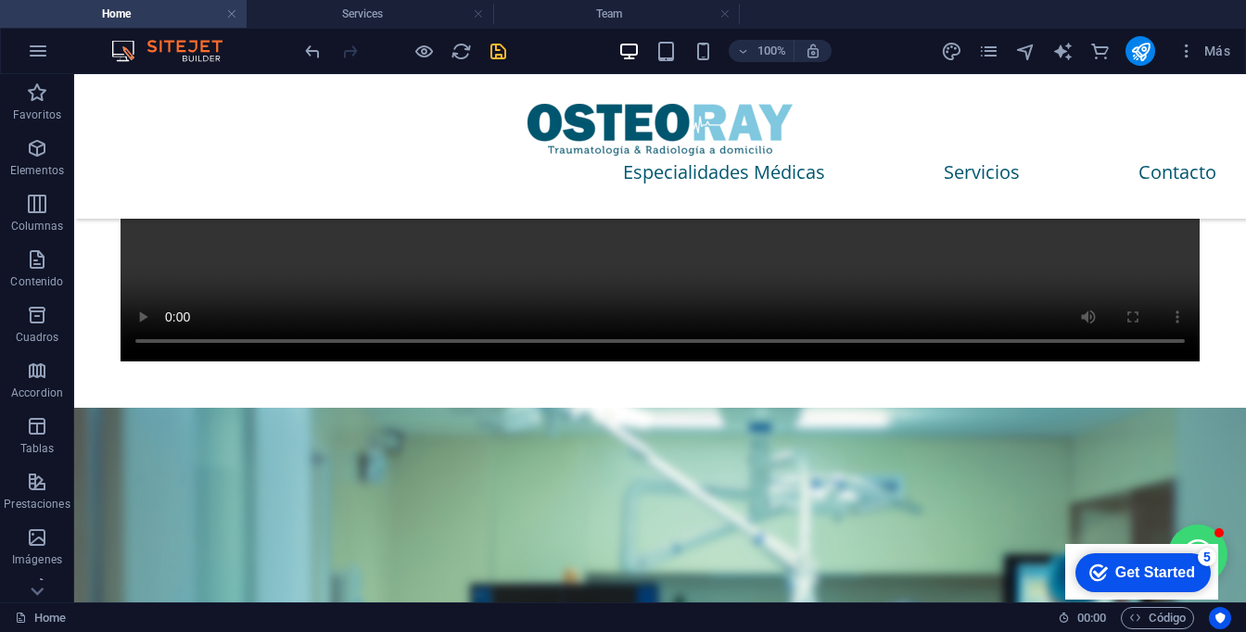
click at [1191, 525] on button "Open chat window" at bounding box center [1197, 554] width 59 height 59
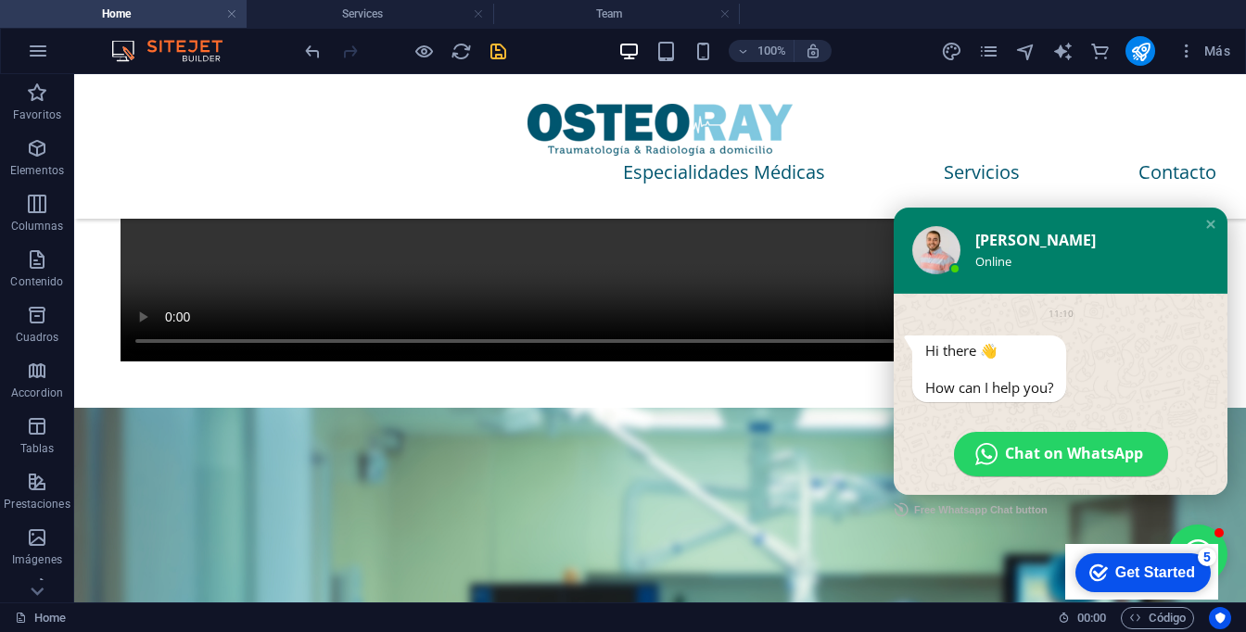
scroll to position [378, 0]
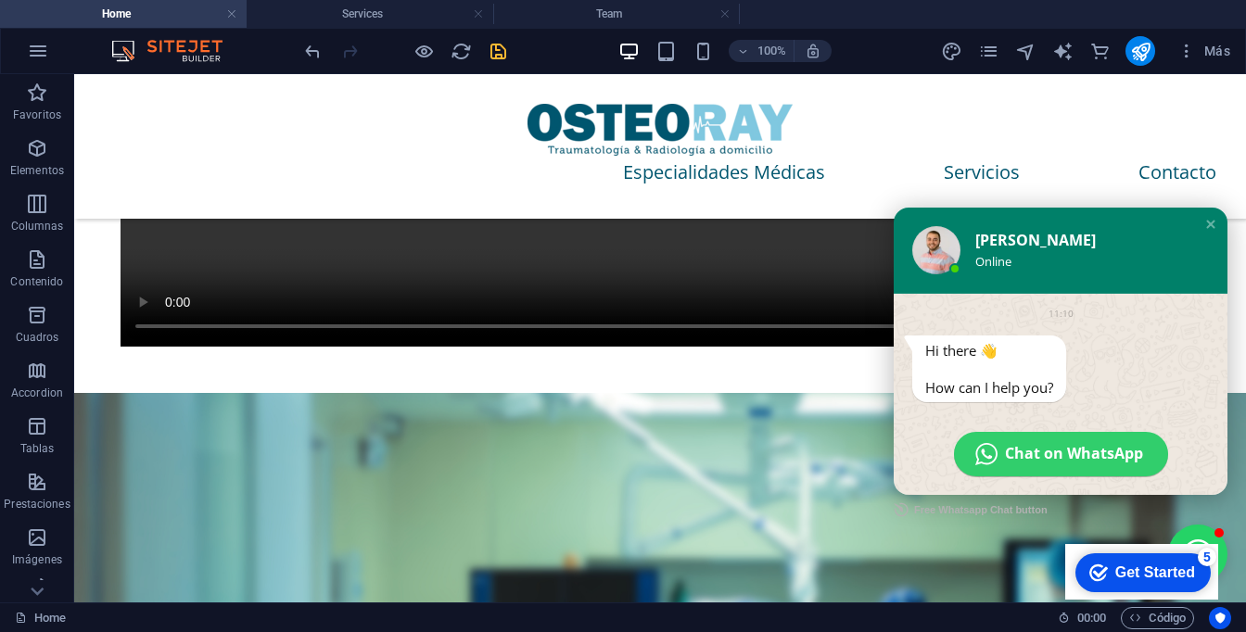
click at [1047, 444] on span "Chat on WhatsApp" at bounding box center [1074, 453] width 138 height 19
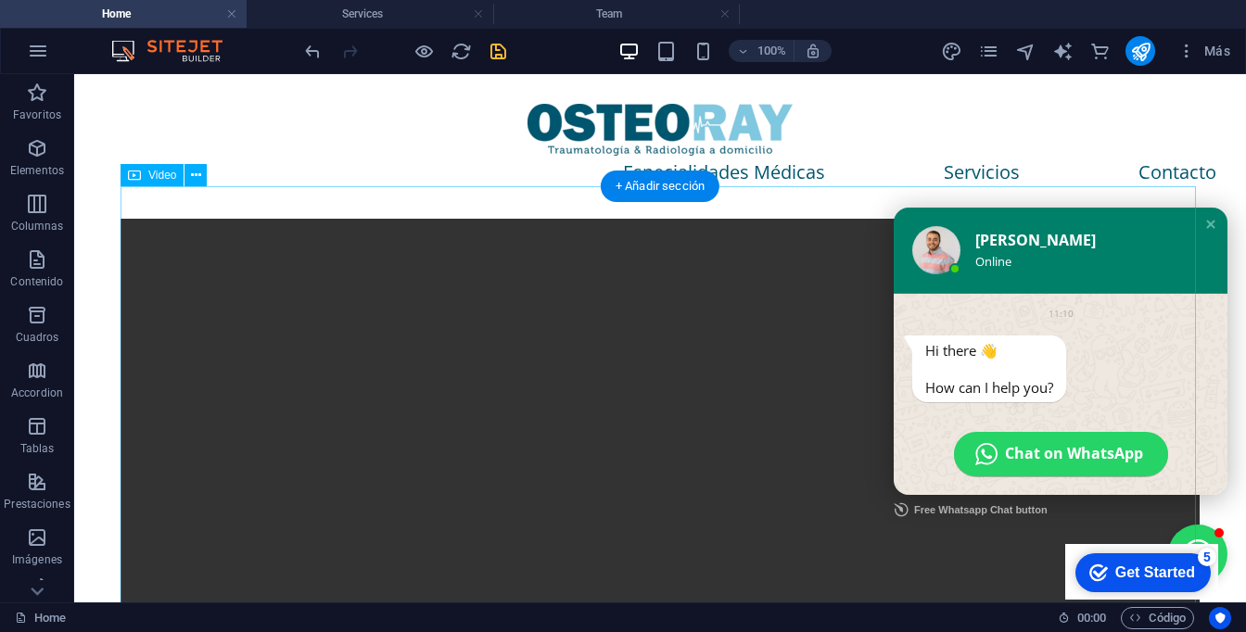
scroll to position [0, 0]
